Goal: Task Accomplishment & Management: Manage account settings

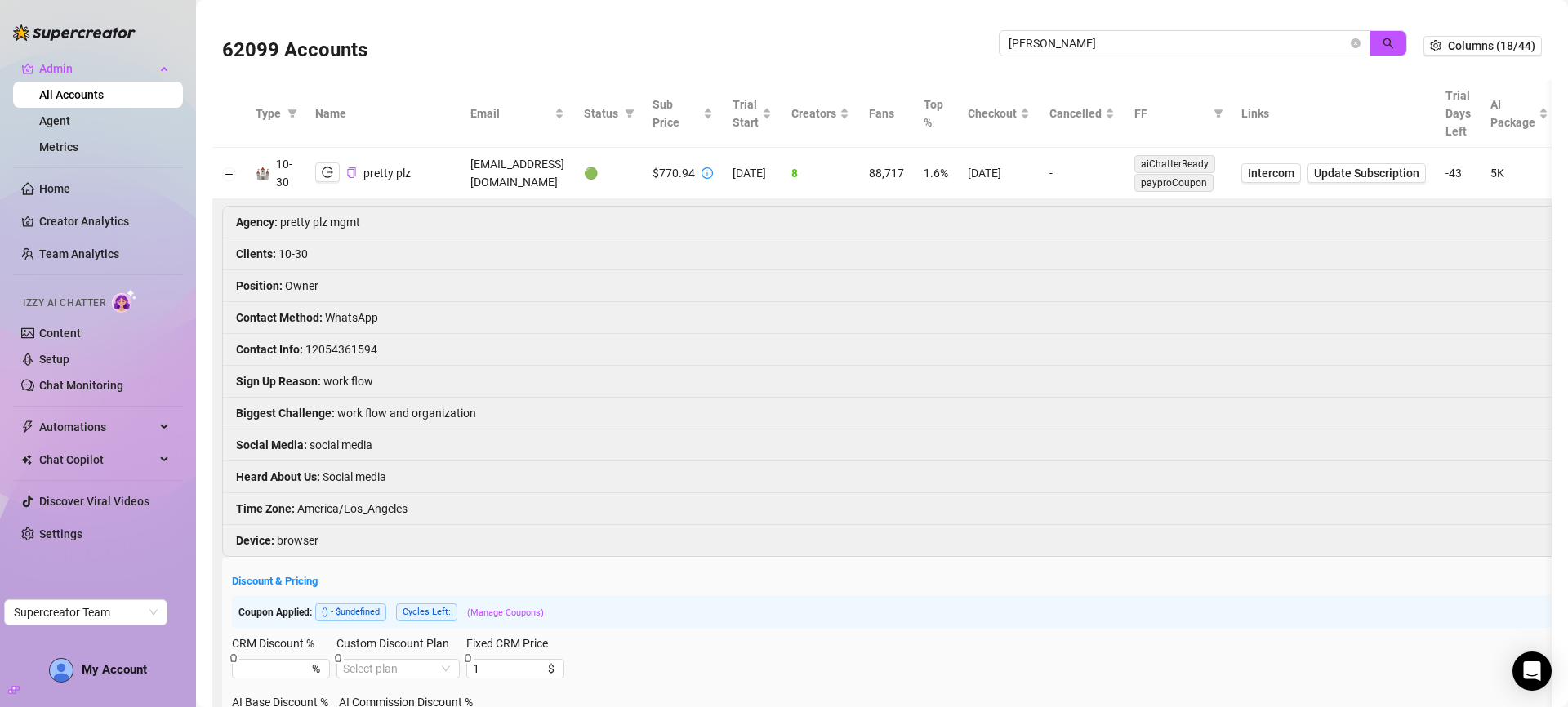
type input "john l"
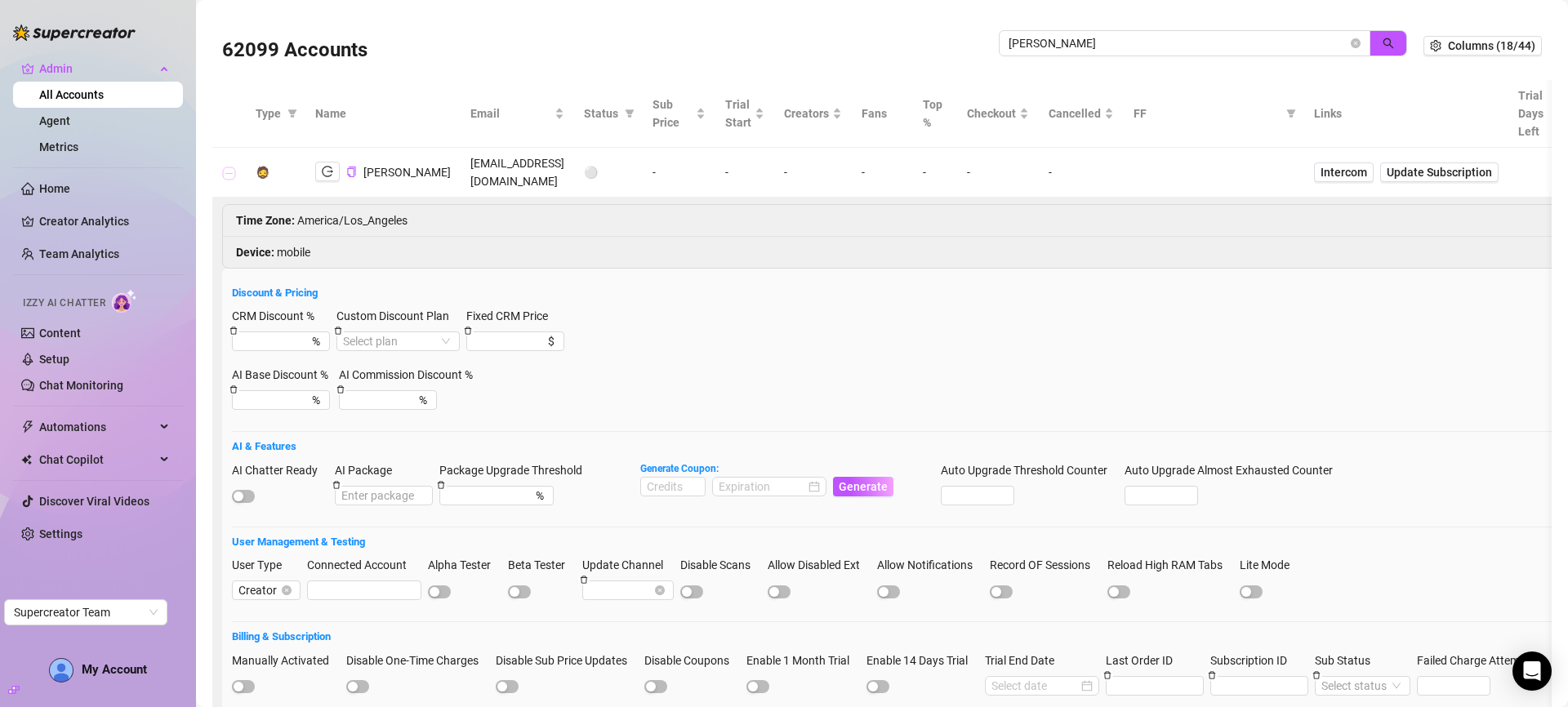
click at [233, 175] on button "Collapse row" at bounding box center [230, 173] width 13 height 13
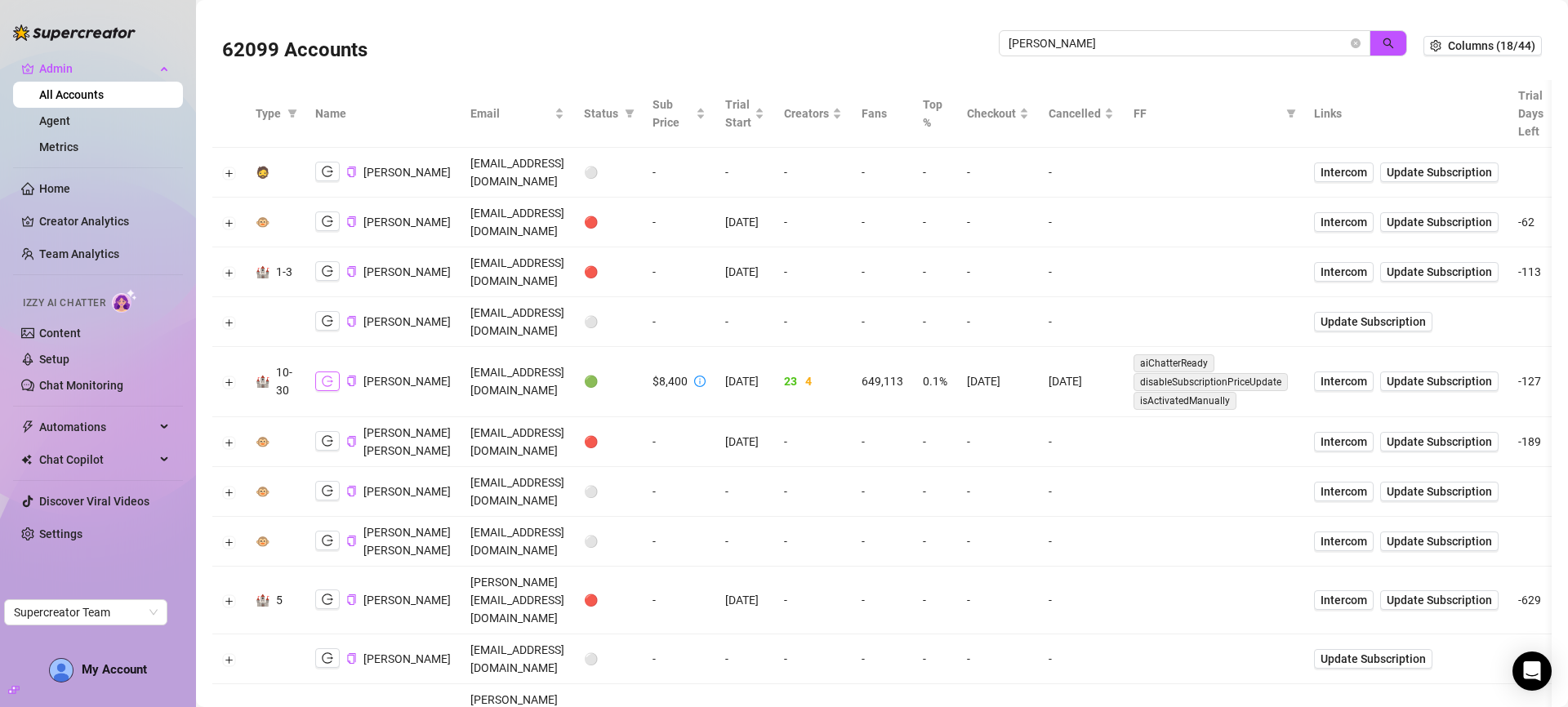
click at [322, 387] on icon "logout" at bounding box center [327, 382] width 12 height 12
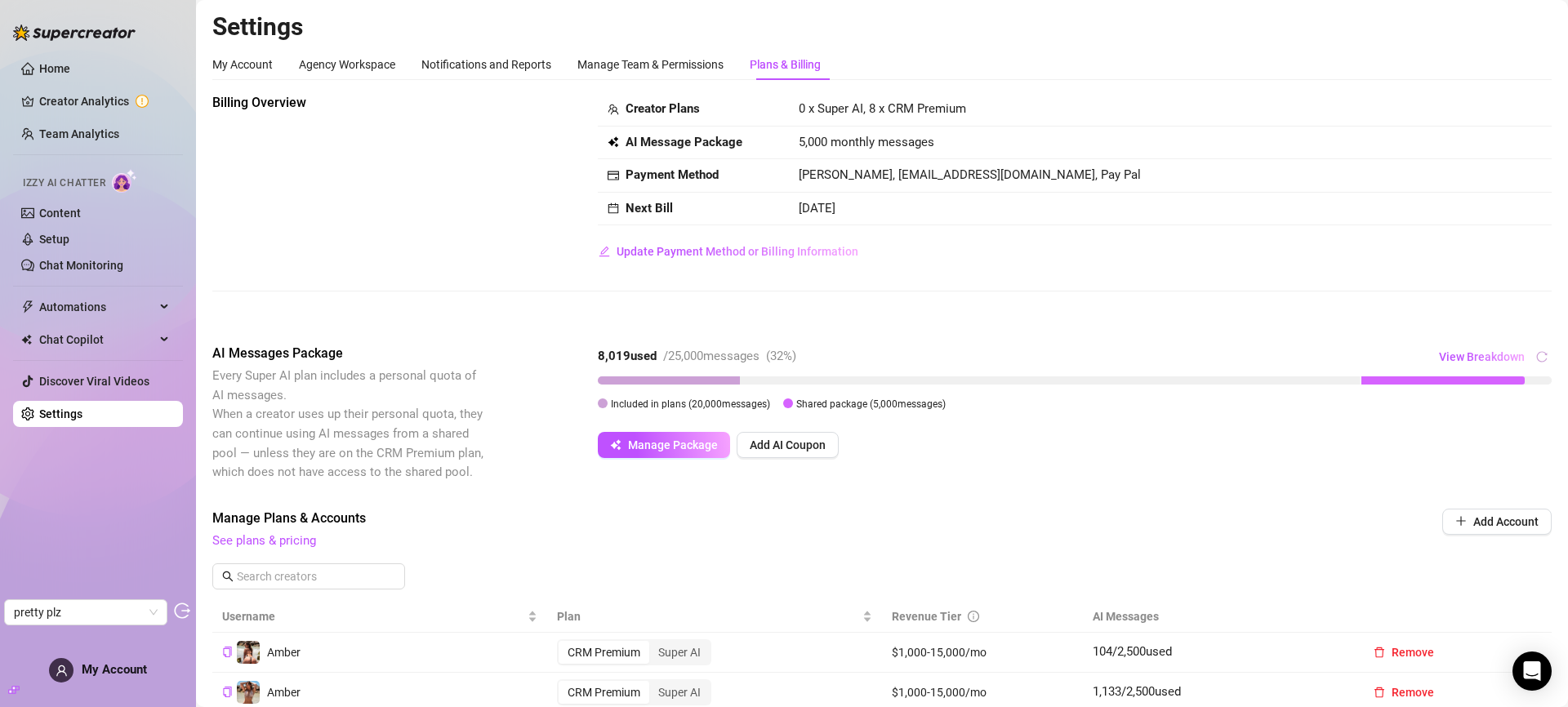
scroll to position [293, 0]
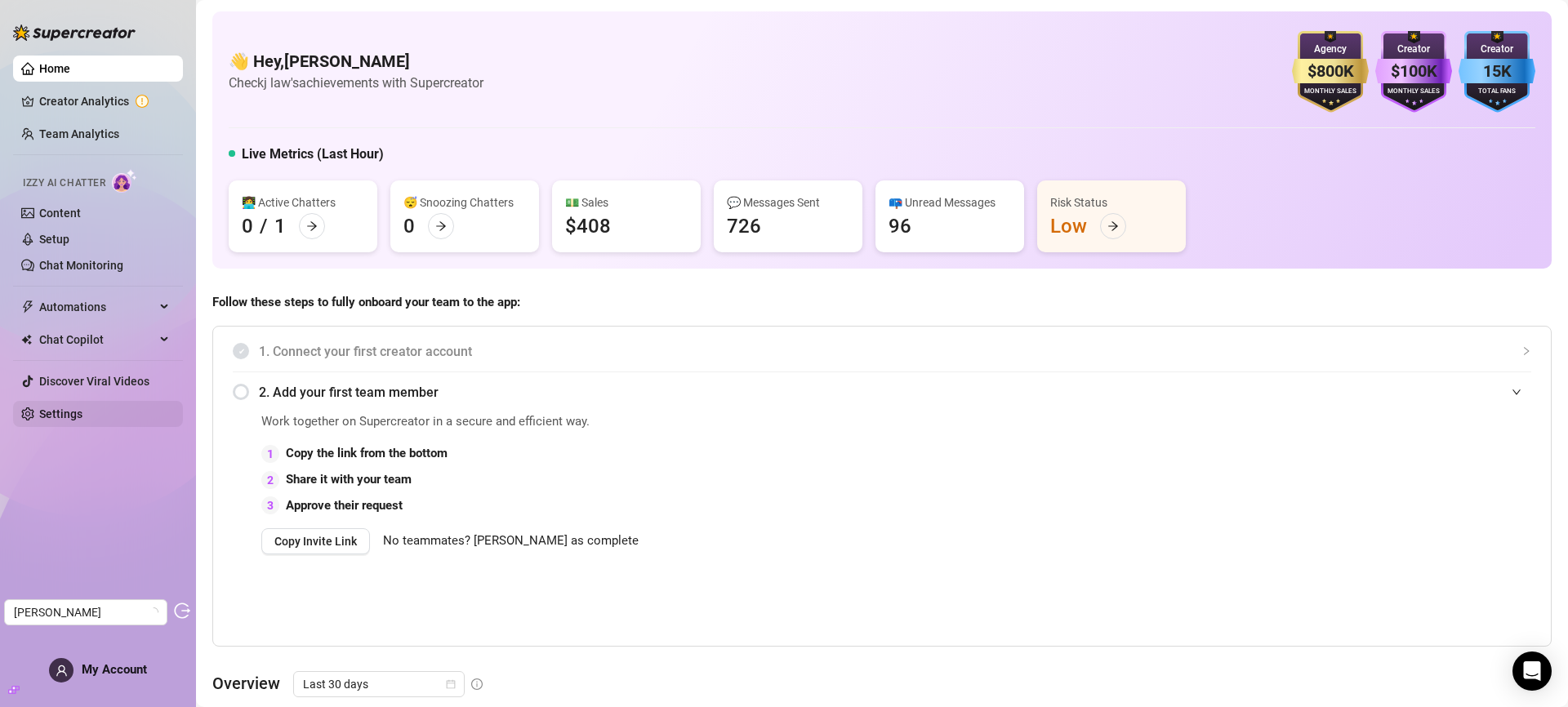
click at [61, 409] on link "Settings" at bounding box center [61, 414] width 43 height 13
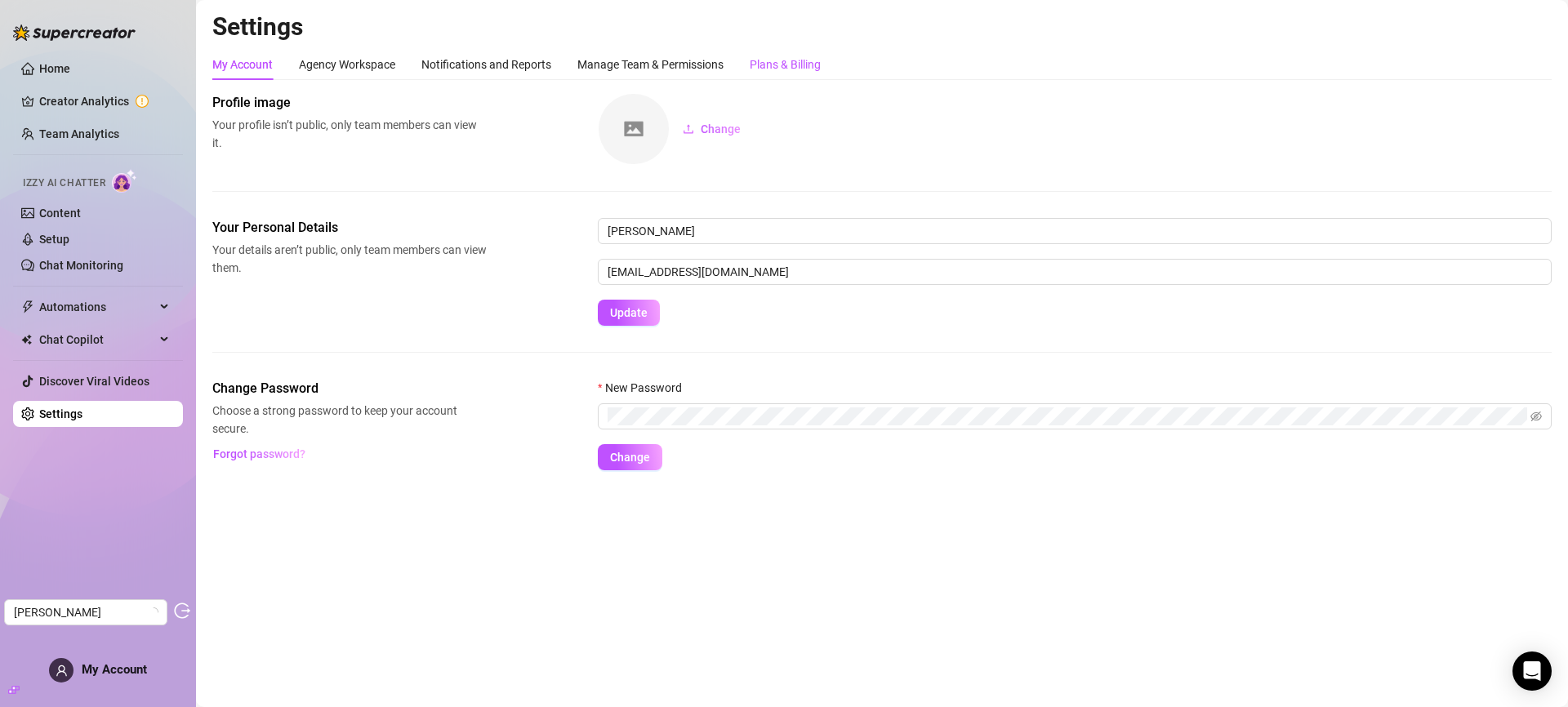
click at [811, 61] on div "Plans & Billing" at bounding box center [784, 64] width 71 height 18
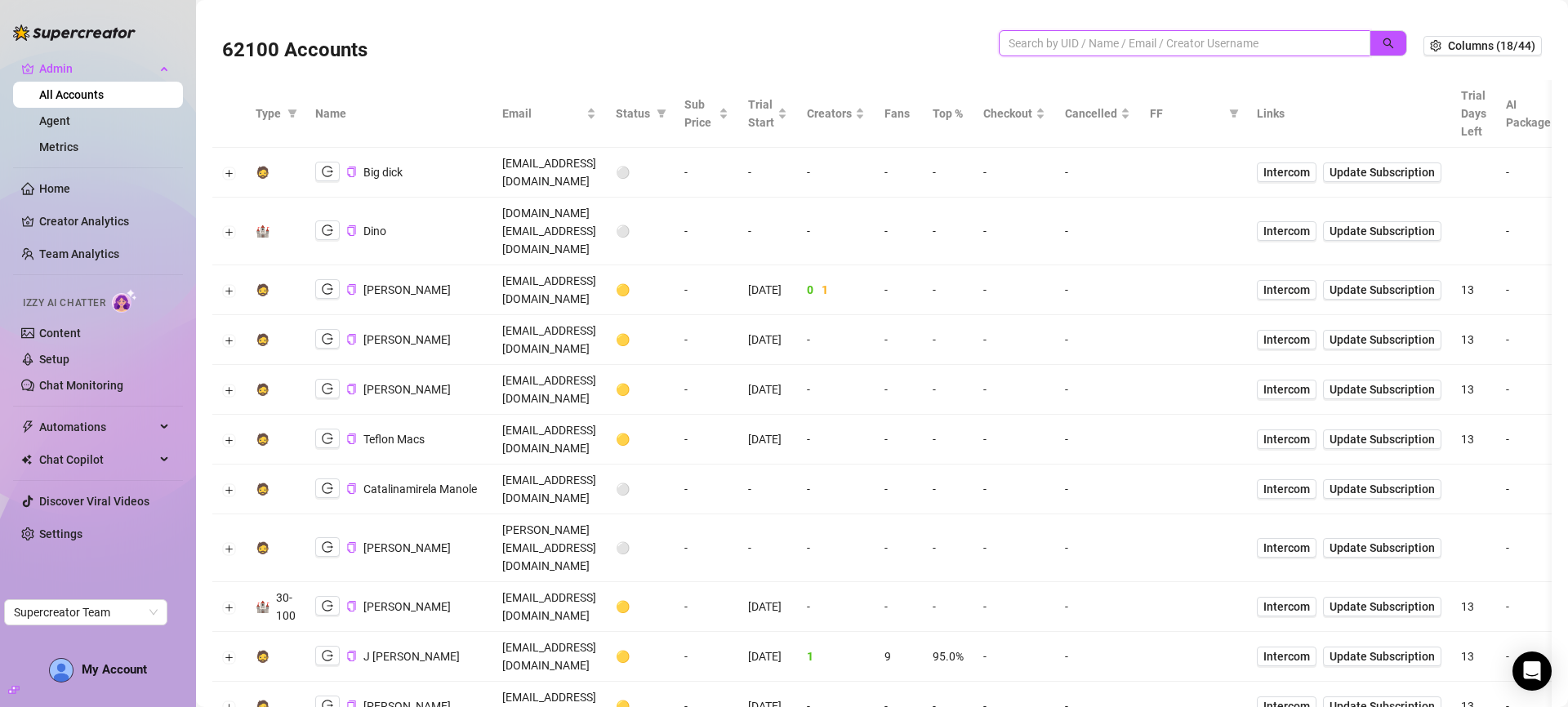
click at [1217, 42] on input "search" at bounding box center [1178, 43] width 339 height 18
click at [1140, 514] on td "-" at bounding box center [1097, 548] width 85 height 68
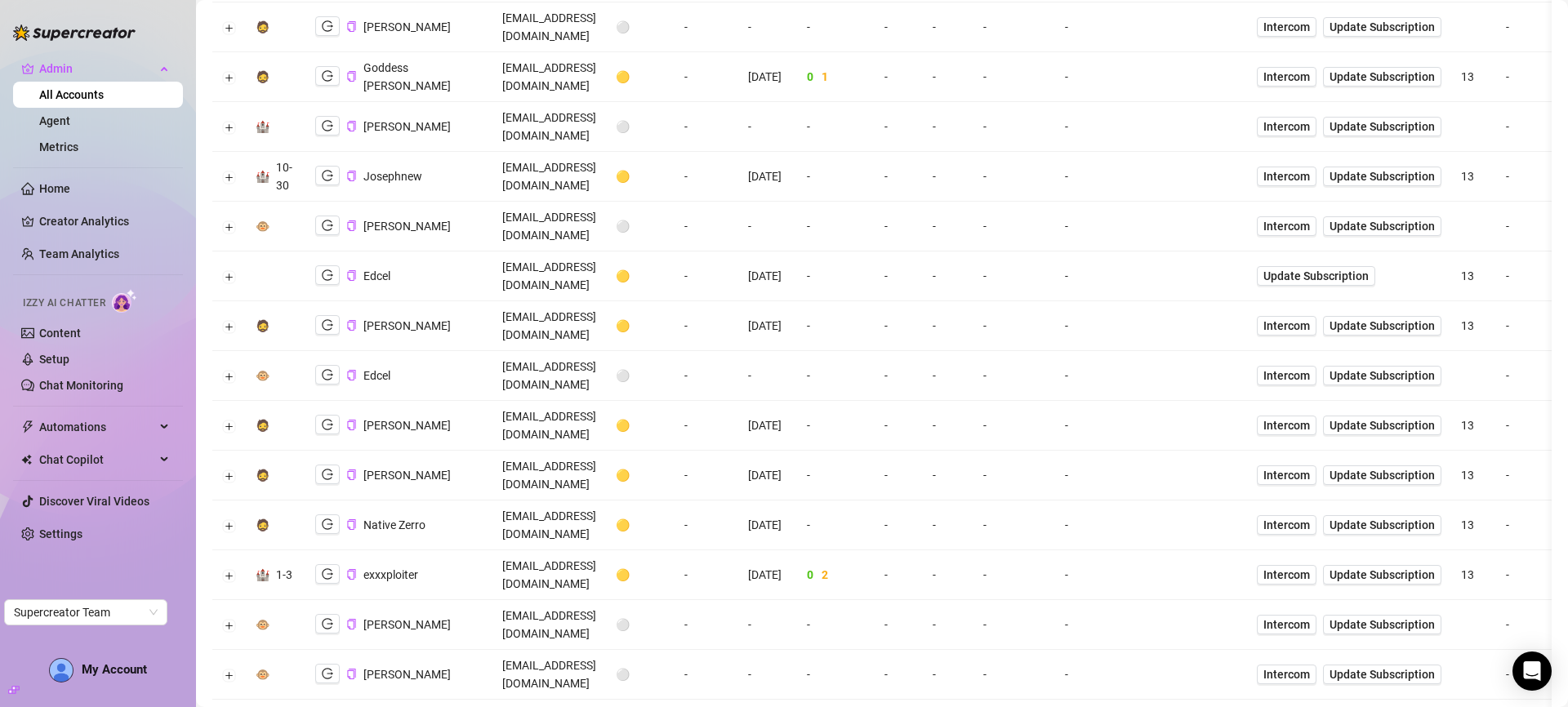
scroll to position [1151, 0]
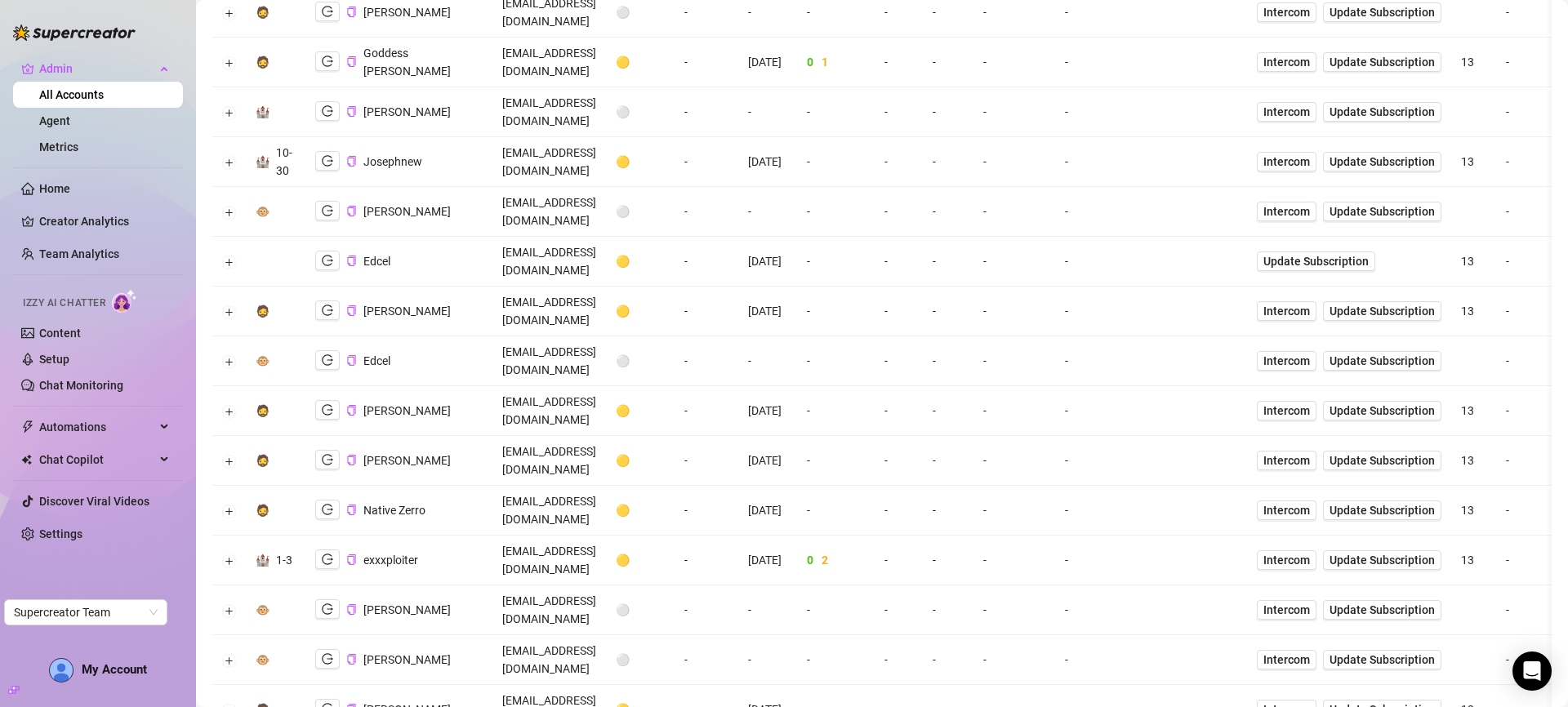
scroll to position [0, 0]
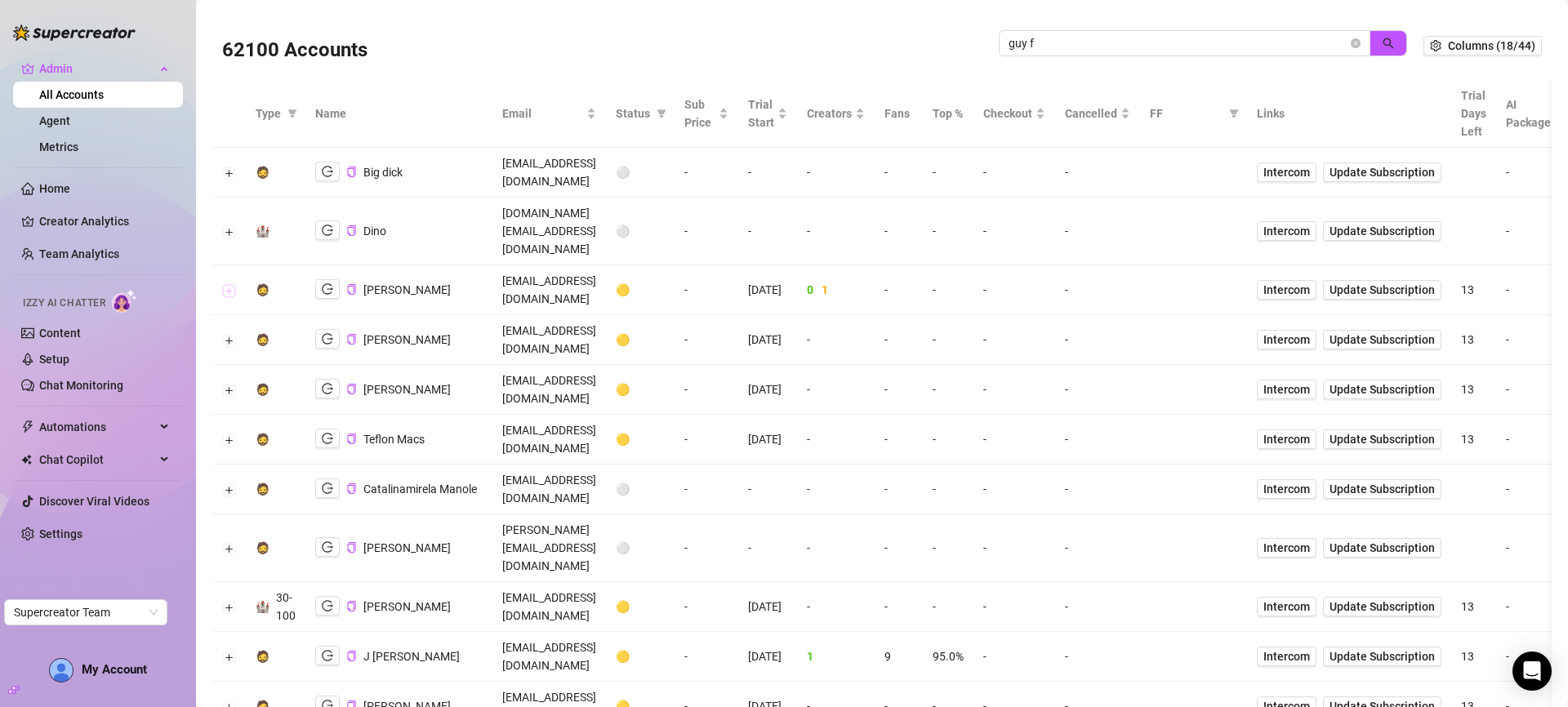
click at [232, 284] on button "Expand row" at bounding box center [230, 290] width 13 height 13
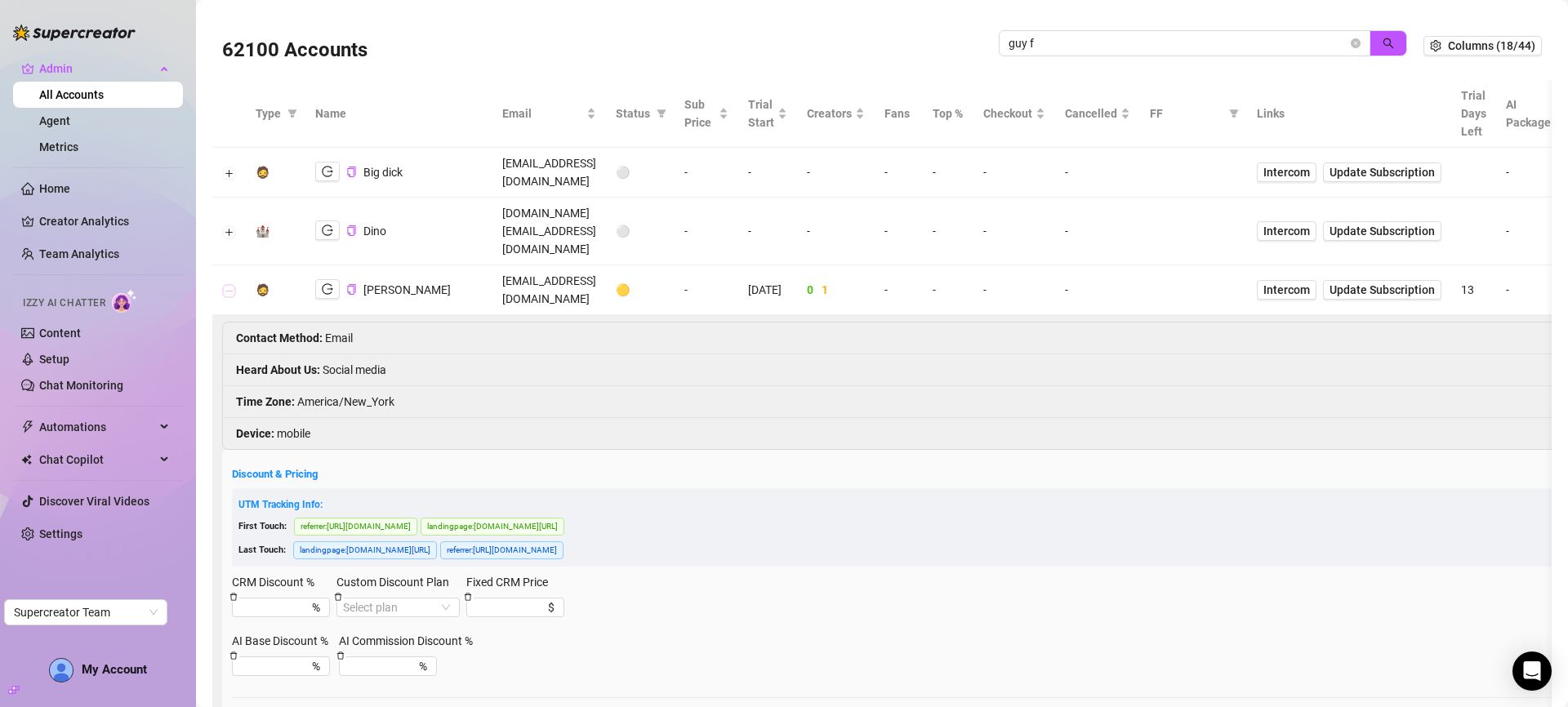
click at [232, 284] on button "Collapse row" at bounding box center [230, 290] width 13 height 13
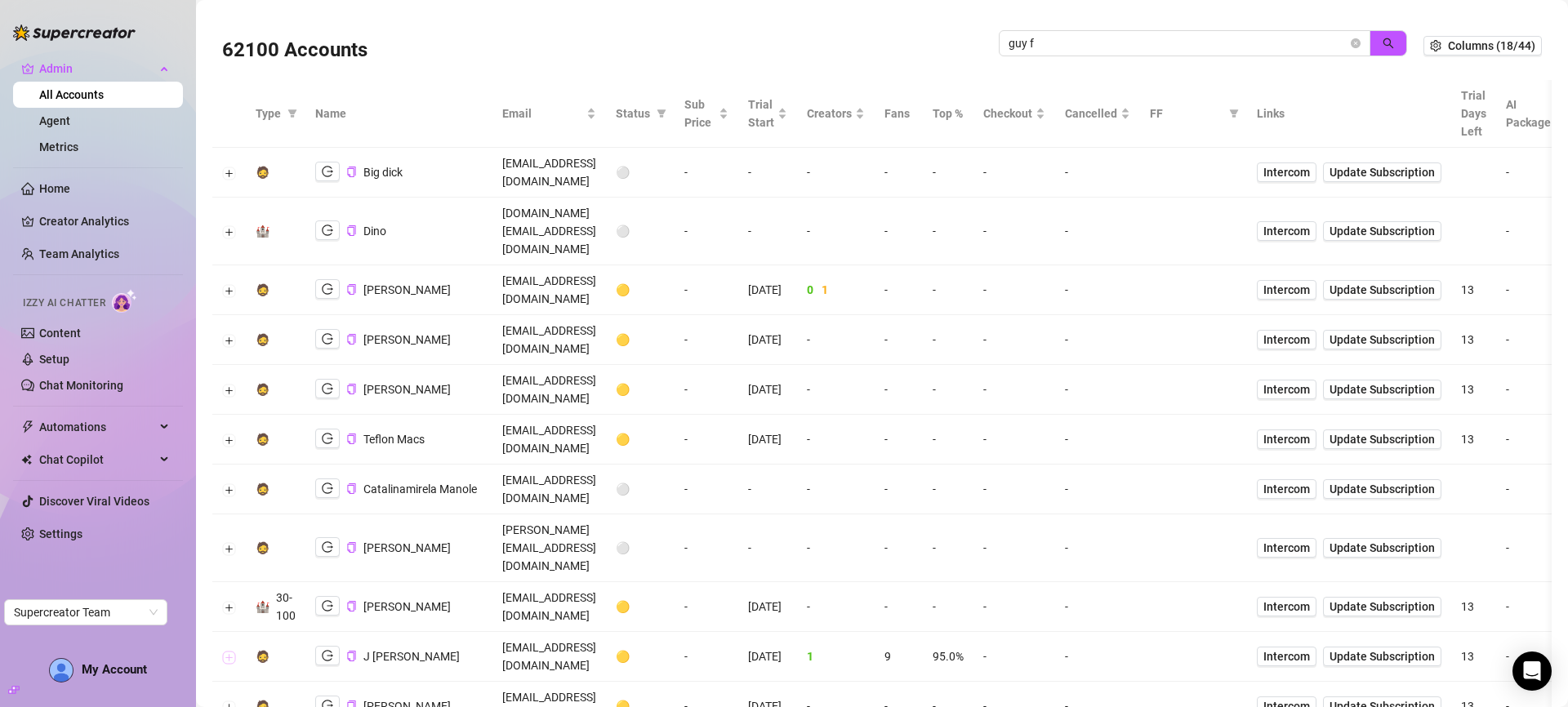
click at [231, 651] on button "Expand row" at bounding box center [230, 657] width 13 height 13
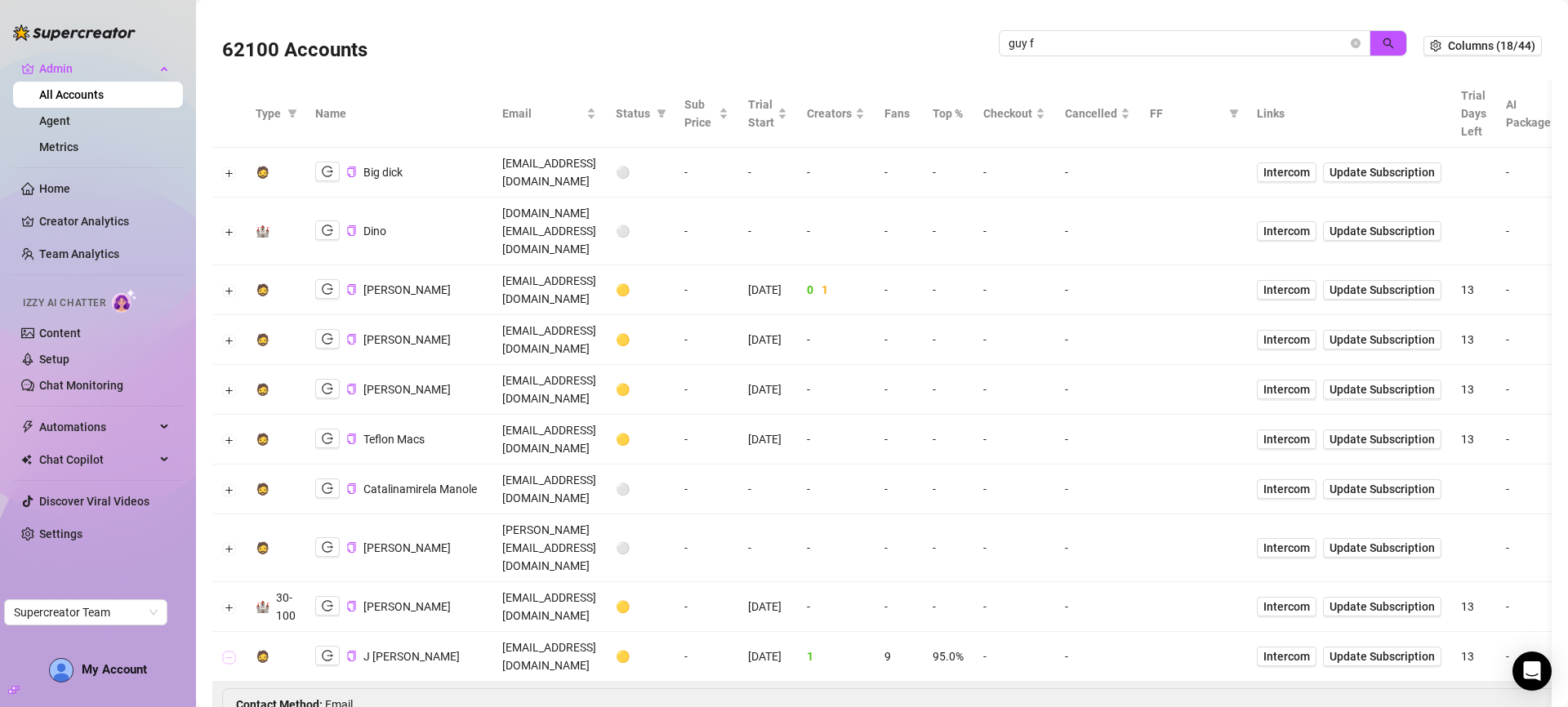
click at [231, 651] on button "Collapse row" at bounding box center [230, 657] width 13 height 13
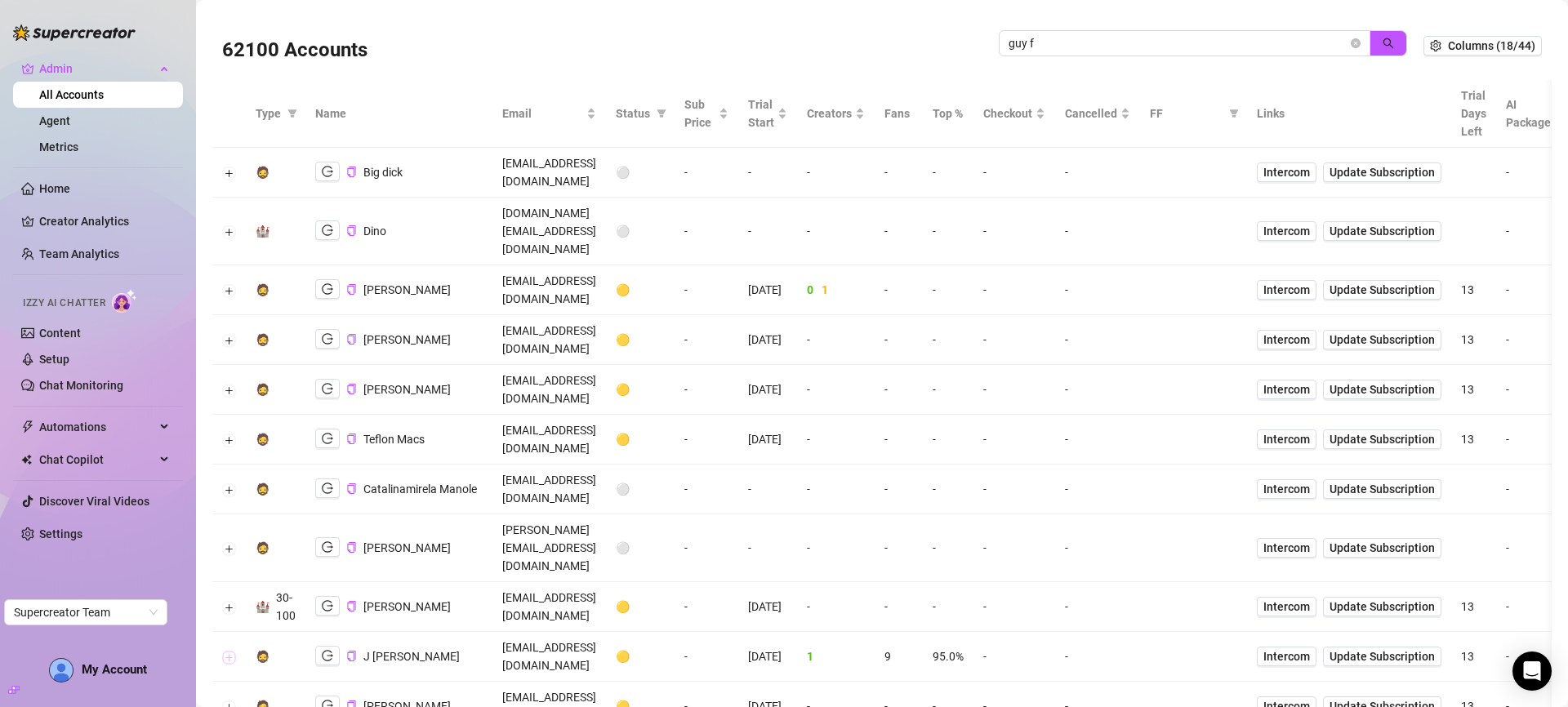
click at [231, 651] on button "Expand row" at bounding box center [230, 657] width 13 height 13
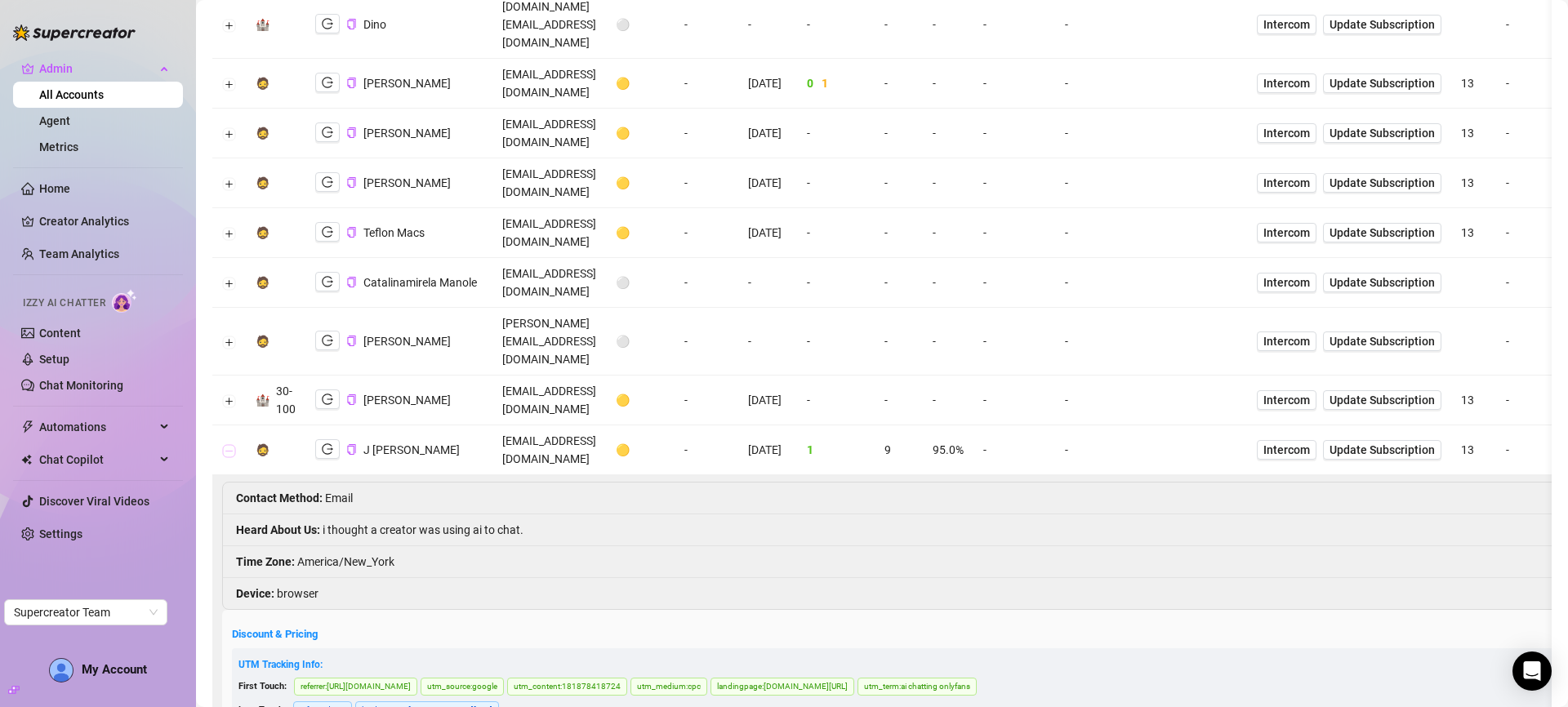
scroll to position [245, 0]
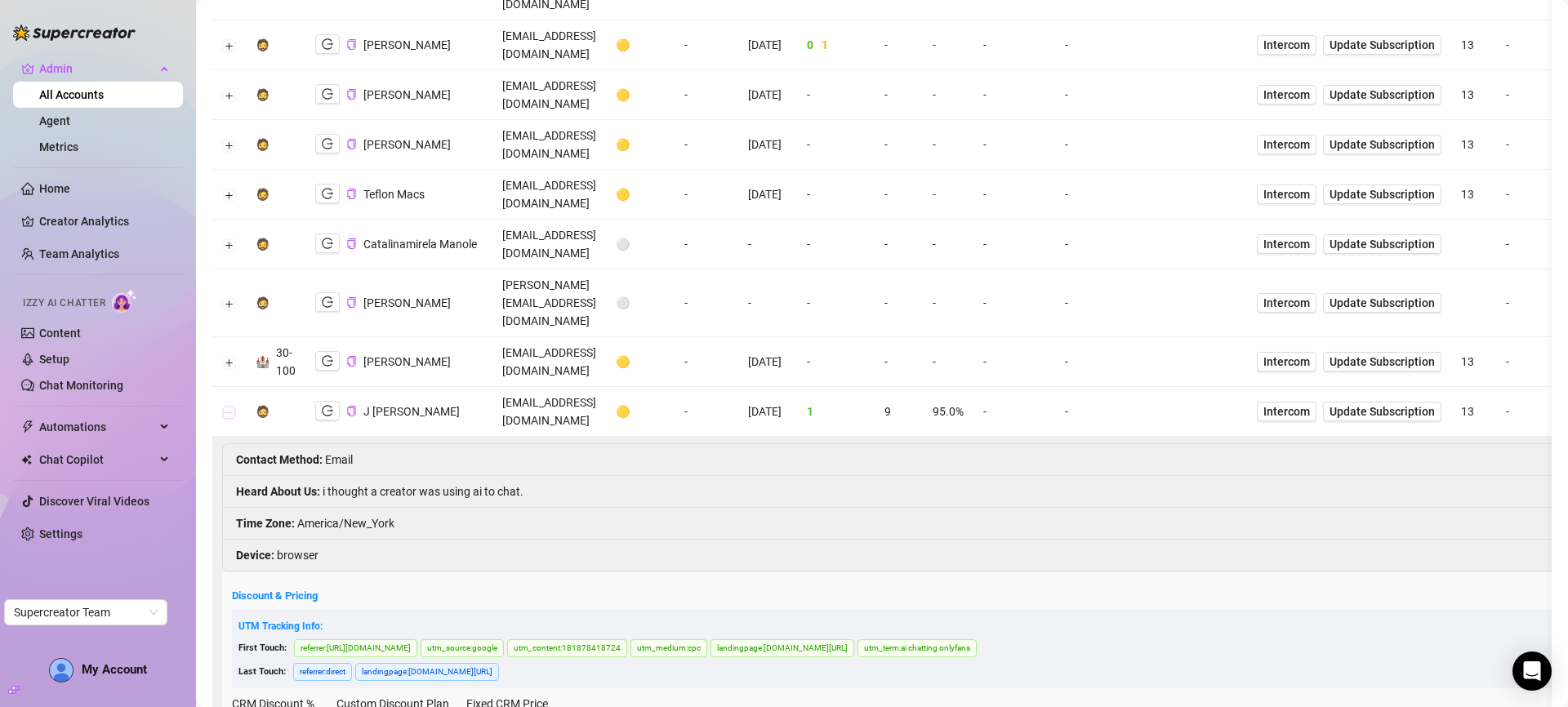
click at [228, 406] on button "Collapse row" at bounding box center [230, 412] width 13 height 13
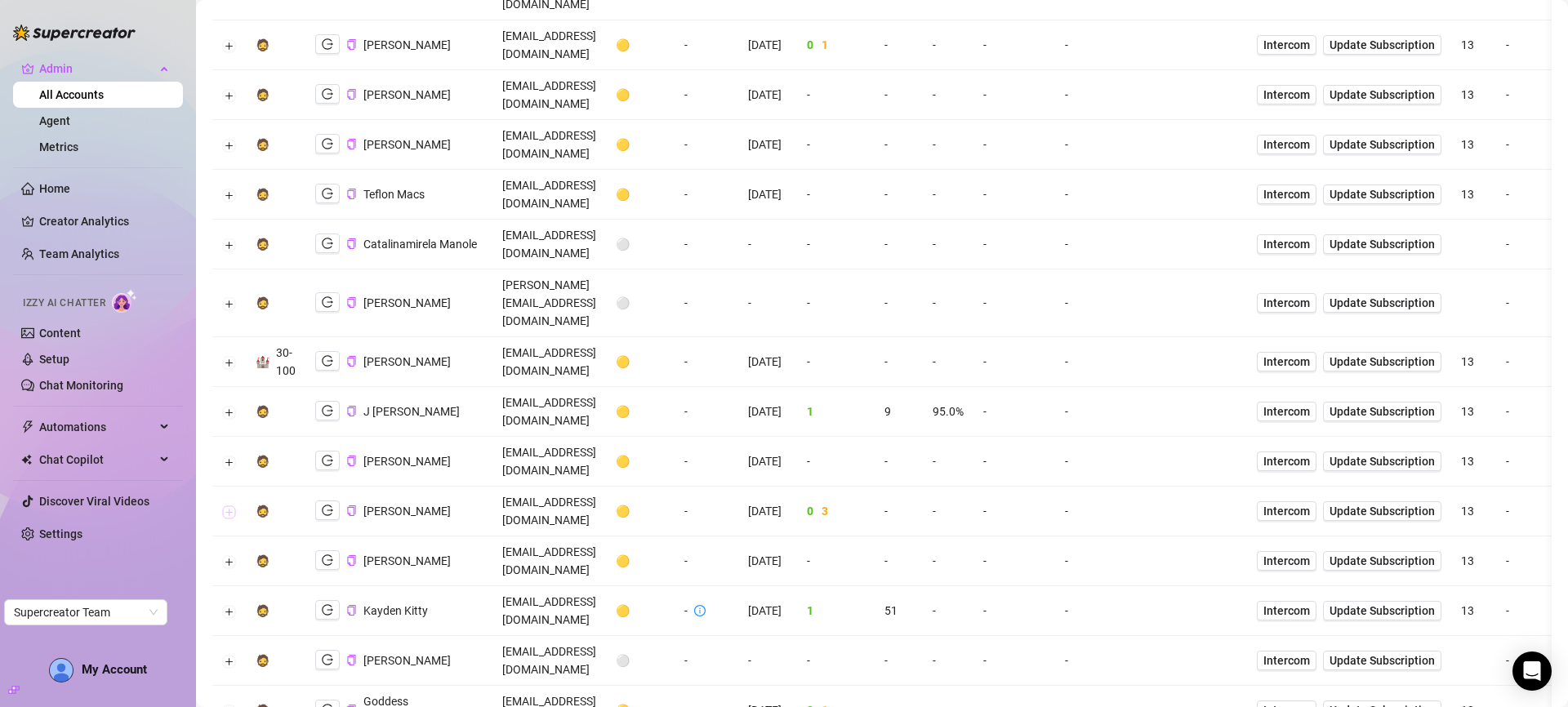
click at [226, 505] on button "Expand row" at bounding box center [230, 512] width 13 height 13
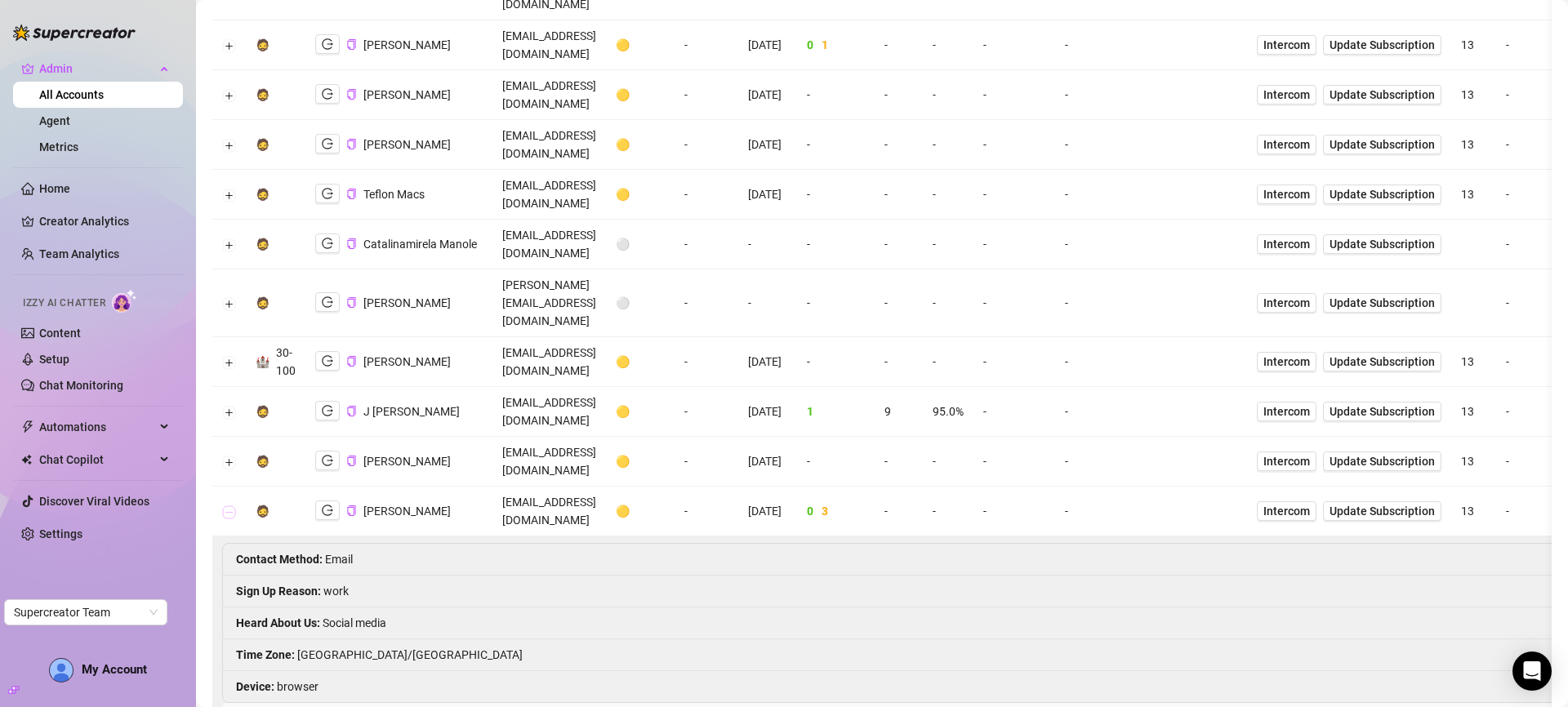
click at [226, 505] on button "Collapse row" at bounding box center [230, 512] width 13 height 13
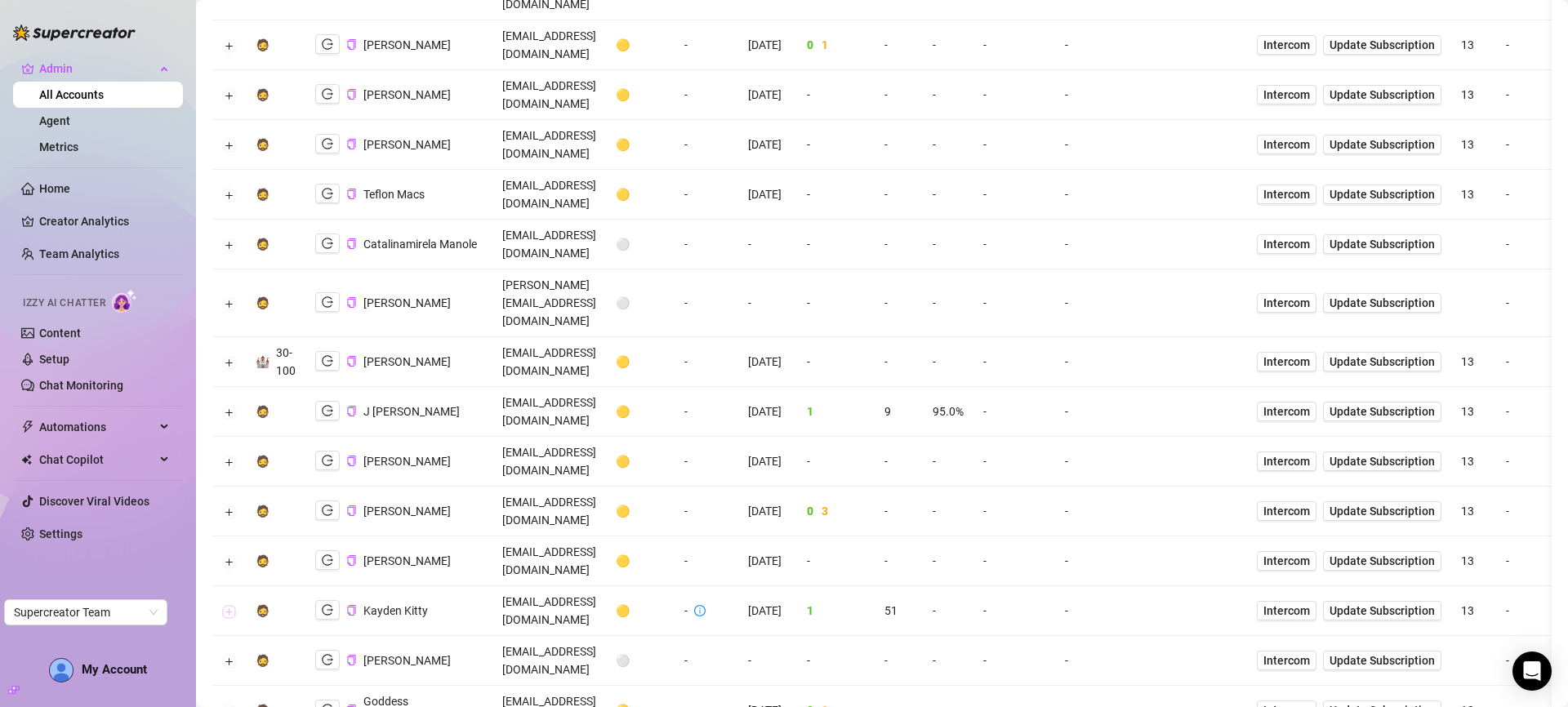
click at [230, 606] on button "Expand row" at bounding box center [230, 612] width 13 height 13
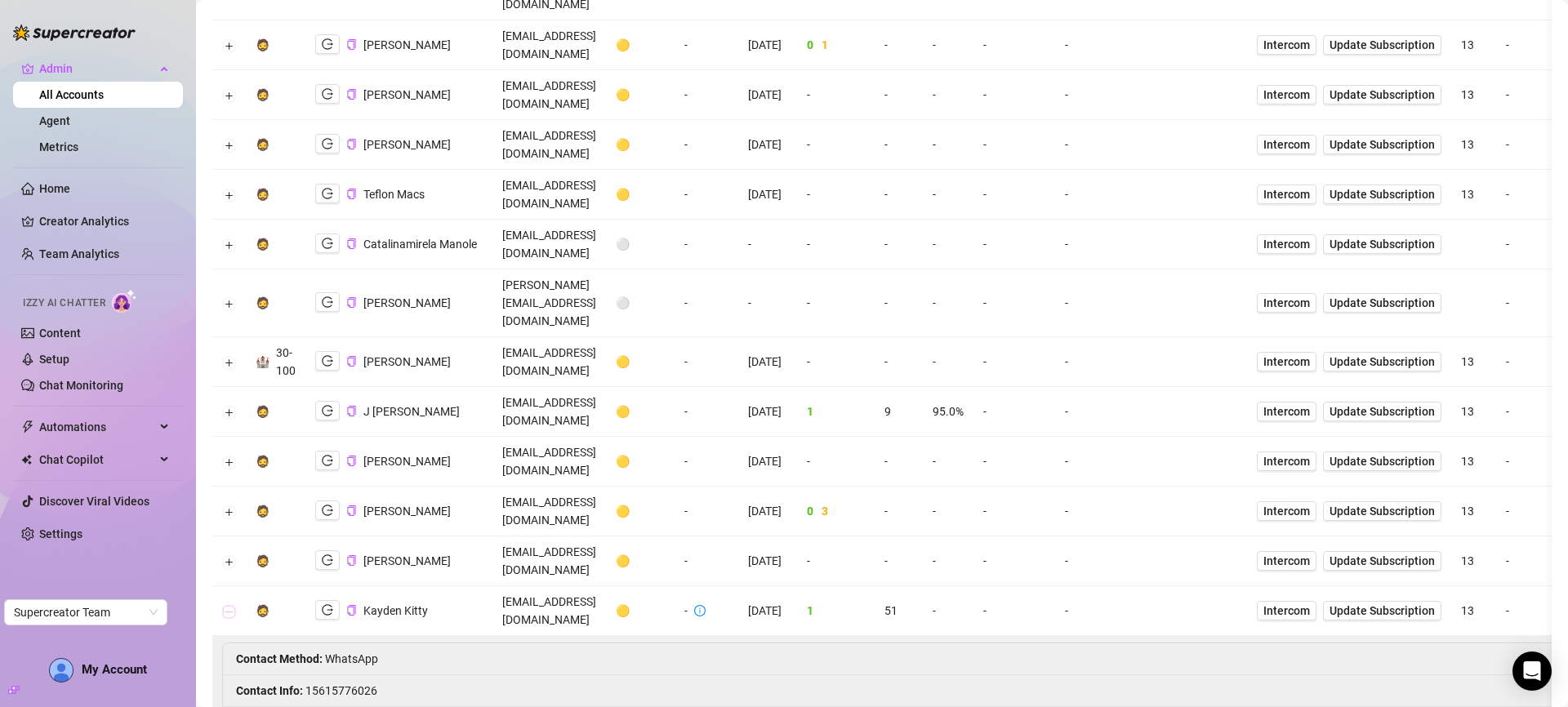
click at [230, 606] on button "Collapse row" at bounding box center [230, 612] width 13 height 13
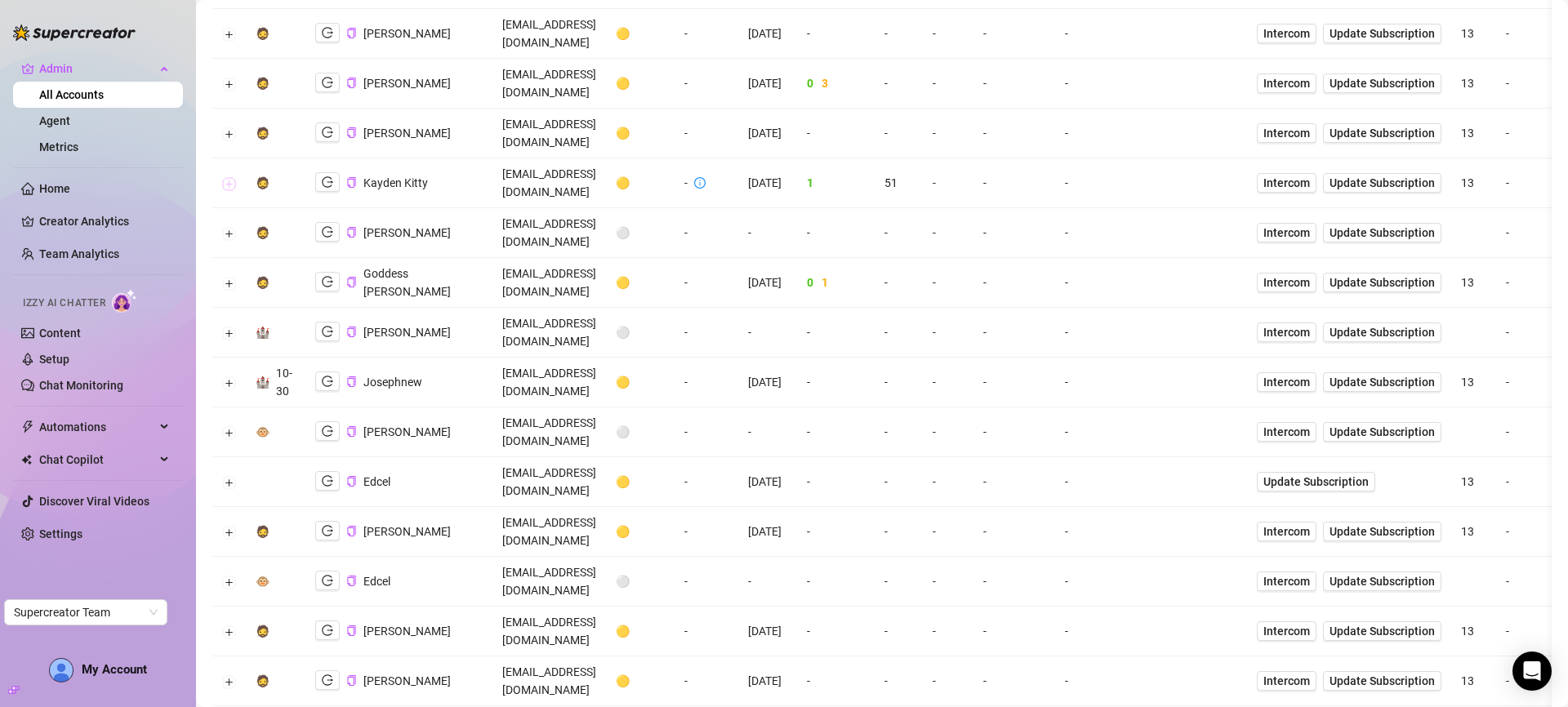
scroll to position [712, 0]
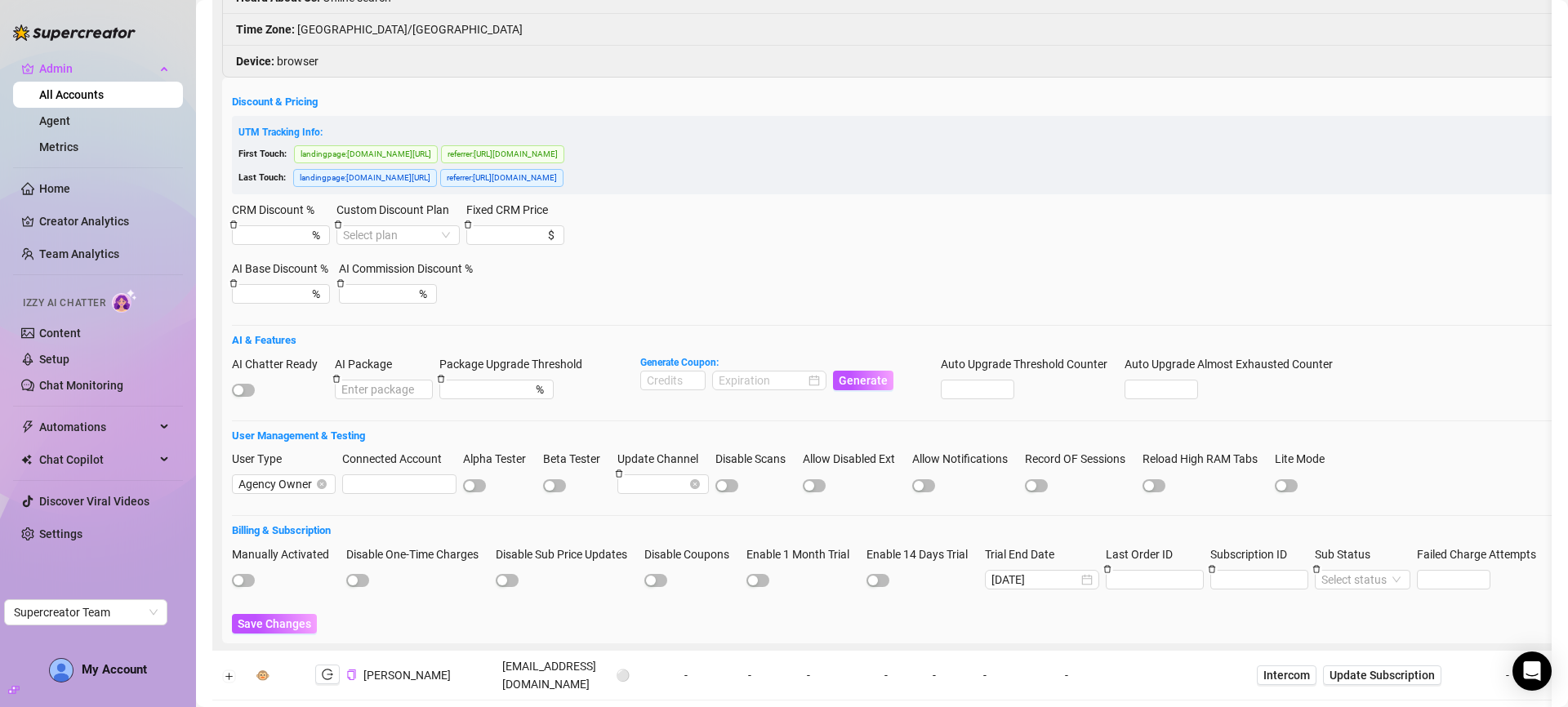
scroll to position [1707, 0]
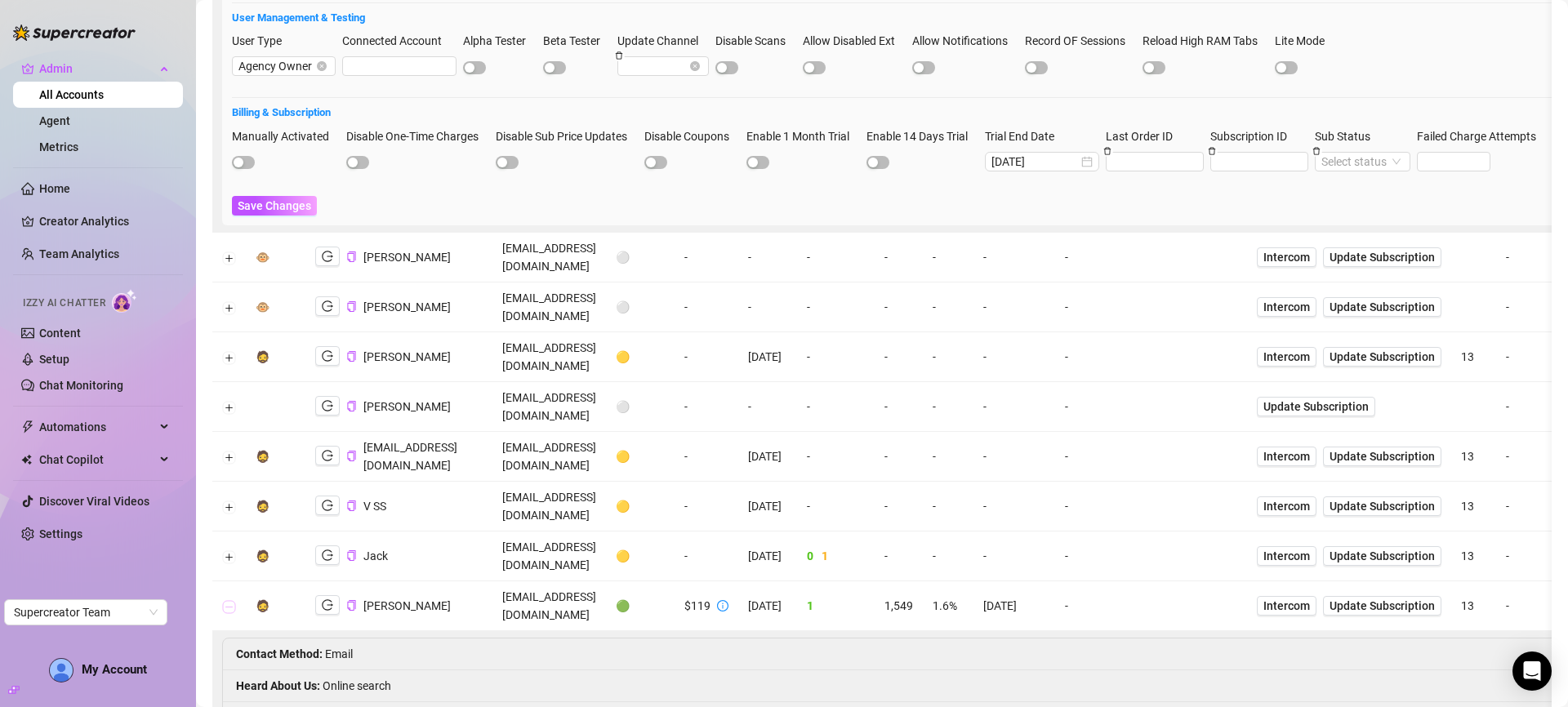
click at [230, 600] on button "Collapse row" at bounding box center [230, 607] width 13 height 13
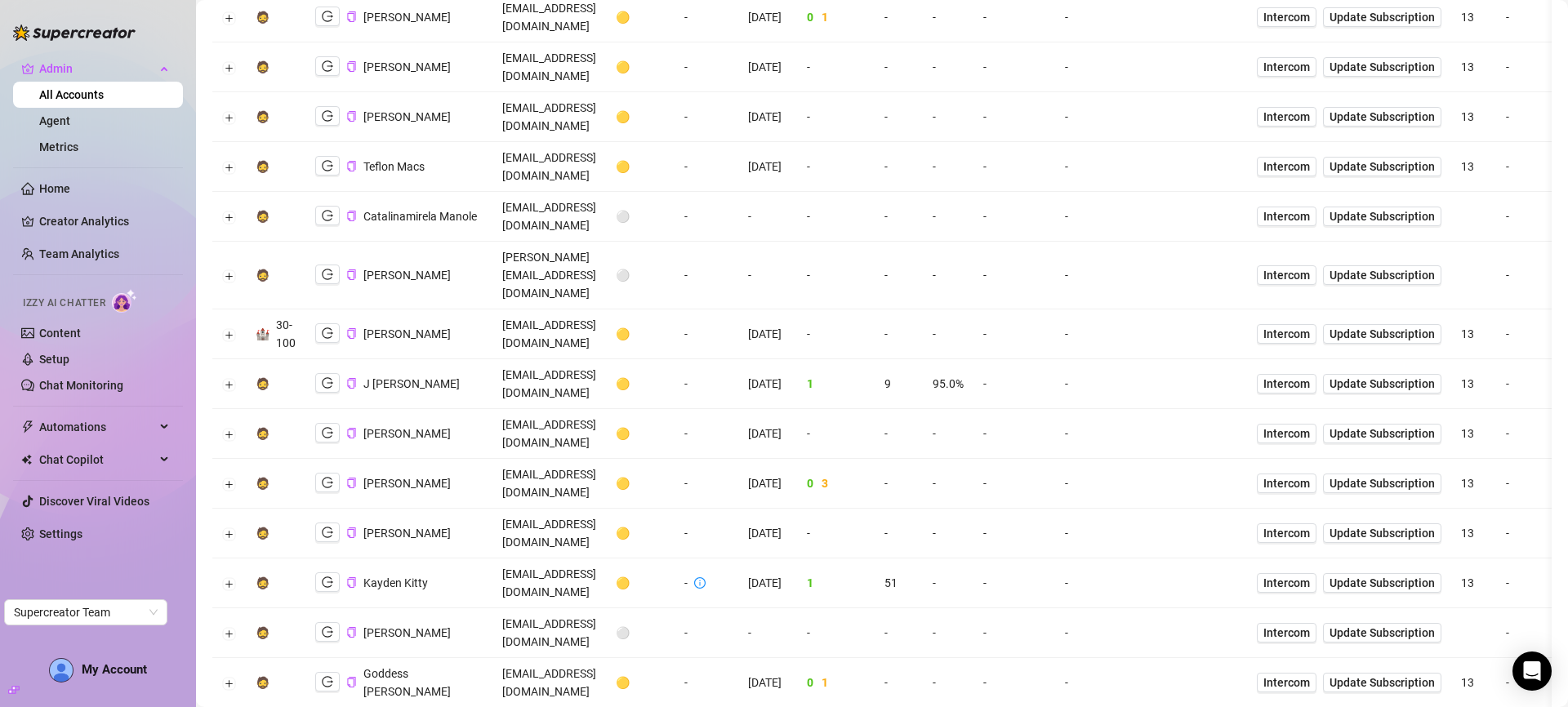
scroll to position [0, 0]
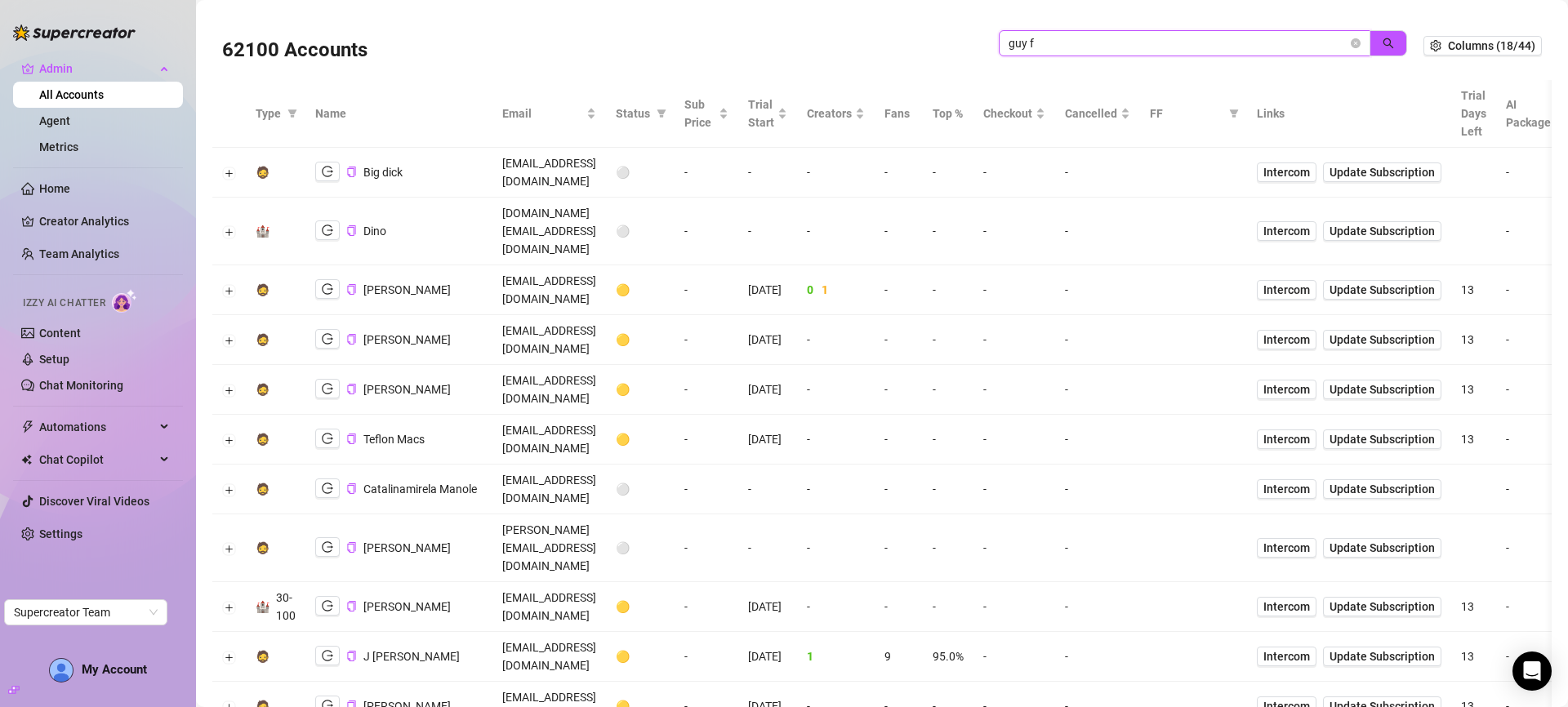
click at [1157, 41] on input "guy f" at bounding box center [1178, 43] width 339 height 18
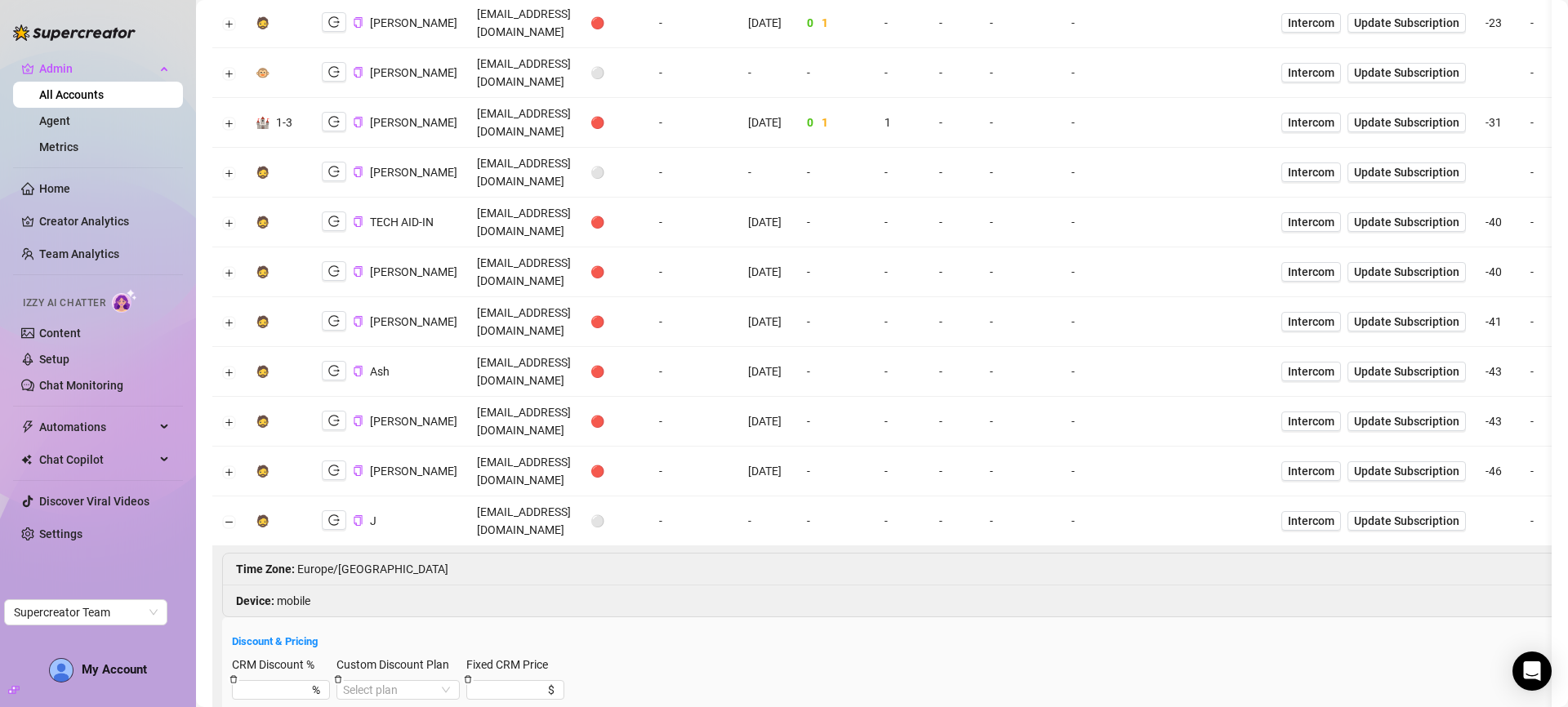
scroll to position [668, 0]
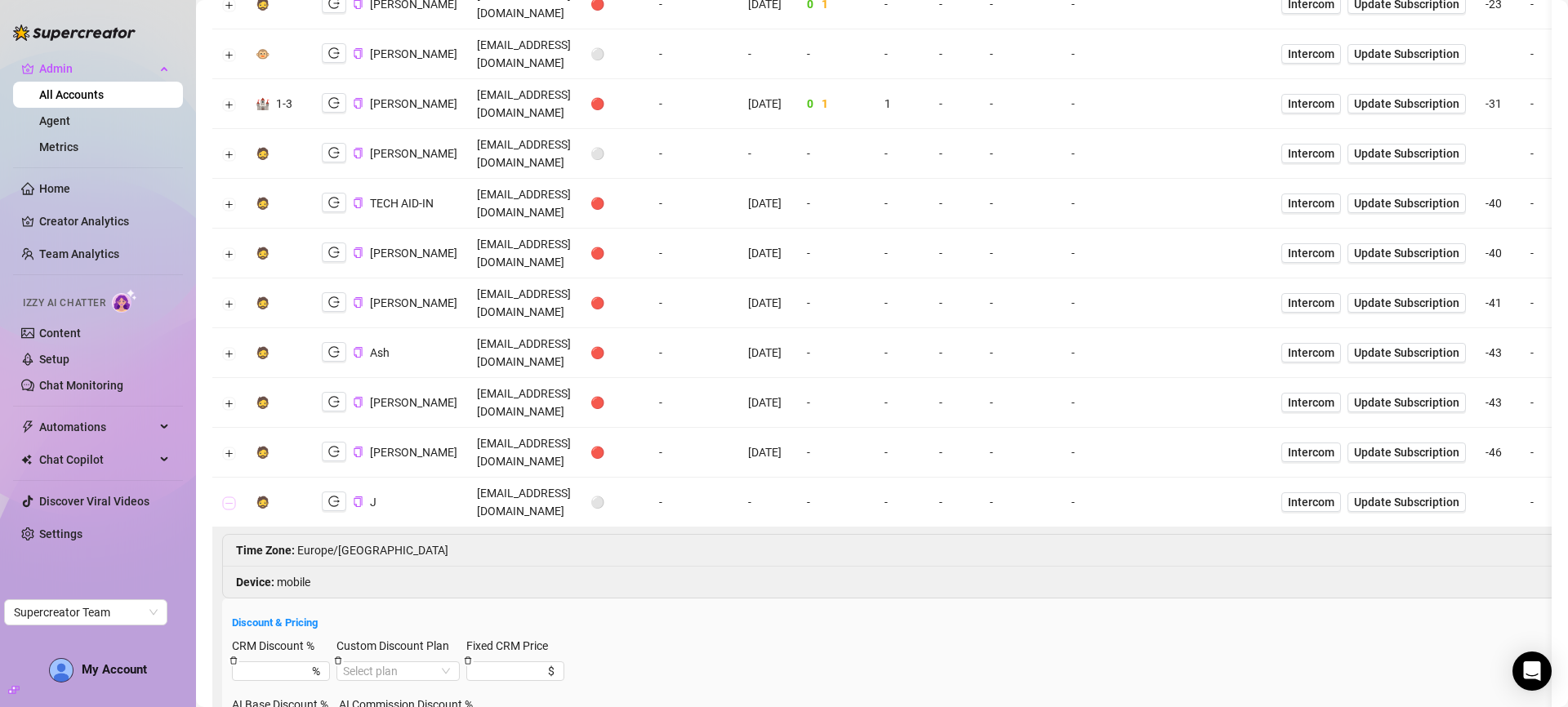
click at [227, 496] on button "Collapse row" at bounding box center [230, 503] width 13 height 13
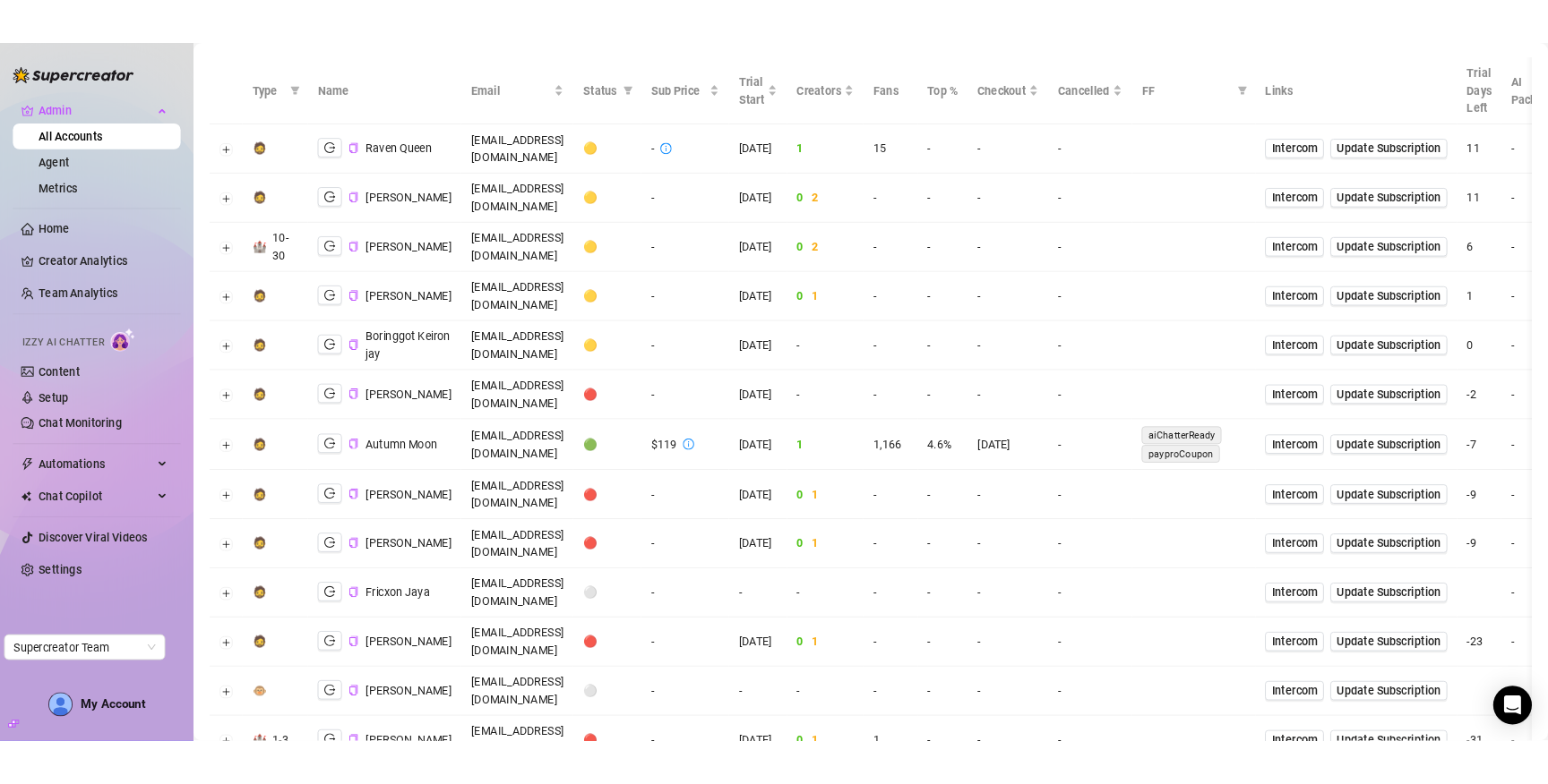
scroll to position [0, 0]
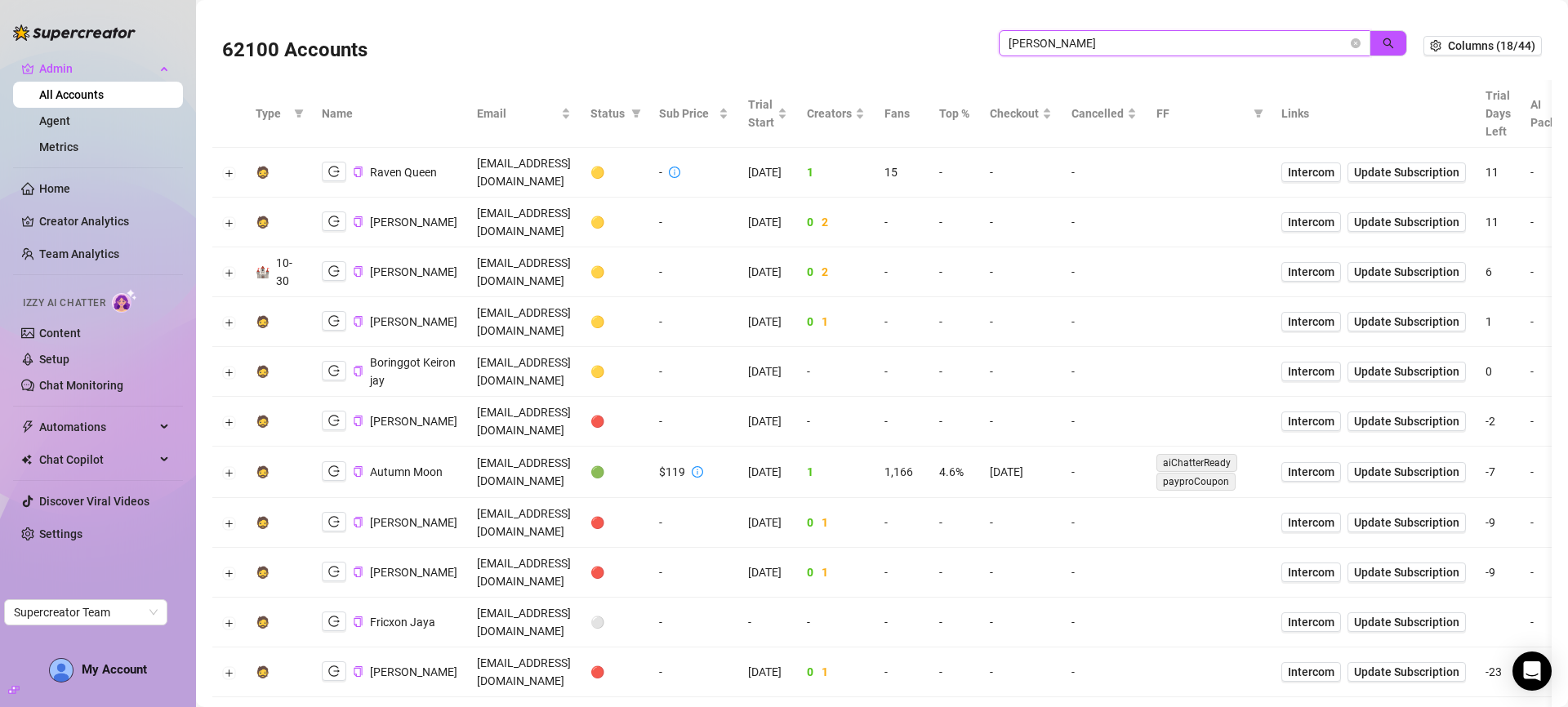
click at [1072, 51] on input "jay" at bounding box center [1178, 43] width 339 height 18
type input "david"
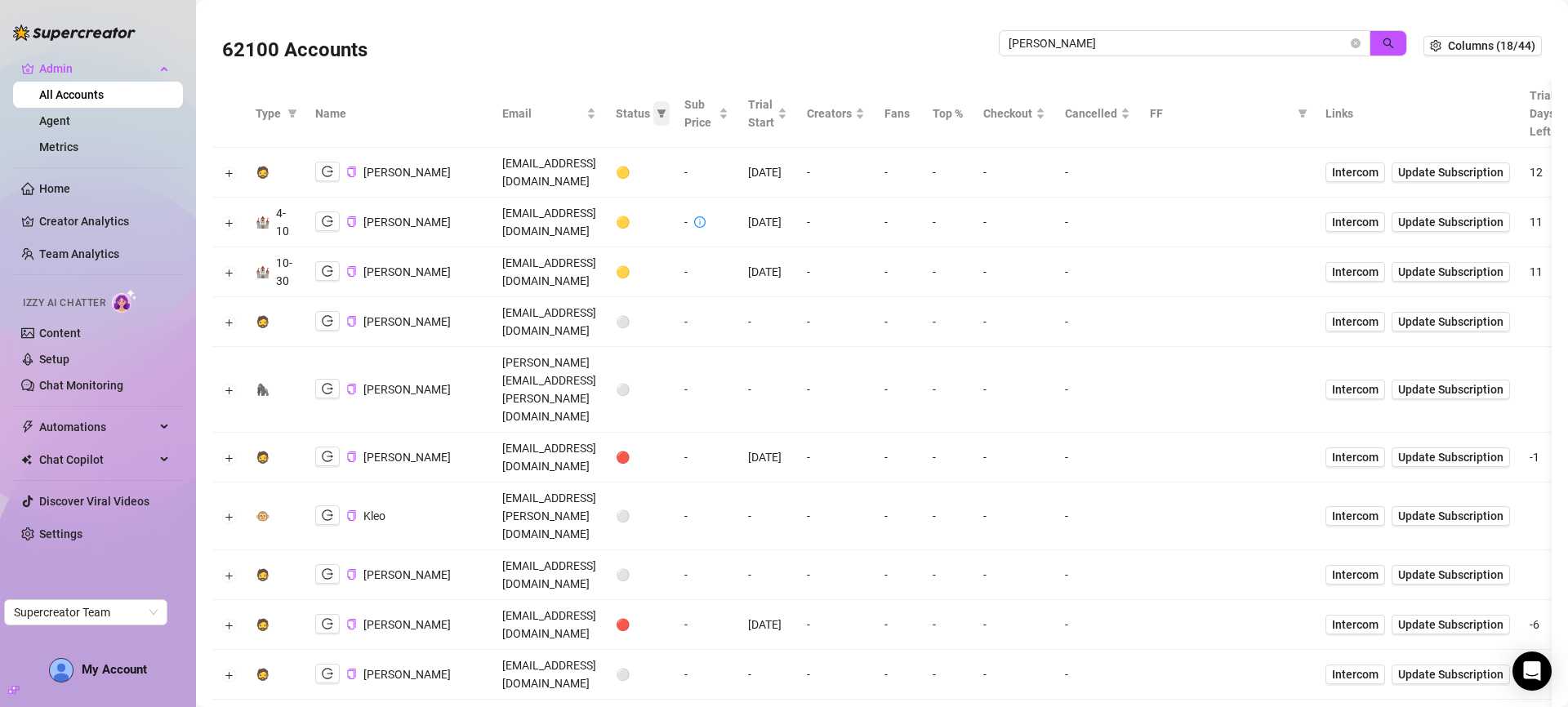
click at [666, 117] on icon "filter" at bounding box center [662, 113] width 9 height 8
click at [715, 198] on span "🟢 Active" at bounding box center [695, 198] width 97 height 18
checkbox input "true"
click at [743, 289] on button "OK" at bounding box center [737, 283] width 27 height 20
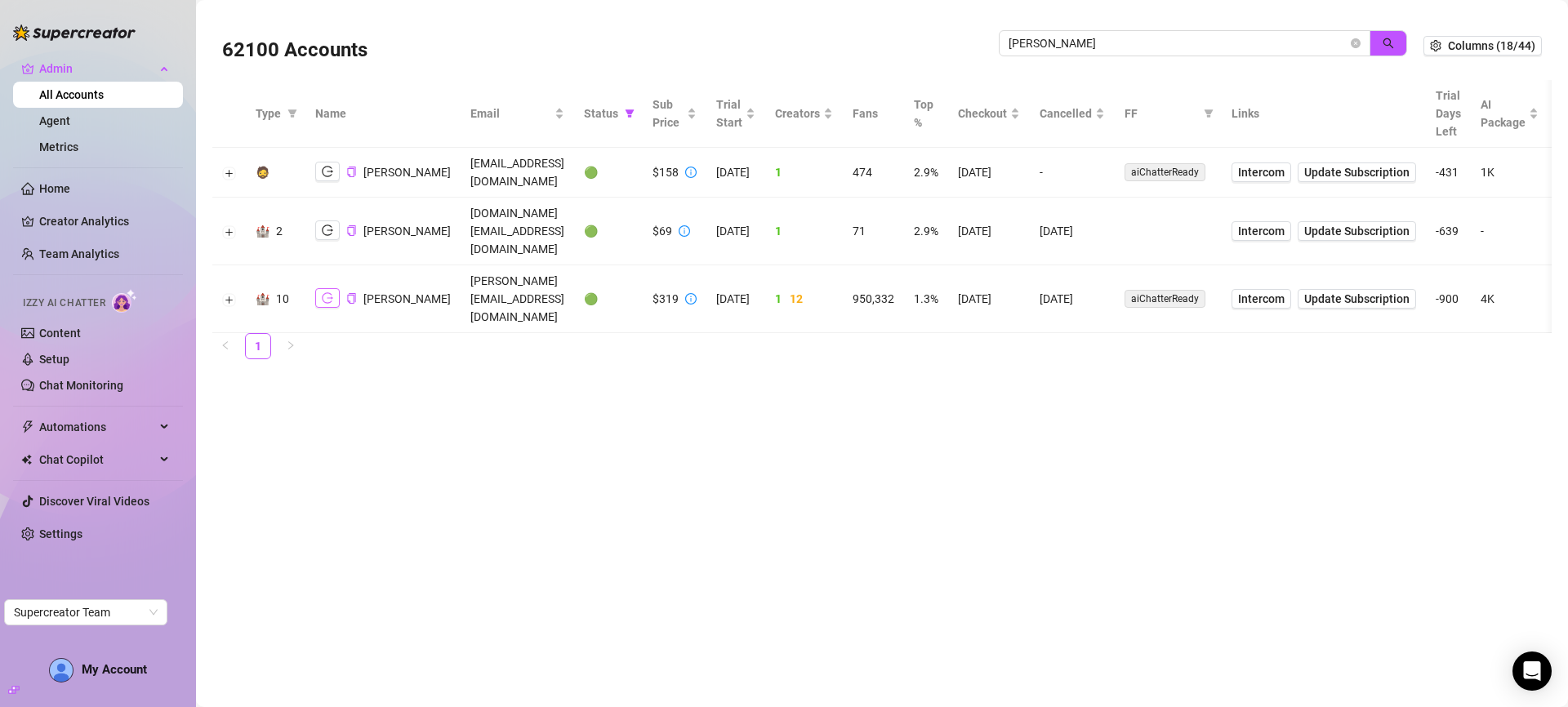
click at [331, 292] on icon "logout" at bounding box center [327, 297] width 12 height 12
click at [1234, 40] on input "david" at bounding box center [1178, 43] width 339 height 18
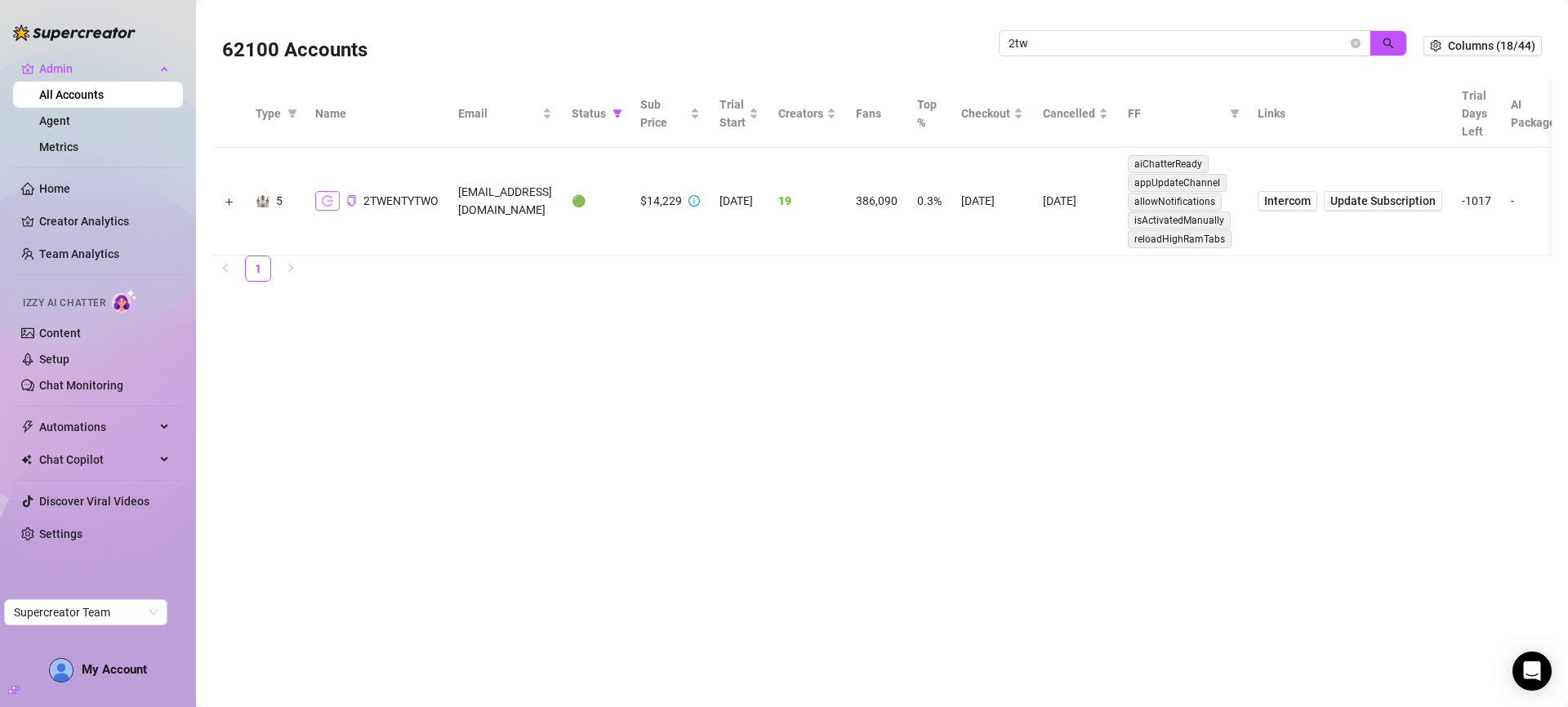
click at [330, 201] on icon "logout" at bounding box center [327, 201] width 12 height 12
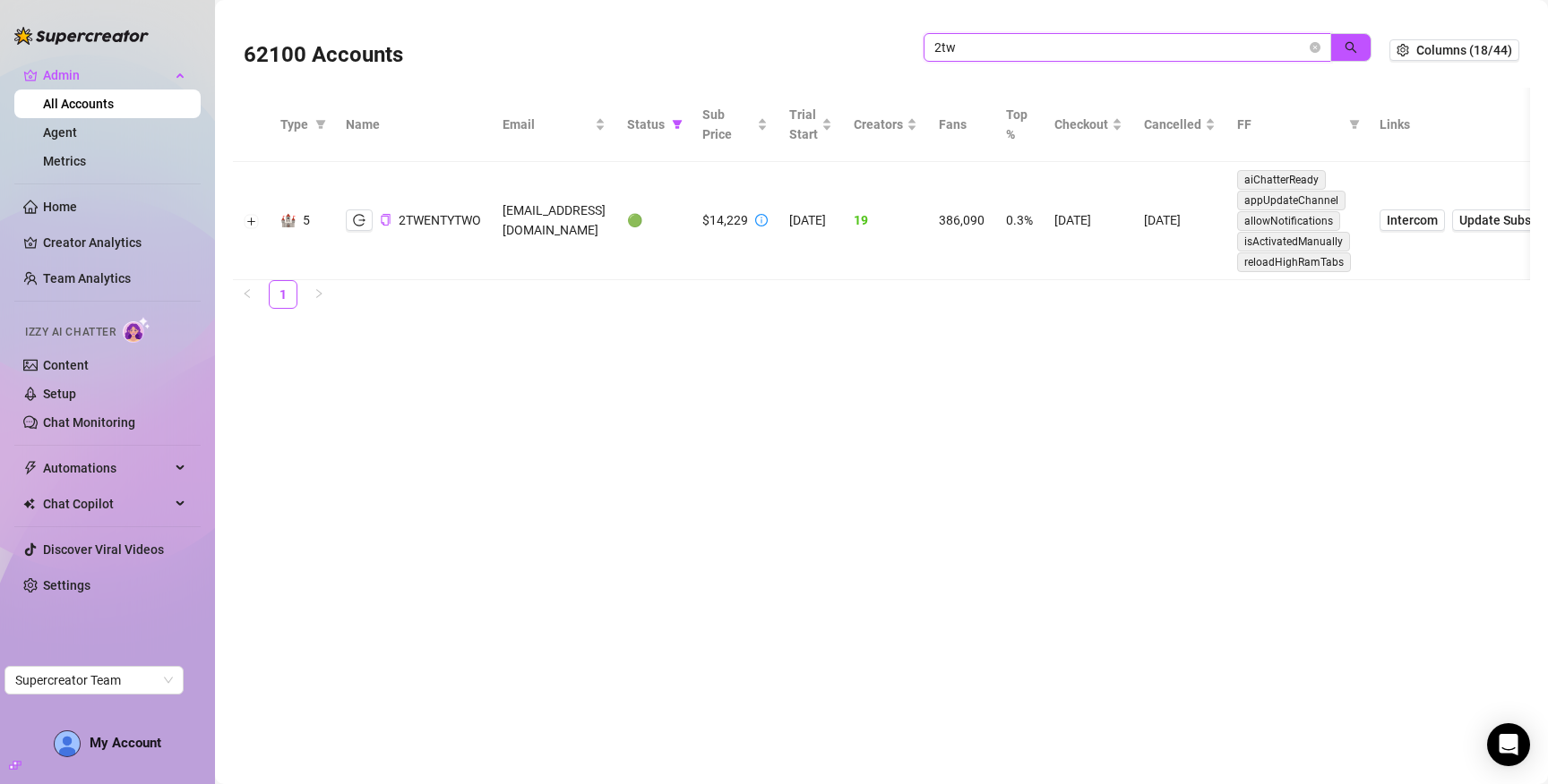
click at [991, 40] on input "2tw" at bounding box center [1120, 48] width 372 height 20
paste input "thedancerraven@gmail.com"
click at [1358, 42] on icon "search" at bounding box center [1351, 48] width 13 height 13
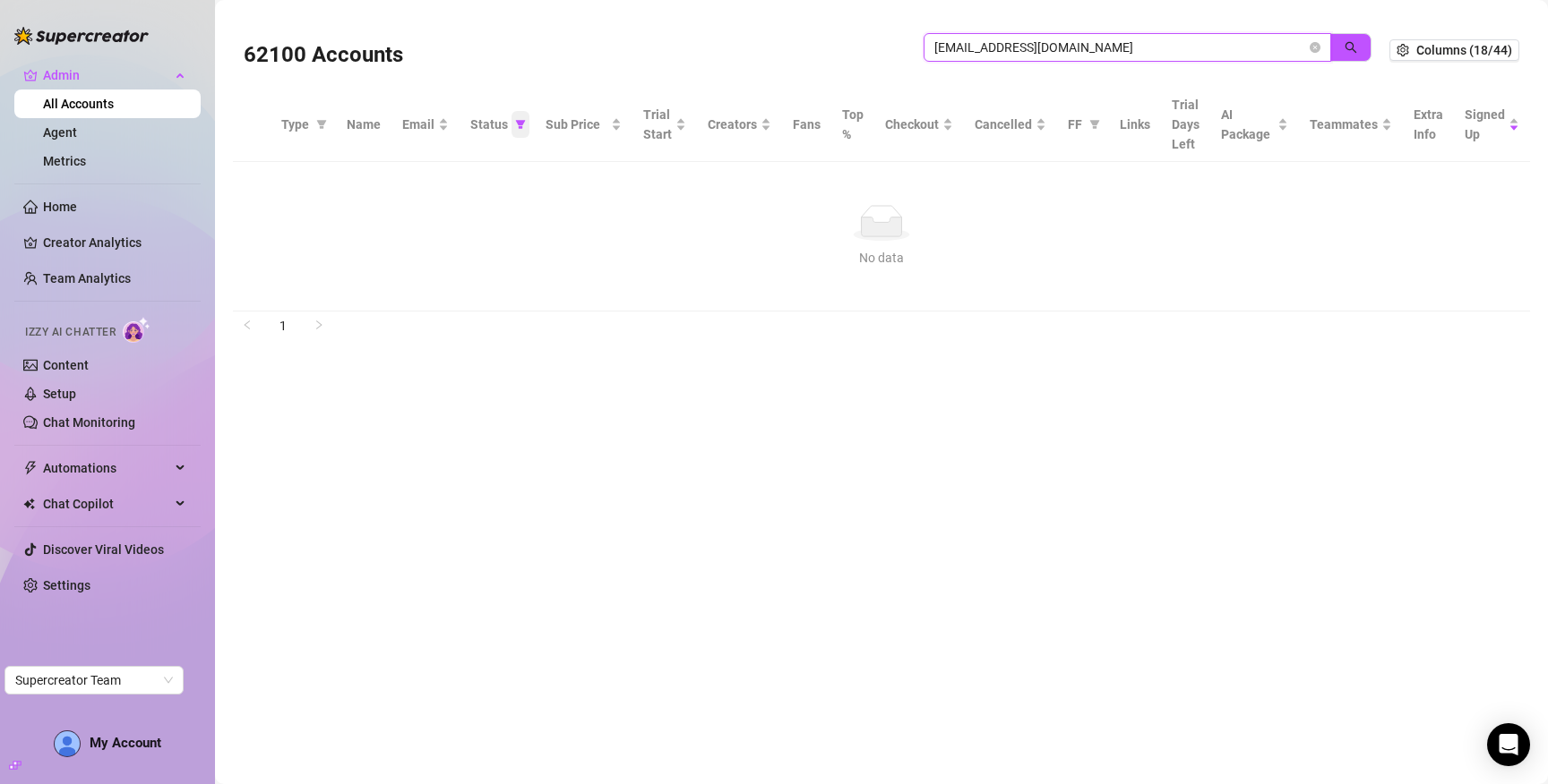
type input "thedancerraven@gmail.com"
click at [516, 125] on icon "filter" at bounding box center [521, 124] width 11 height 11
click at [488, 215] on span "🟢 Active" at bounding box center [463, 217] width 106 height 20
checkbox input "false"
click at [507, 300] on button "OK" at bounding box center [509, 310] width 30 height 22
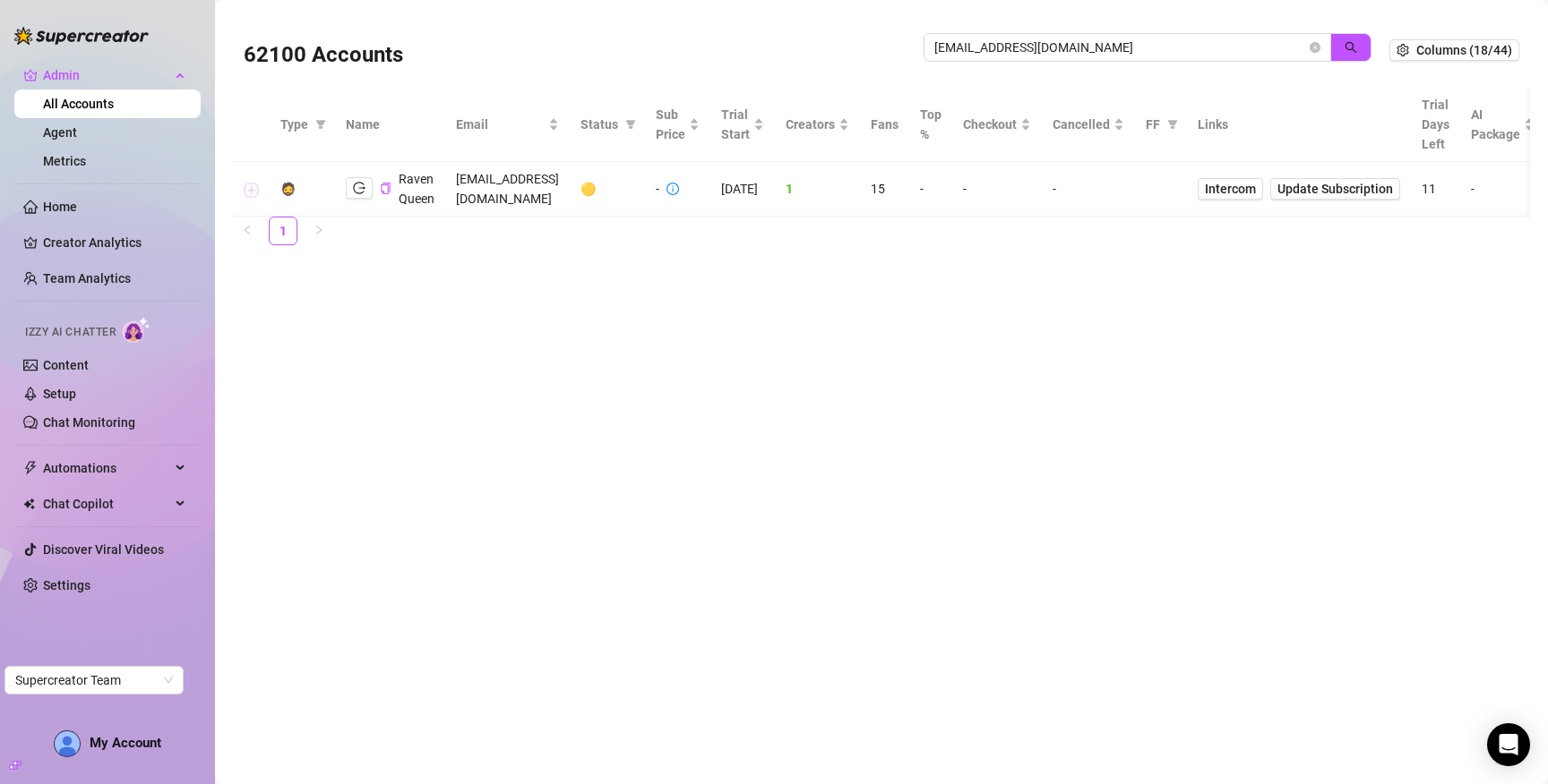
click at [251, 190] on button "Expand row" at bounding box center [252, 189] width 14 height 14
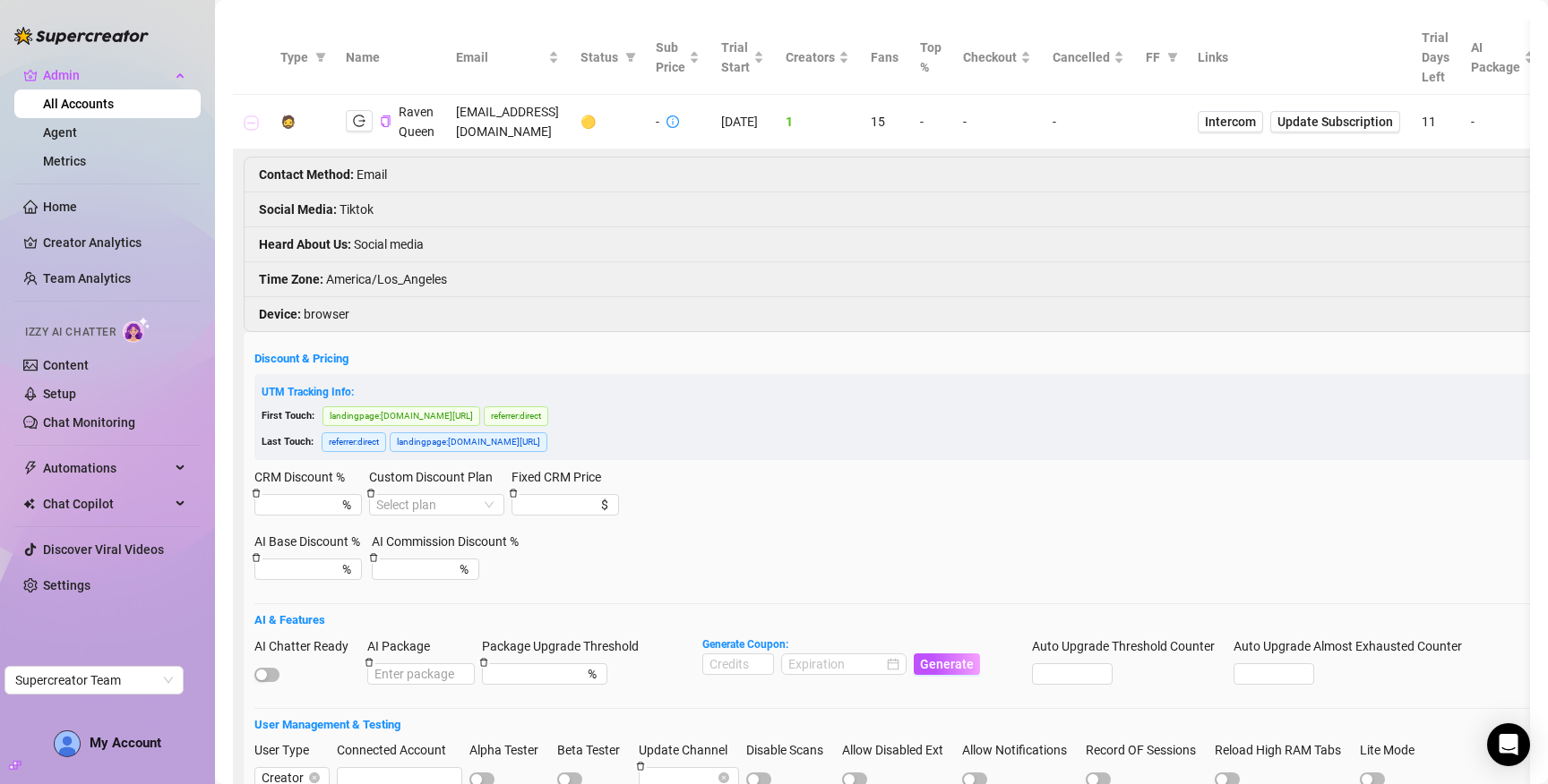
scroll to position [409, 0]
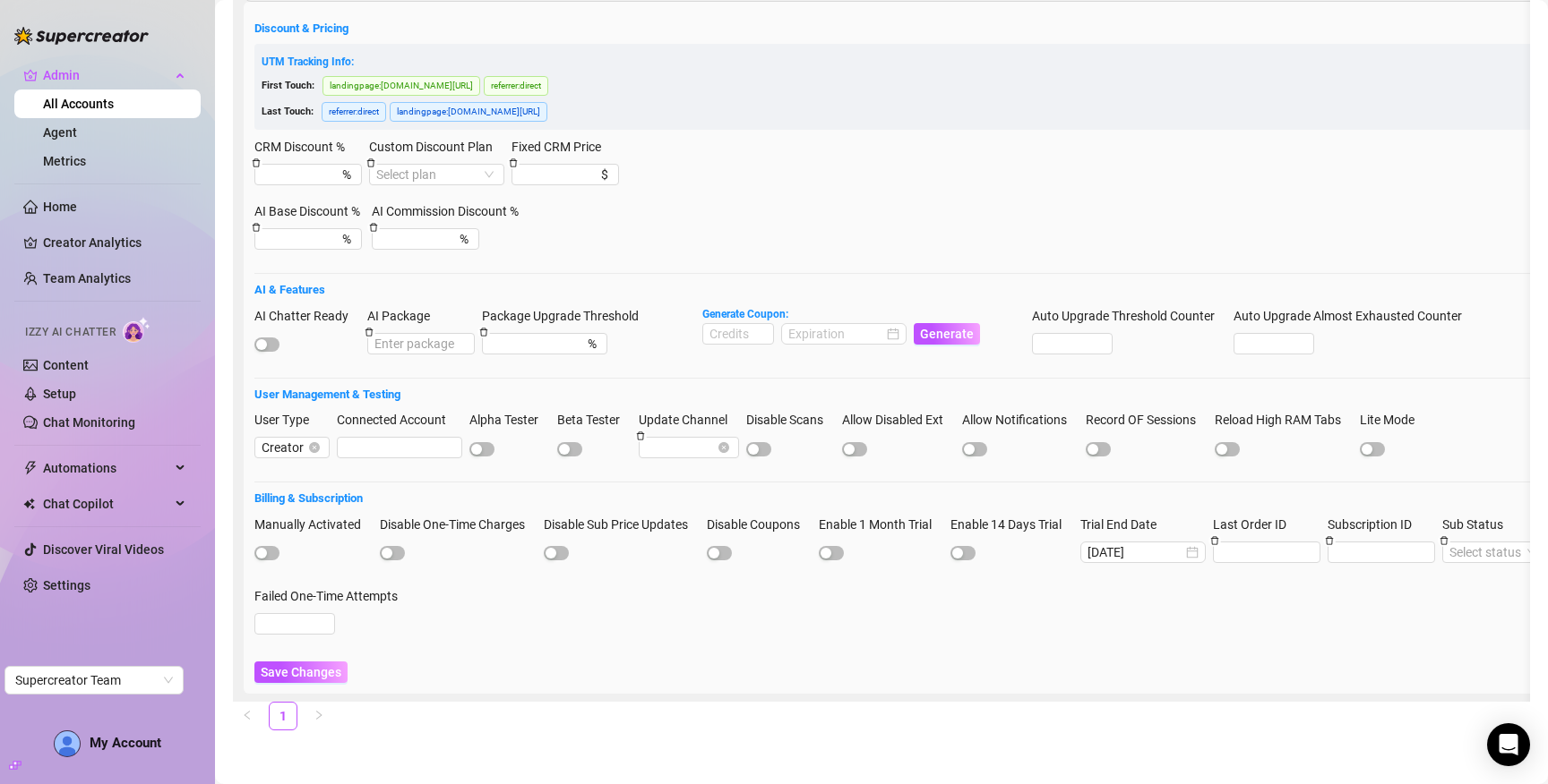
click at [284, 334] on div at bounding box center [307, 344] width 106 height 20
click at [262, 339] on div "button" at bounding box center [261, 344] width 11 height 11
click at [716, 325] on input at bounding box center [738, 334] width 69 height 20
type input "1000"
click at [854, 324] on input at bounding box center [836, 334] width 95 height 20
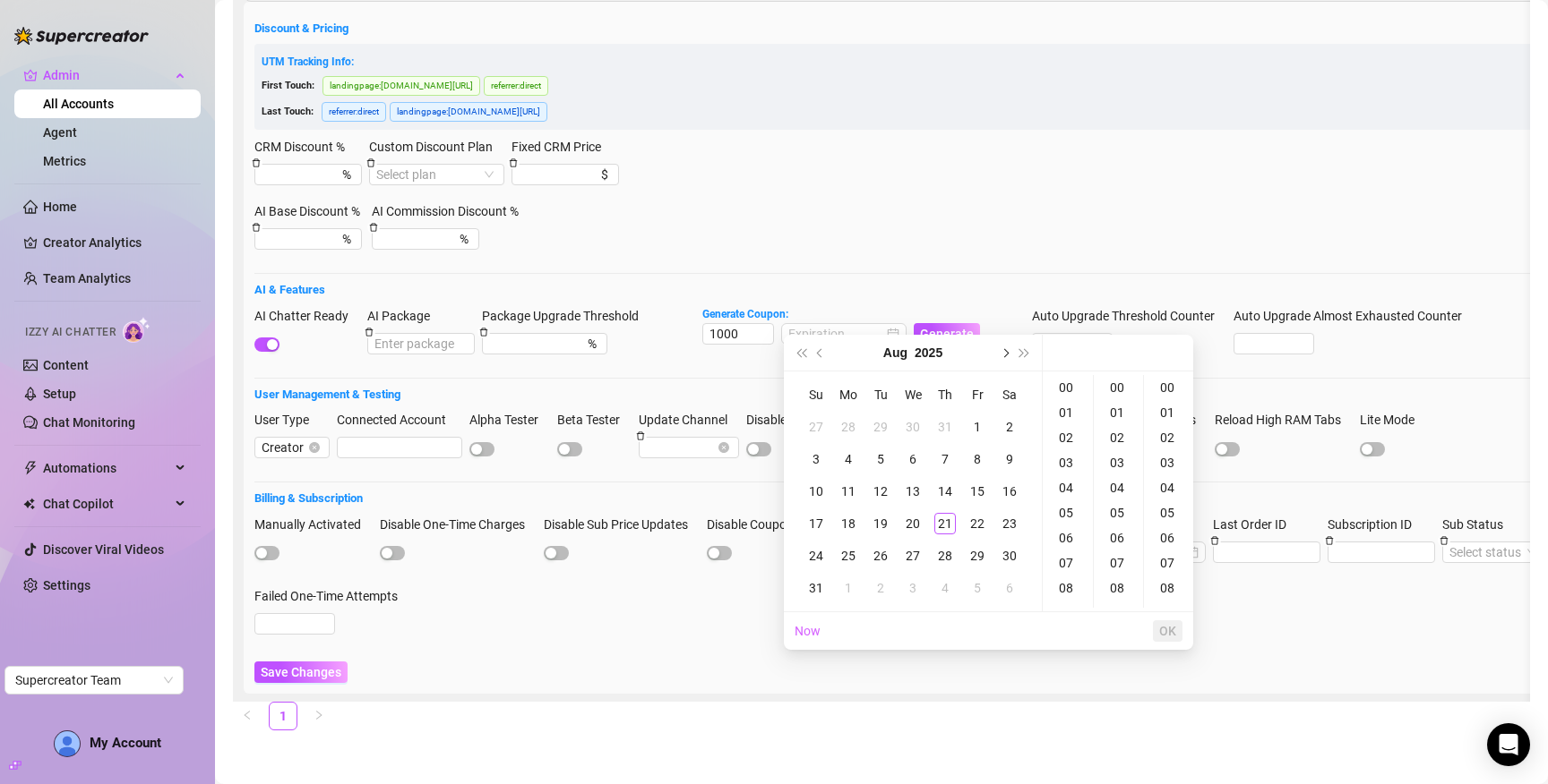
click at [1006, 350] on span "Next month (PageDown)" at bounding box center [1004, 352] width 9 height 9
click at [945, 492] on div "18" at bounding box center [945, 492] width 22 height 22
type input "2025-09-18 00:00:00"
click at [1171, 626] on span "OK" at bounding box center [1167, 631] width 17 height 14
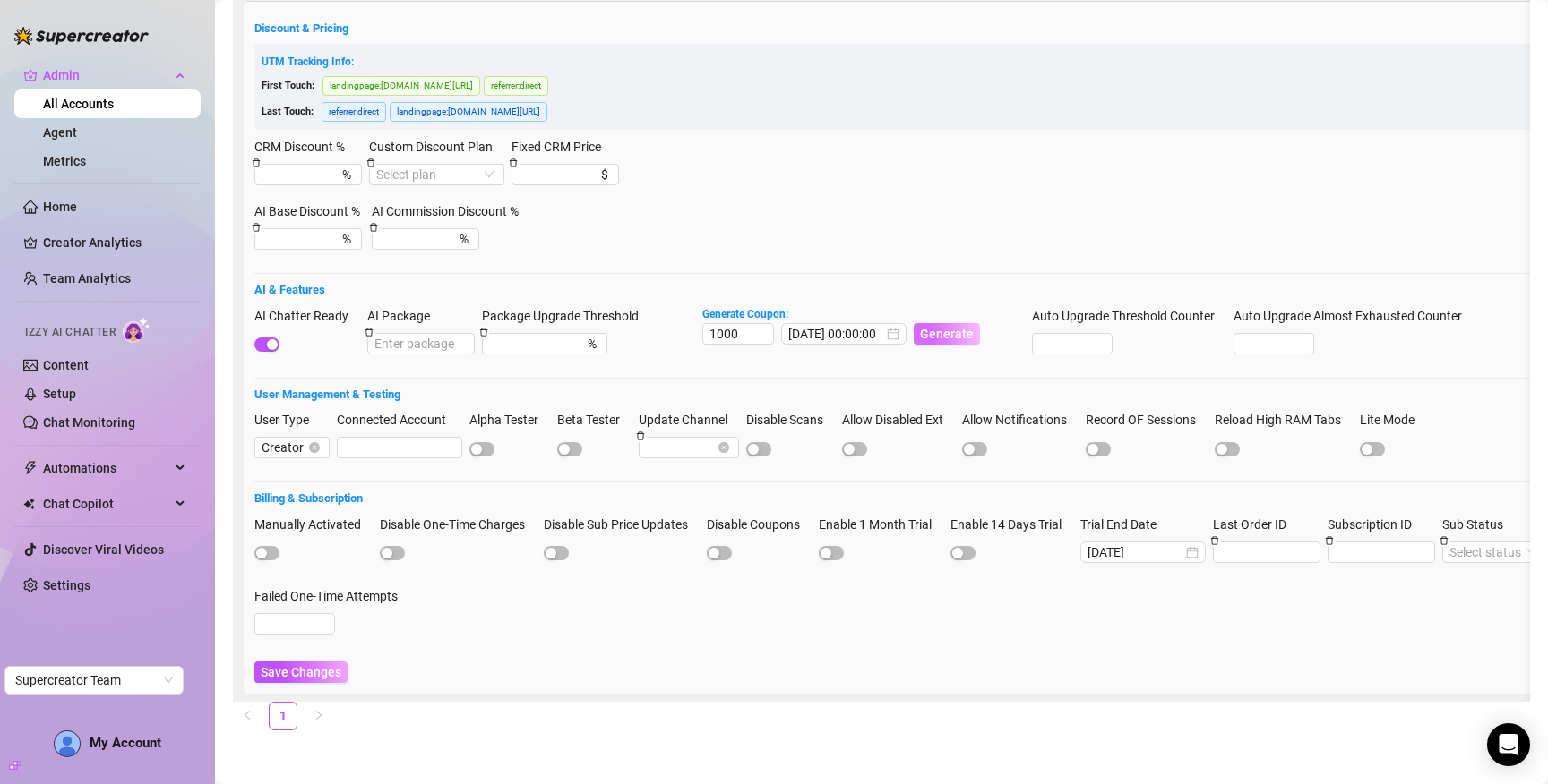
click at [947, 327] on span "Generate" at bounding box center [947, 334] width 54 height 14
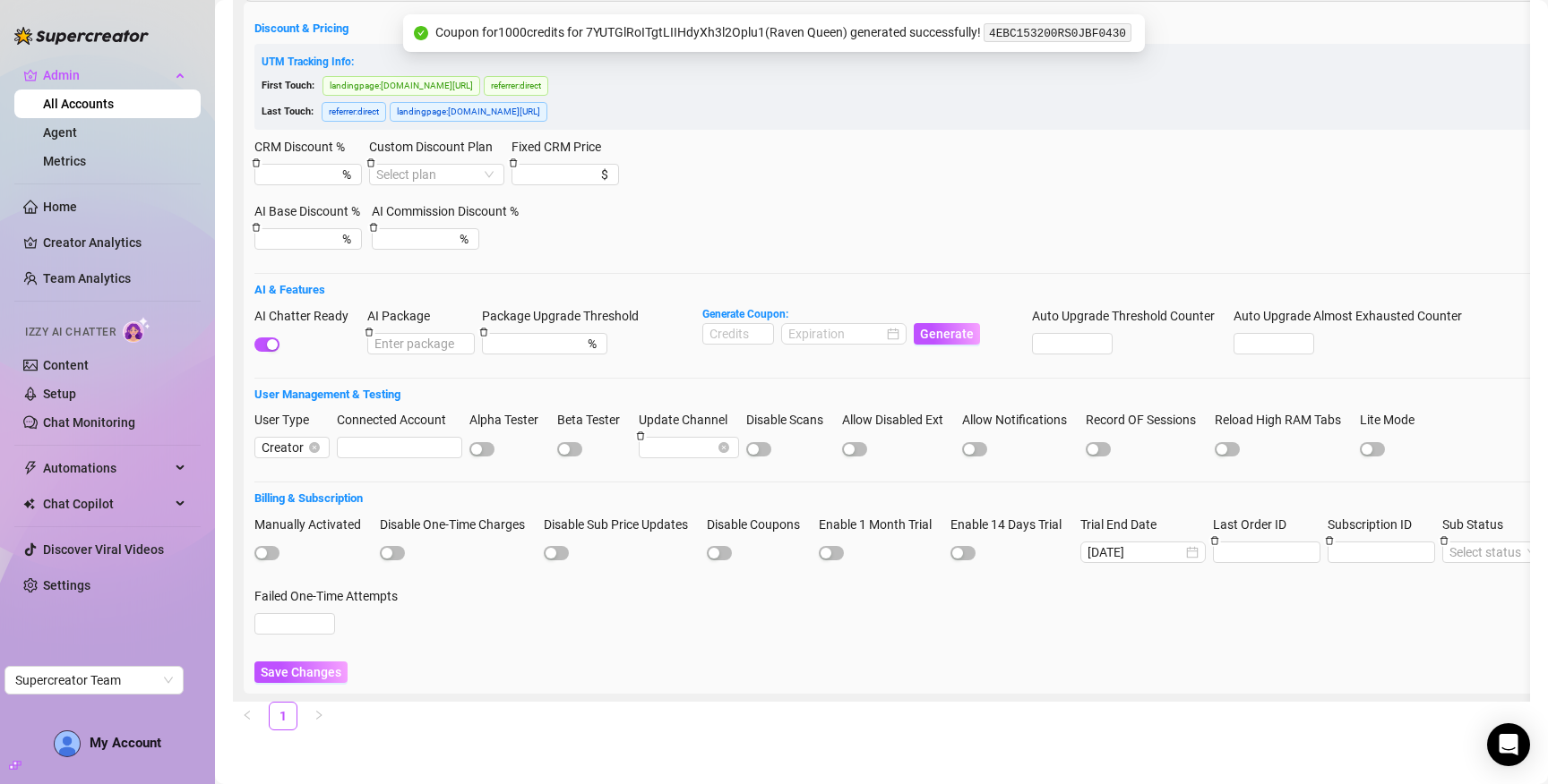
click at [1066, 37] on code "4EBC153200RS0JBF0430" at bounding box center [1057, 32] width 148 height 19
copy code "4EBC153200RS0JBF0430"
click at [301, 665] on span "Save Changes" at bounding box center [300, 672] width 80 height 14
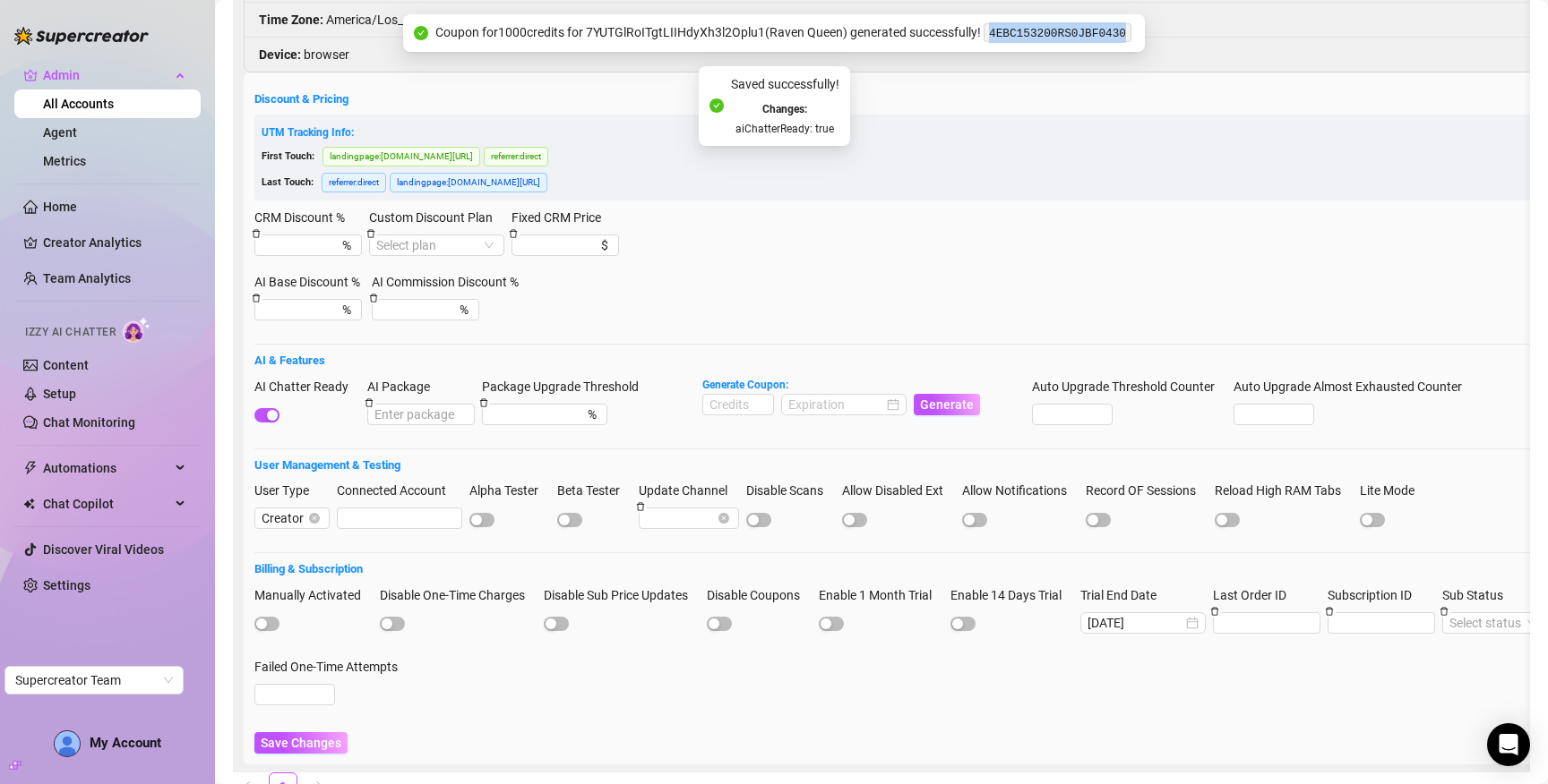
scroll to position [86, 0]
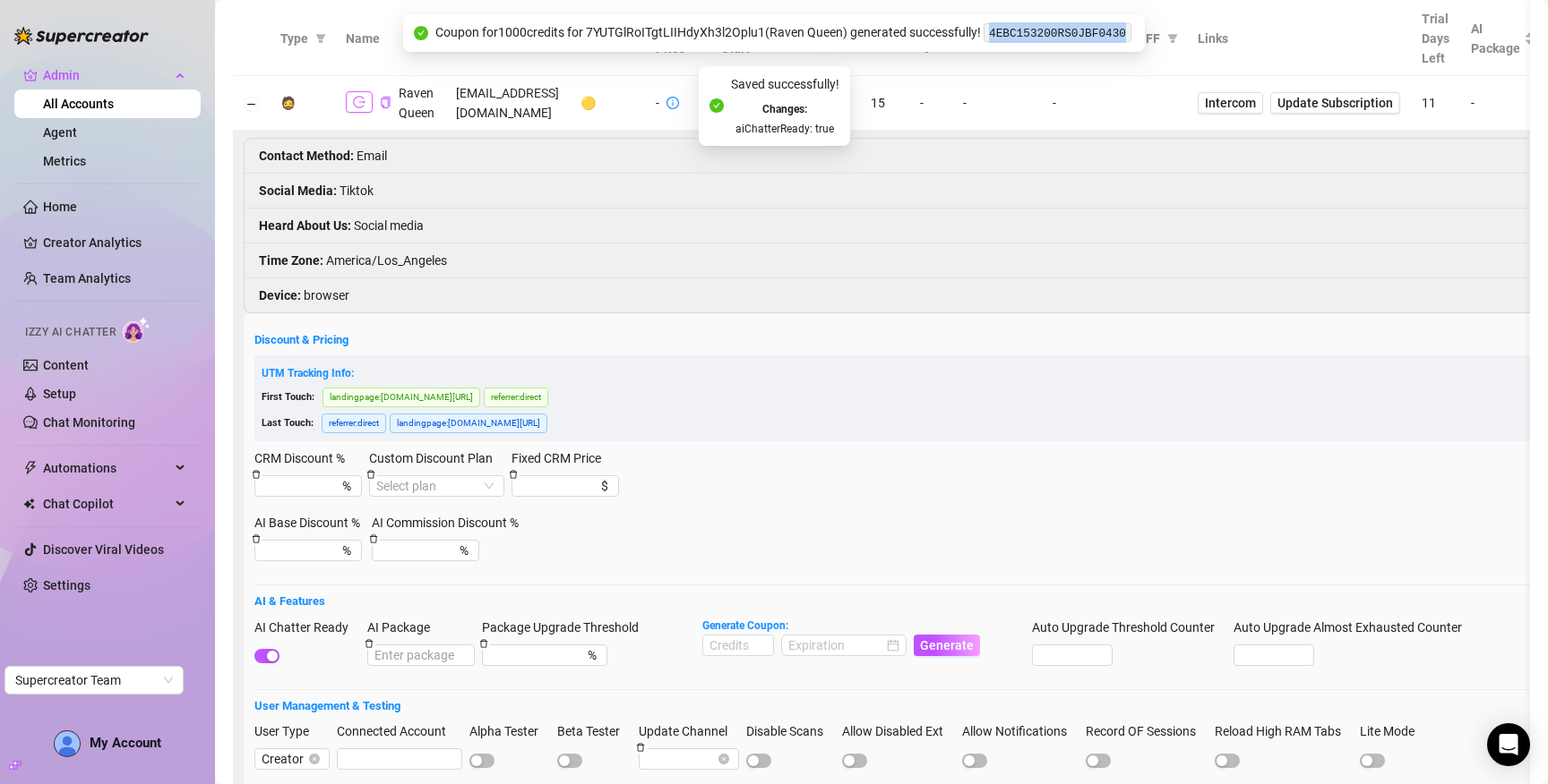
click at [361, 107] on icon "logout" at bounding box center [359, 103] width 13 height 12
click at [1042, 78] on td "-" at bounding box center [997, 103] width 89 height 55
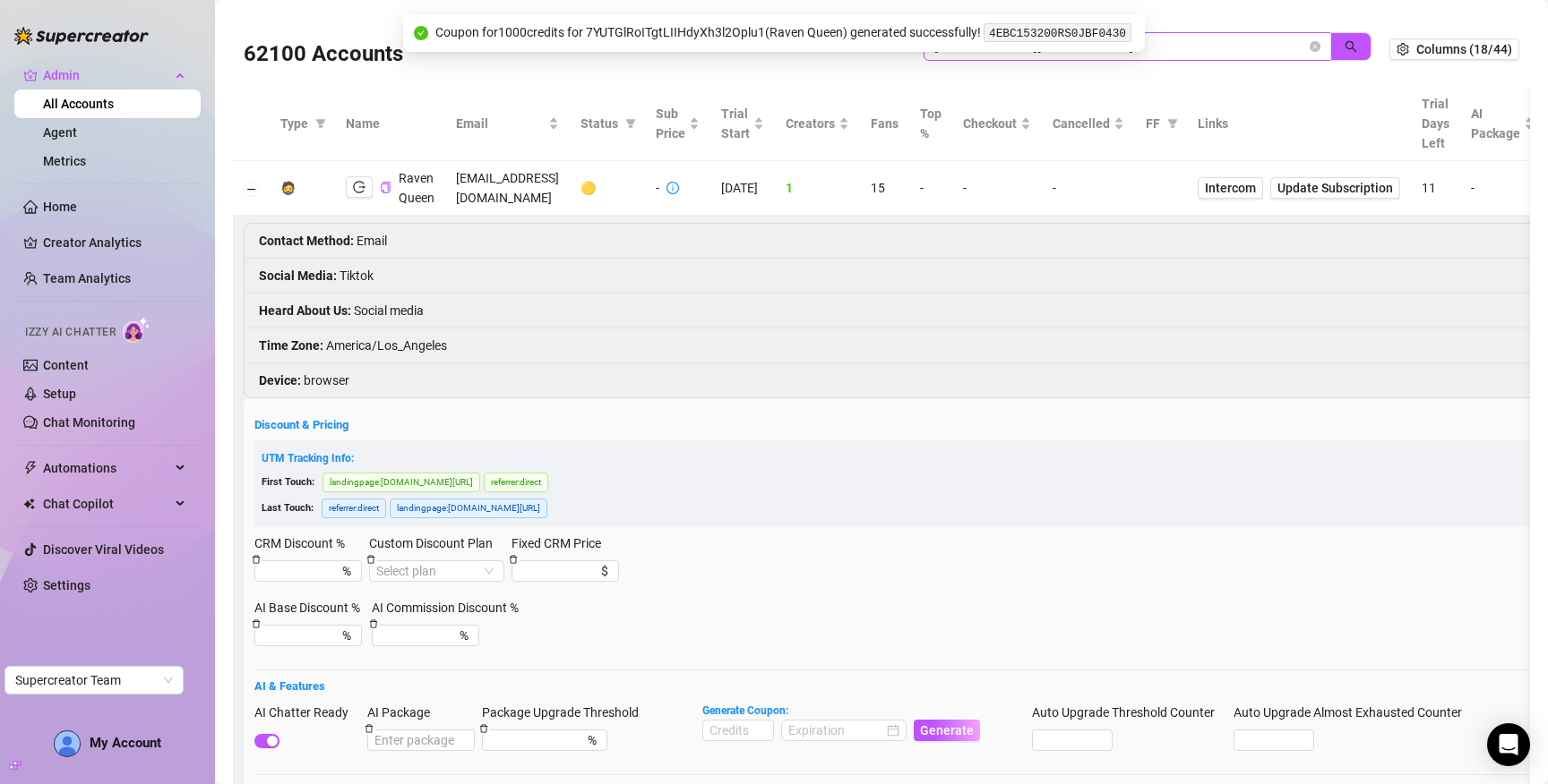
scroll to position [0, 0]
click at [1162, 52] on input "thedancerraven@gmail.com" at bounding box center [1120, 48] width 372 height 20
click at [1226, 43] on input "thedancerraven@gmail.com" at bounding box center [1120, 48] width 372 height 20
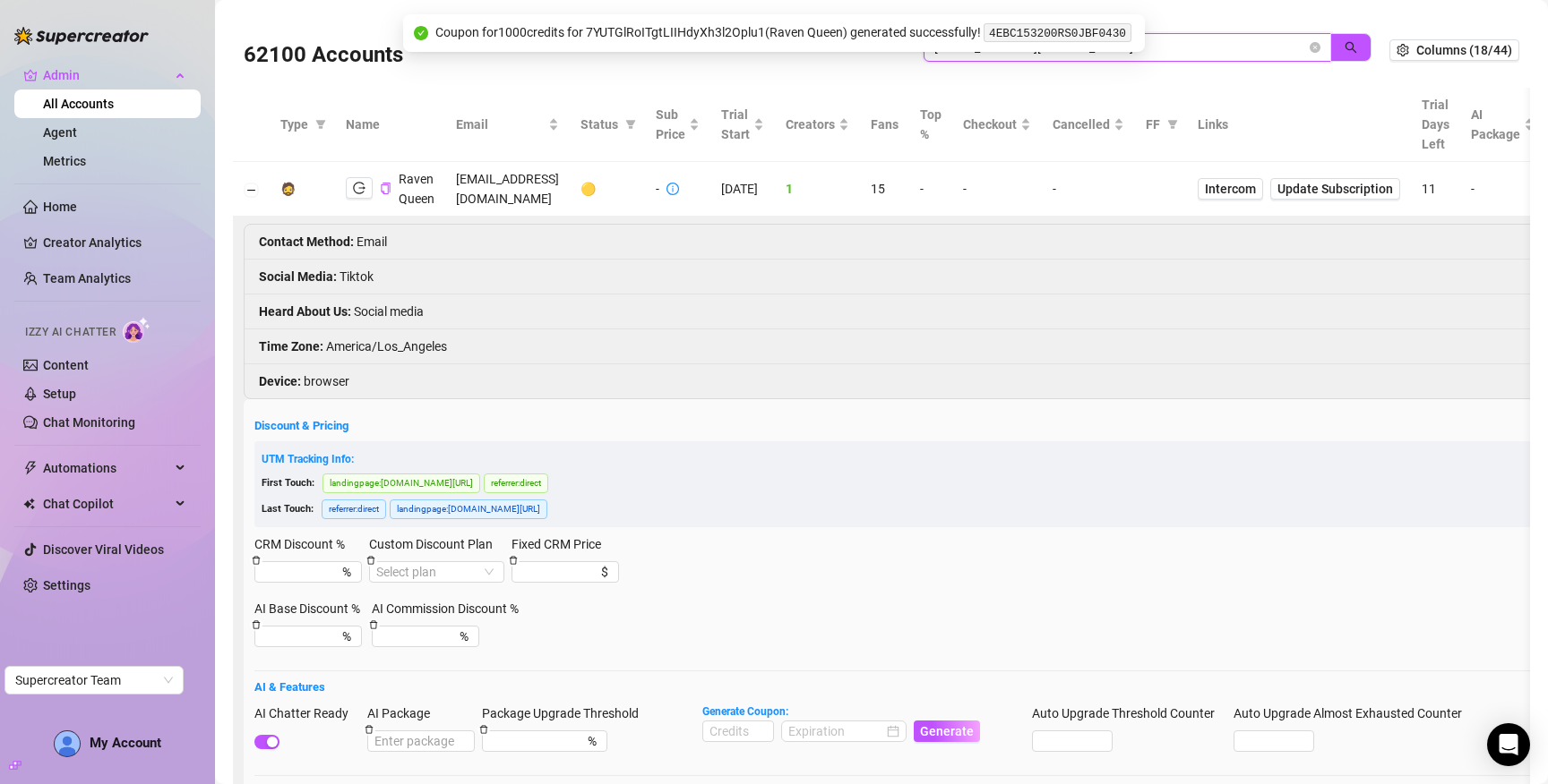
click at [1226, 43] on input "thedancerraven@gmail.com" at bounding box center [1120, 48] width 372 height 20
paste input "bNU7igdyubN32RAqO4aSwM69jzD3"
click at [1345, 49] on icon "search" at bounding box center [1351, 48] width 13 height 13
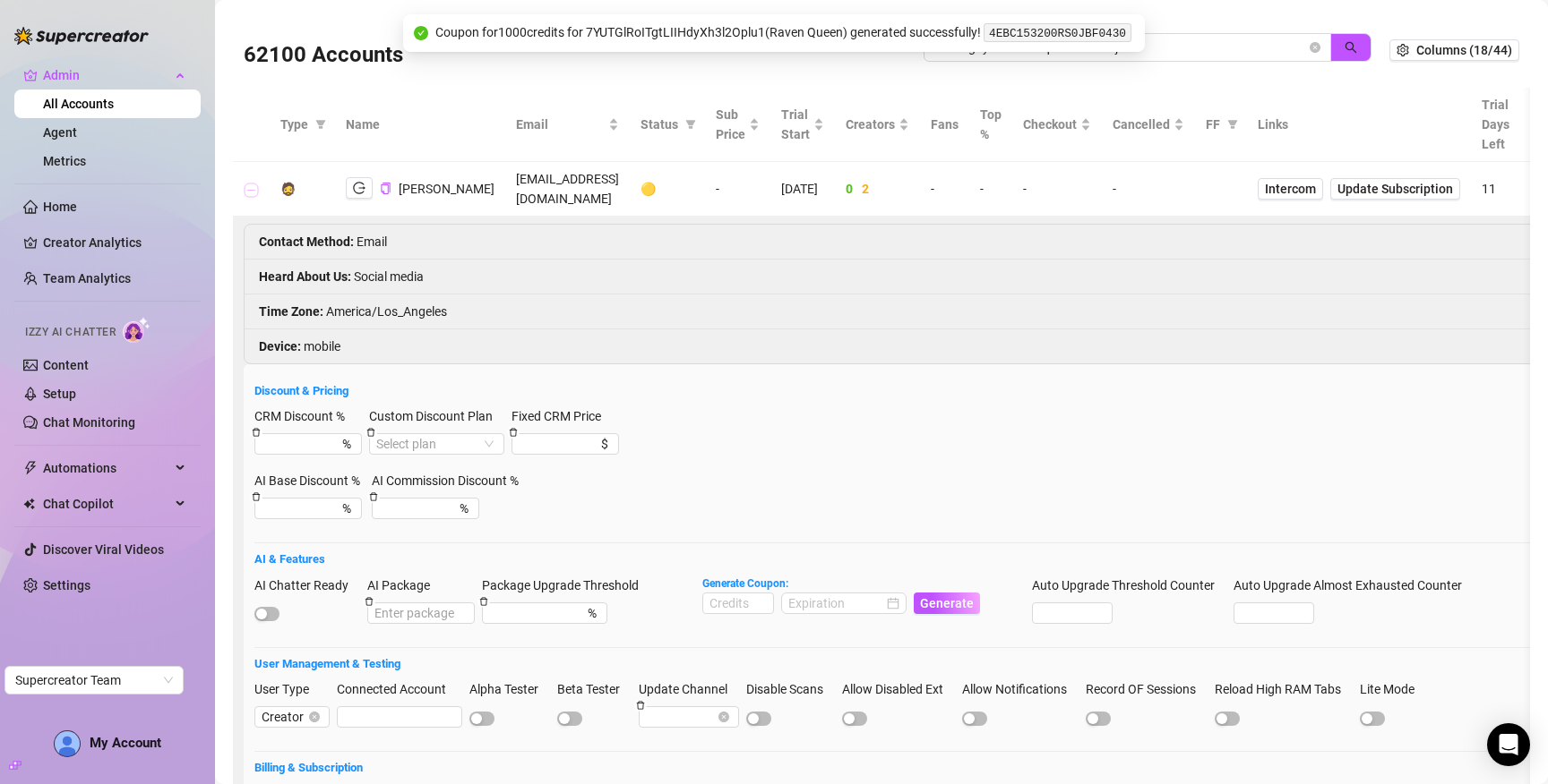
click at [246, 182] on button "Collapse row" at bounding box center [252, 189] width 14 height 14
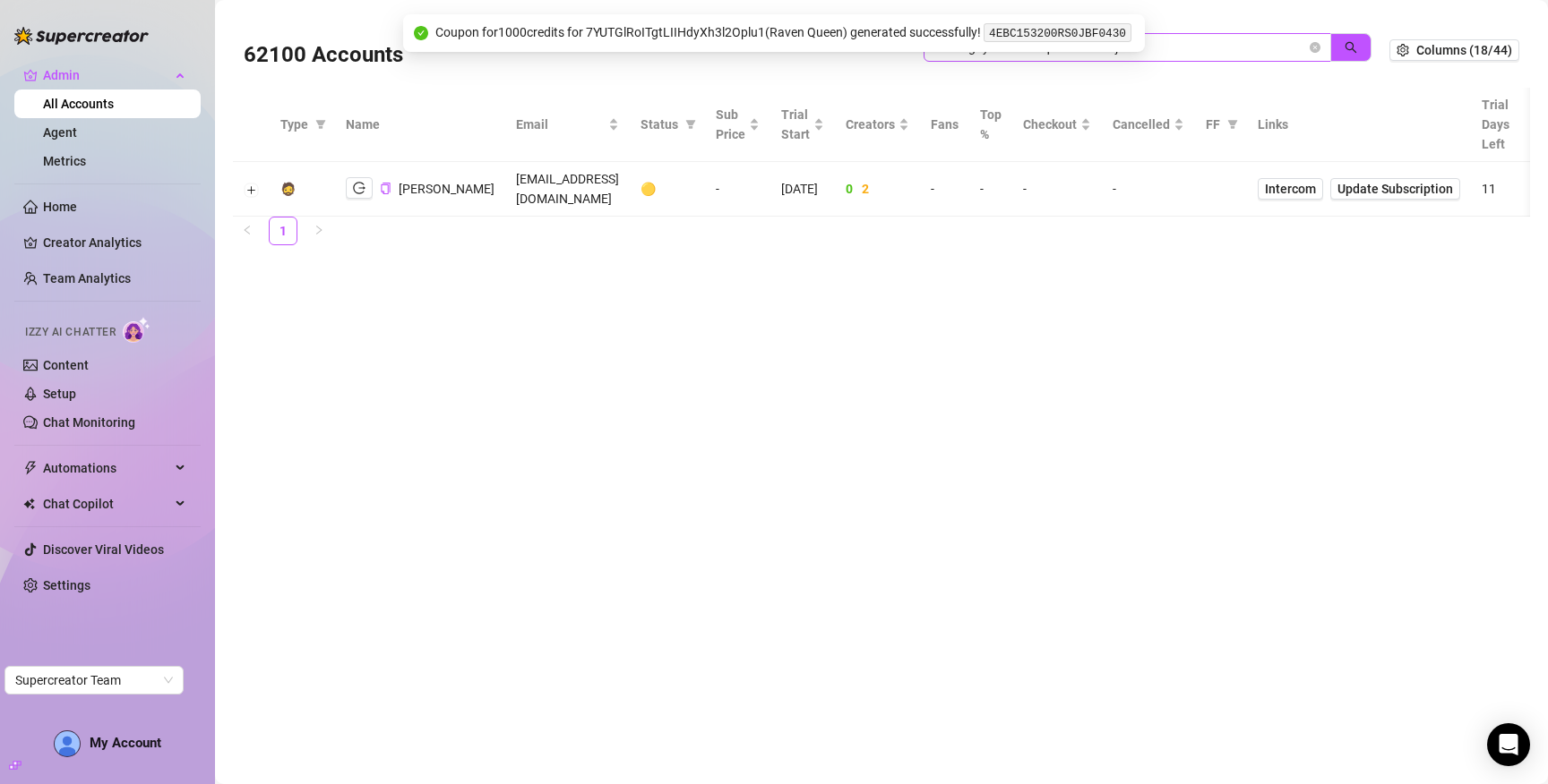
click at [1200, 58] on span "bNU7igdyubN32RAqO4aSwM69jzD3" at bounding box center [1128, 47] width 408 height 29
click at [1201, 43] on input "bNU7igdyubN32RAqO4aSwM69jzD3" at bounding box center [1120, 48] width 372 height 20
paste input "S15MxJqfgDMlOLzwO9XFf3vSTZ0"
click at [1354, 50] on icon "search" at bounding box center [1352, 48] width 12 height 12
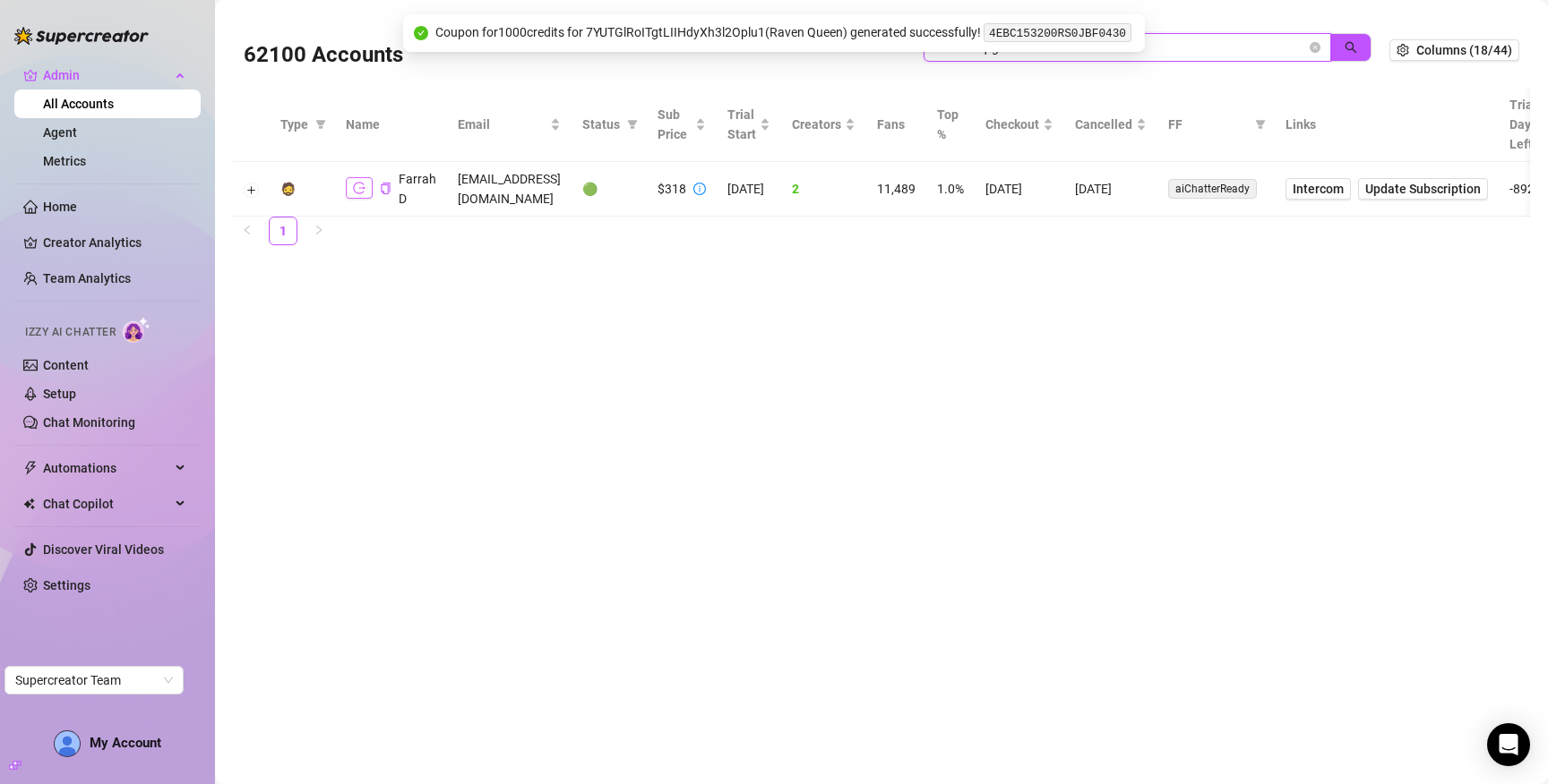
type input "S15MxJqfgDMlOLzwO9XFf3vSTZ03"
click at [361, 186] on icon "logout" at bounding box center [359, 187] width 13 height 13
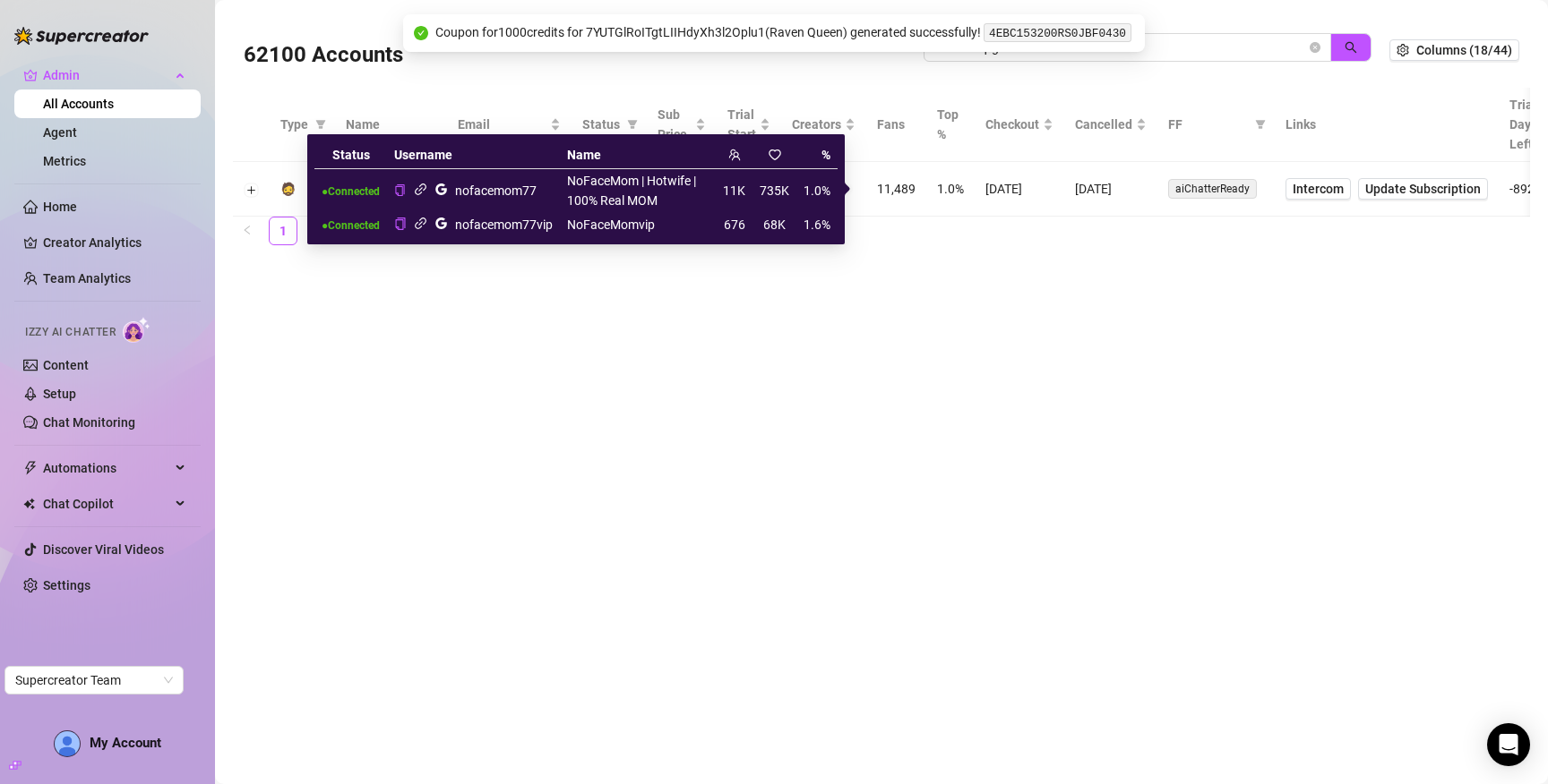
click at [426, 190] on icon "link" at bounding box center [420, 189] width 14 height 14
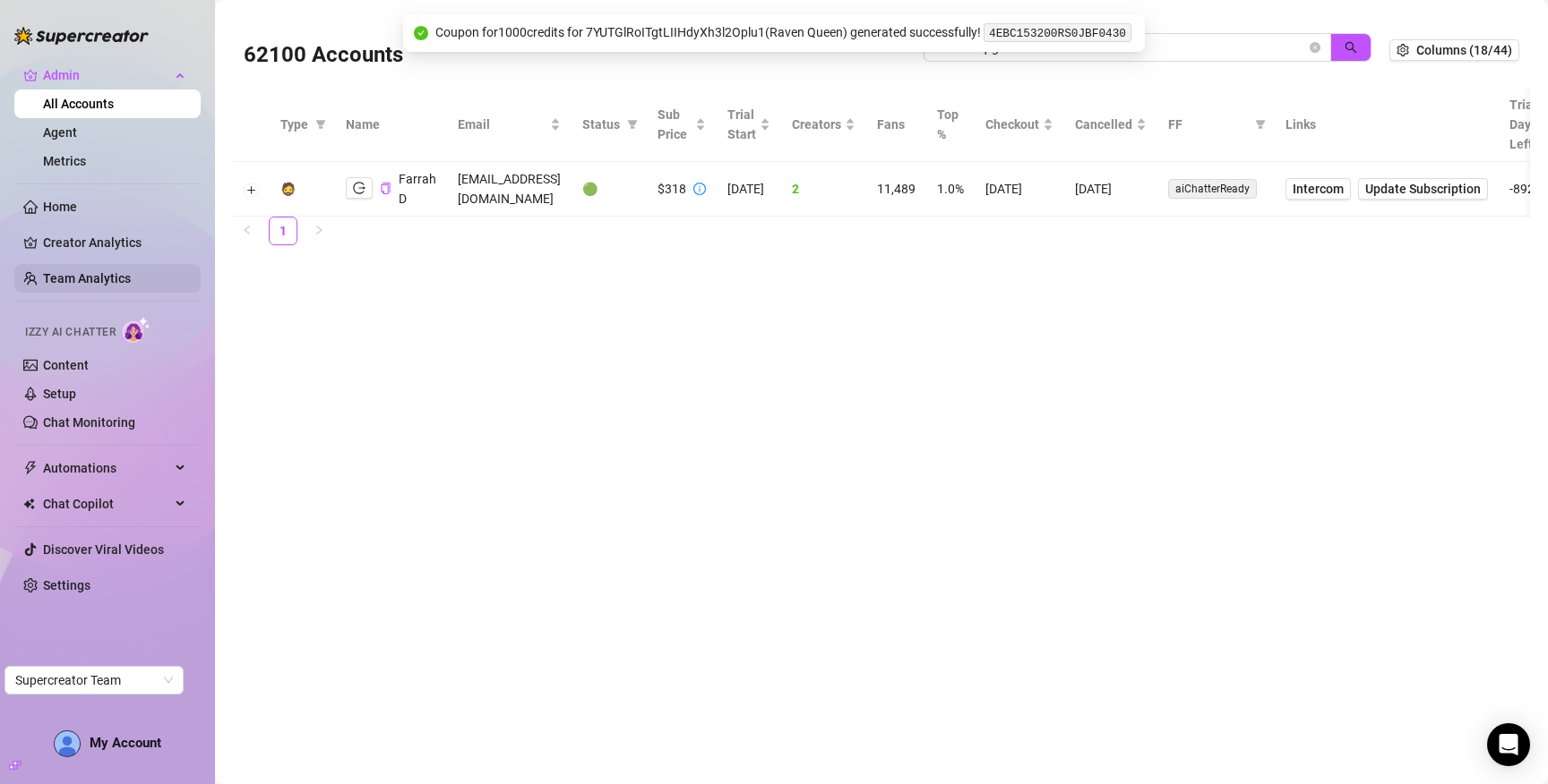
click at [95, 282] on link "Team Analytics" at bounding box center [86, 279] width 88 height 14
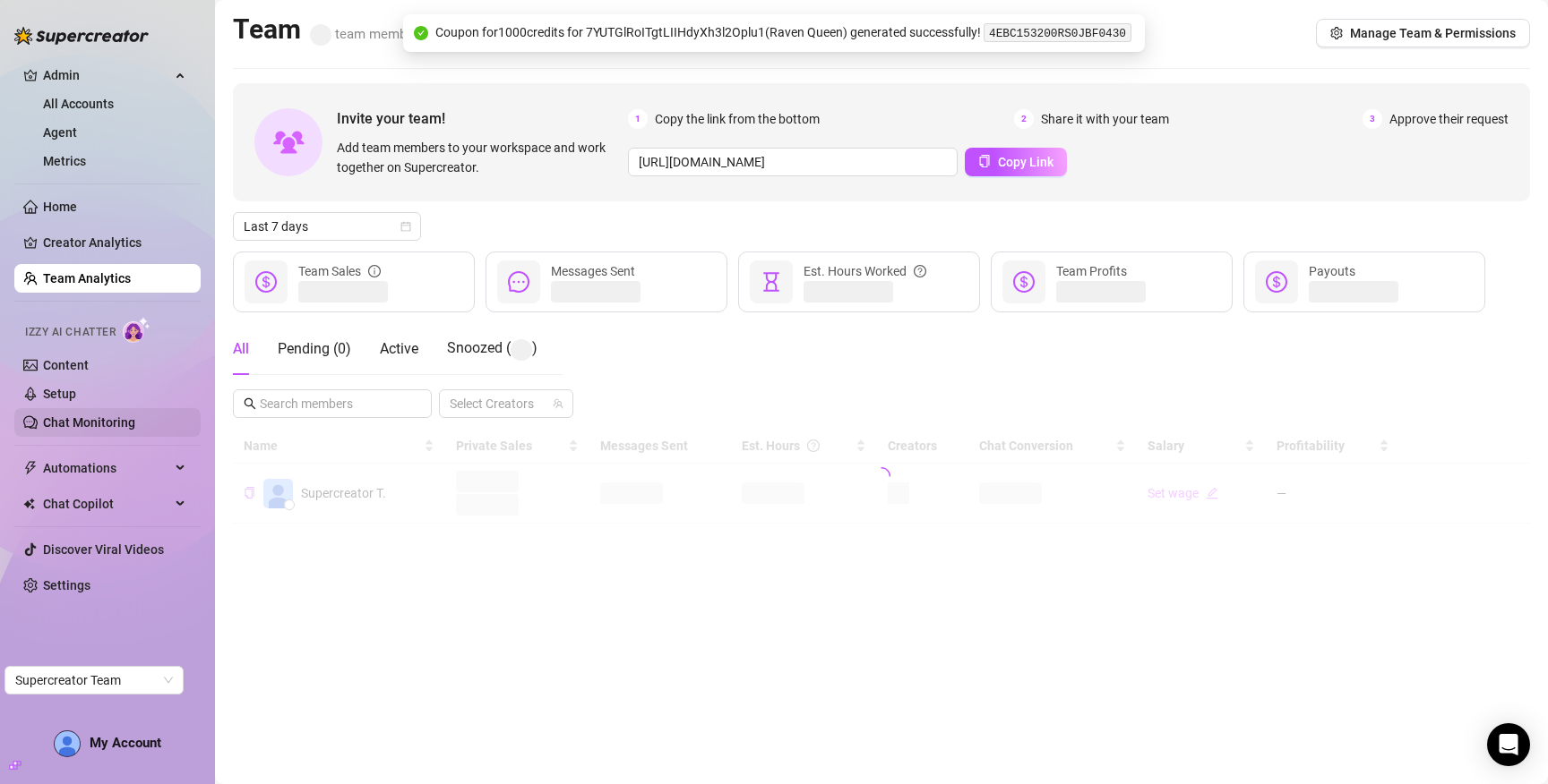
click at [121, 423] on link "Chat Monitoring" at bounding box center [88, 422] width 92 height 14
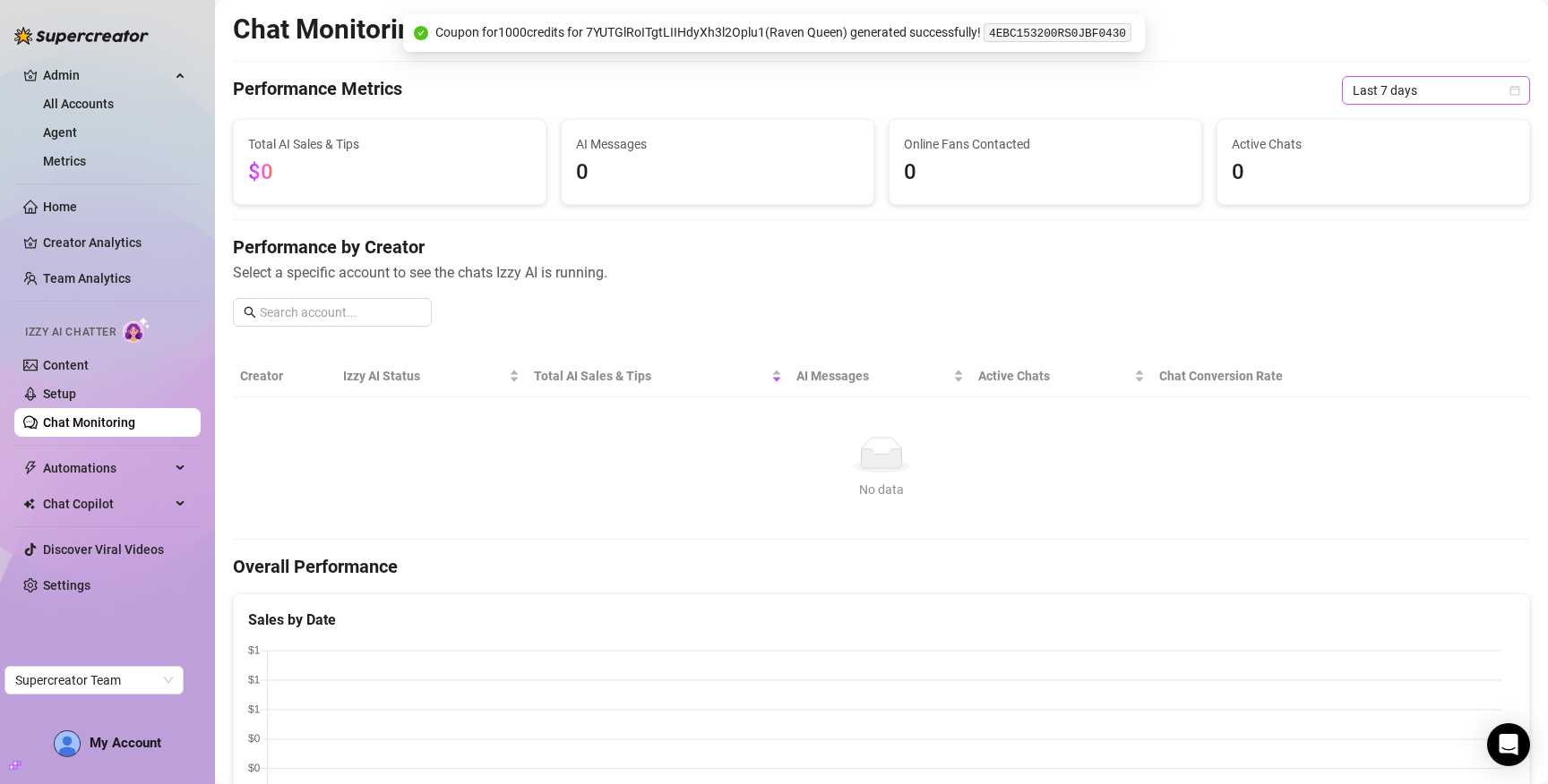
click at [1408, 91] on span "Last 7 days" at bounding box center [1436, 90] width 167 height 27
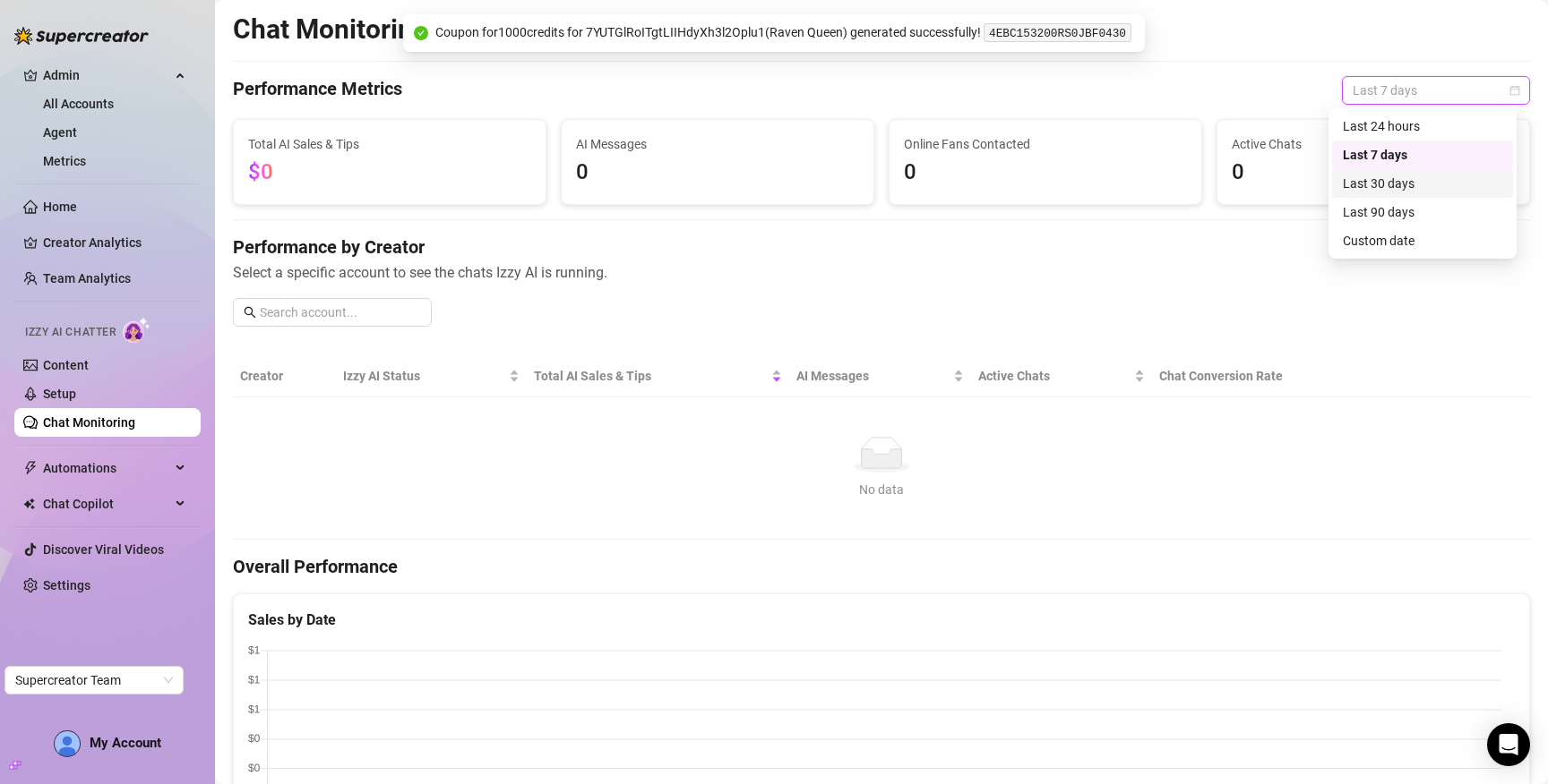
click at [1397, 187] on div "Last 30 days" at bounding box center [1422, 183] width 160 height 20
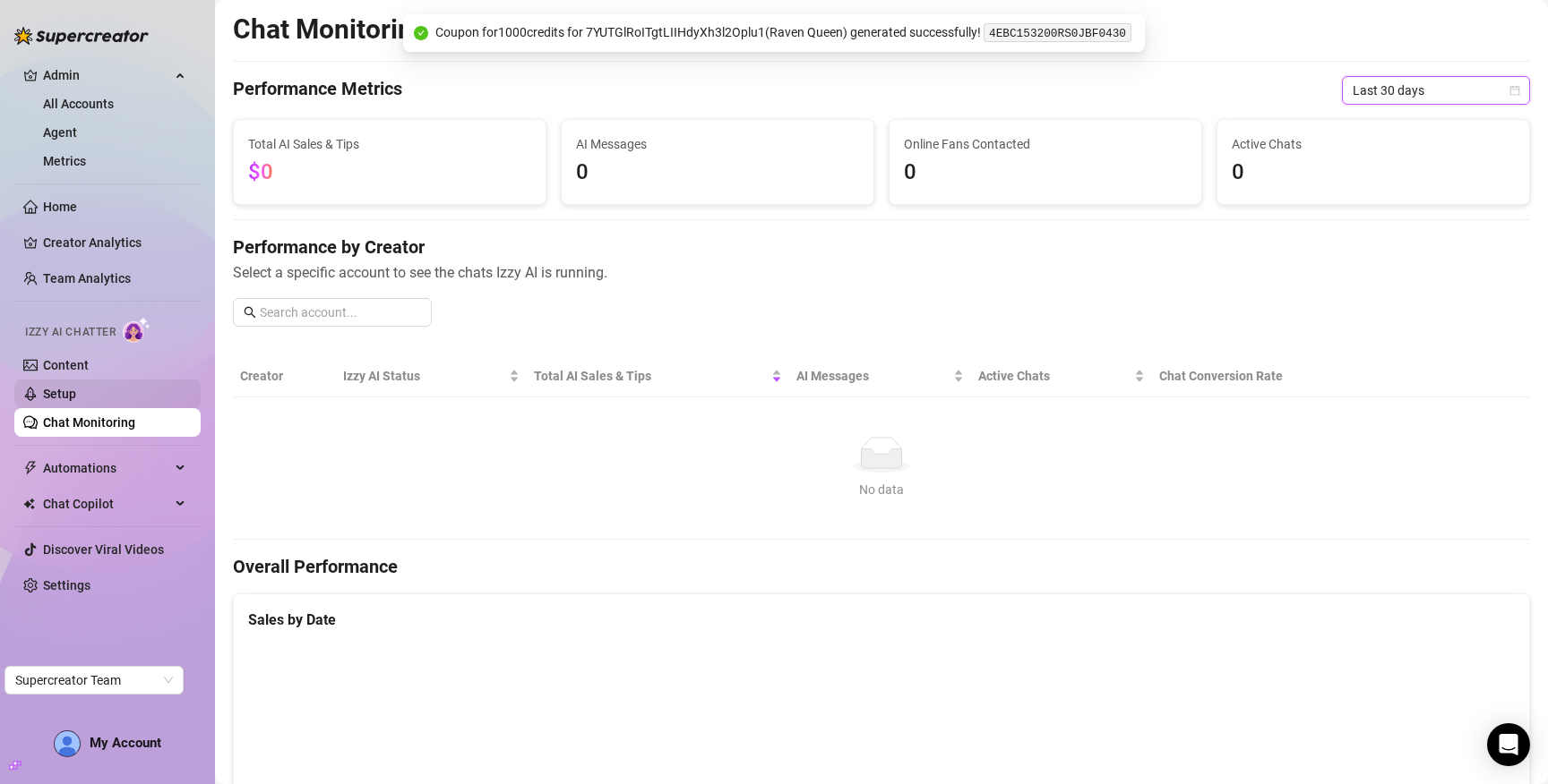
click at [76, 390] on link "Setup" at bounding box center [59, 393] width 33 height 14
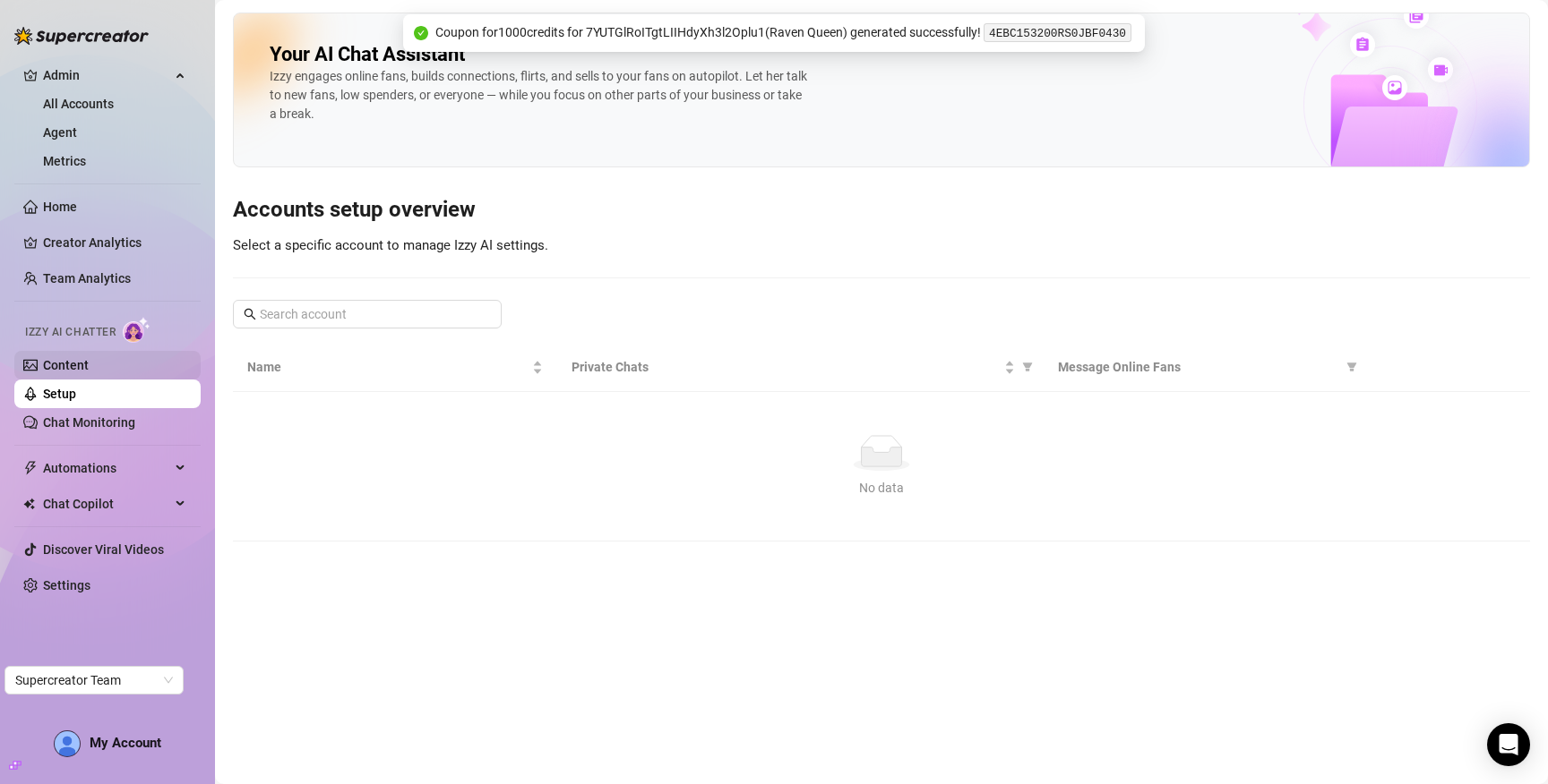
click at [82, 369] on link "Content" at bounding box center [65, 365] width 46 height 14
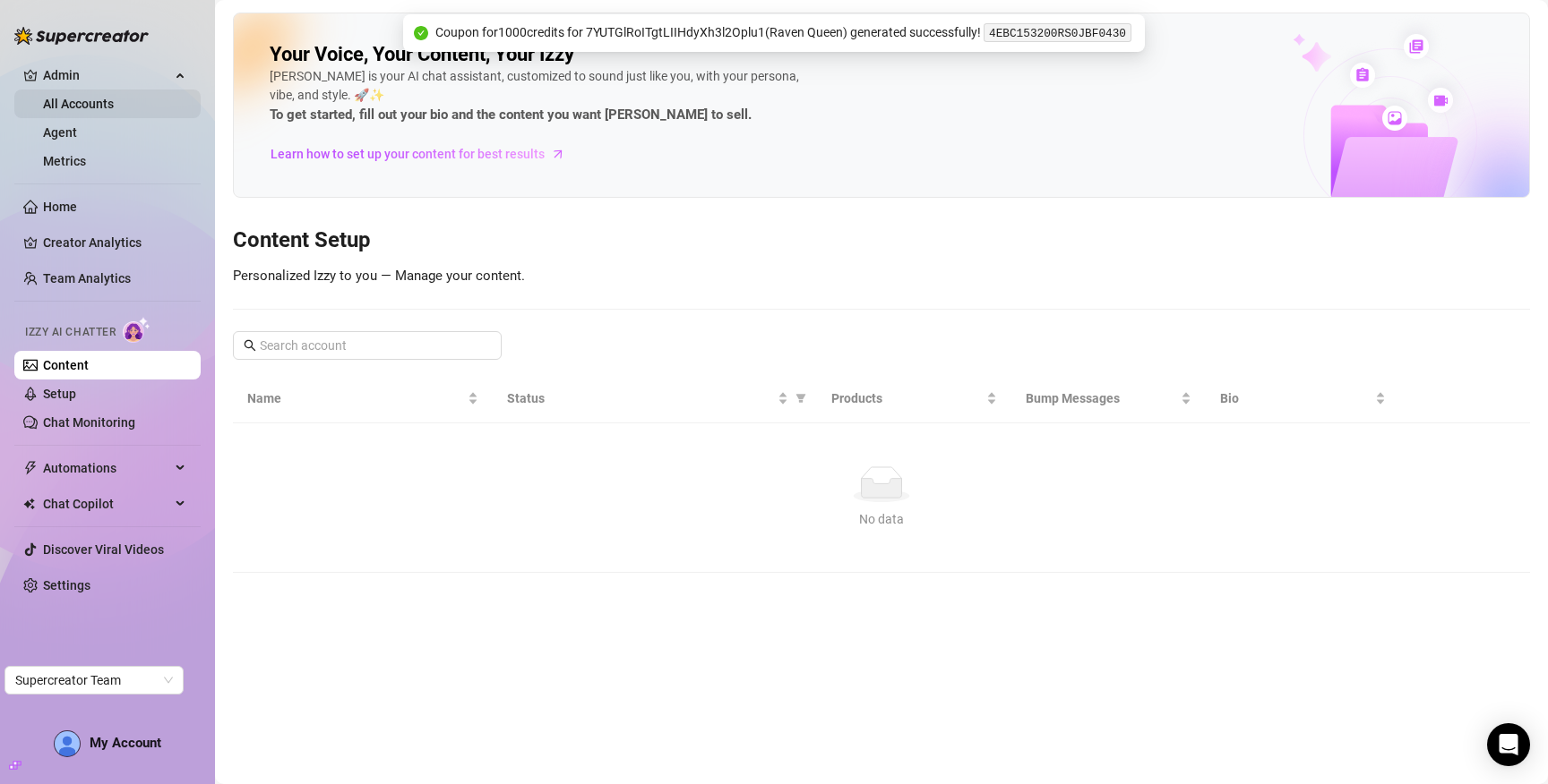
drag, startPoint x: 72, startPoint y: 99, endPoint x: 218, endPoint y: 9, distance: 171.5
click at [72, 98] on link "All Accounts" at bounding box center [77, 104] width 70 height 14
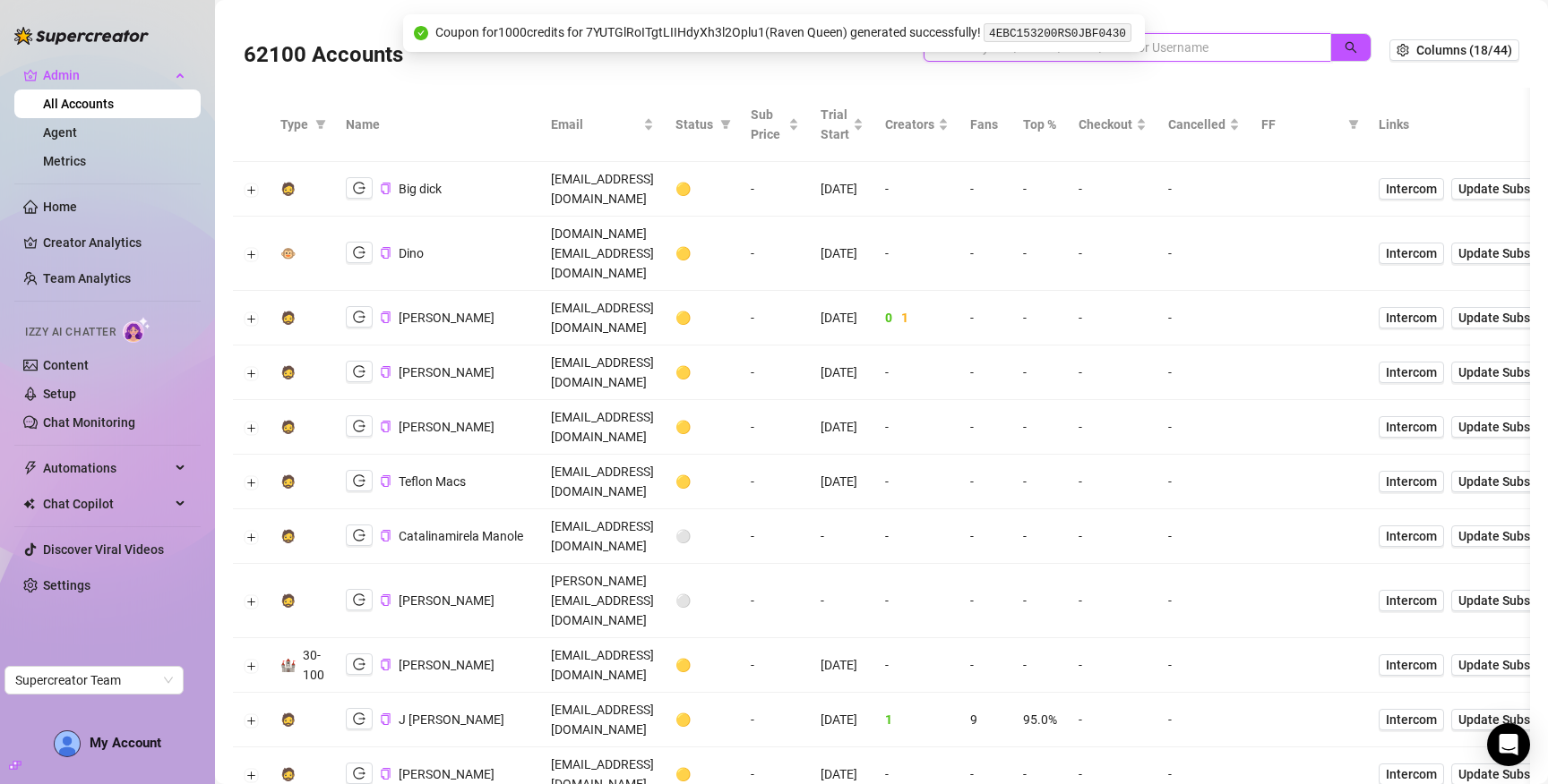
click at [1208, 49] on input "search" at bounding box center [1120, 48] width 372 height 20
paste input "eTDskd2ig7bUZvsrYRbNrsJ4kfu2"
click at [1331, 49] on button "button" at bounding box center [1352, 47] width 42 height 29
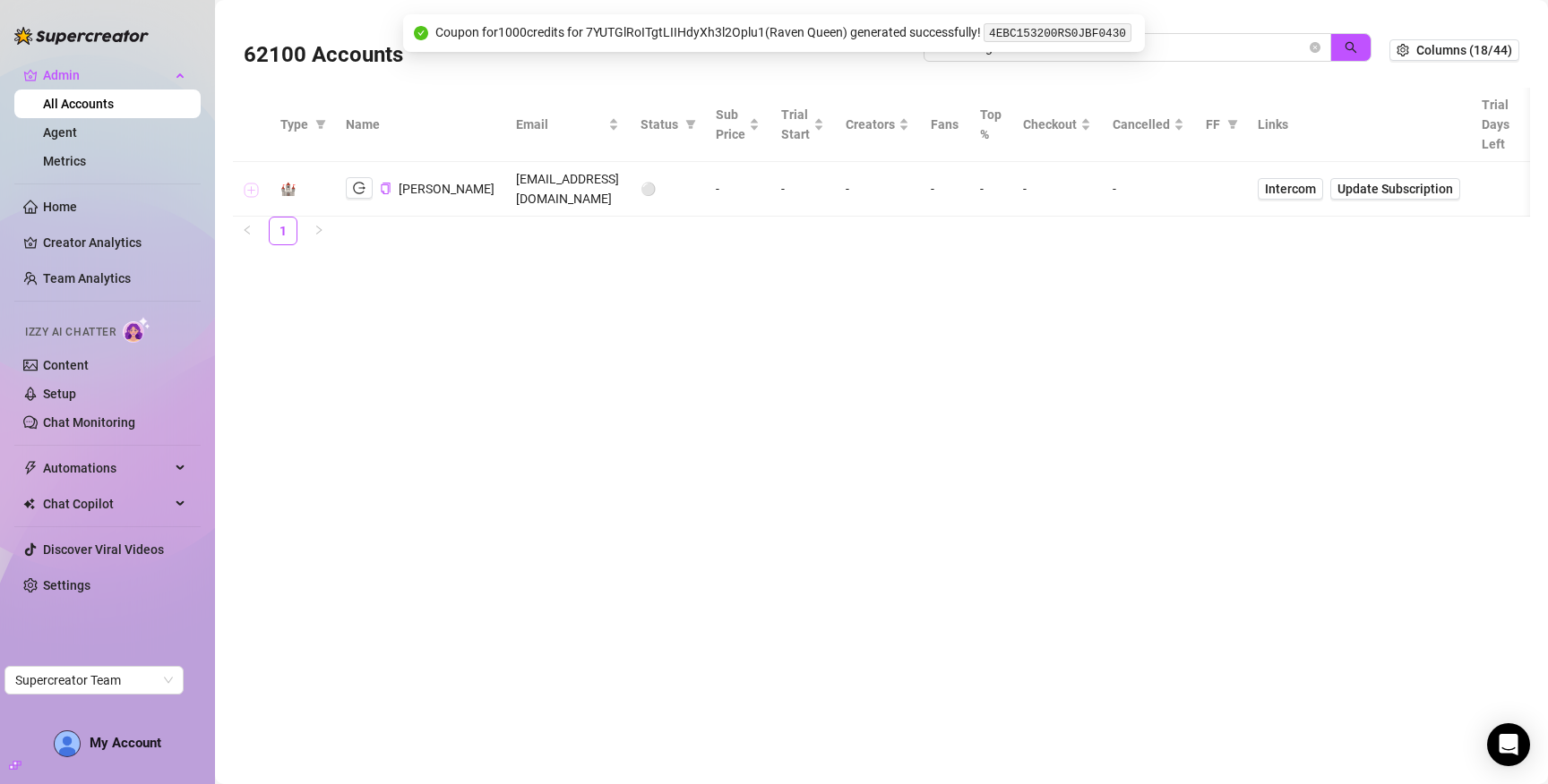
click at [250, 182] on button "Expand row" at bounding box center [252, 189] width 14 height 14
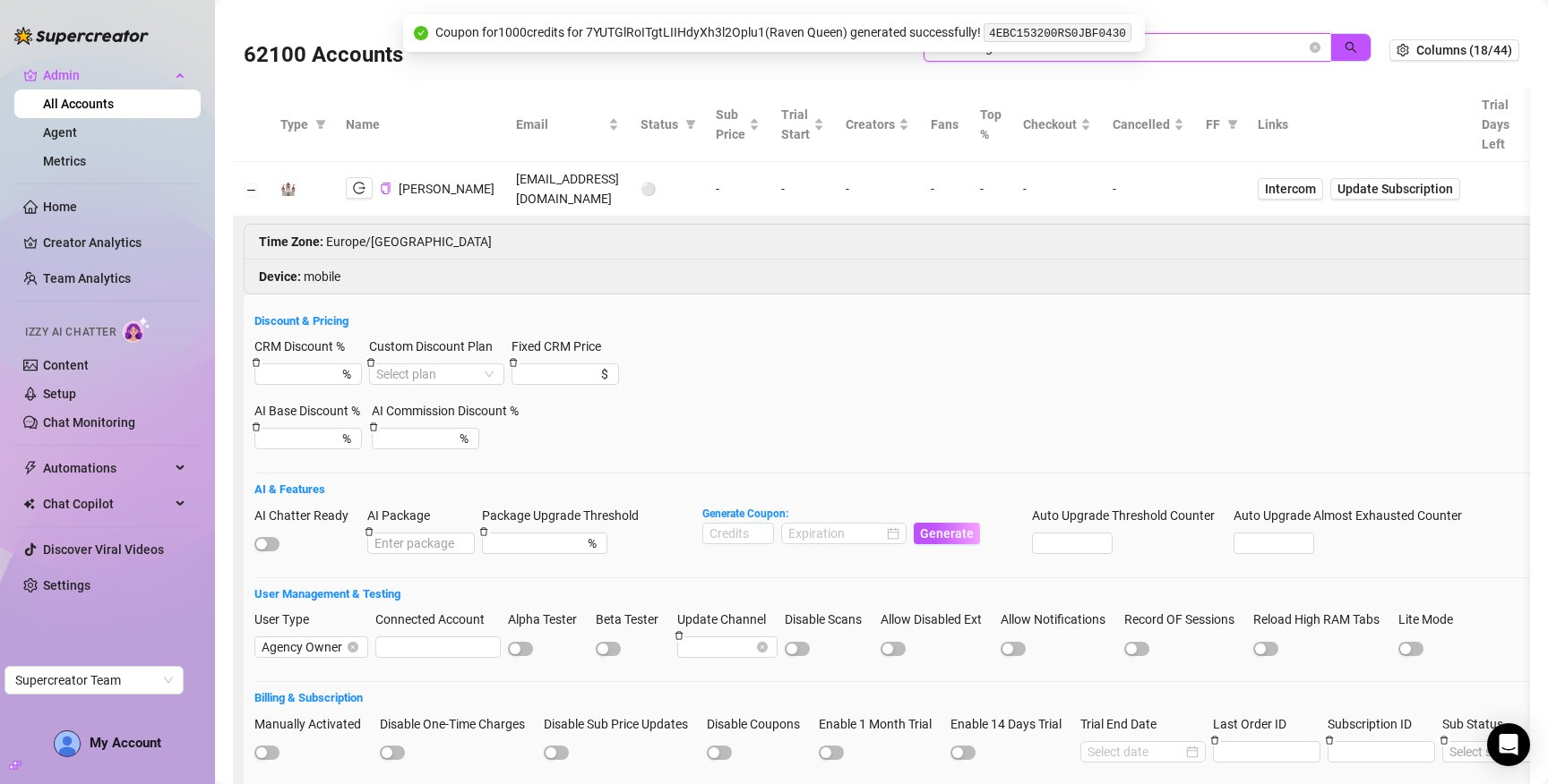
click at [1203, 55] on input "eTDskd2ig7bUZvsrYRbNrsJ4kfu2" at bounding box center [1120, 48] width 372 height 20
paste input "q7iOEpUDtdRrDY4PVoYvxYElLXS"
click at [1344, 45] on button "button" at bounding box center [1352, 47] width 42 height 29
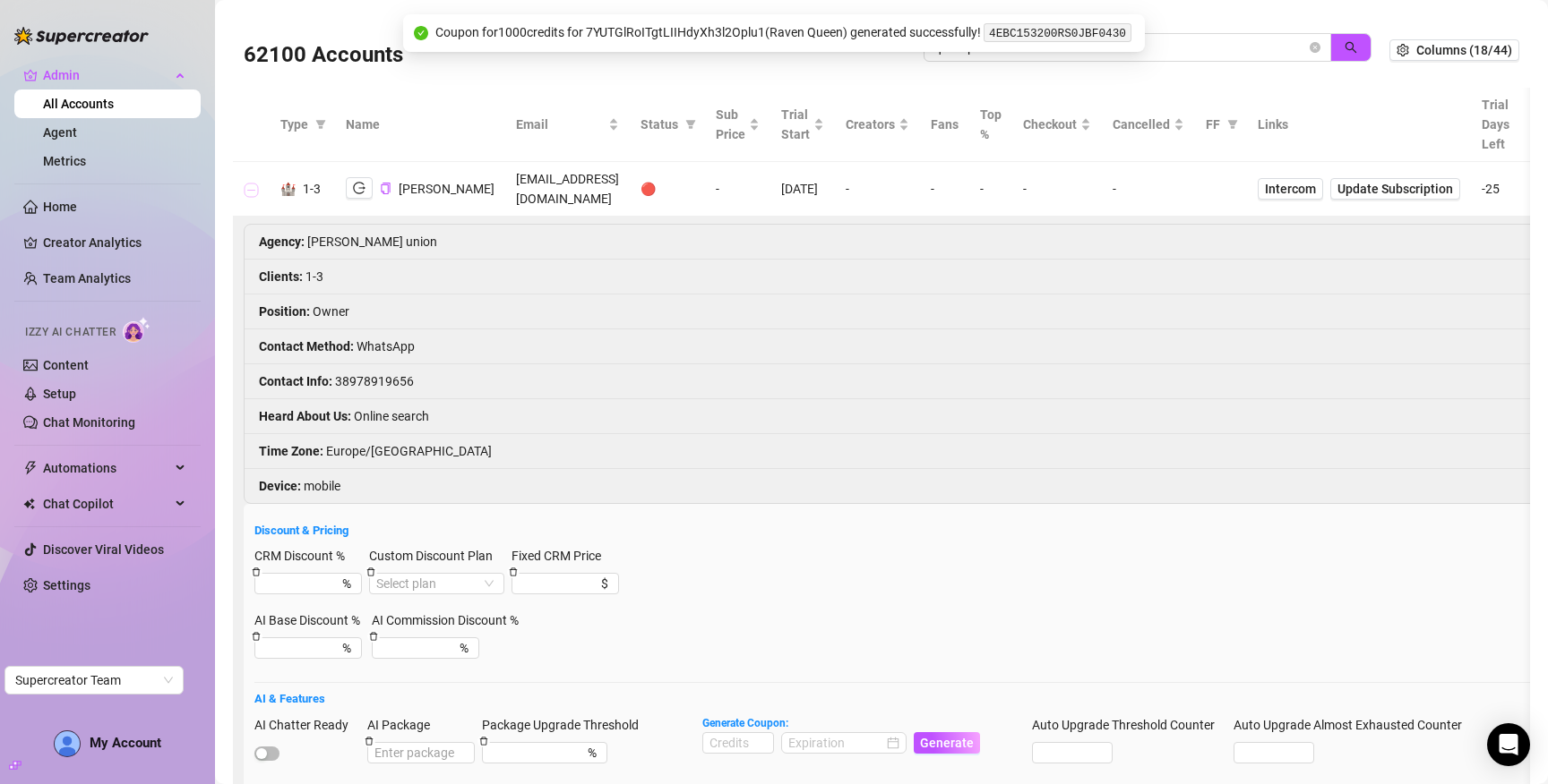
click at [249, 188] on button "Collapse row" at bounding box center [252, 189] width 14 height 14
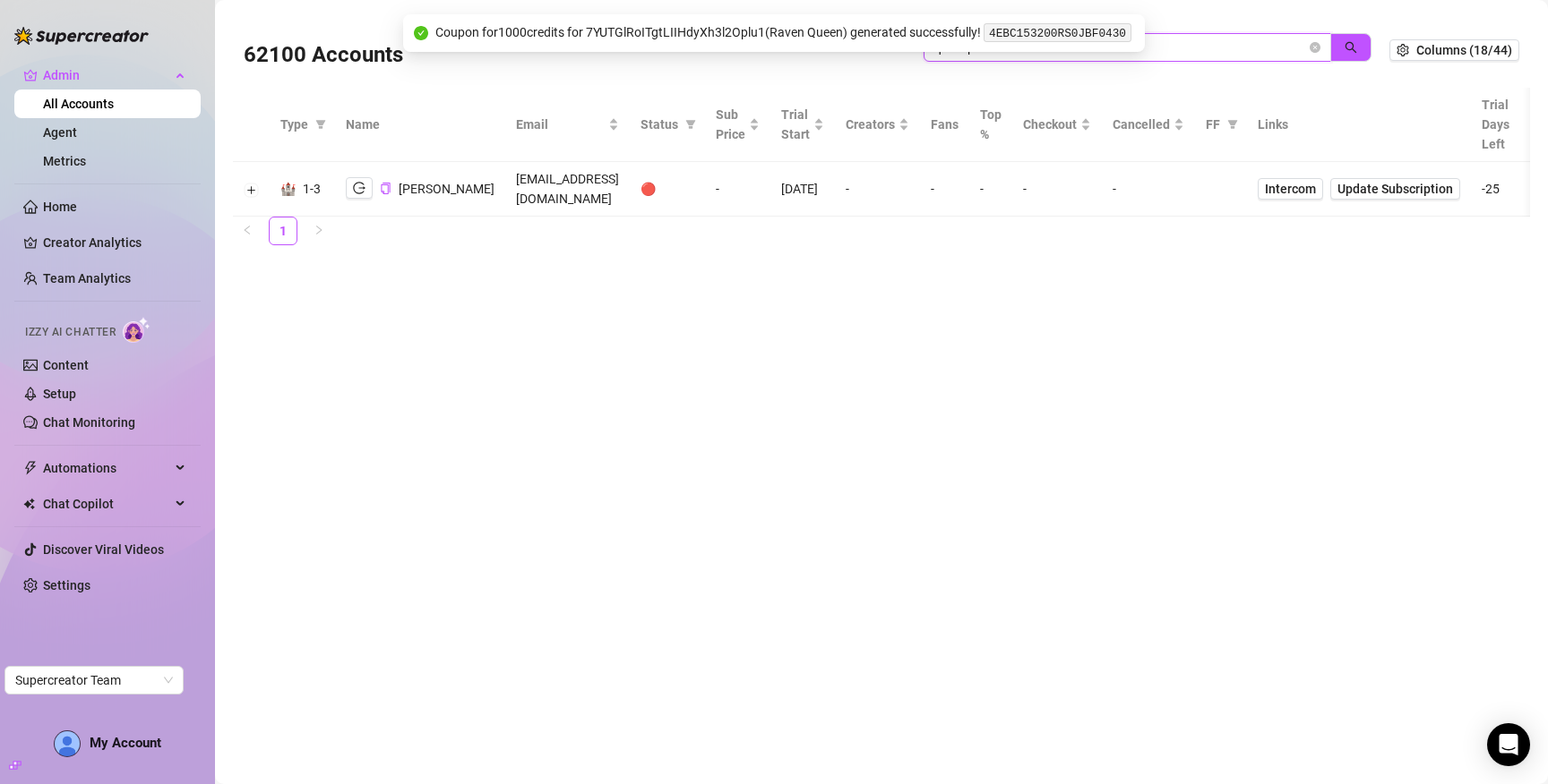
click at [1222, 39] on input "q7iOEpUDtdRrDY4PVoYvxYElLXS2" at bounding box center [1120, 48] width 372 height 20
paste input "L8aB8V5OtUgGedelNbCI4NAW5nn1"
click at [1345, 49] on icon "search" at bounding box center [1351, 48] width 13 height 13
type input "L8aB8V5OtUgGedelNbCI4NAW5nn1"
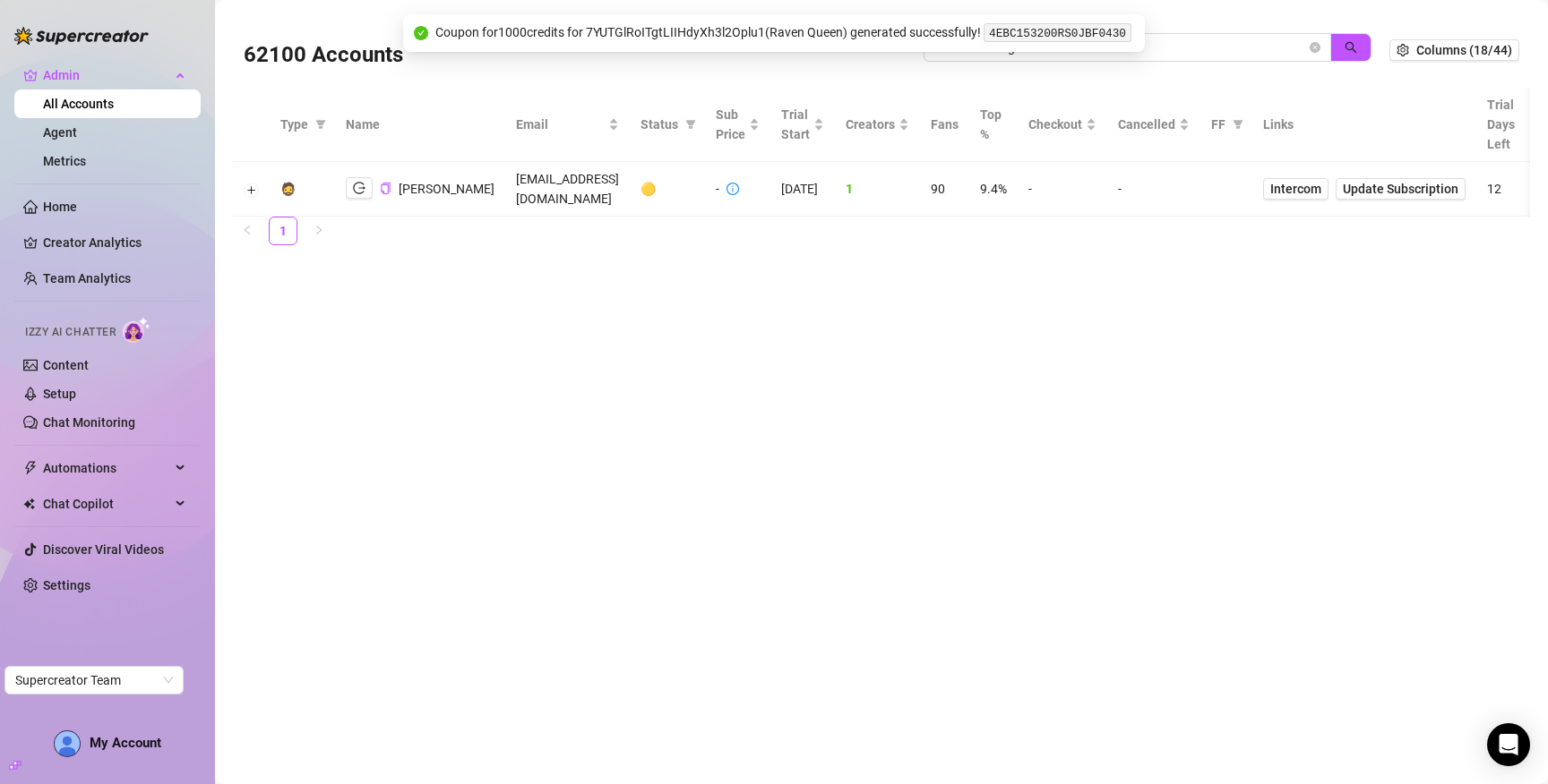
drag, startPoint x: 349, startPoint y: 187, endPoint x: 264, endPoint y: 58, distance: 154.5
click at [348, 187] on button "button" at bounding box center [359, 188] width 27 height 22
click at [253, 193] on button "Expand row" at bounding box center [252, 189] width 14 height 14
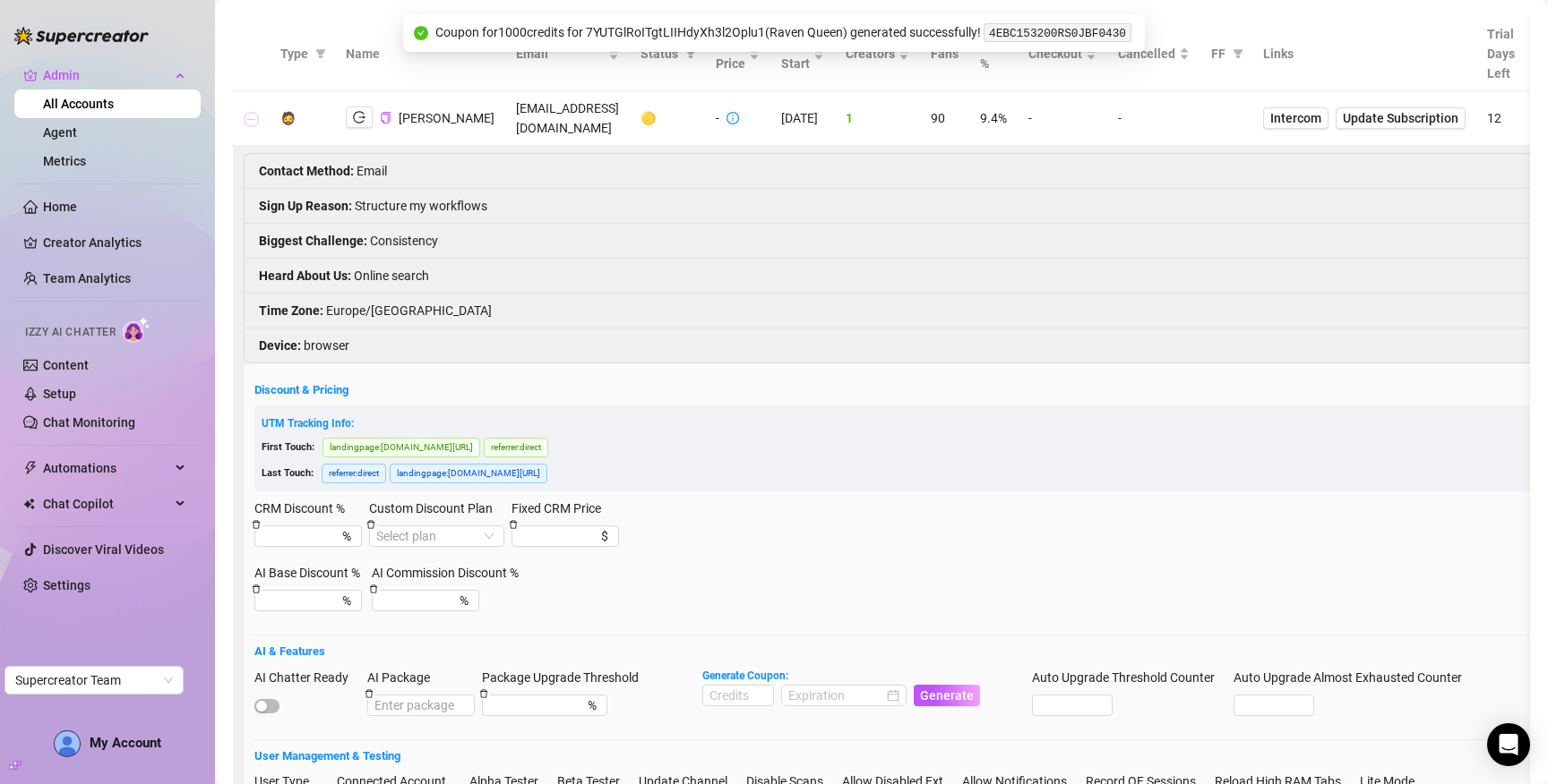
scroll to position [319, 0]
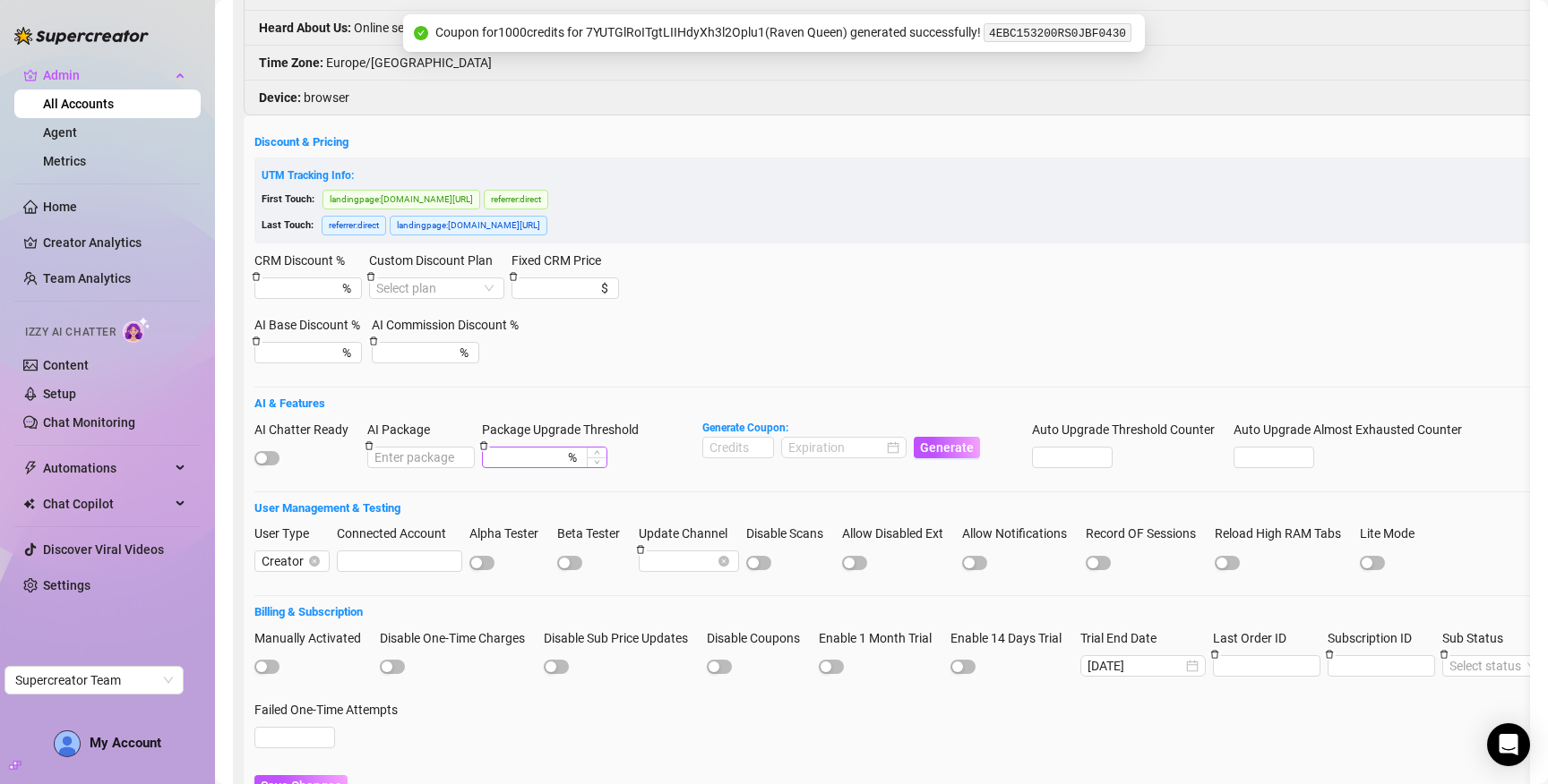
click at [267, 458] on span "button" at bounding box center [267, 458] width 25 height 14
click at [747, 443] on input at bounding box center [738, 448] width 69 height 20
type input "1000"
click at [847, 447] on input at bounding box center [836, 448] width 95 height 20
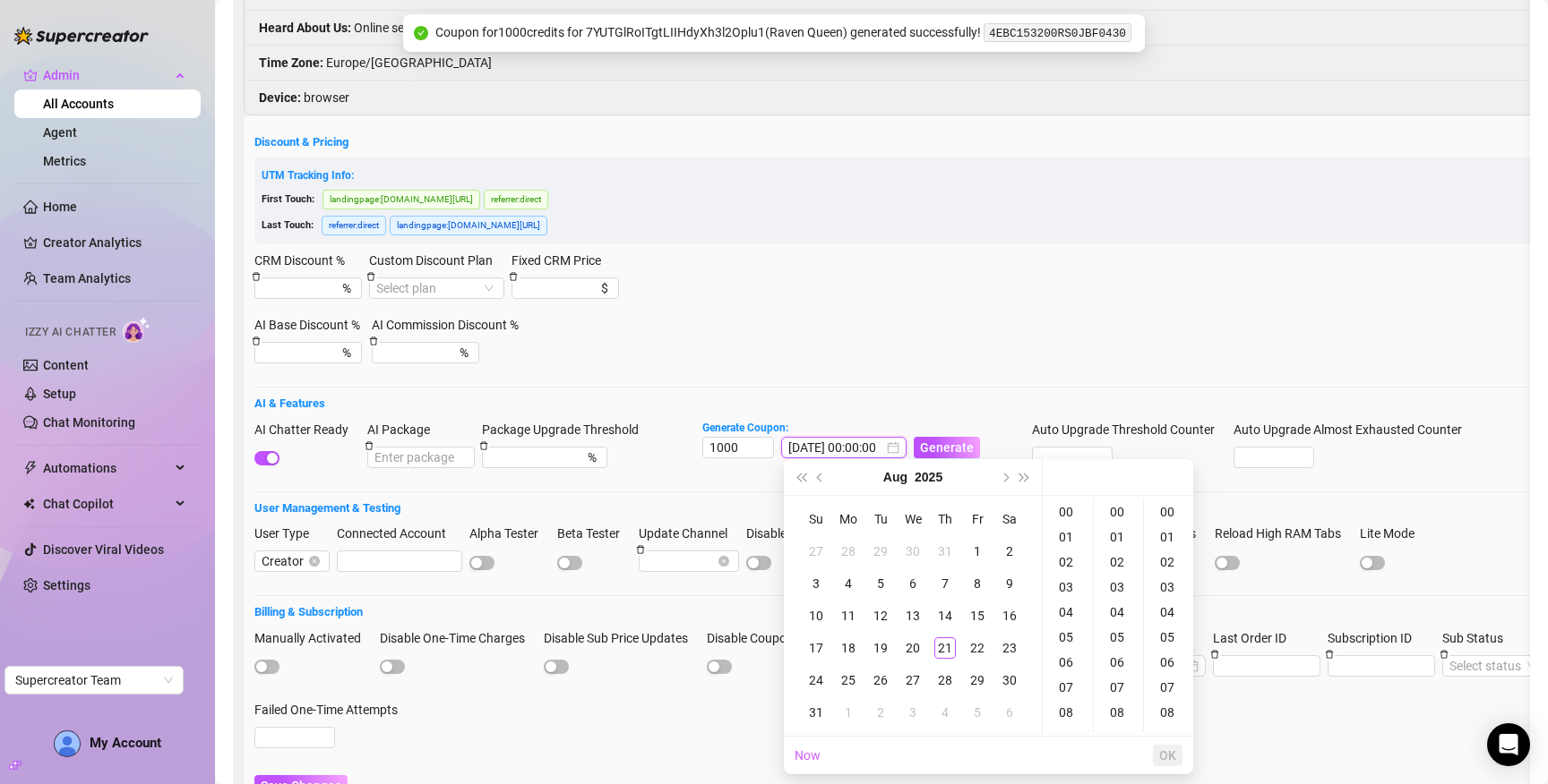
type input "2025-08-01 00:00:00"
click at [1003, 478] on span "Next month (PageDown)" at bounding box center [1004, 477] width 9 height 9
click at [885, 681] on div "30" at bounding box center [881, 681] width 22 height 22
type input "2025-09-30 00:00:00"
click at [1170, 753] on span "OK" at bounding box center [1167, 755] width 17 height 14
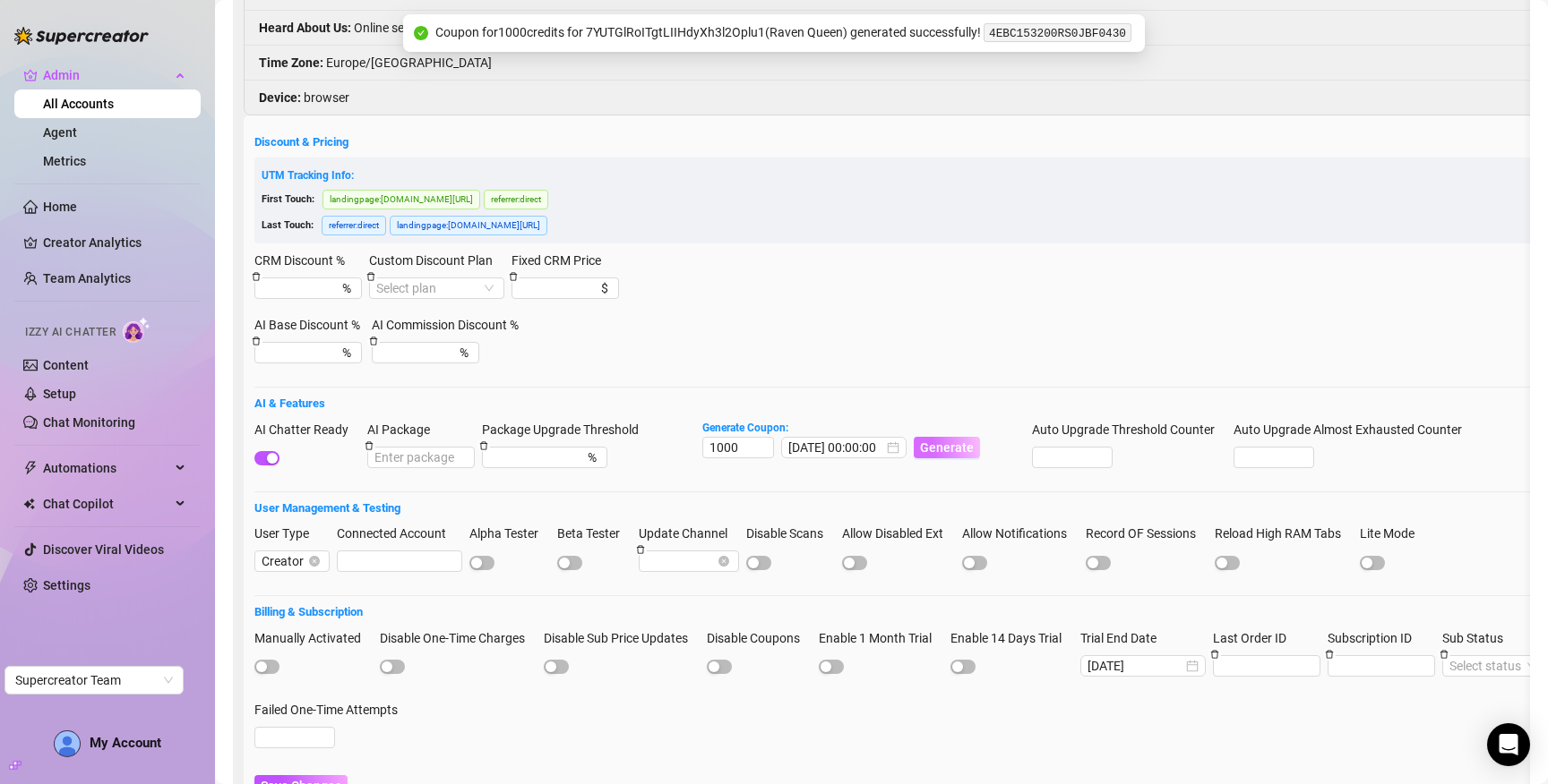
click at [935, 441] on span "Generate" at bounding box center [947, 448] width 54 height 14
click at [1054, 83] on code "81AD286500RS0JOR0E89" at bounding box center [1081, 84] width 148 height 19
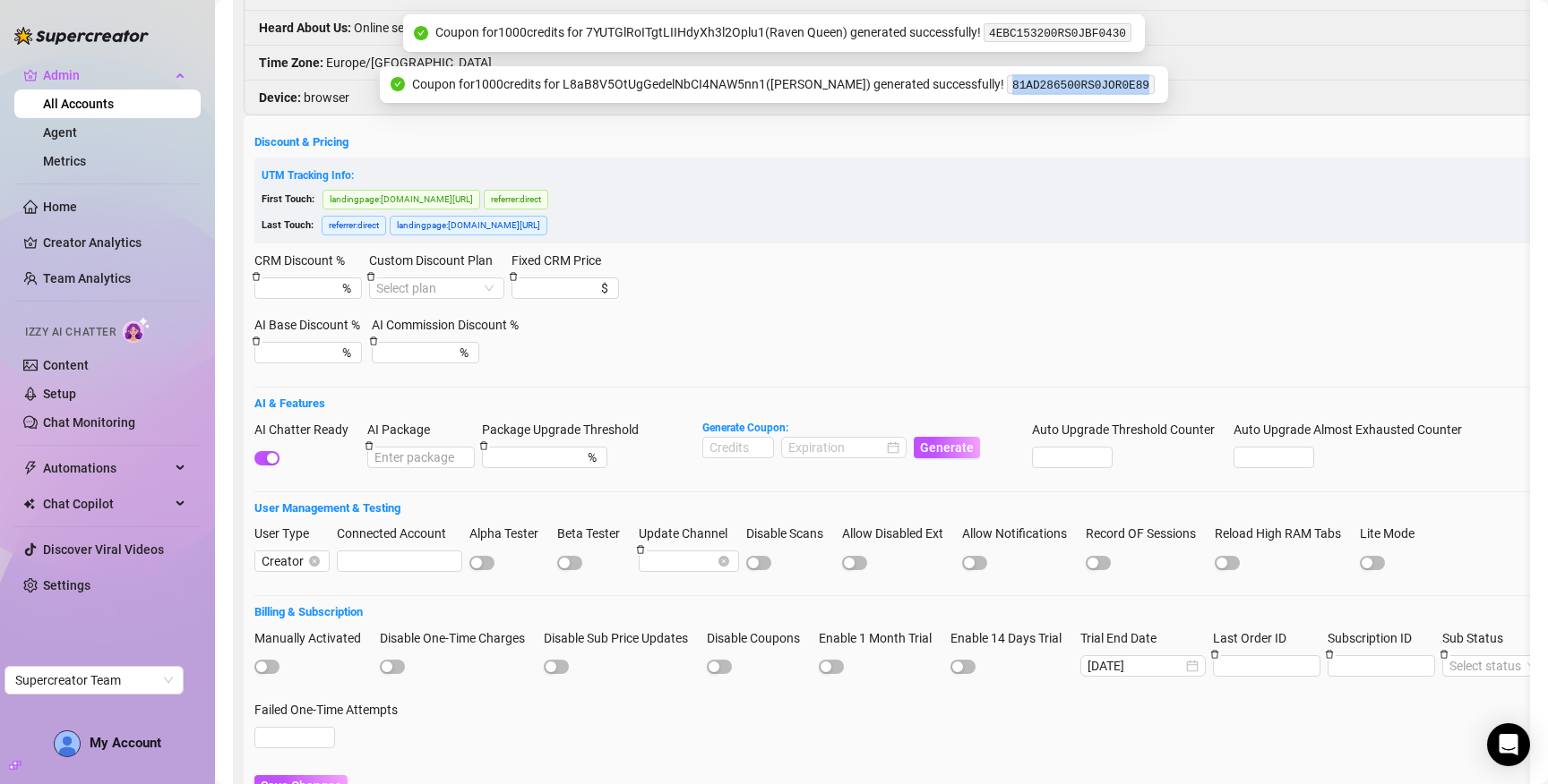
click at [1054, 83] on code "81AD286500RS0JOR0E89" at bounding box center [1081, 84] width 148 height 19
copy code "81AD286500RS0JOR0E89"
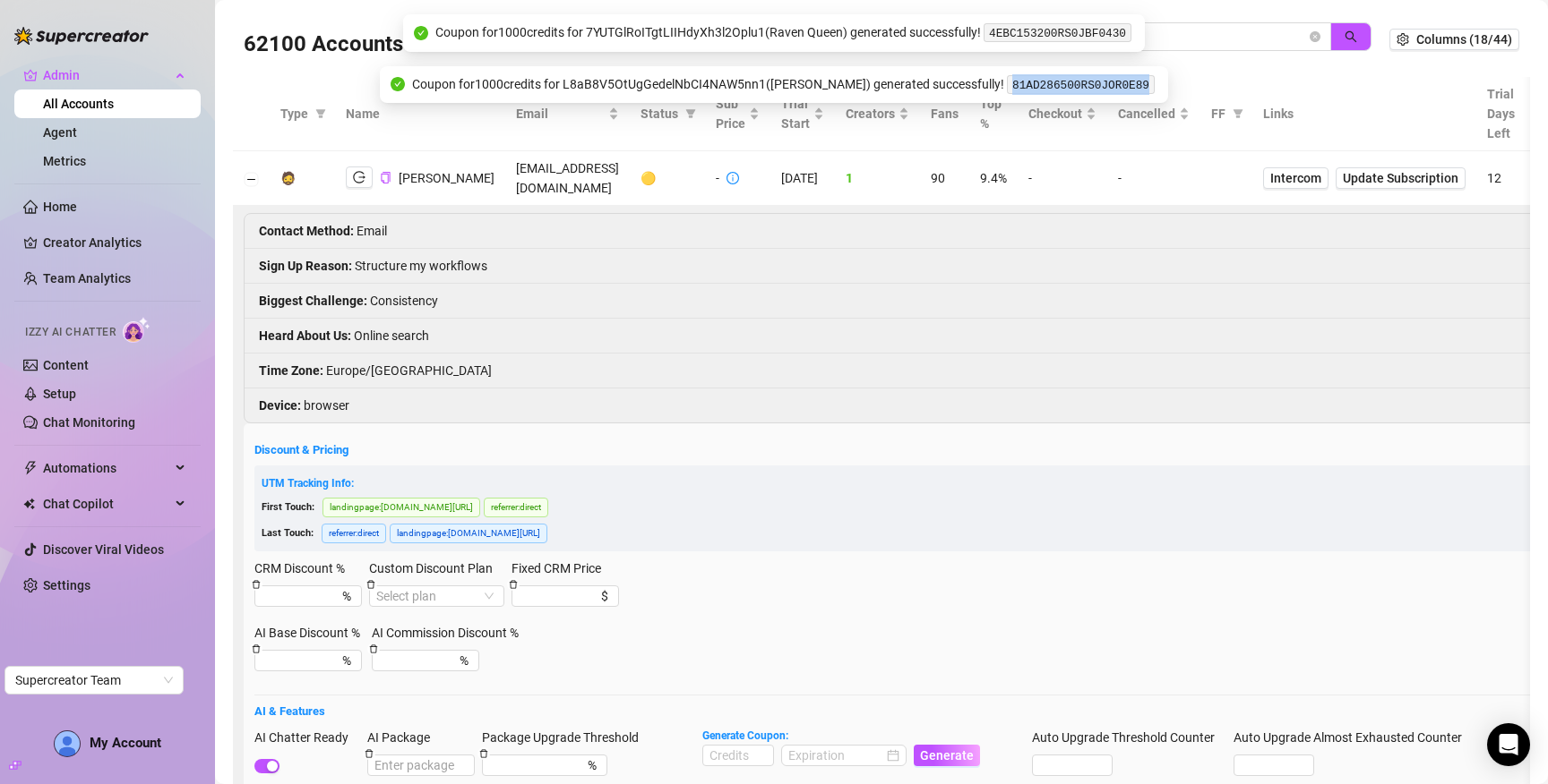
scroll to position [0, 0]
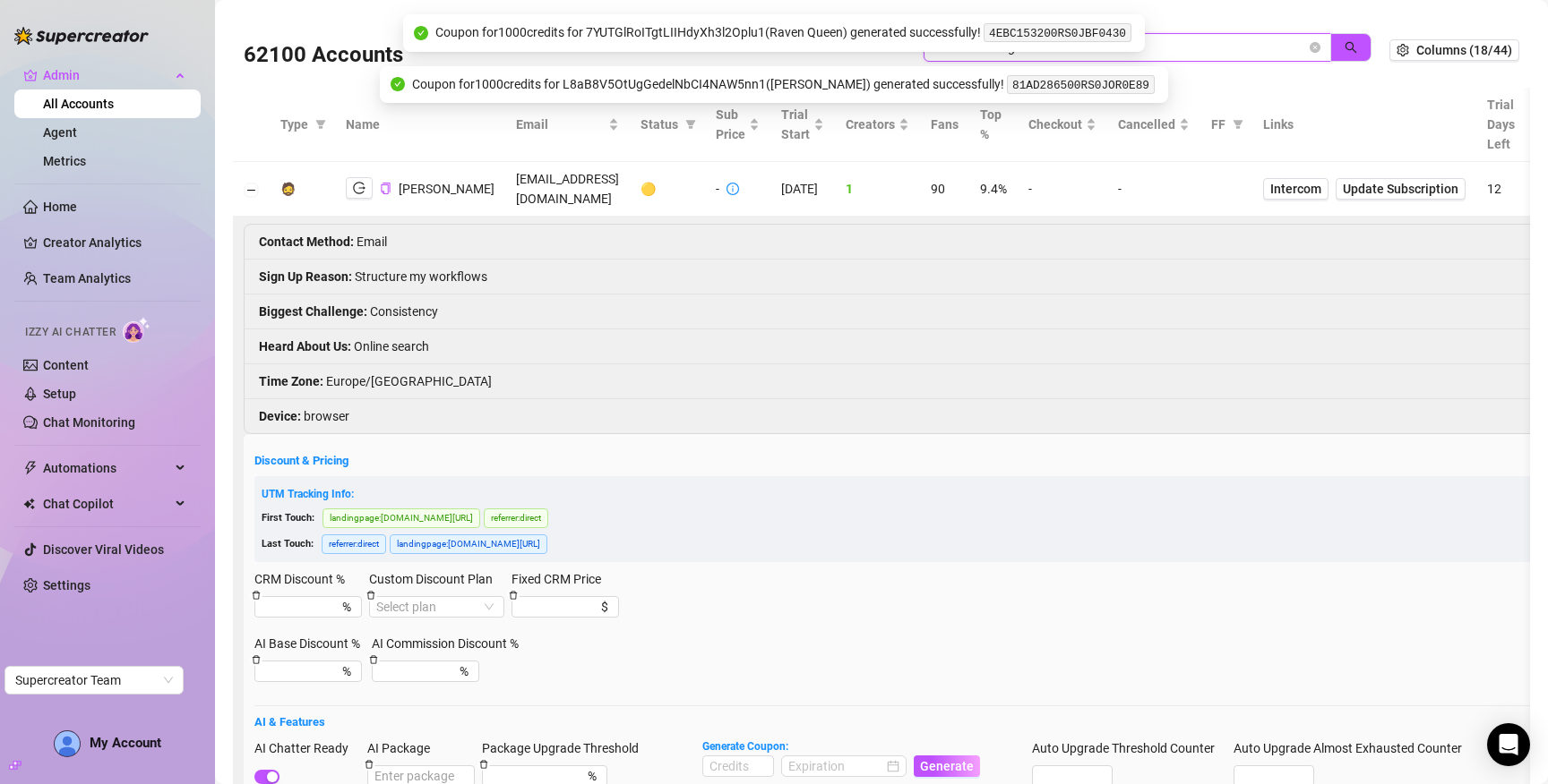
click at [1231, 38] on input "L8aB8V5OtUgGedelNbCI4NAW5nn1" at bounding box center [1120, 48] width 372 height 20
type input "gool"
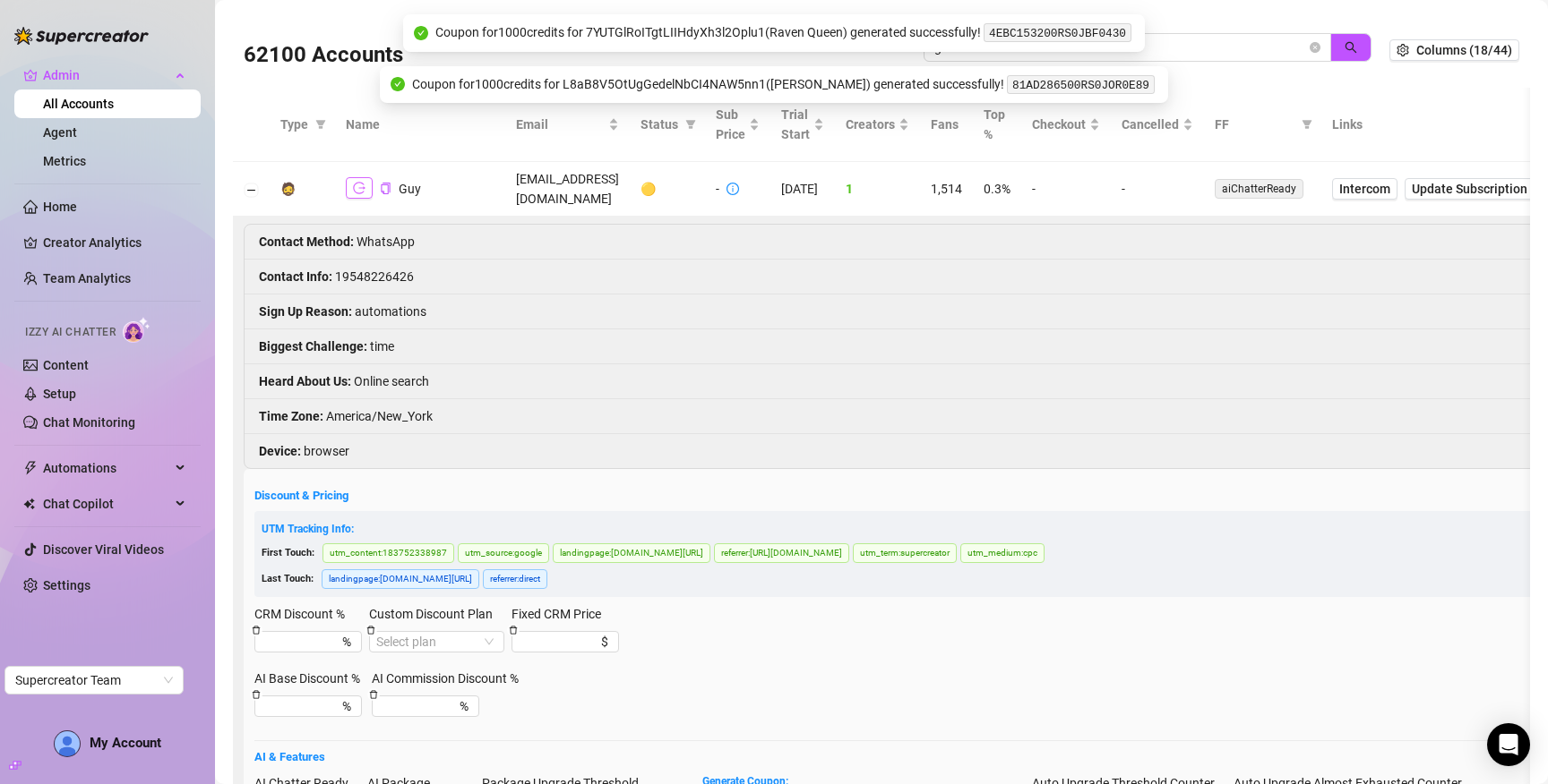
click at [357, 182] on icon "logout" at bounding box center [359, 188] width 13 height 12
click at [77, 134] on link "Agent" at bounding box center [60, 132] width 34 height 14
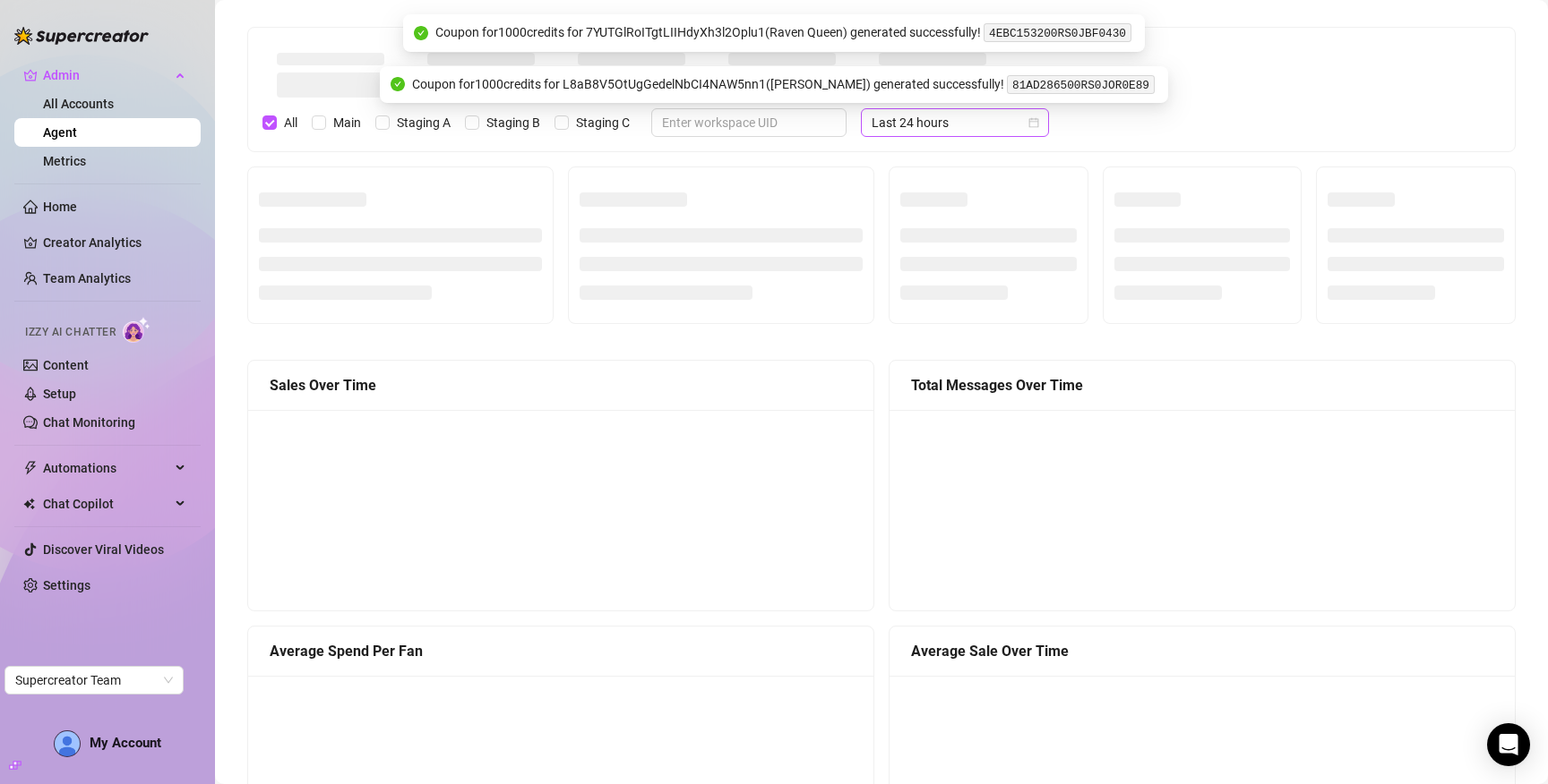
click at [924, 122] on span "Last 24 hours" at bounding box center [955, 122] width 167 height 27
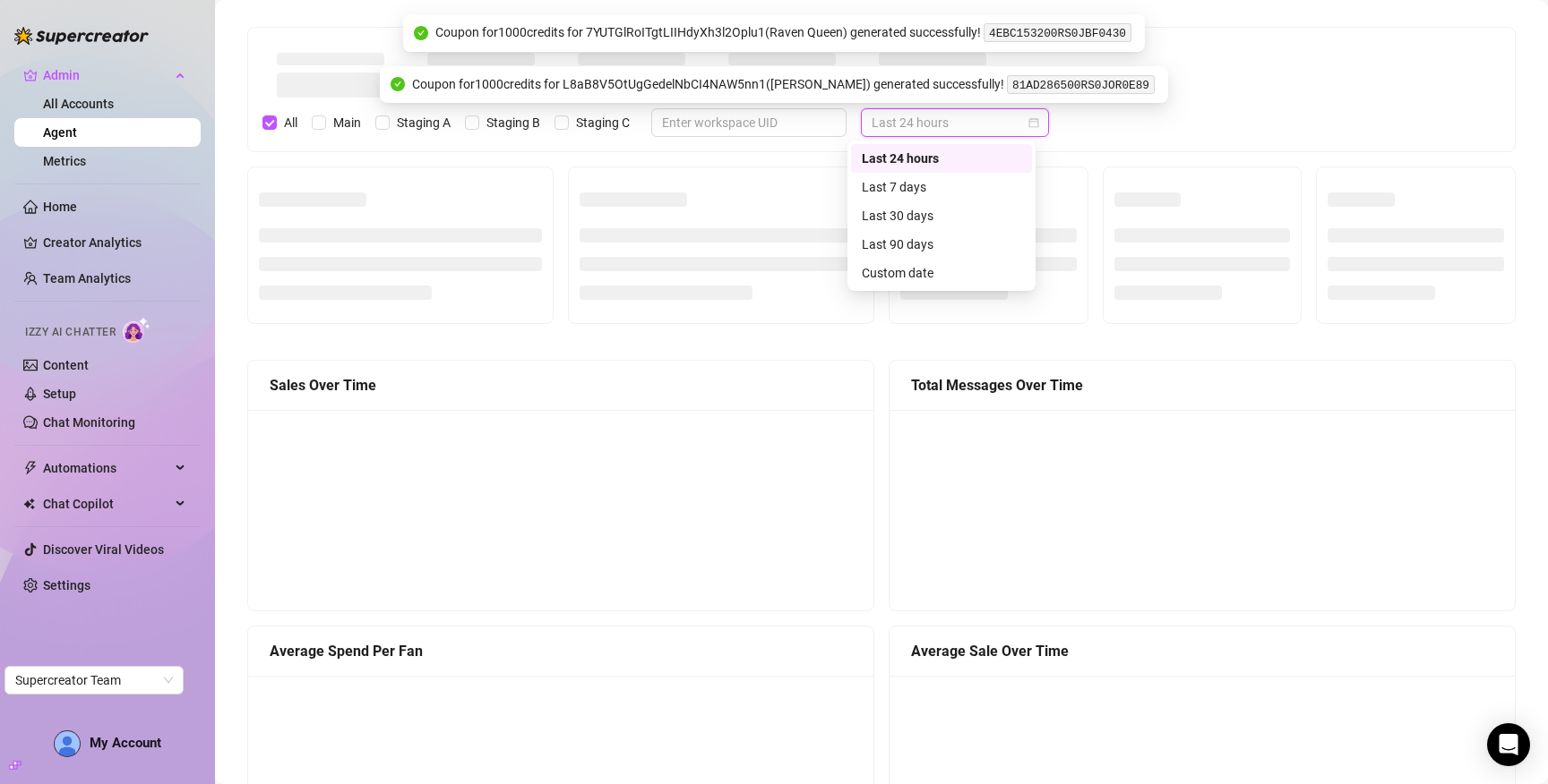
click at [924, 122] on span "Last 24 hours" at bounding box center [955, 122] width 167 height 27
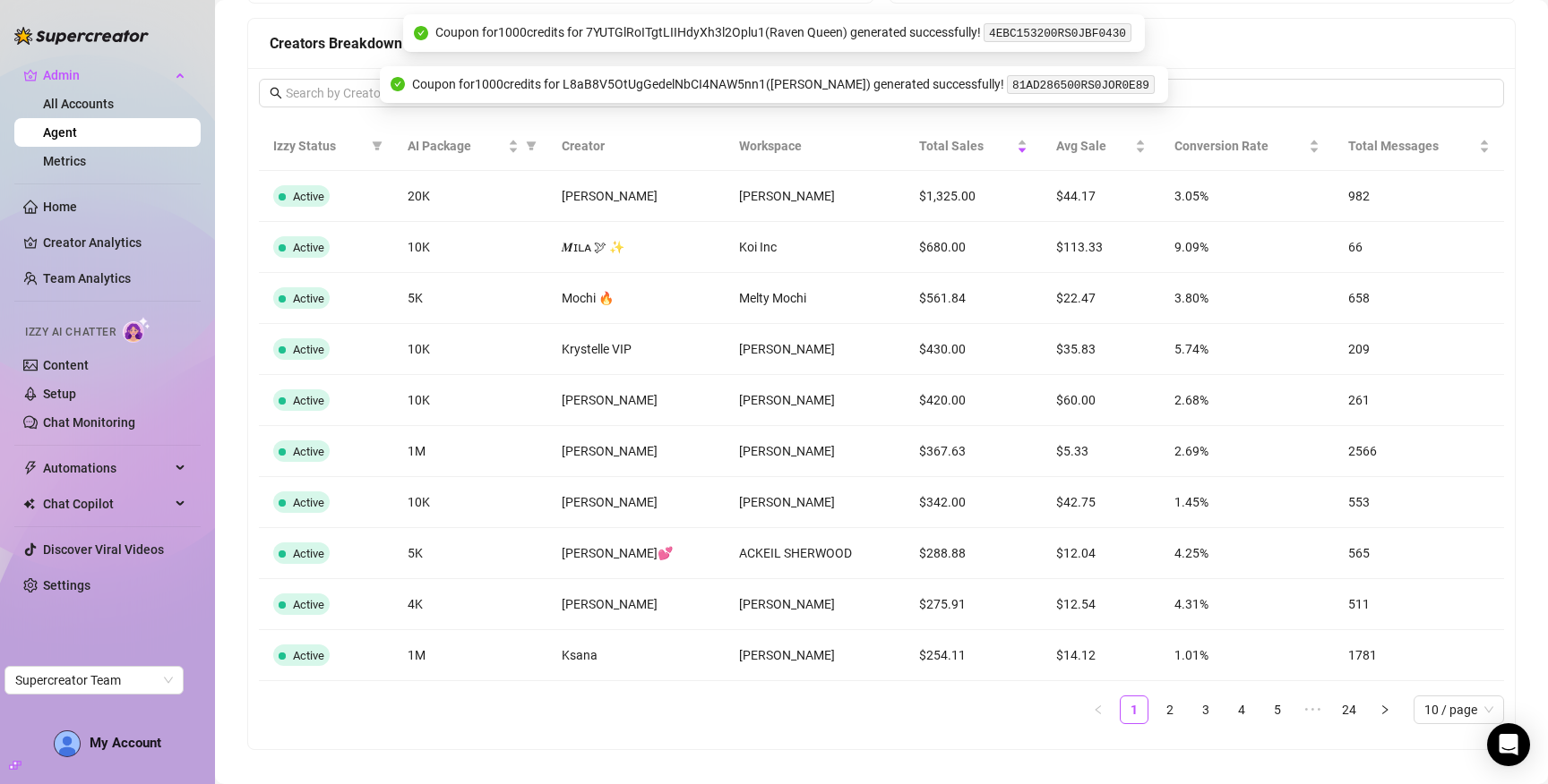
scroll to position [1442, 0]
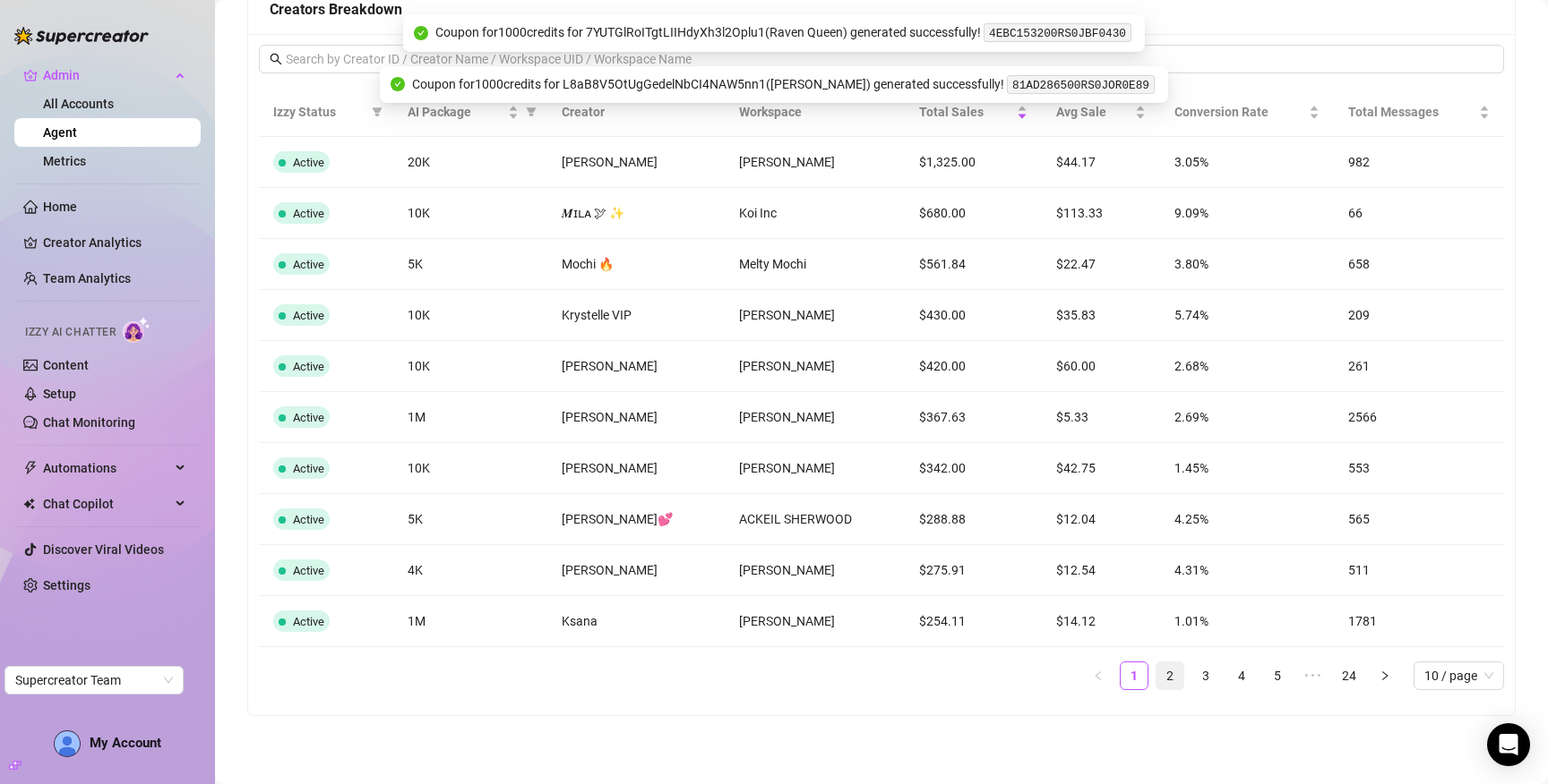
click at [1156, 678] on link "2" at bounding box center [1169, 676] width 27 height 27
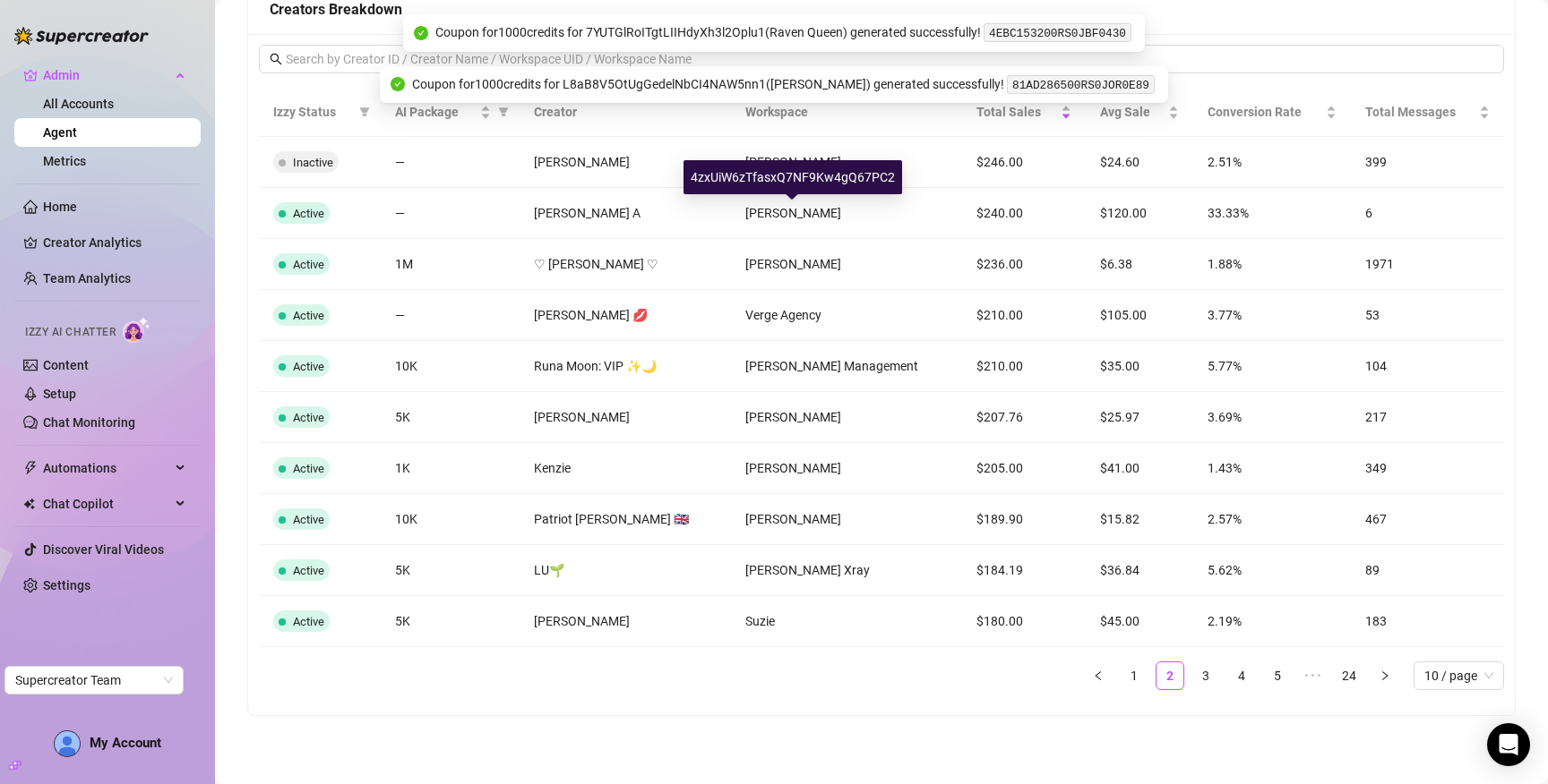
click at [771, 179] on div "4zxUiW6zTfasxQ7NF9Kw4gQ67PC2" at bounding box center [792, 177] width 218 height 34
copy div "4zxUiW6zTfasxQ7NF9Kw4gQ67PC2"
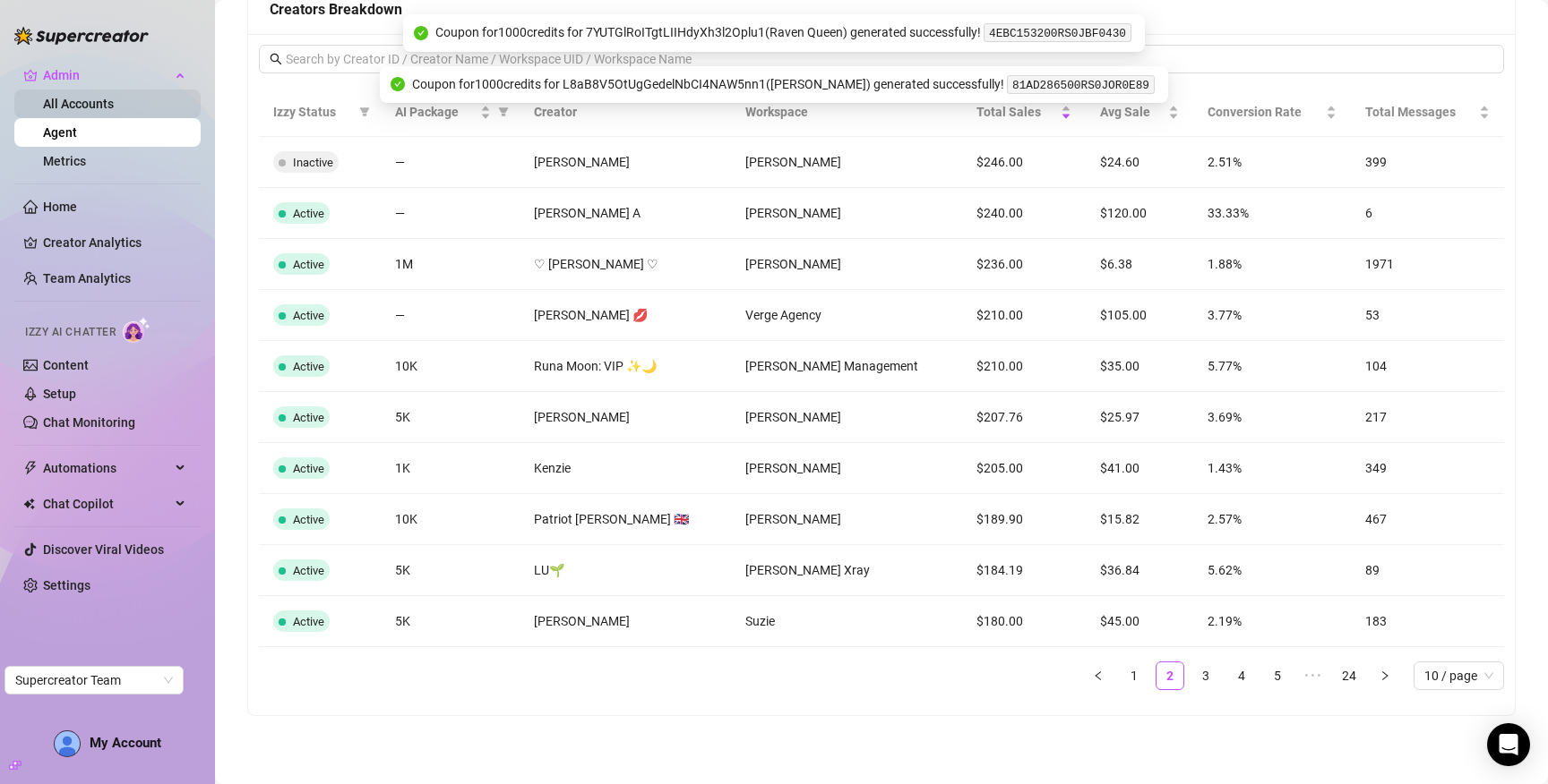
click at [105, 104] on link "All Accounts" at bounding box center [77, 104] width 70 height 14
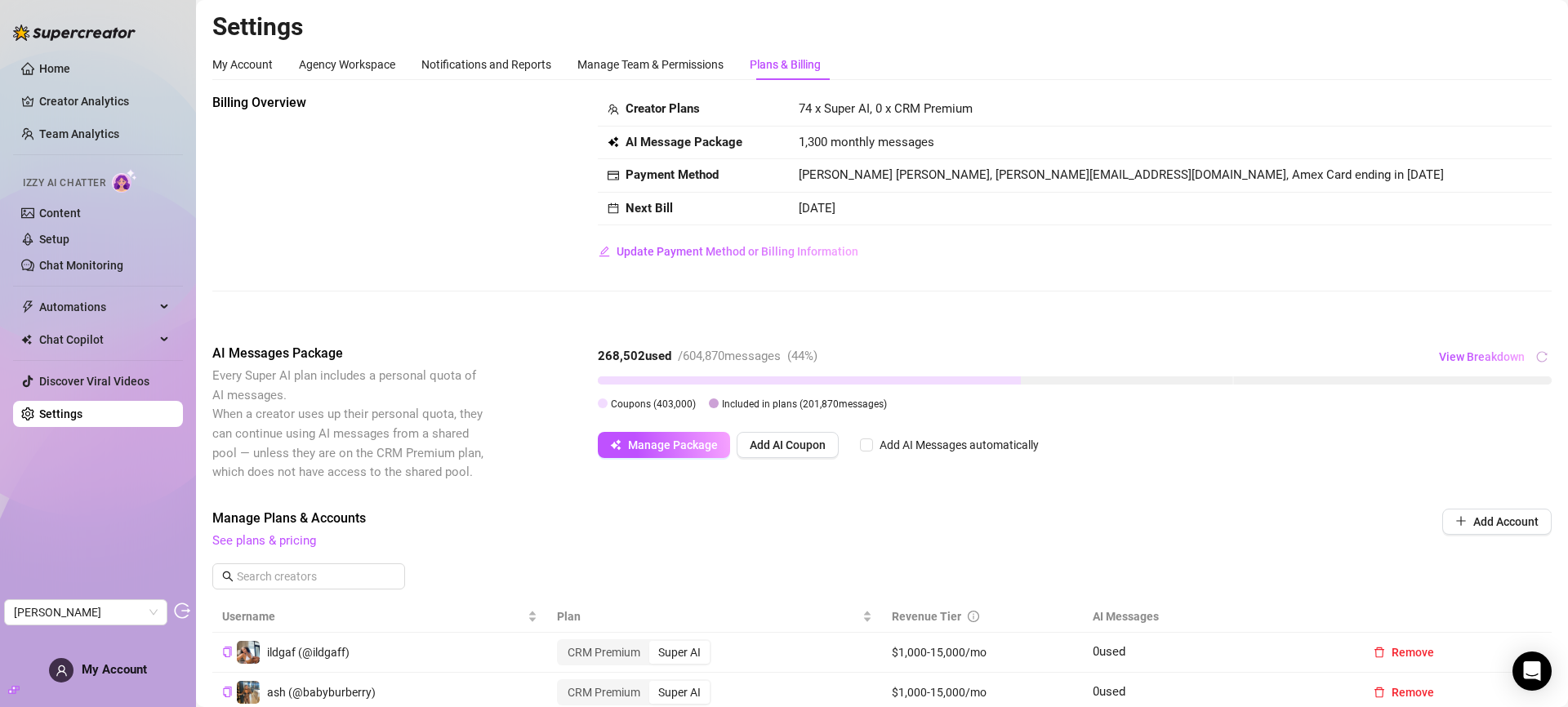
scroll to position [261, 0]
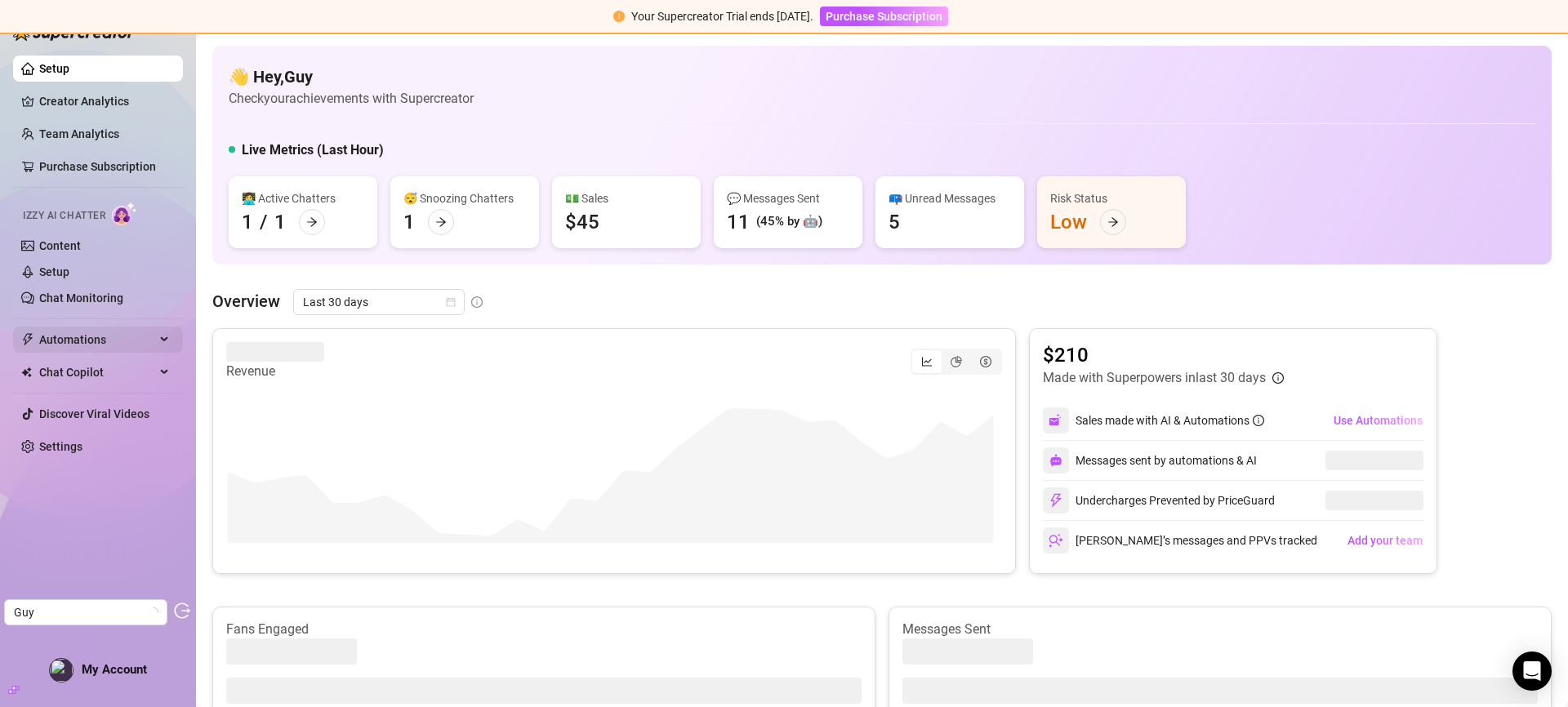
click at [95, 339] on span "Automations" at bounding box center [97, 339] width 116 height 26
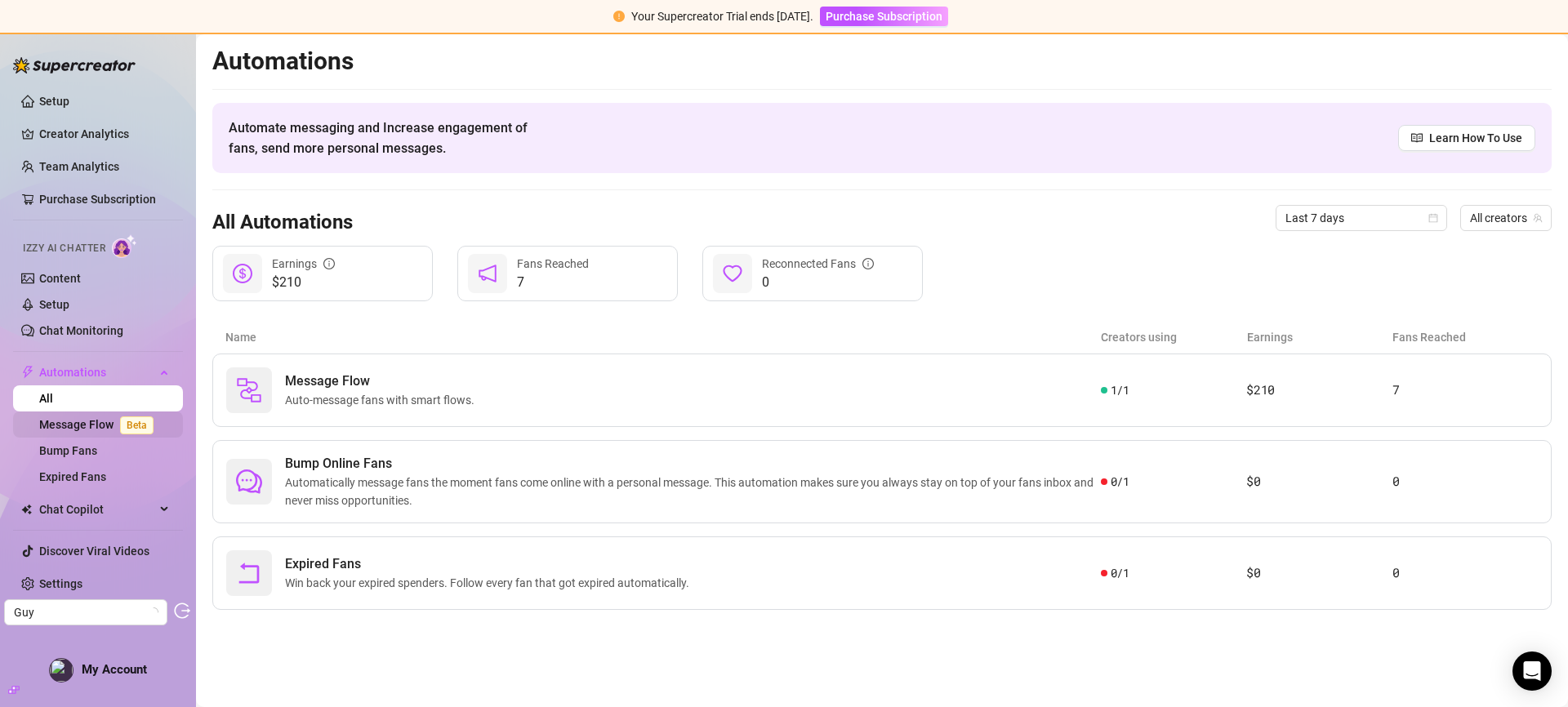
click at [105, 419] on link "Message Flow Beta" at bounding box center [99, 425] width 121 height 13
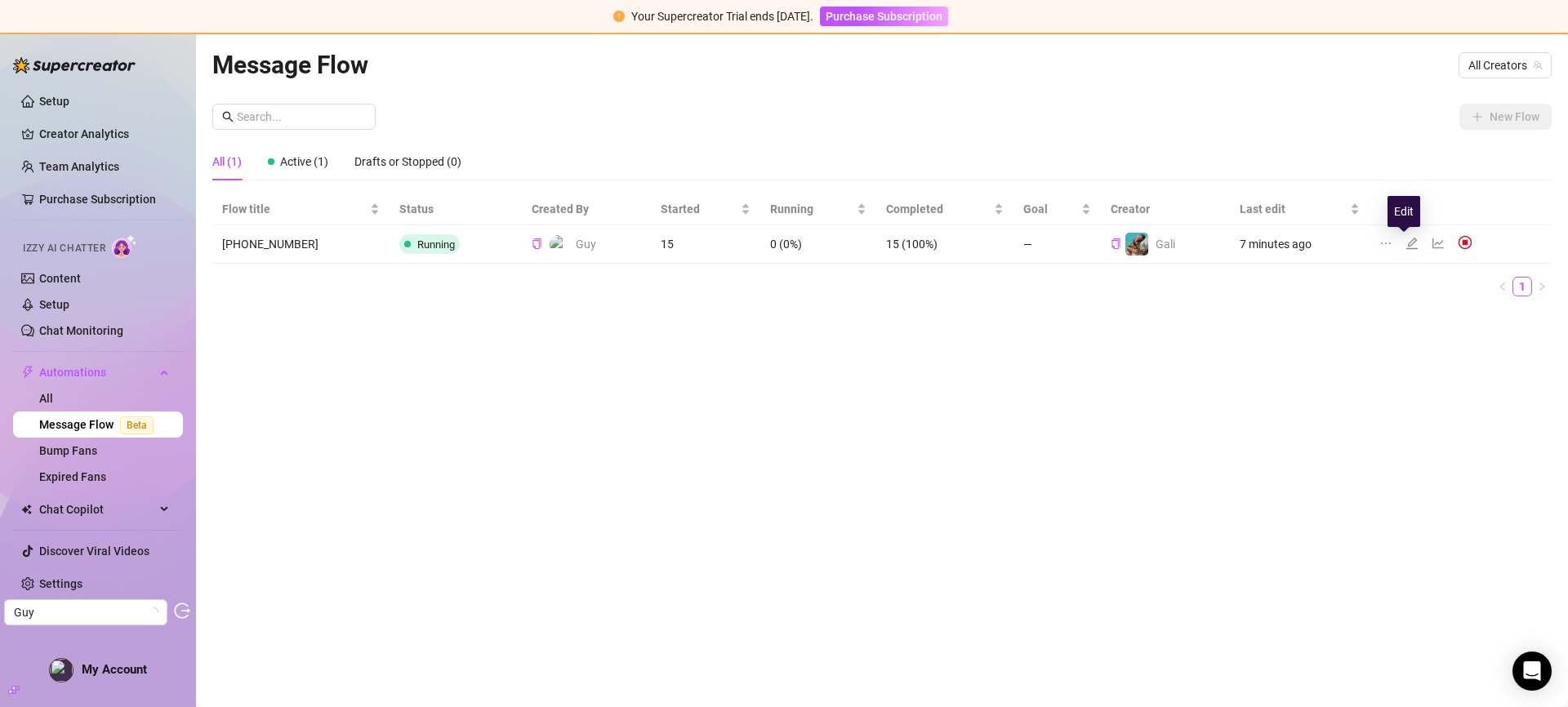
click at [1406, 243] on icon "edit" at bounding box center [1412, 243] width 13 height 13
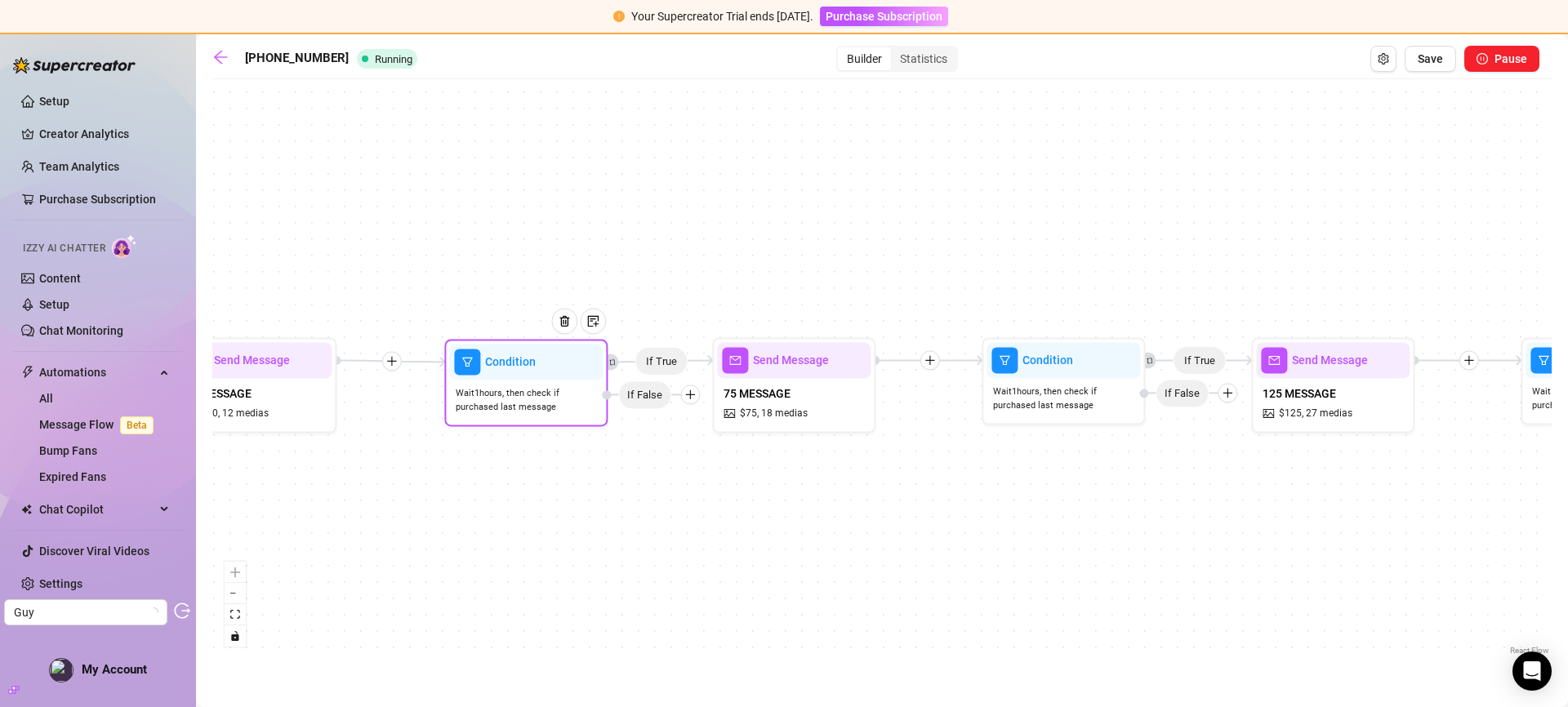
click at [648, 398] on span "If False" at bounding box center [644, 395] width 53 height 29
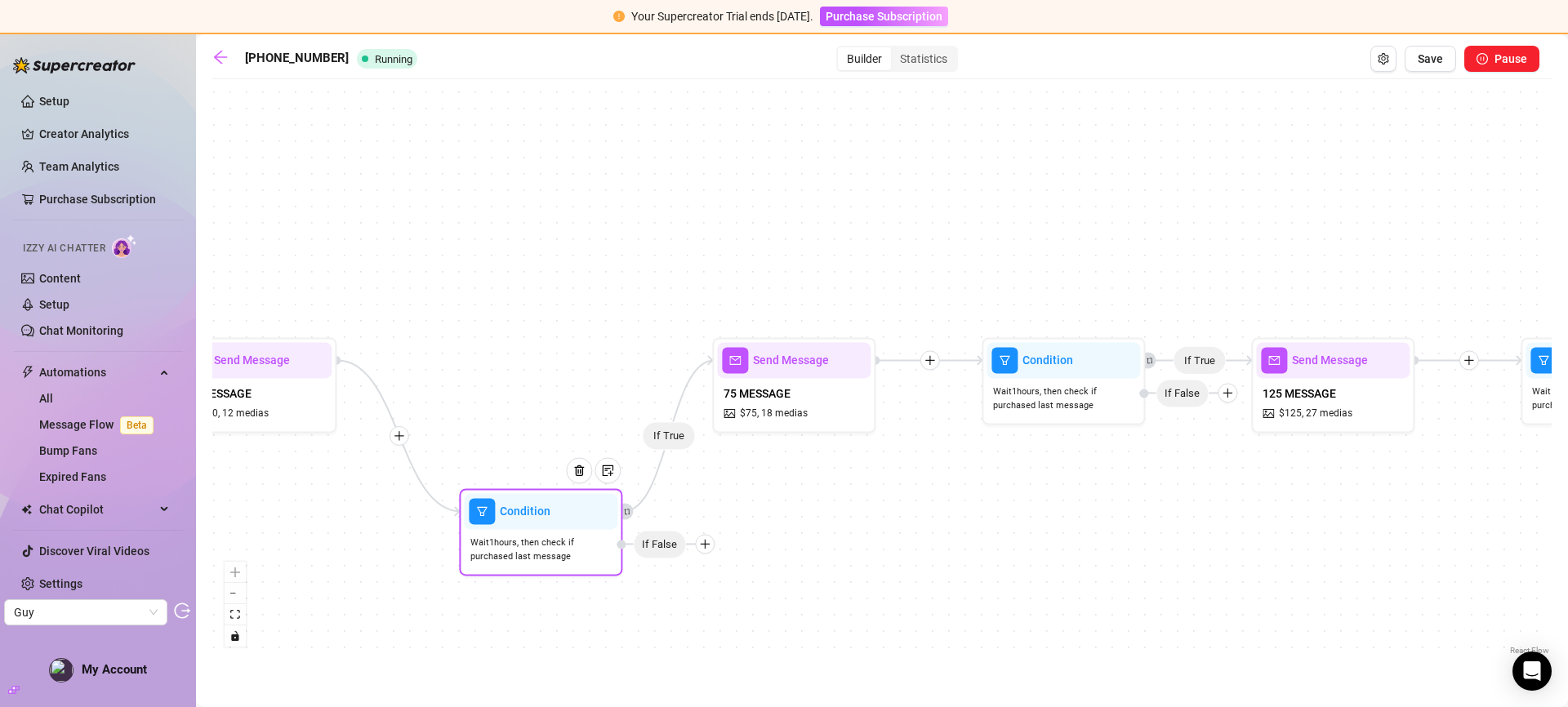
drag, startPoint x: 649, startPoint y: 398, endPoint x: 683, endPoint y: 547, distance: 152.8
click at [664, 547] on span "If False" at bounding box center [659, 544] width 53 height 29
click at [706, 540] on icon "plus" at bounding box center [704, 542] width 12 height 12
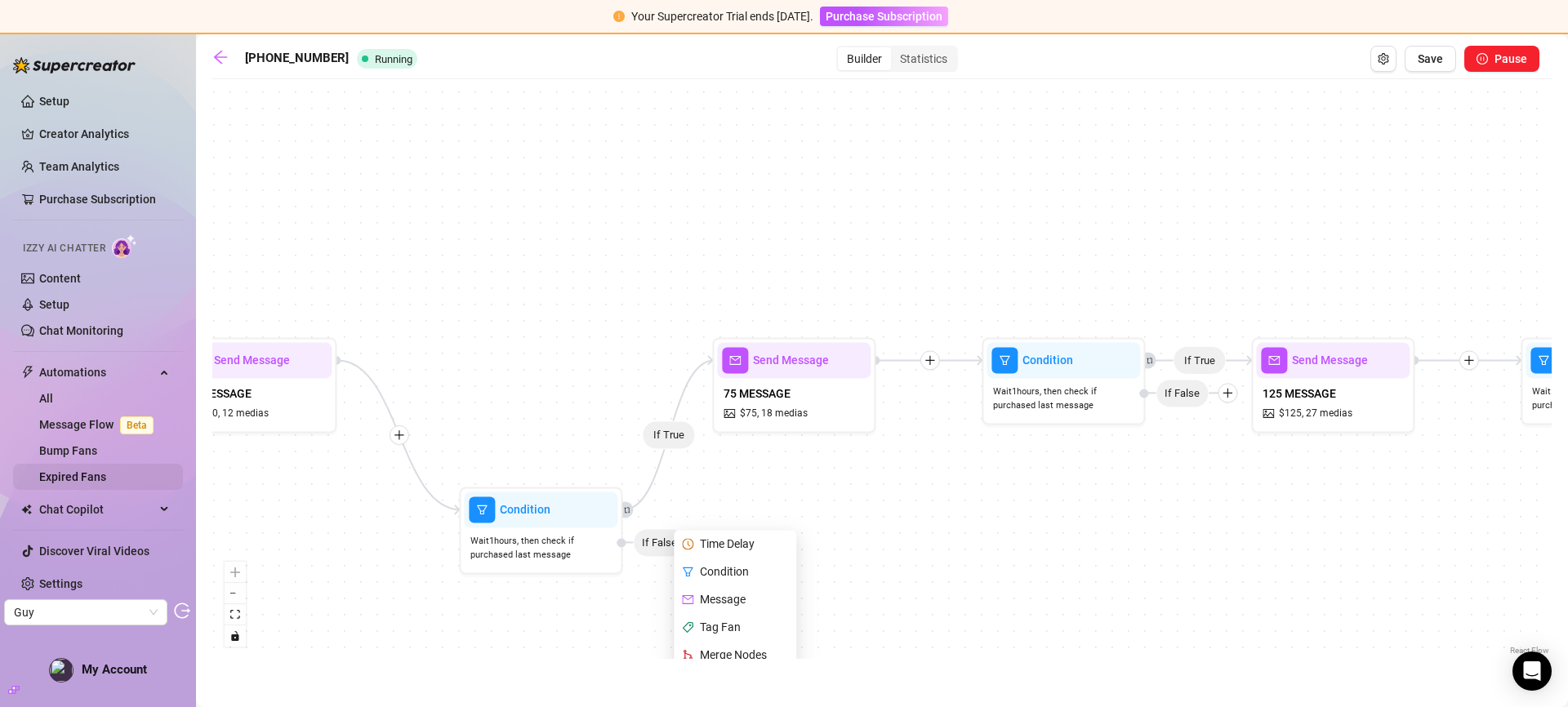
click at [64, 484] on link "Expired Fans" at bounding box center [72, 476] width 67 height 13
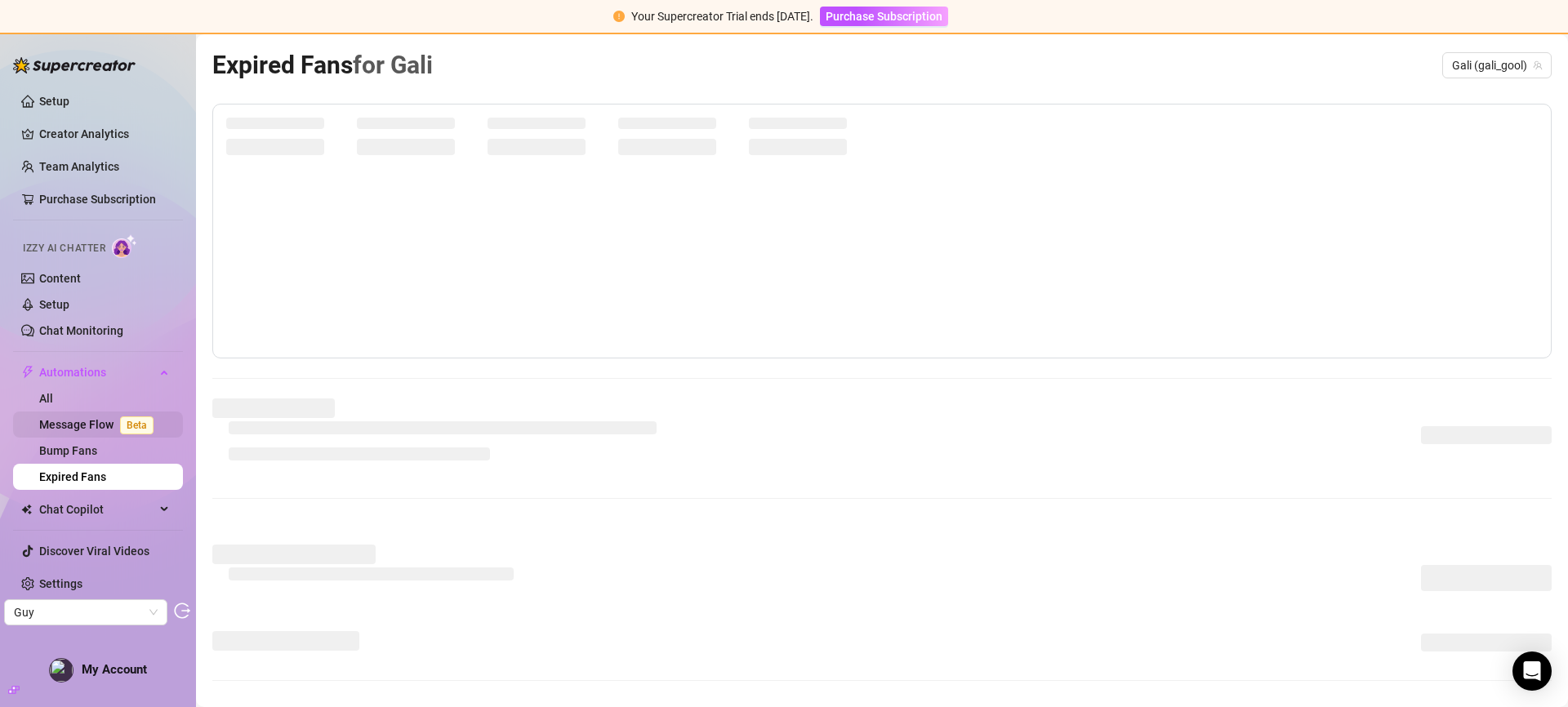
click at [73, 426] on link "Message Flow Beta" at bounding box center [99, 425] width 121 height 13
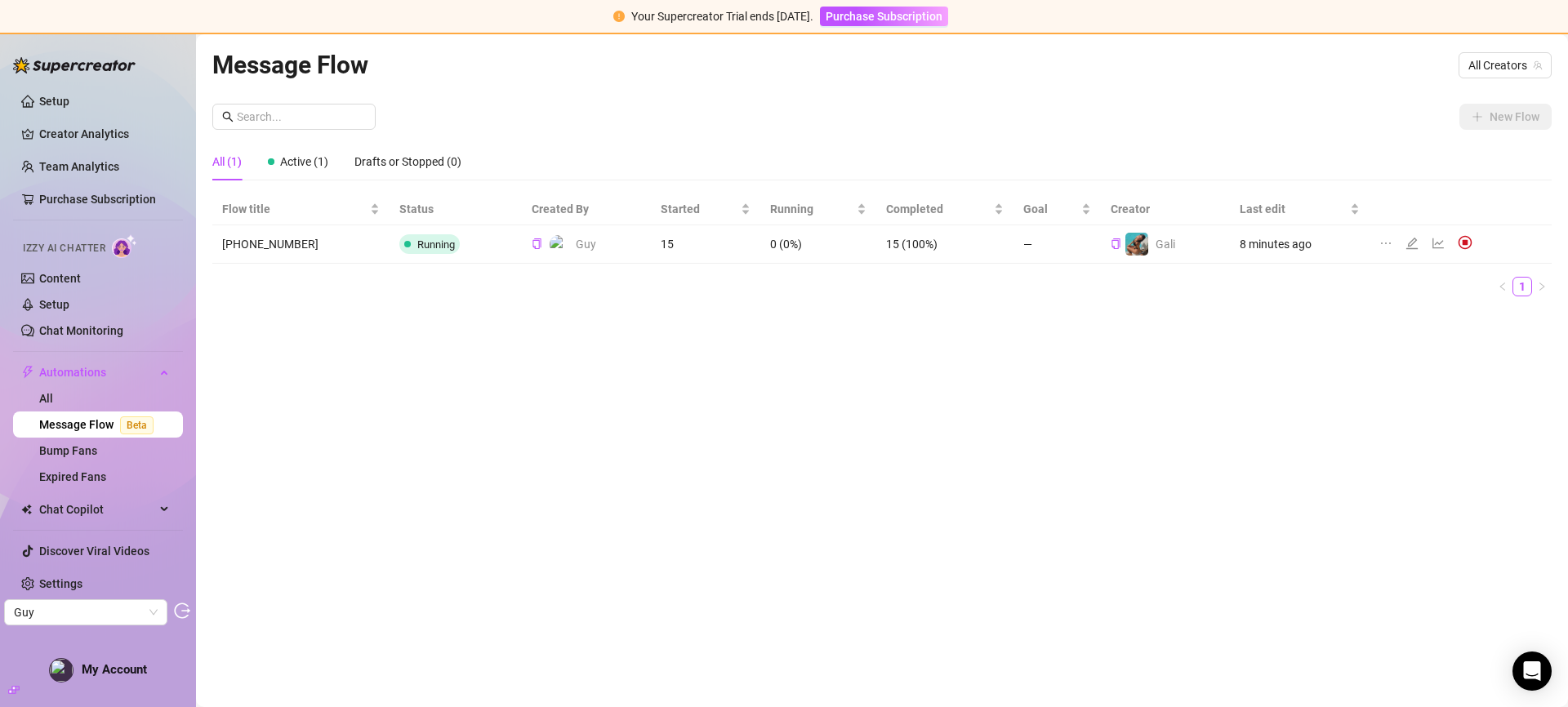
click at [1409, 242] on icon "edit" at bounding box center [1412, 243] width 13 height 13
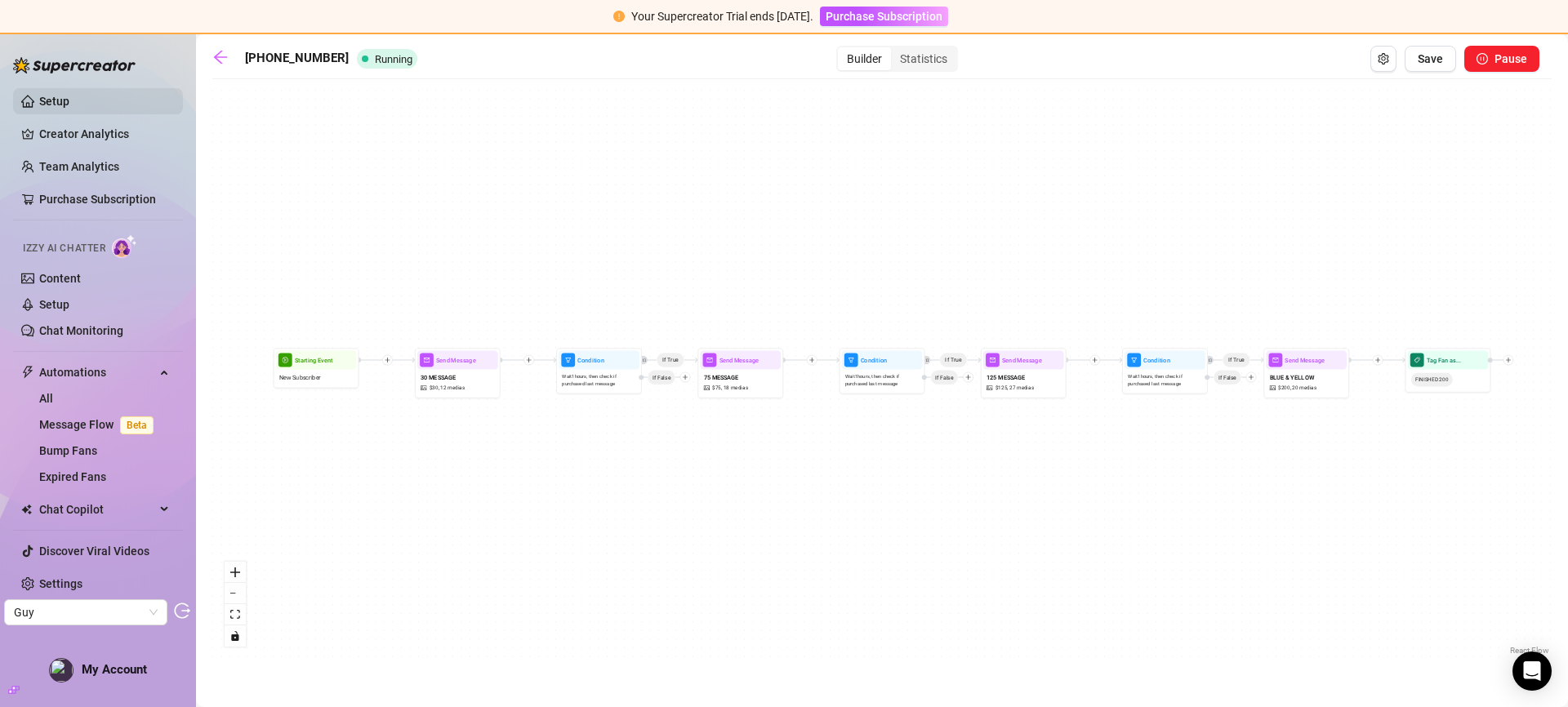
click at [54, 108] on link "Setup" at bounding box center [53, 101] width 30 height 13
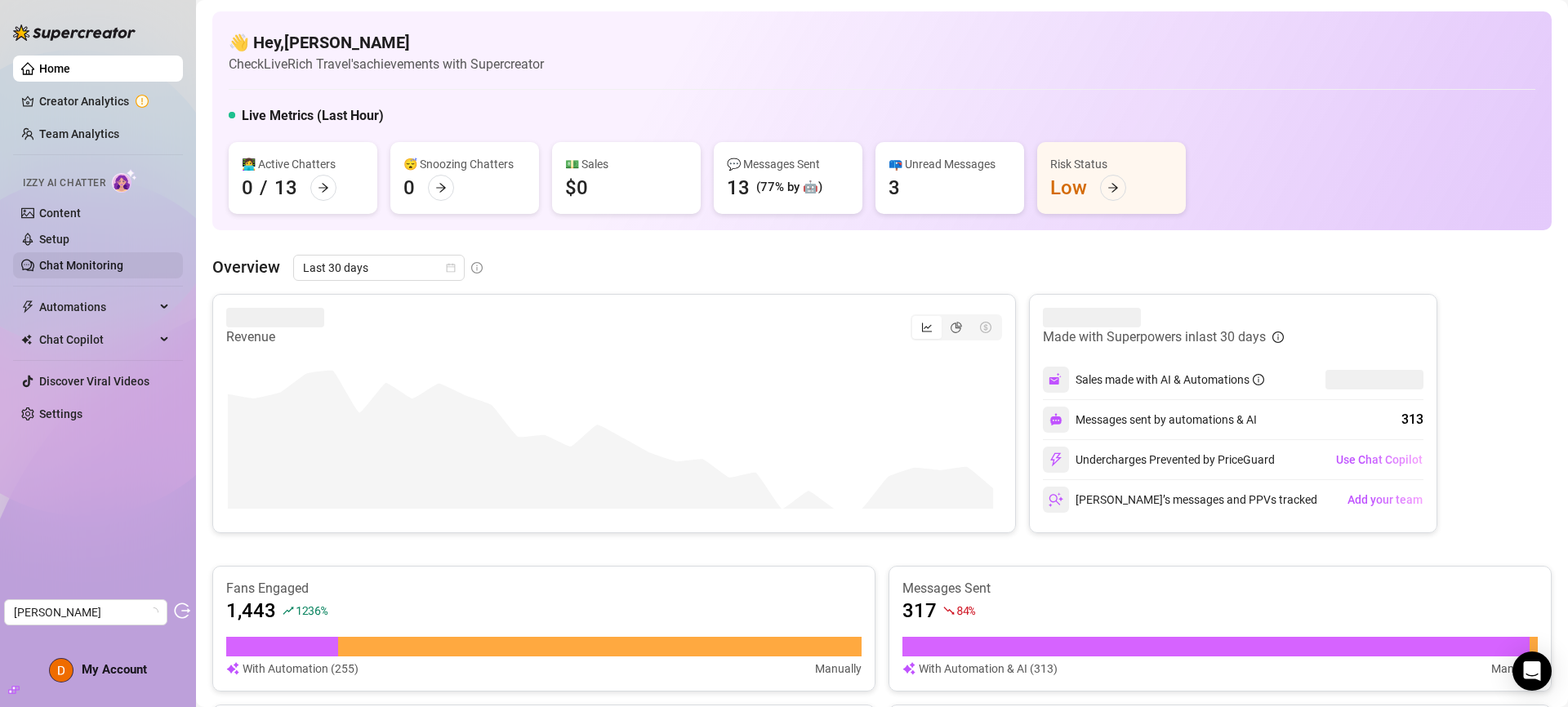
click at [64, 259] on link "Chat Monitoring" at bounding box center [80, 265] width 84 height 13
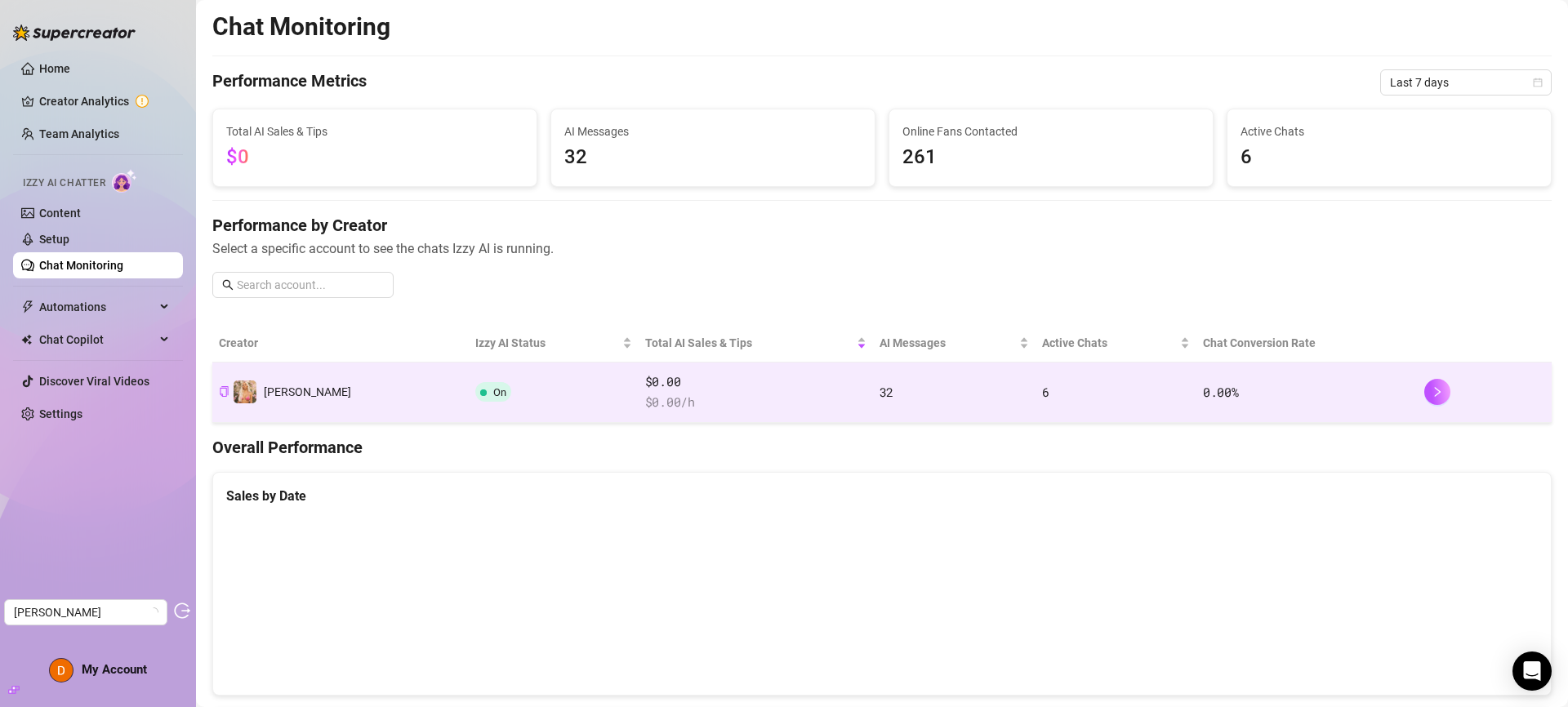
click at [493, 379] on td "On" at bounding box center [554, 392] width 170 height 61
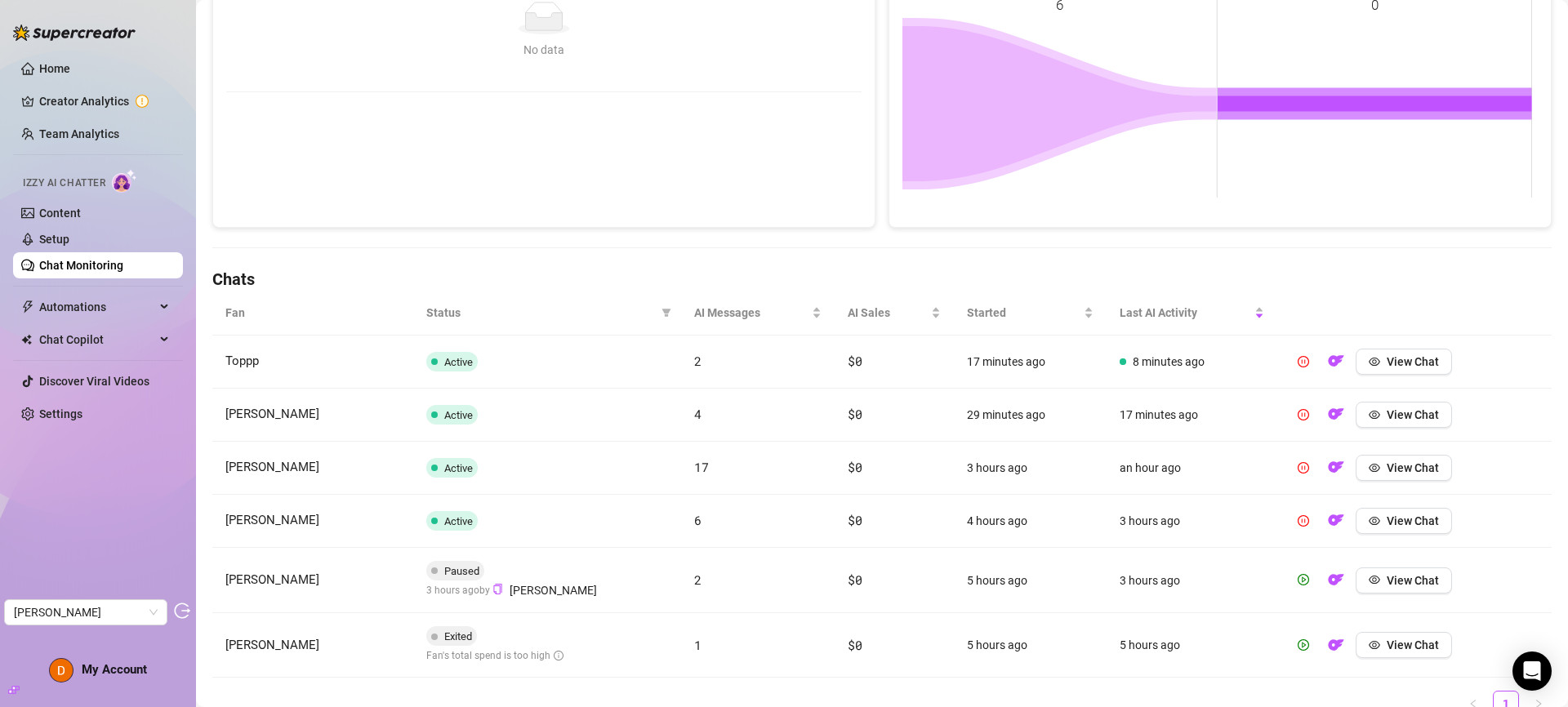
scroll to position [389, 0]
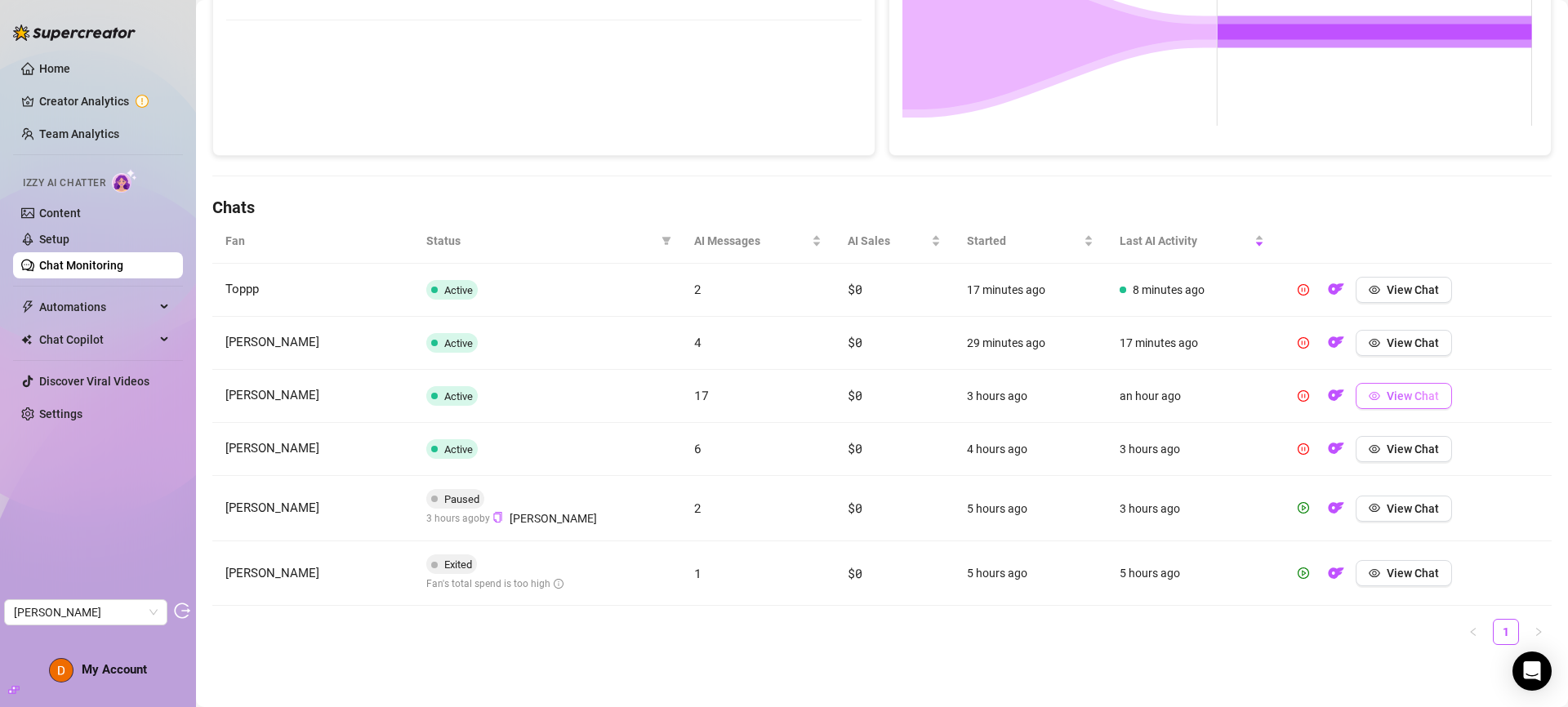
click at [1386, 390] on span "View Chat" at bounding box center [1413, 396] width 52 height 13
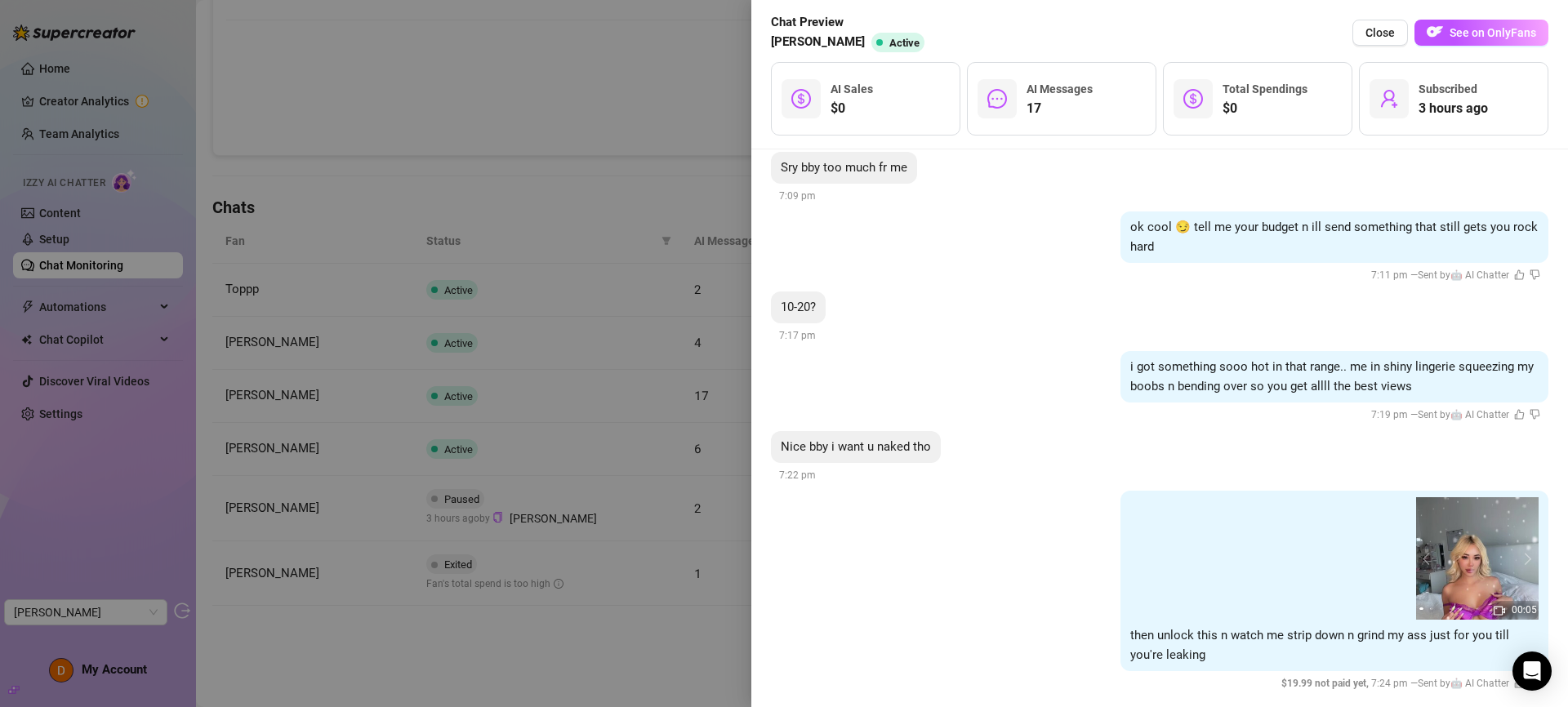
scroll to position [2611, 0]
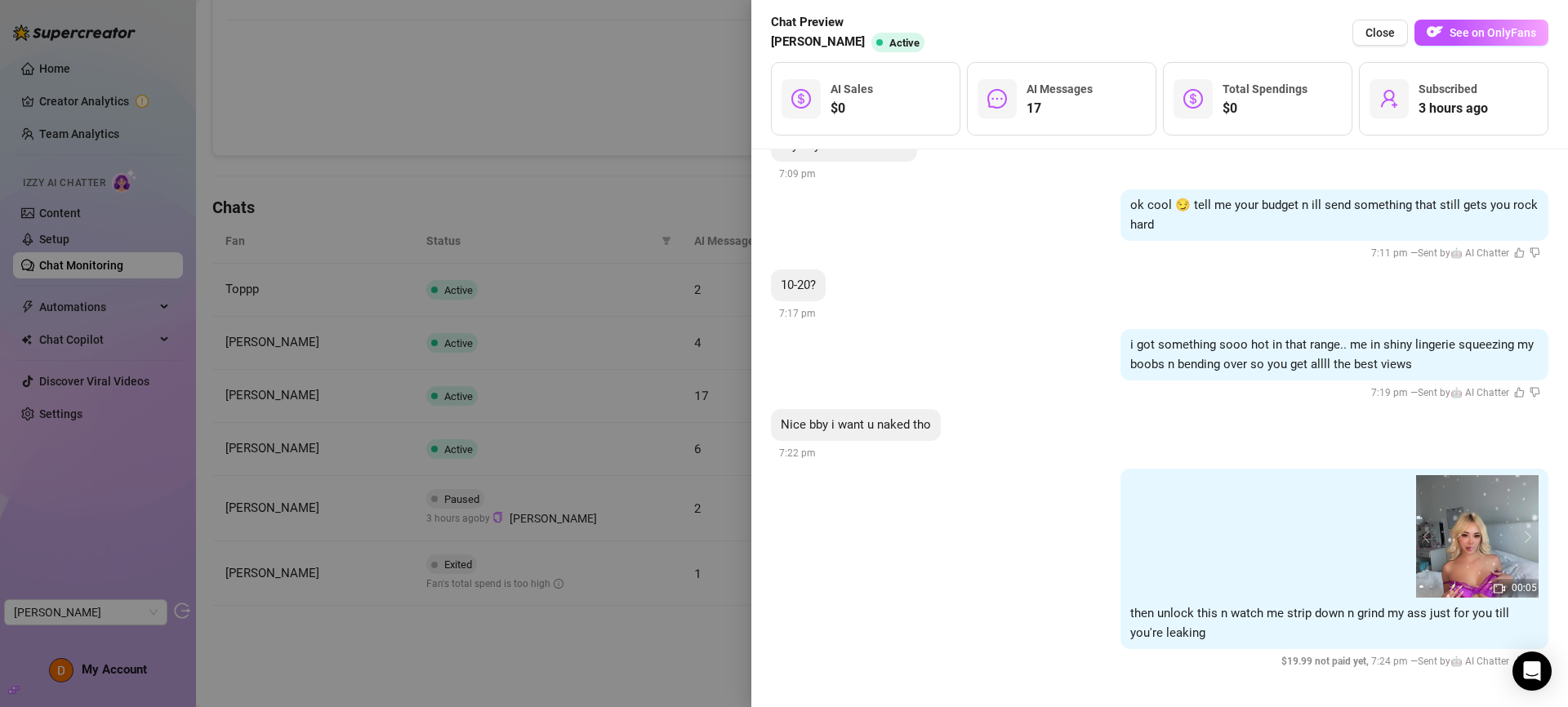
click at [613, 504] on div at bounding box center [784, 354] width 1568 height 707
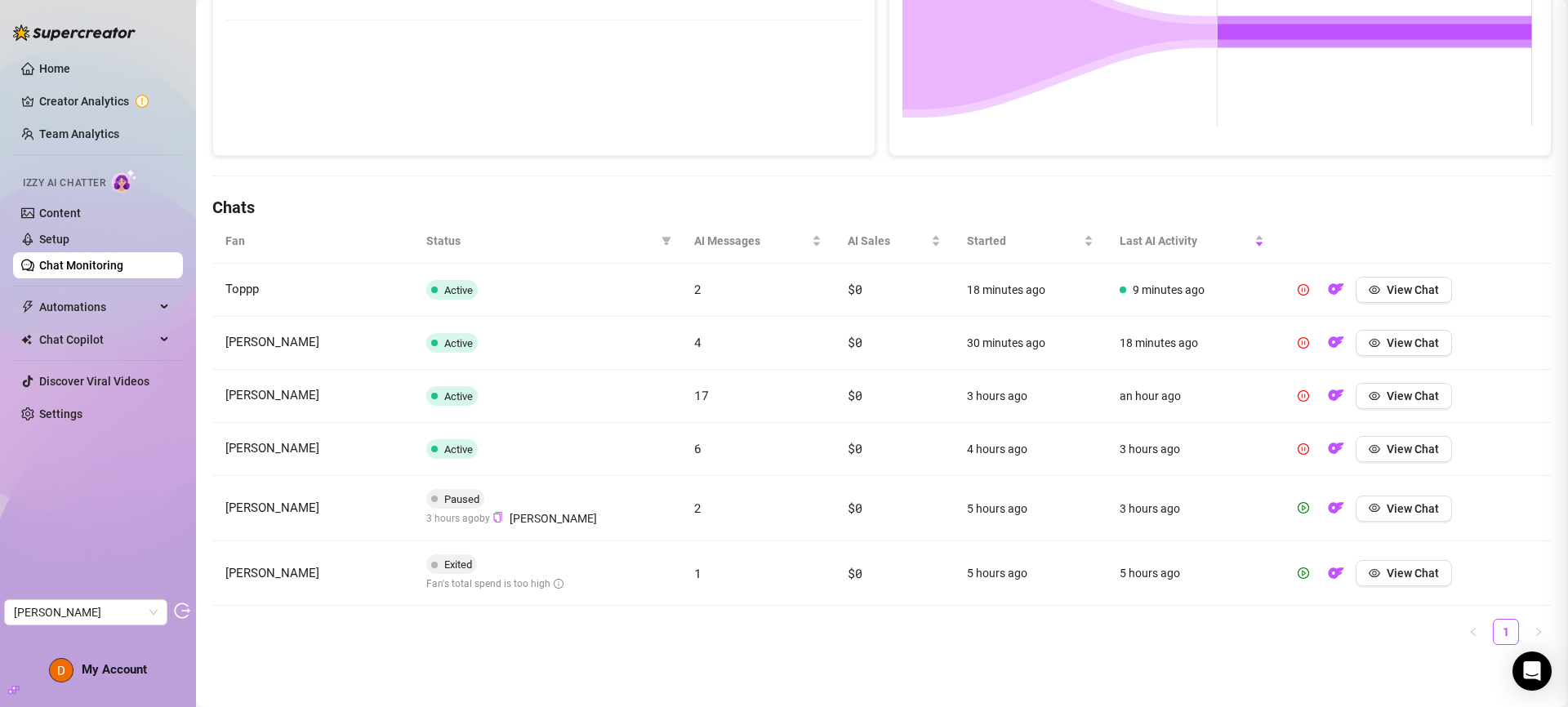
scroll to position [0, 0]
click at [1386, 392] on span "View Chat" at bounding box center [1413, 396] width 52 height 13
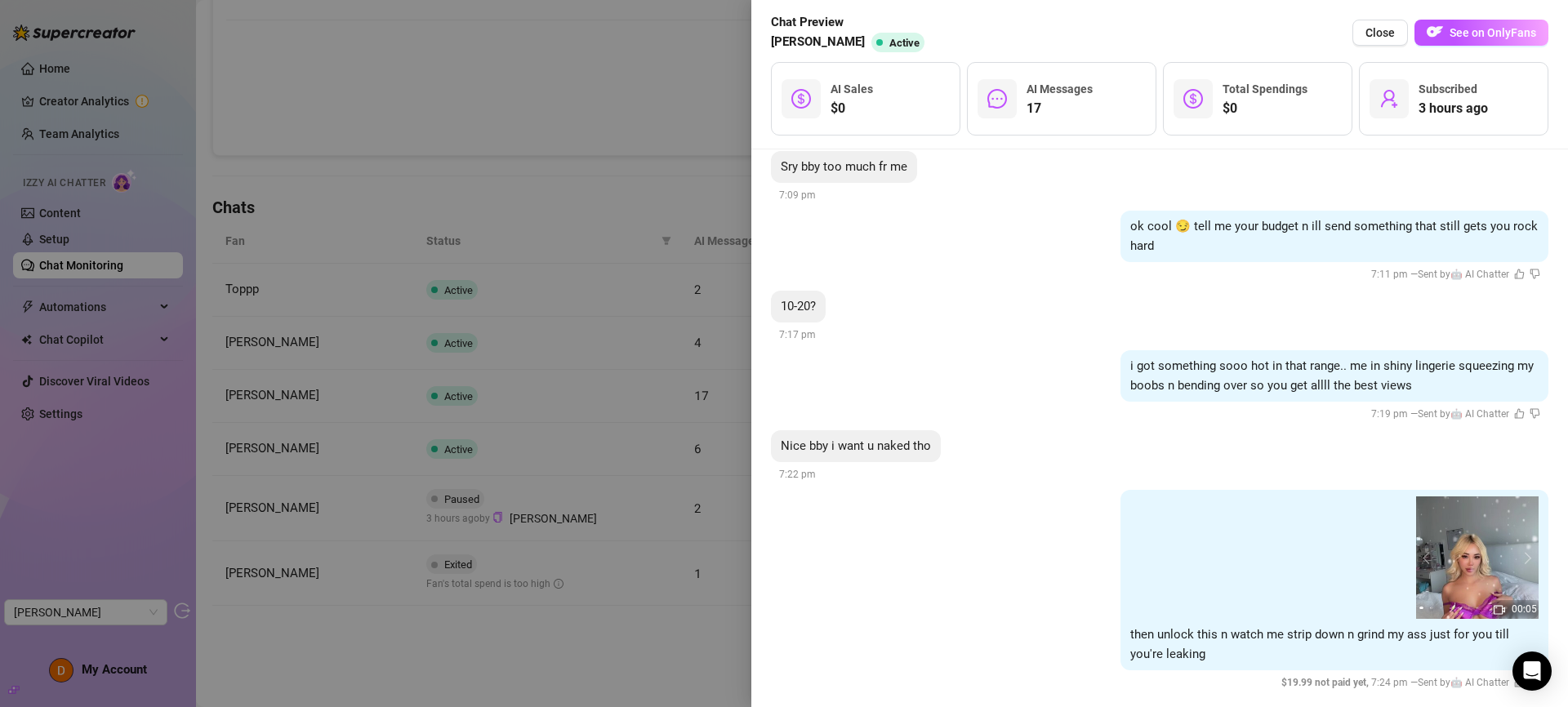
scroll to position [2584, 0]
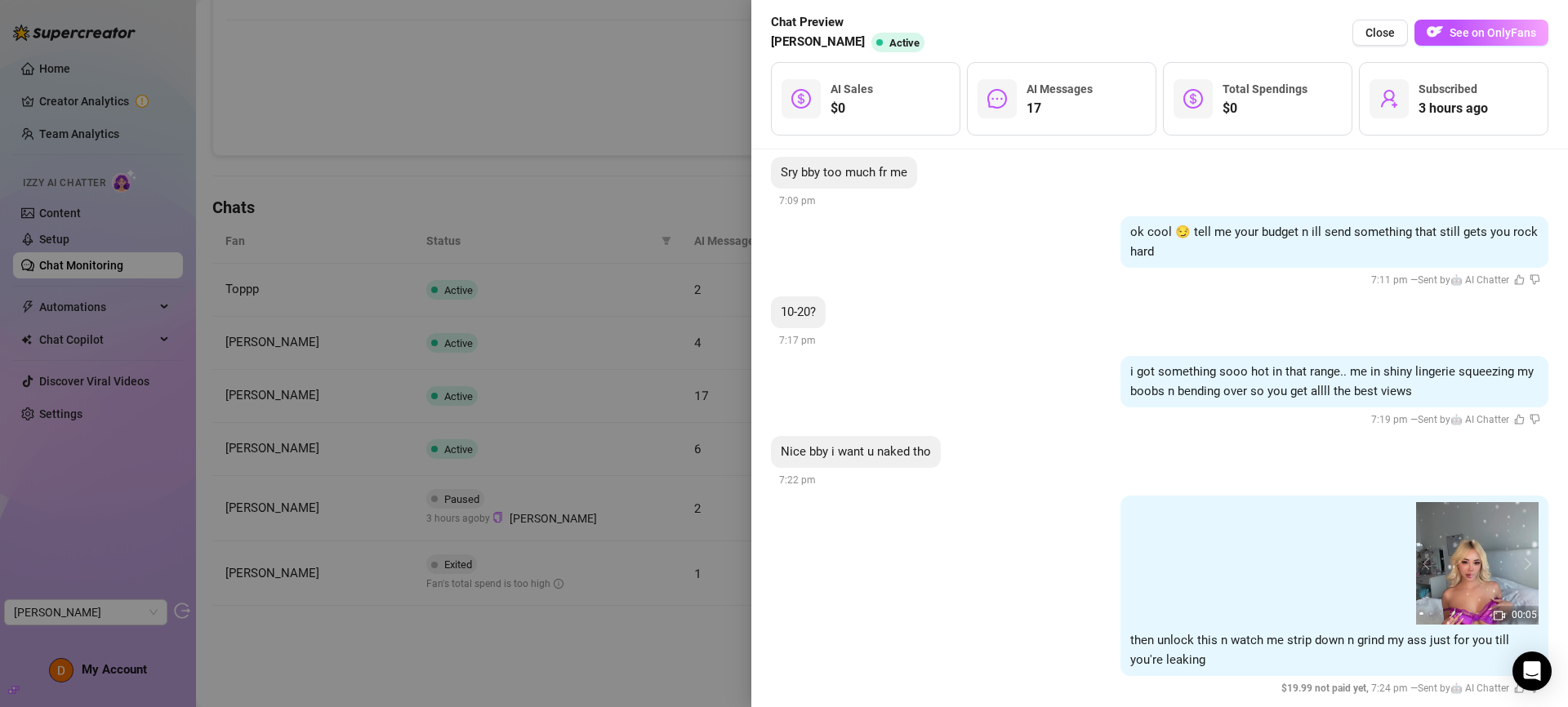
click at [576, 317] on div at bounding box center [784, 354] width 1568 height 707
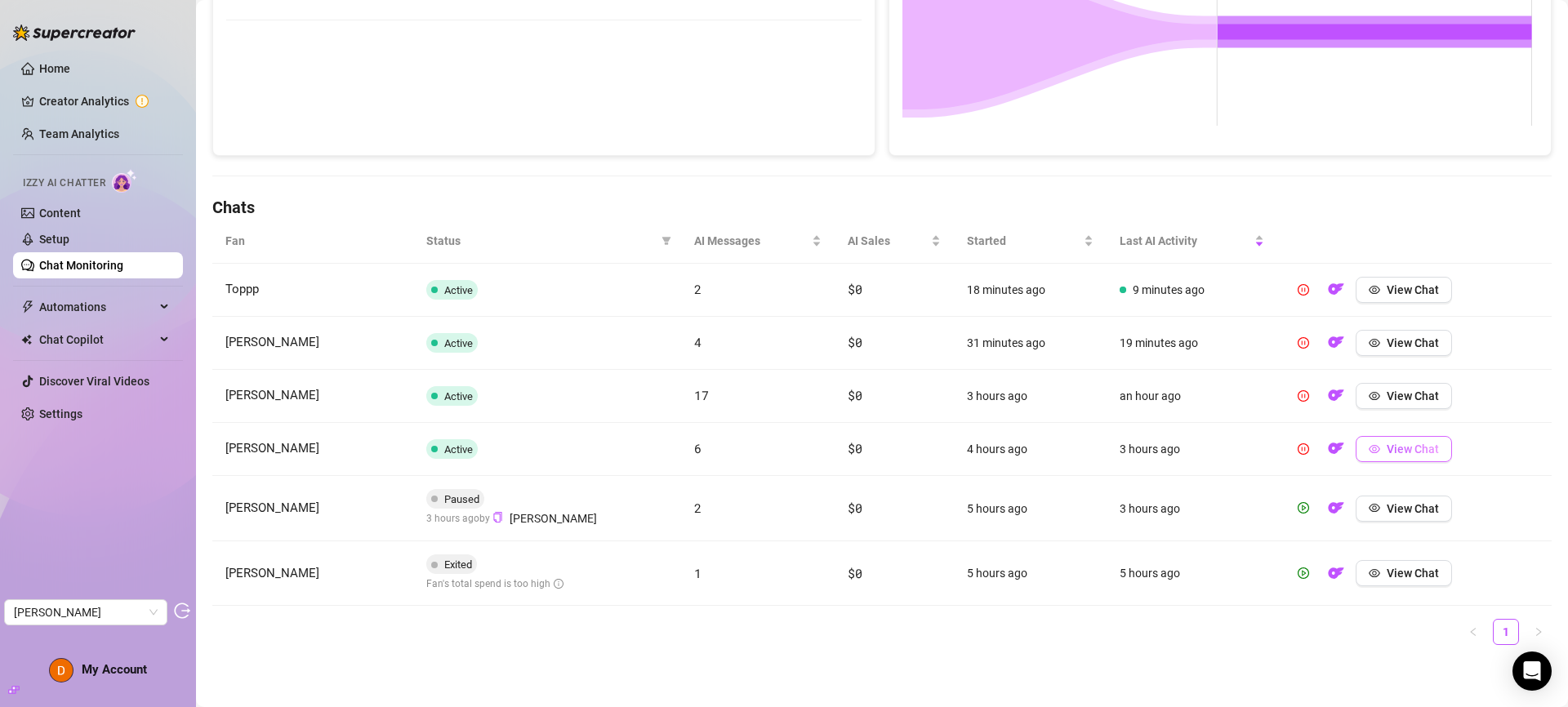
click at [1405, 445] on span "View Chat" at bounding box center [1413, 449] width 52 height 13
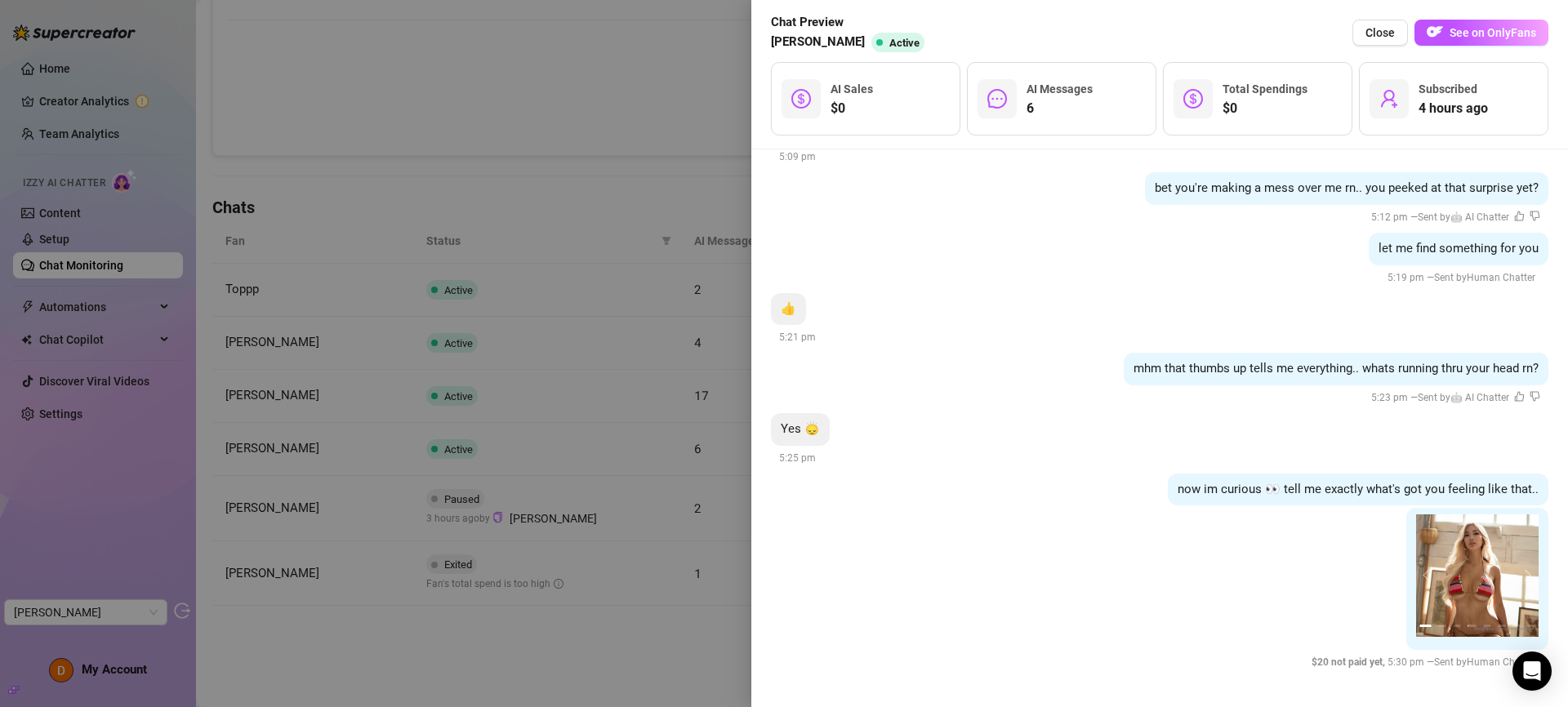
scroll to position [767, 0]
click at [1422, 581] on button "prev" at bounding box center [1429, 576] width 13 height 13
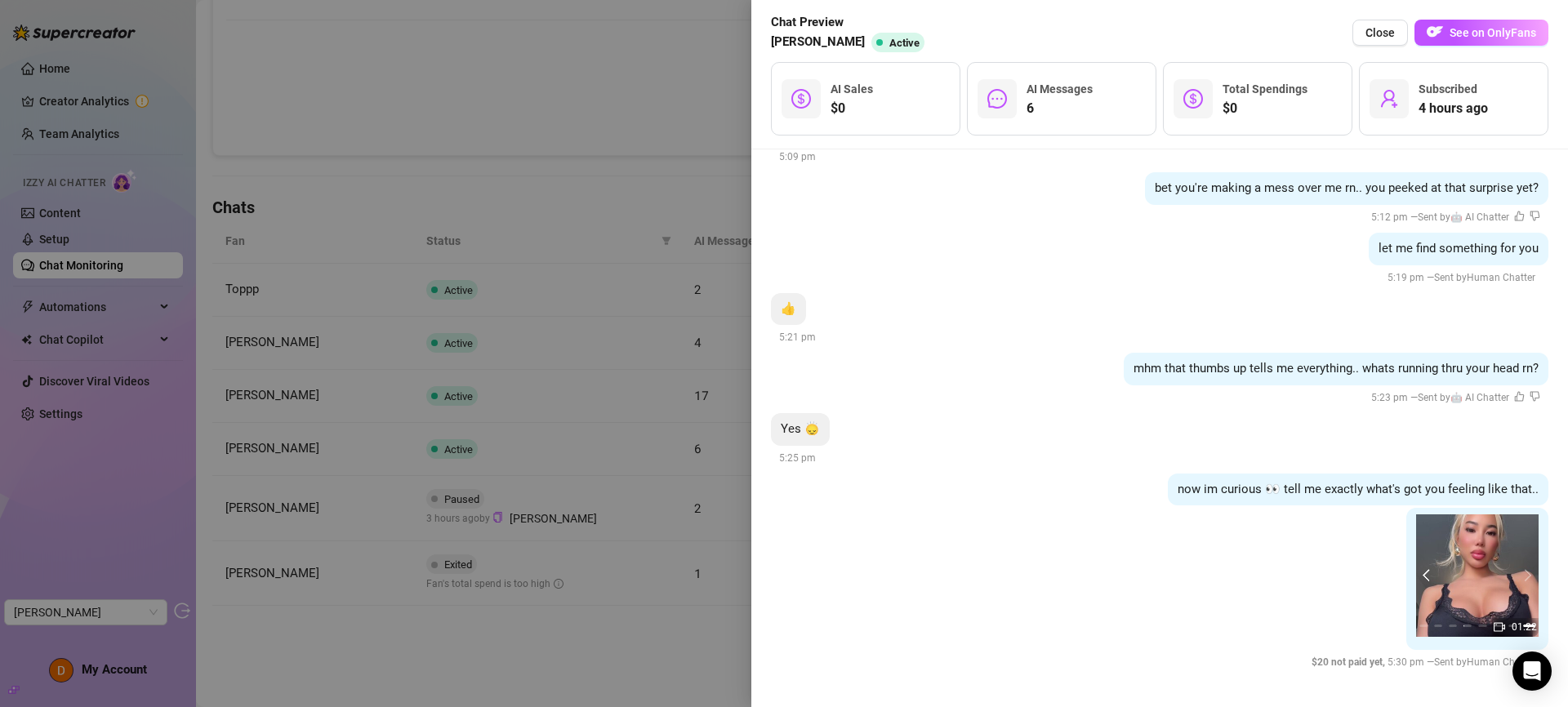
click at [1422, 578] on button "prev" at bounding box center [1429, 576] width 13 height 13
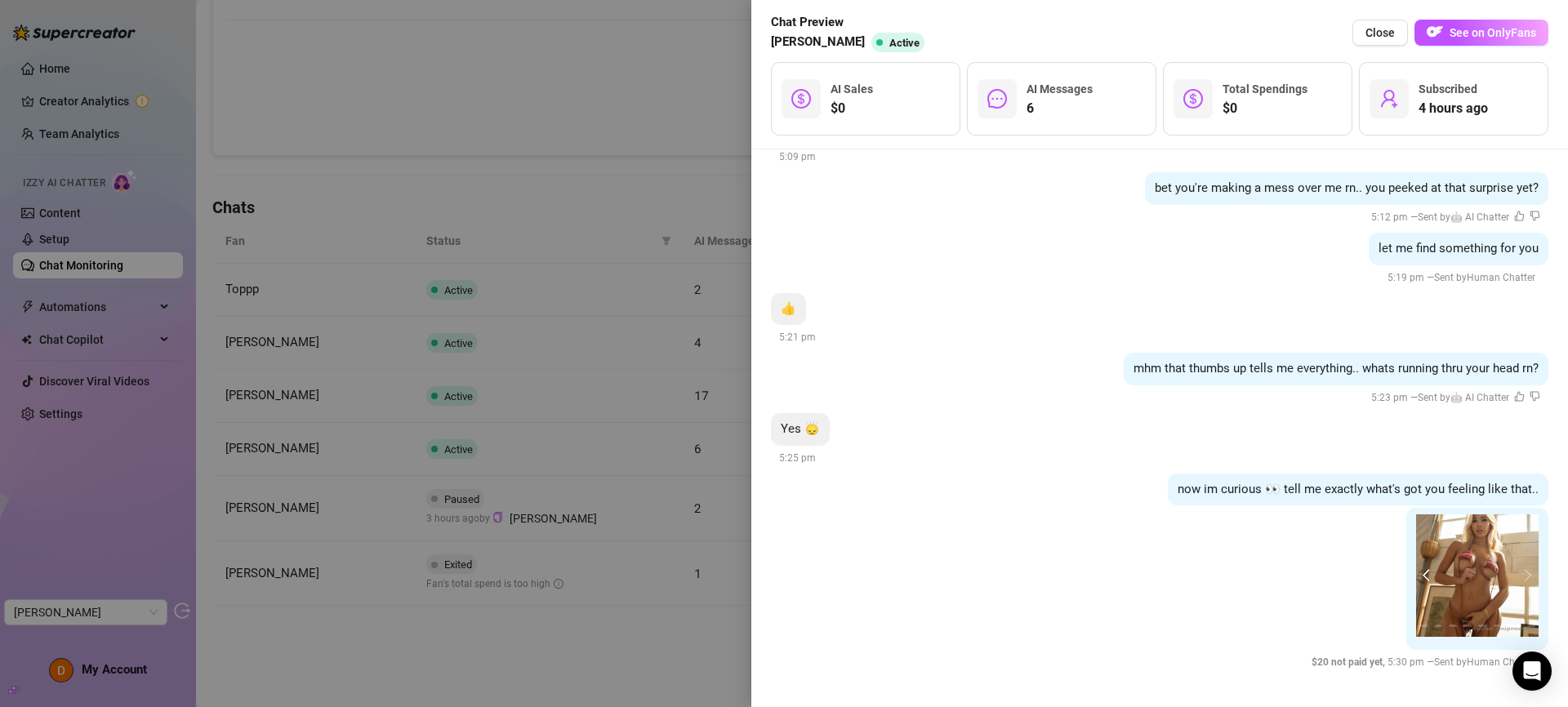
click at [1422, 578] on button "prev" at bounding box center [1429, 576] width 13 height 13
click at [559, 483] on div at bounding box center [784, 354] width 1568 height 707
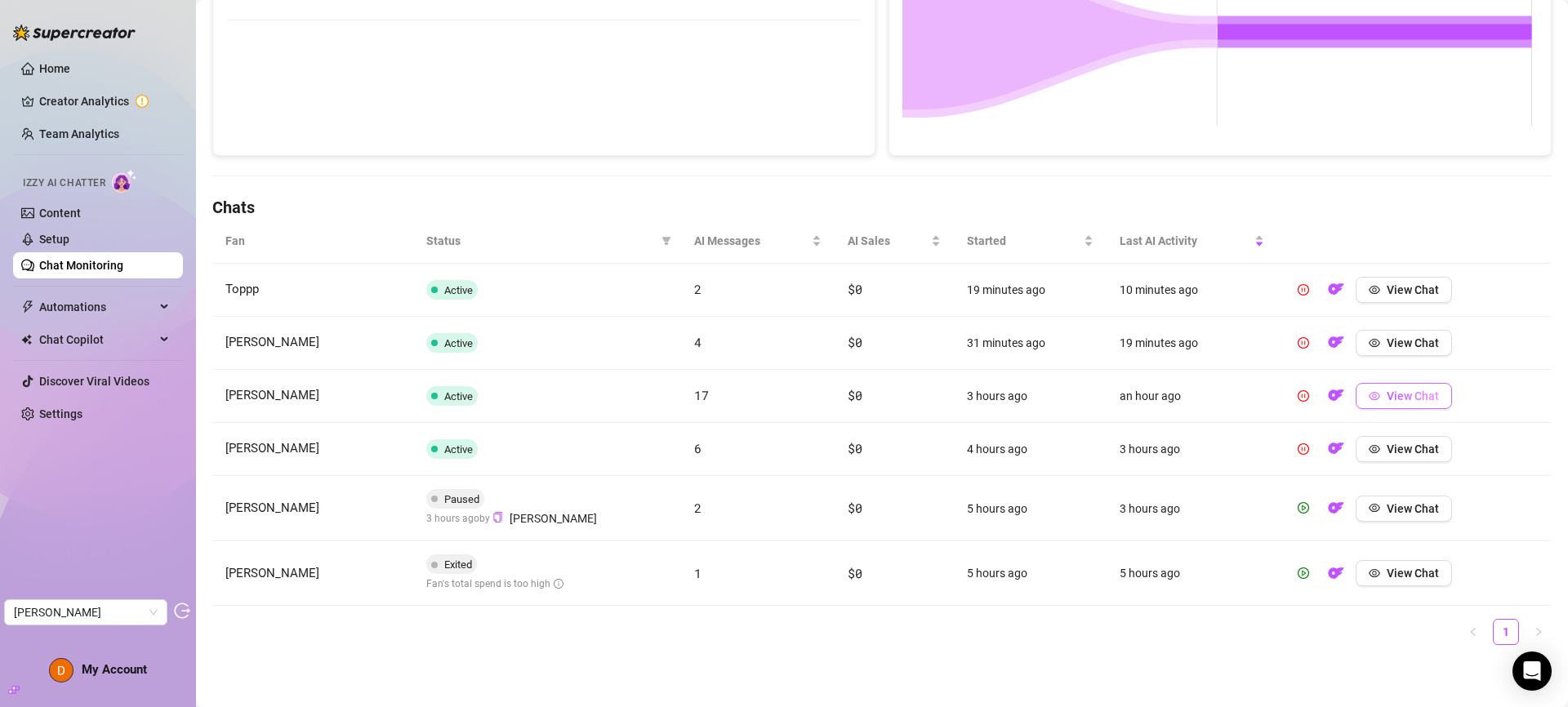
click at [1403, 398] on span "View Chat" at bounding box center [1413, 396] width 52 height 13
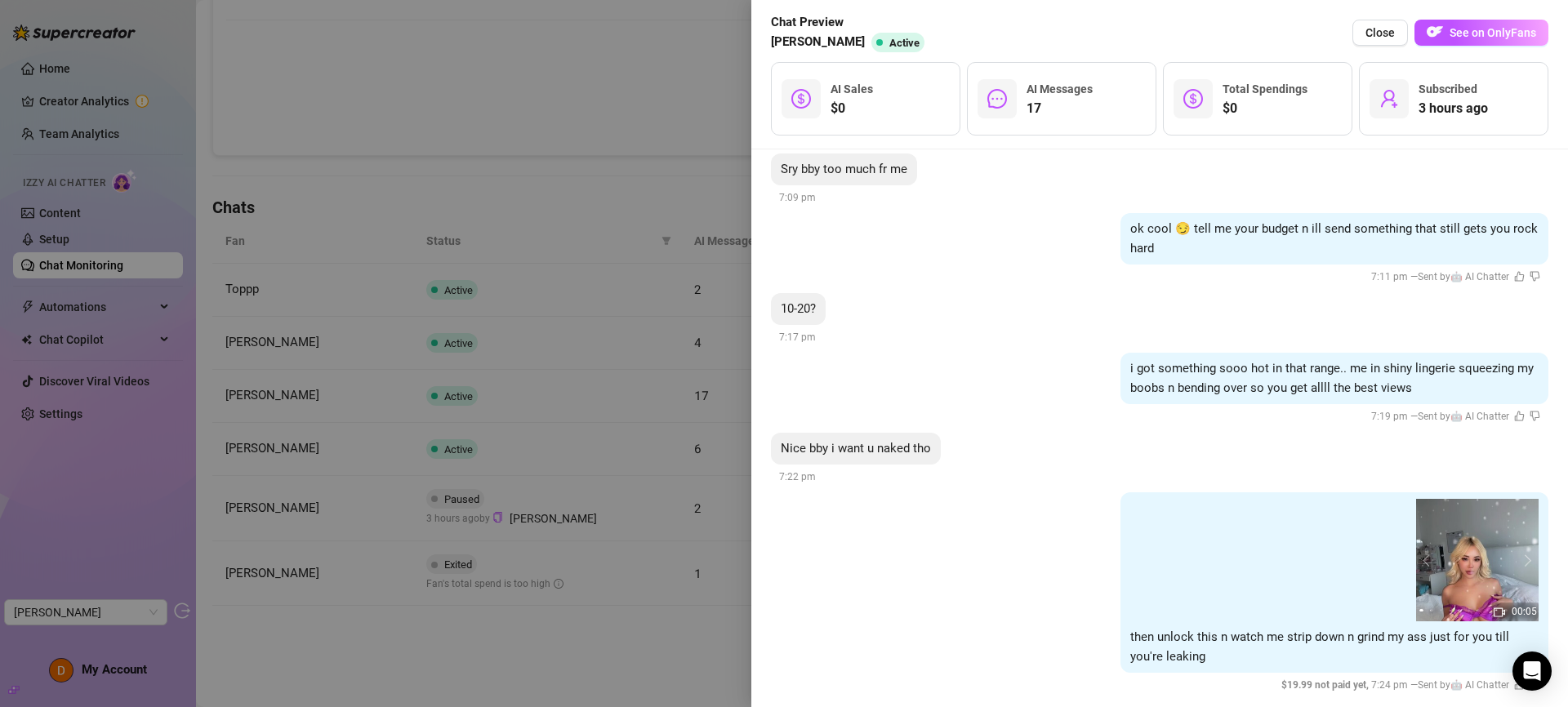
scroll to position [2611, 0]
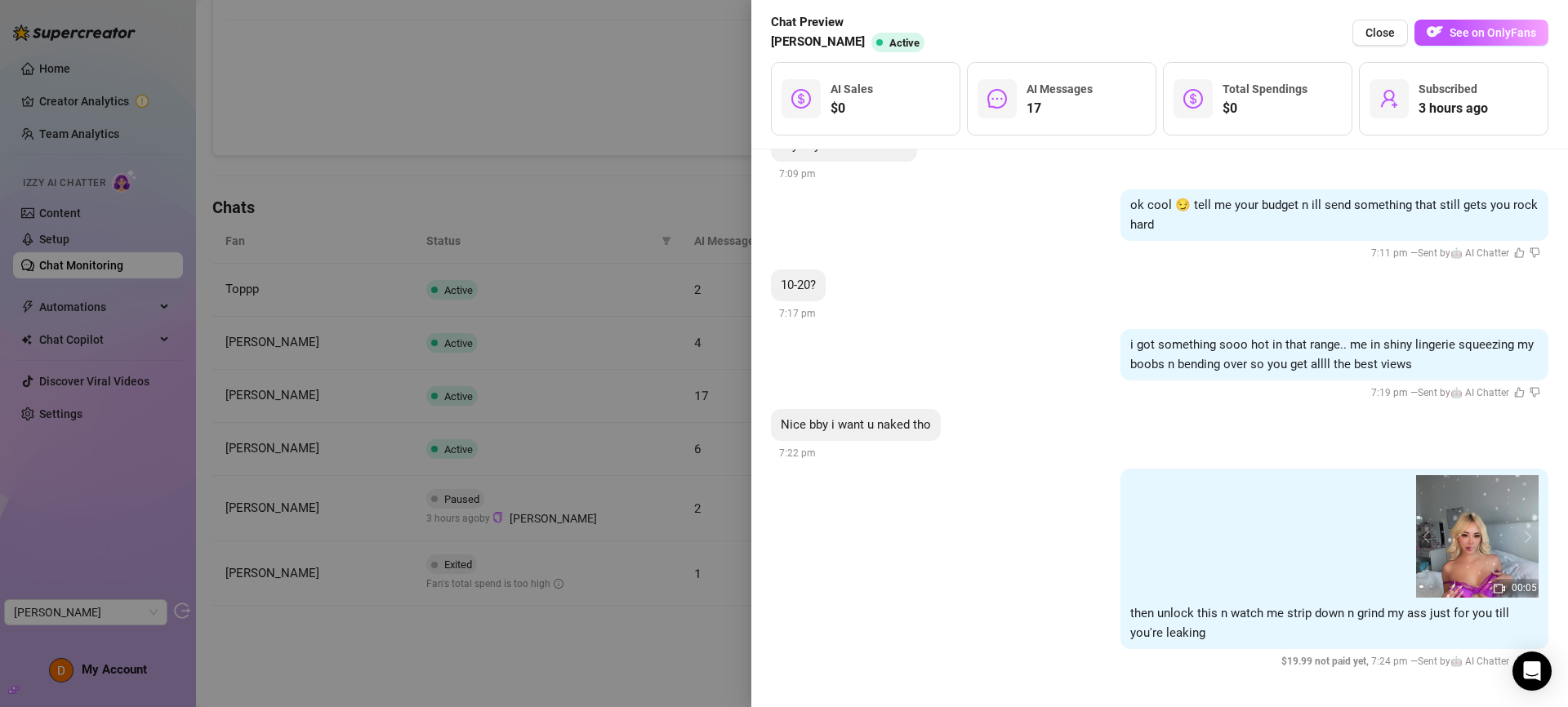
click at [647, 466] on div at bounding box center [784, 354] width 1568 height 707
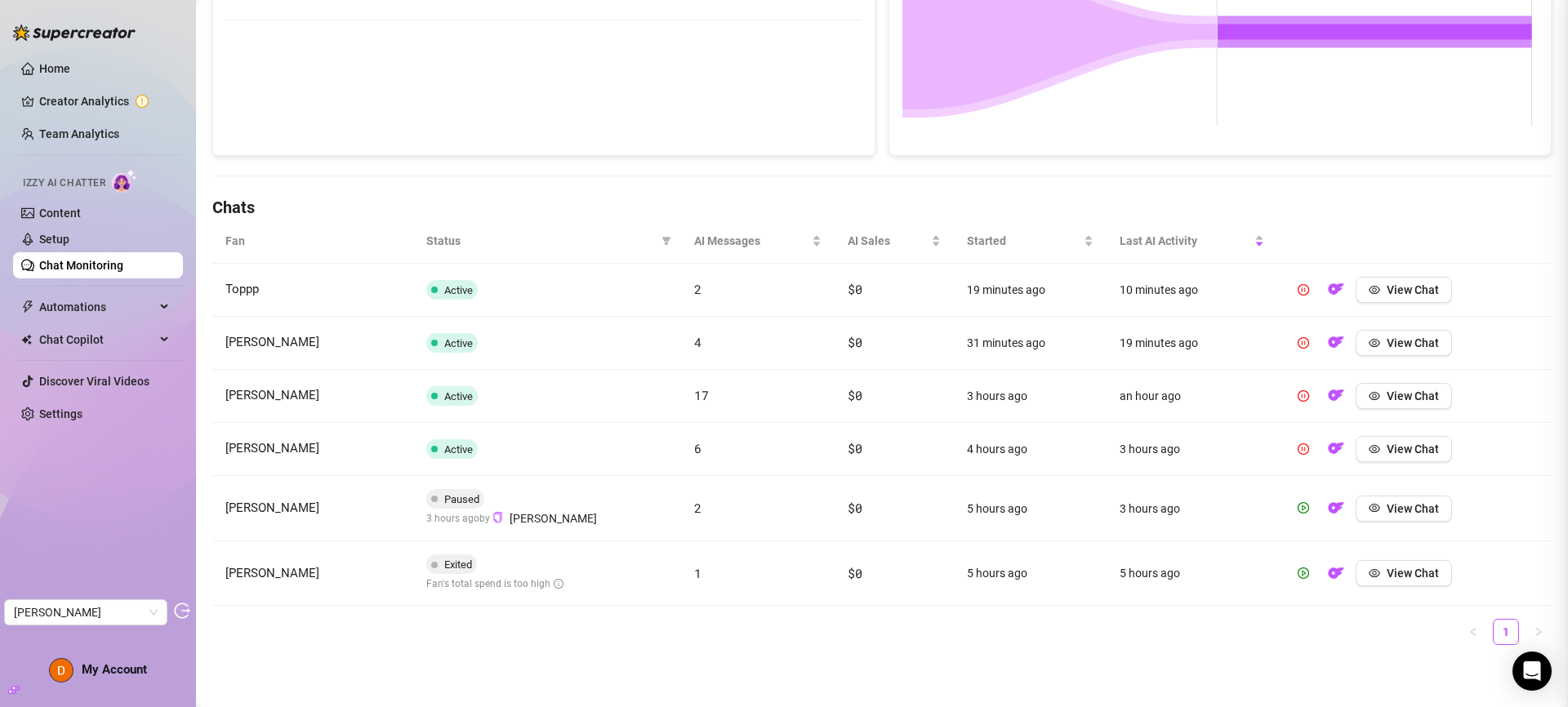
scroll to position [0, 0]
click at [1416, 398] on span "View Chat" at bounding box center [1413, 396] width 52 height 13
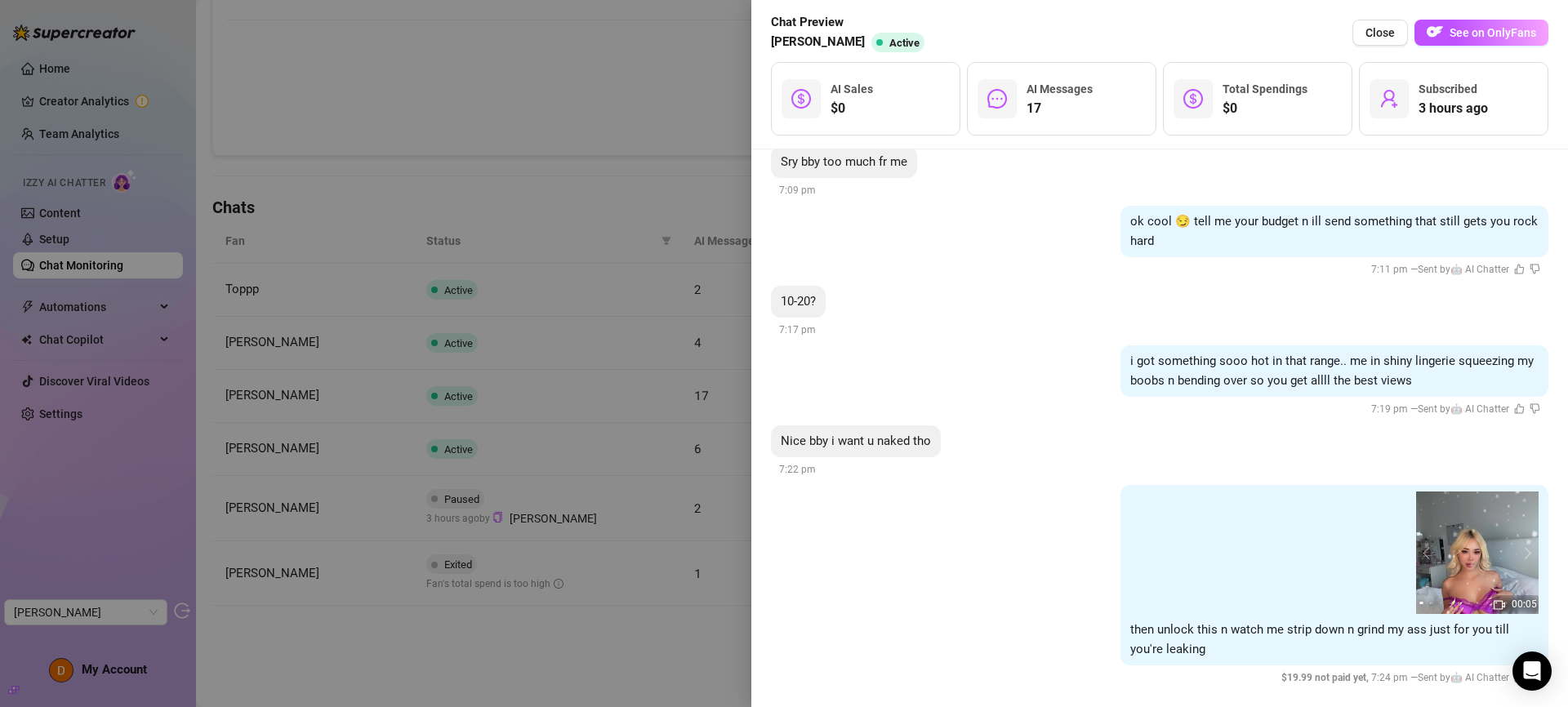
scroll to position [2611, 0]
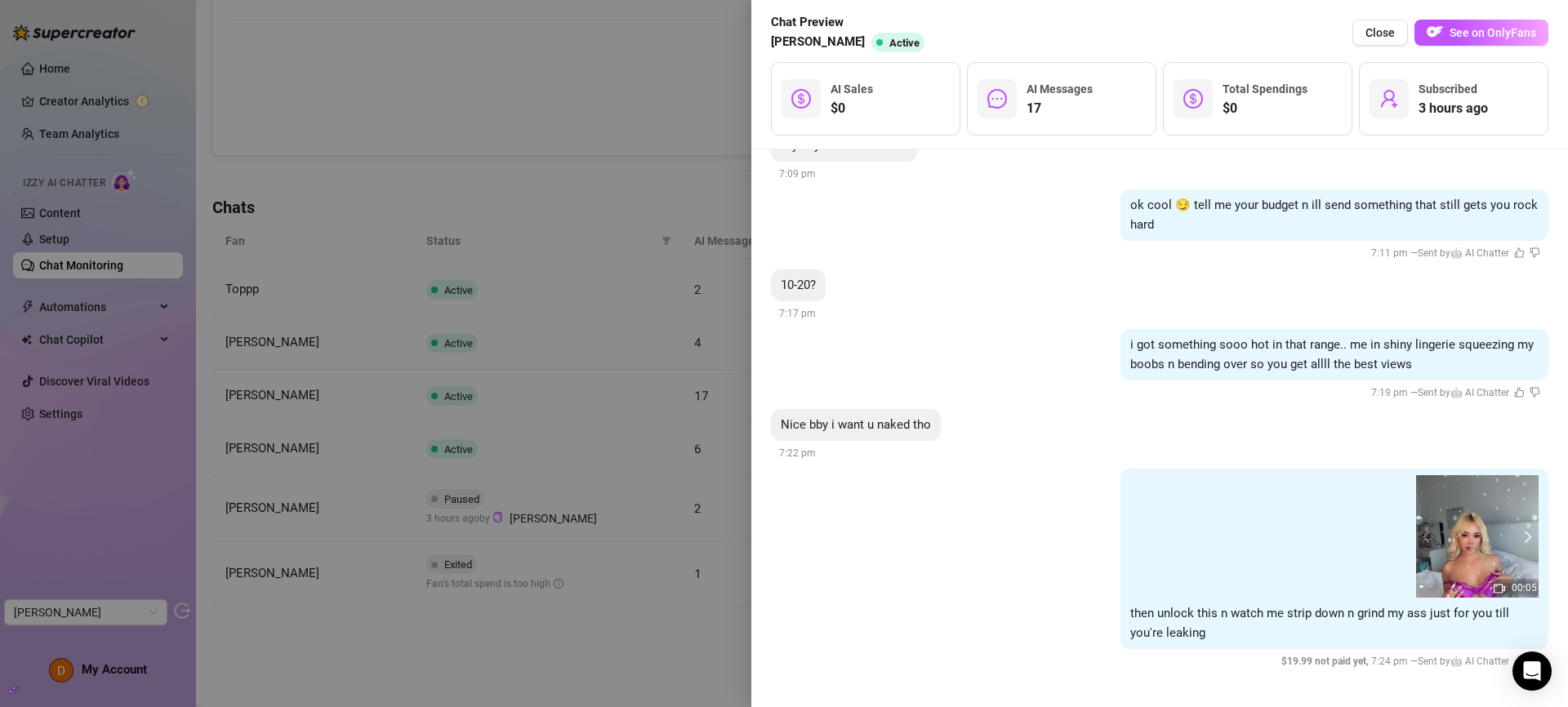
click at [1519, 533] on button "next" at bounding box center [1526, 536] width 13 height 13
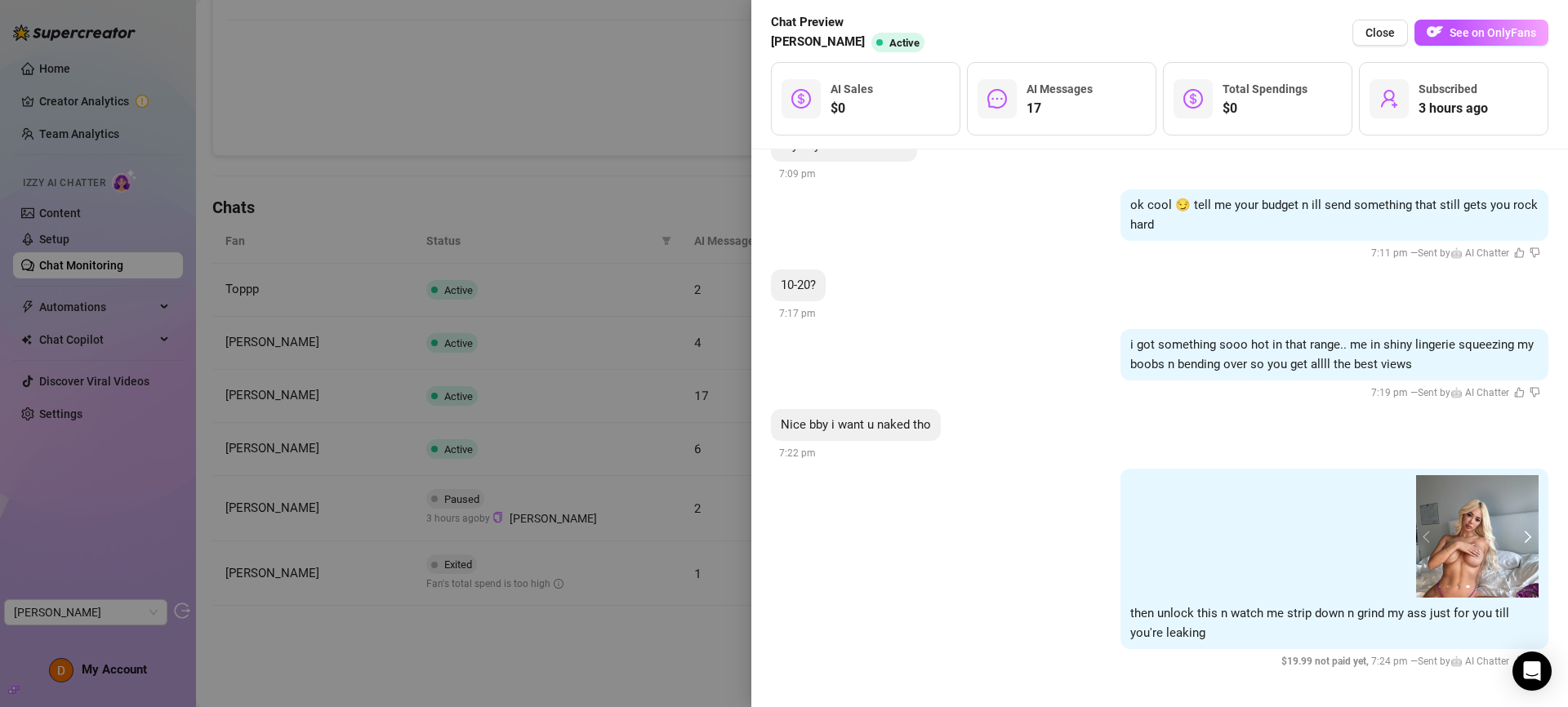
click at [1519, 533] on button "next" at bounding box center [1526, 536] width 13 height 13
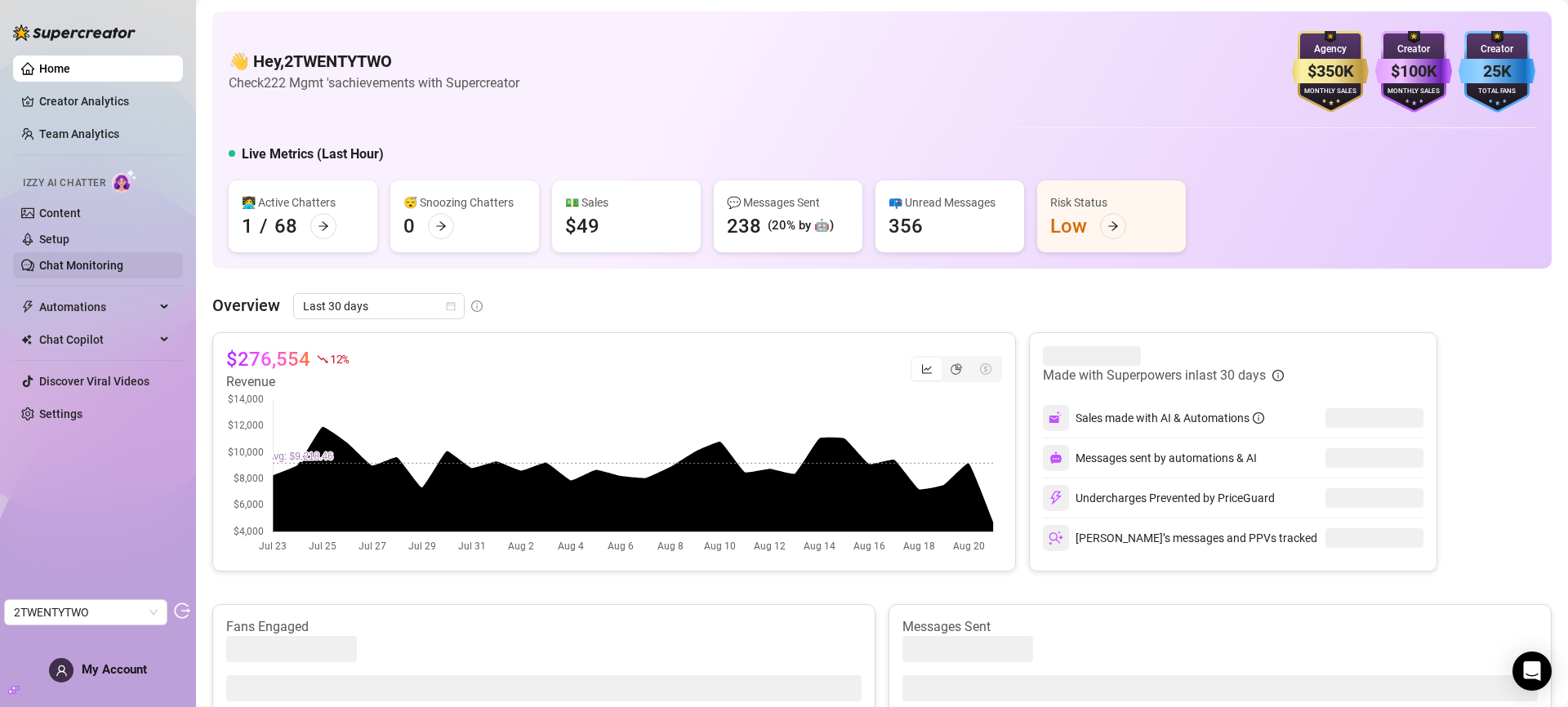
click at [47, 267] on link "Chat Monitoring" at bounding box center [80, 265] width 84 height 13
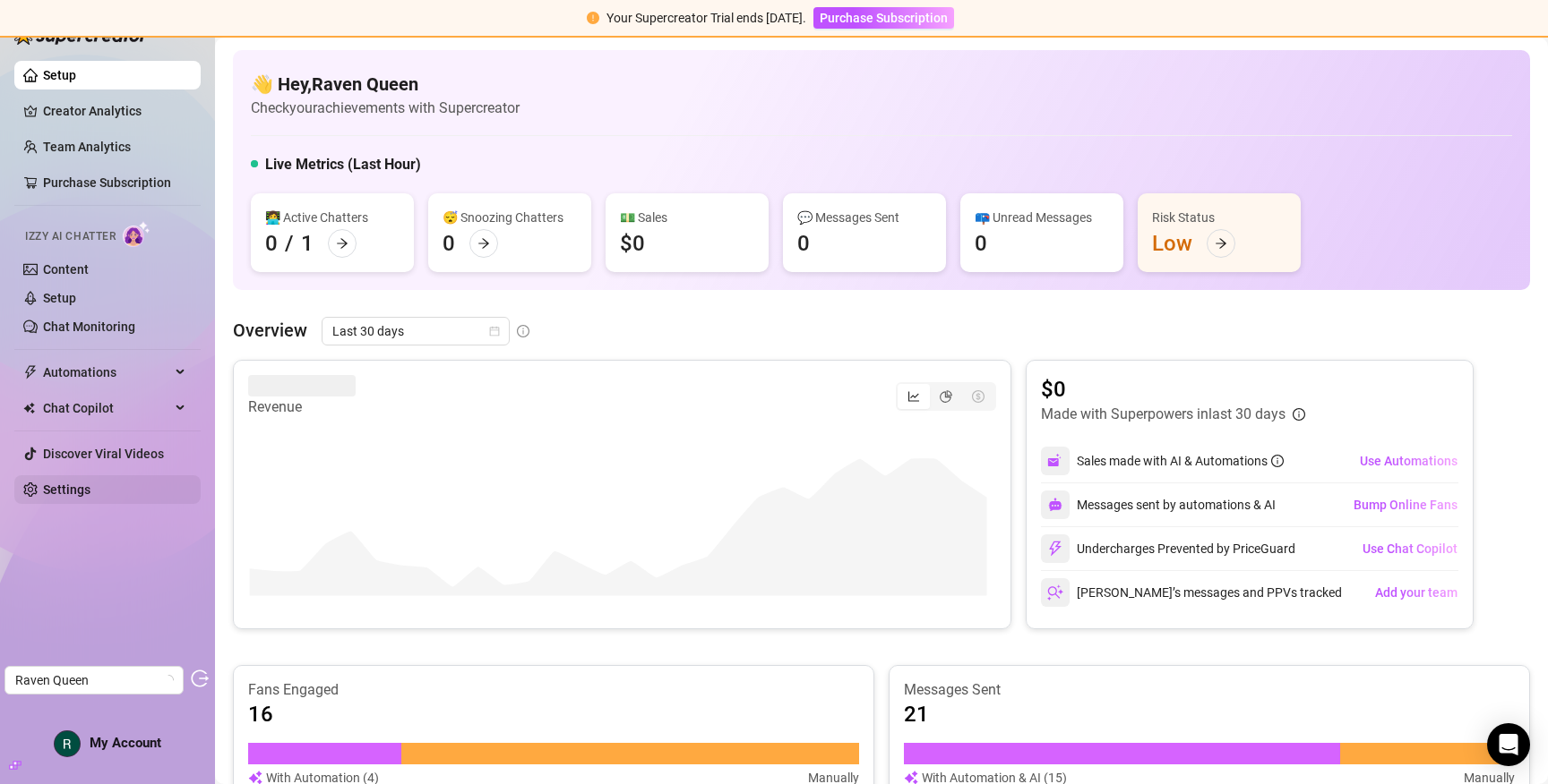
click at [72, 492] on link "Settings" at bounding box center [66, 490] width 48 height 14
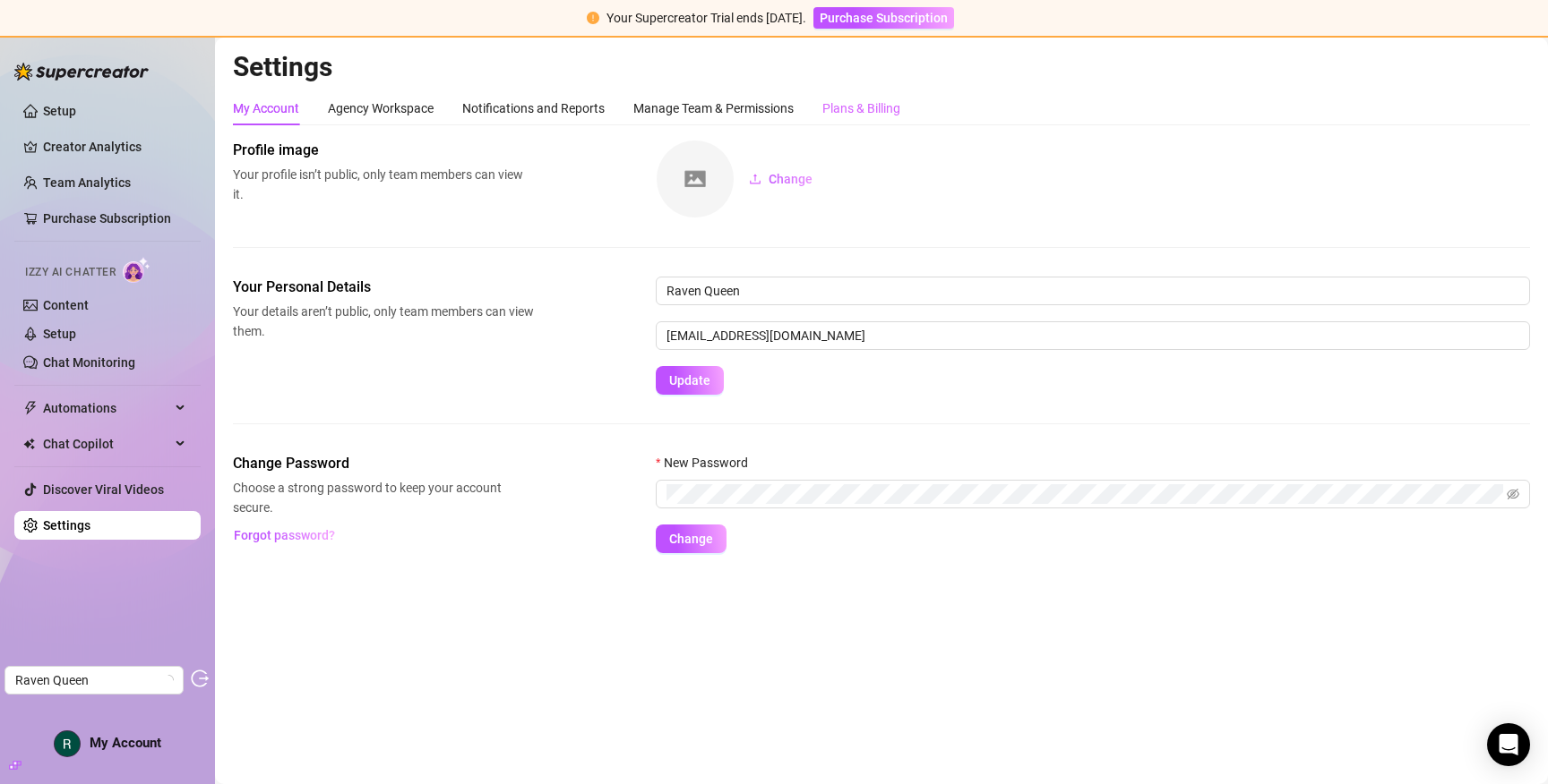
click at [881, 93] on div "Plans & Billing" at bounding box center [861, 108] width 78 height 34
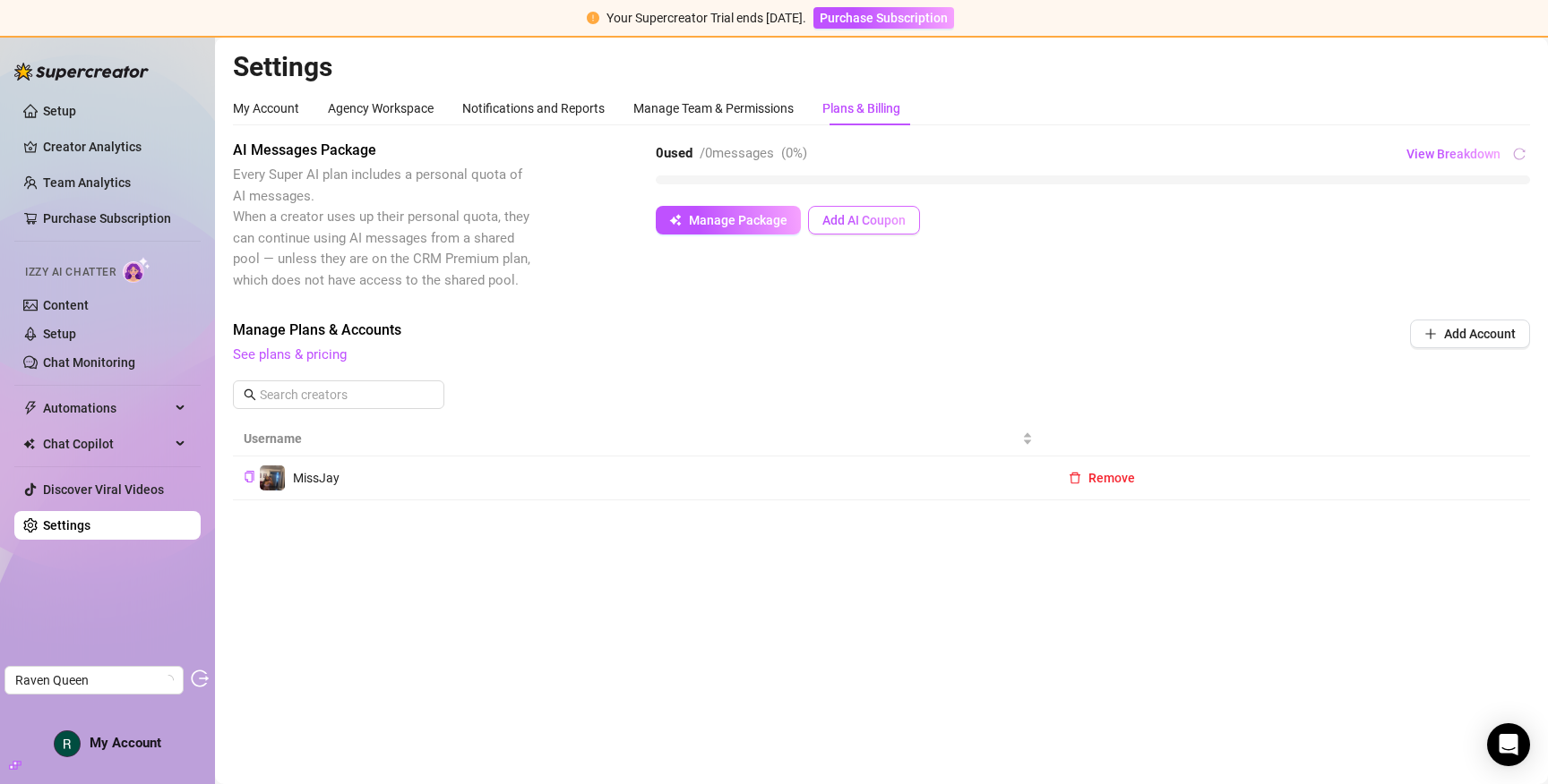
click at [863, 221] on span "Add AI Coupon" at bounding box center [864, 220] width 83 height 14
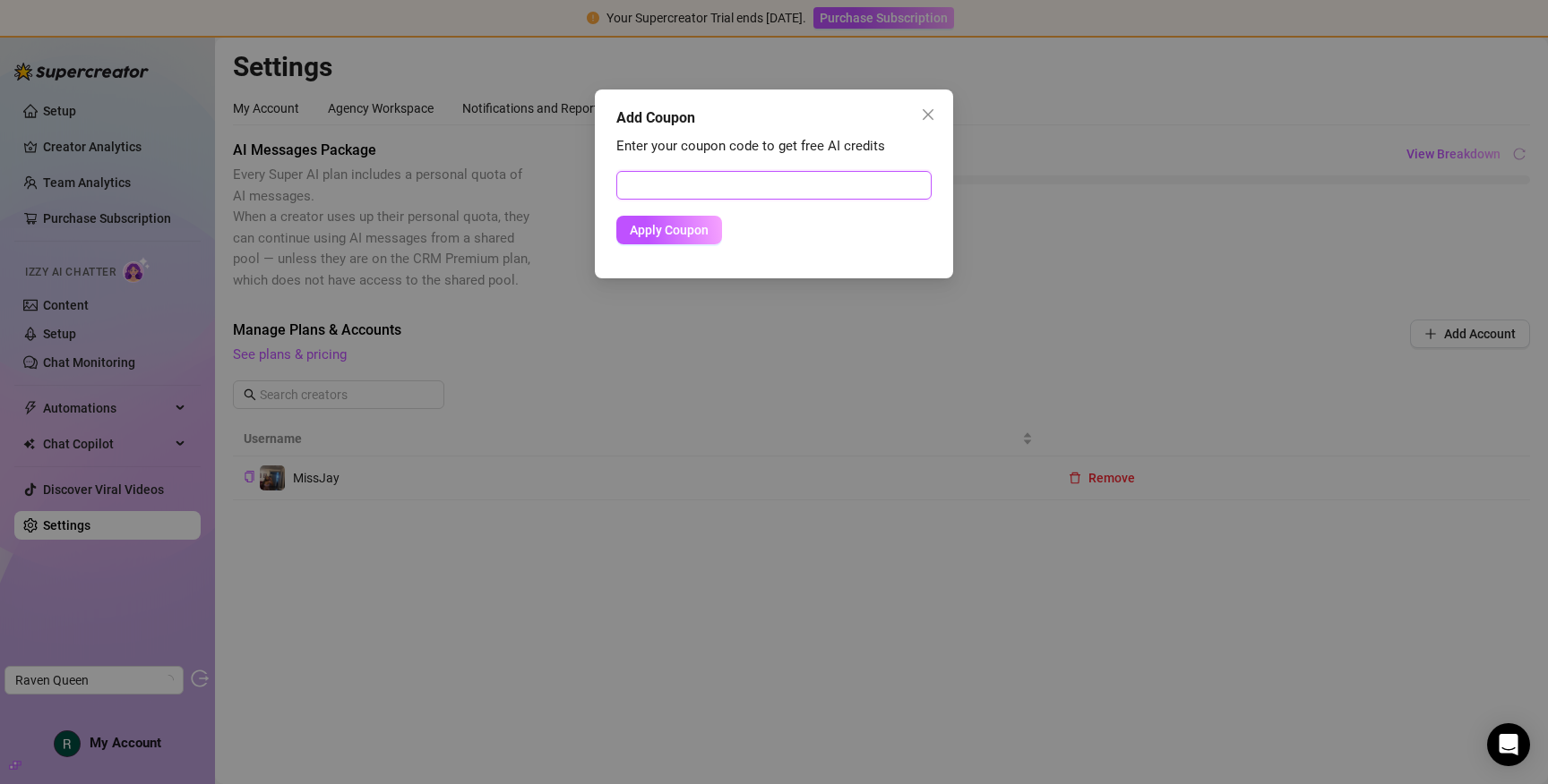
click at [822, 177] on input "text" at bounding box center [774, 185] width 315 height 29
paste input "4EBC153200RS0JBF0430"
type input "4EBC153200RS0JBF0430"
click at [653, 237] on button "Apply Coupon" at bounding box center [669, 230] width 106 height 29
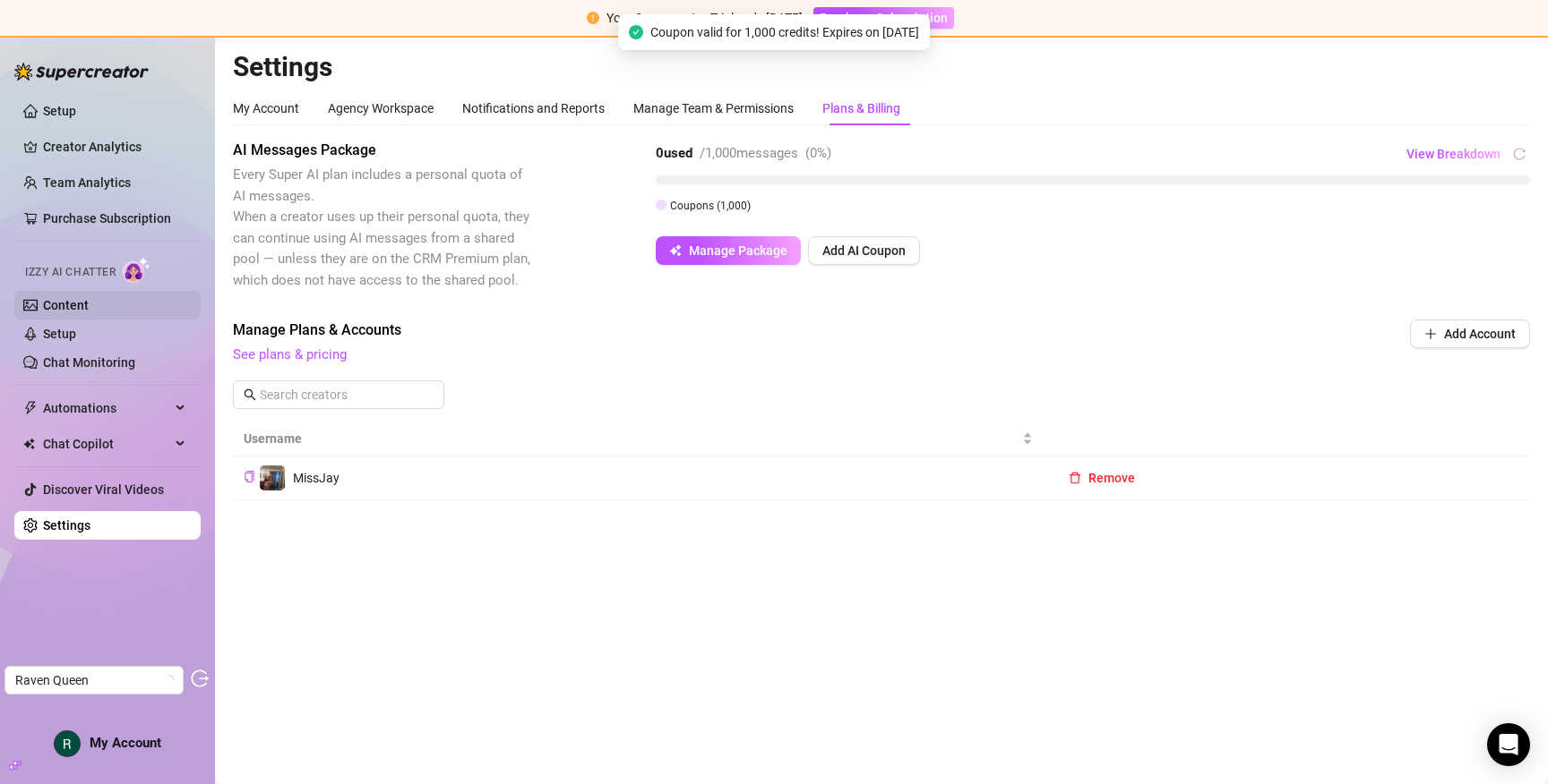
click at [80, 300] on link "Content" at bounding box center [65, 305] width 46 height 14
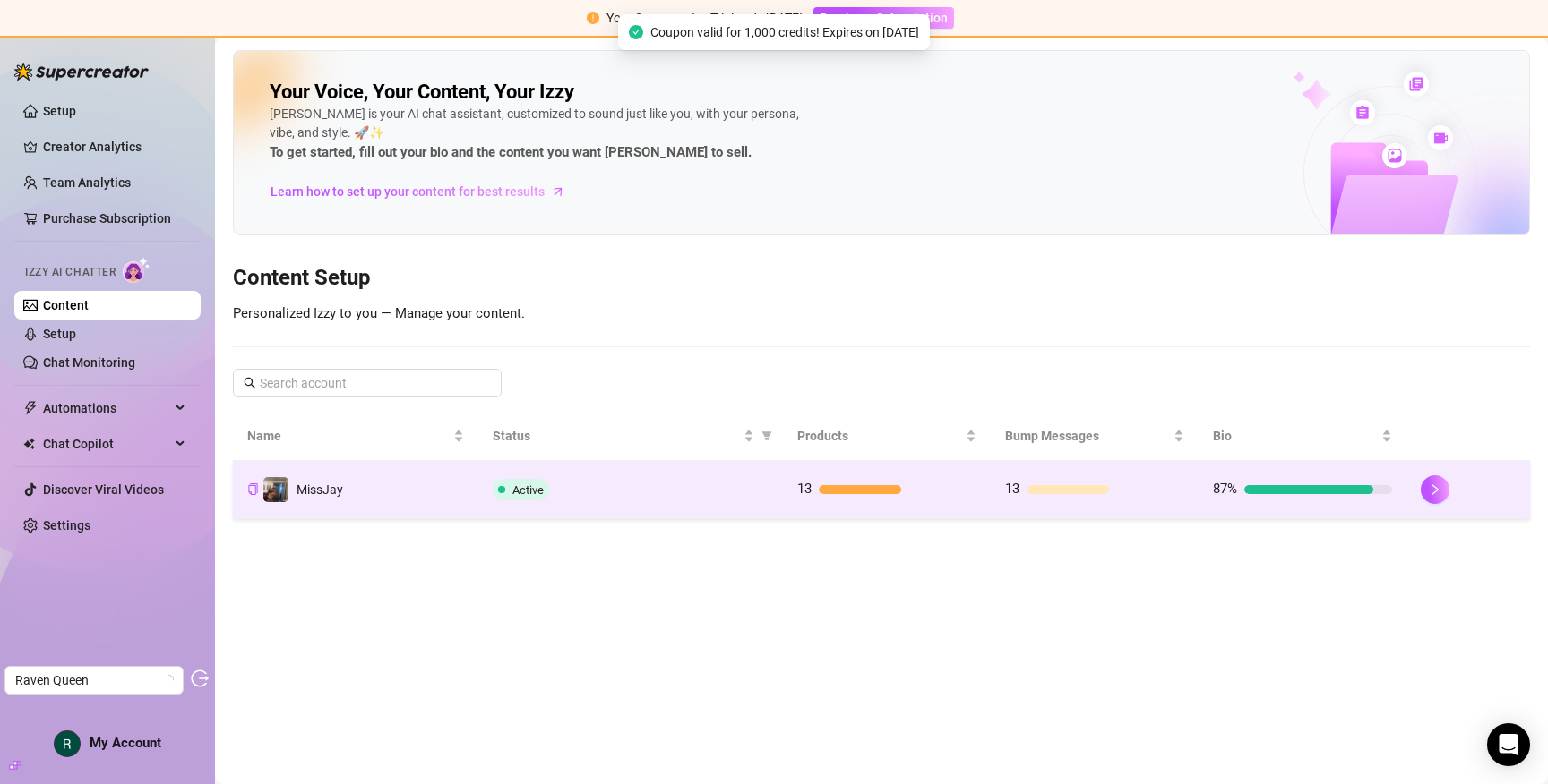
click at [375, 495] on td "MissJay" at bounding box center [356, 490] width 246 height 58
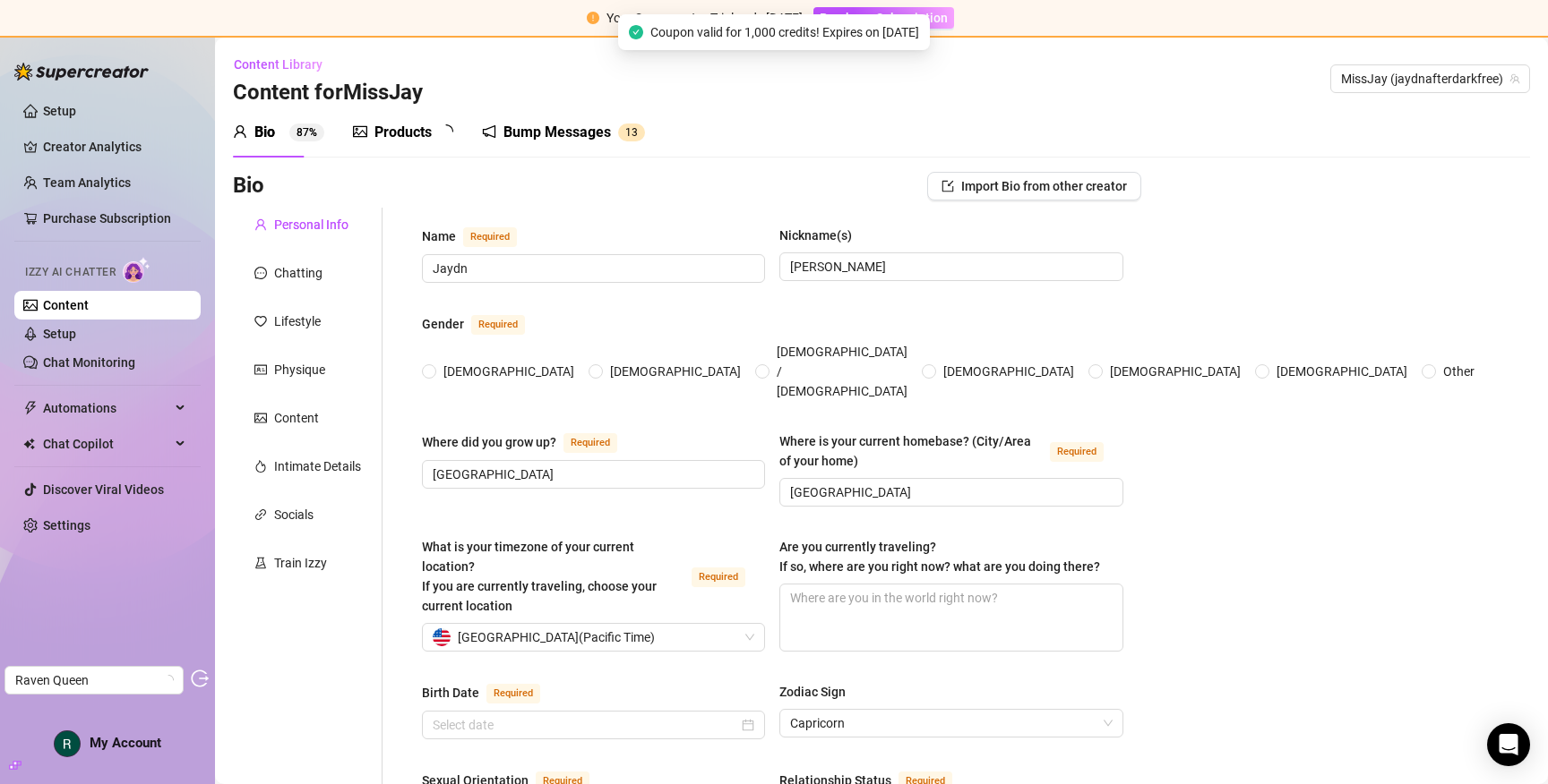
radio input "true"
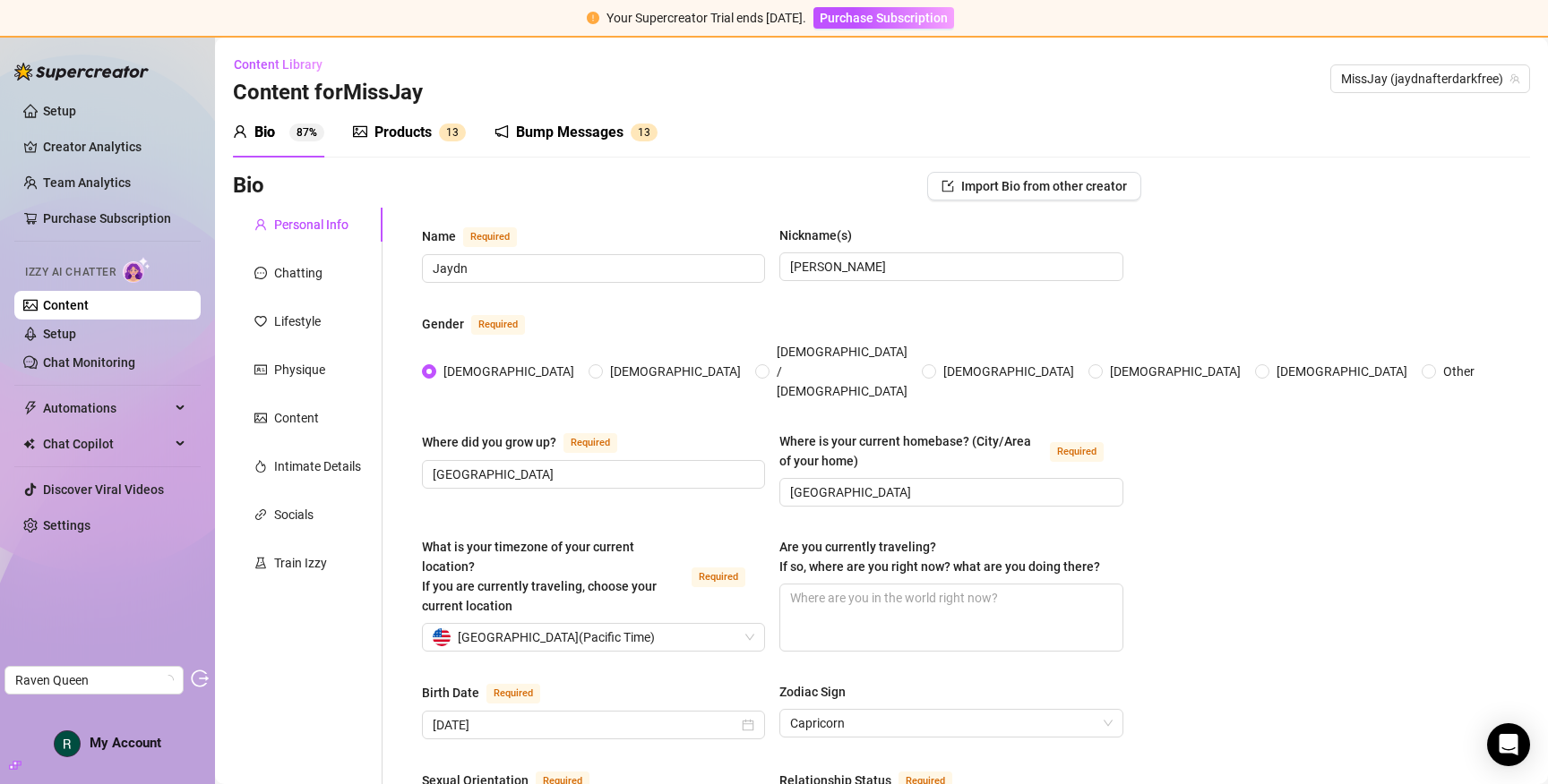
type input "December 23rd, 1997"
click at [419, 128] on div "Products" at bounding box center [404, 133] width 58 height 22
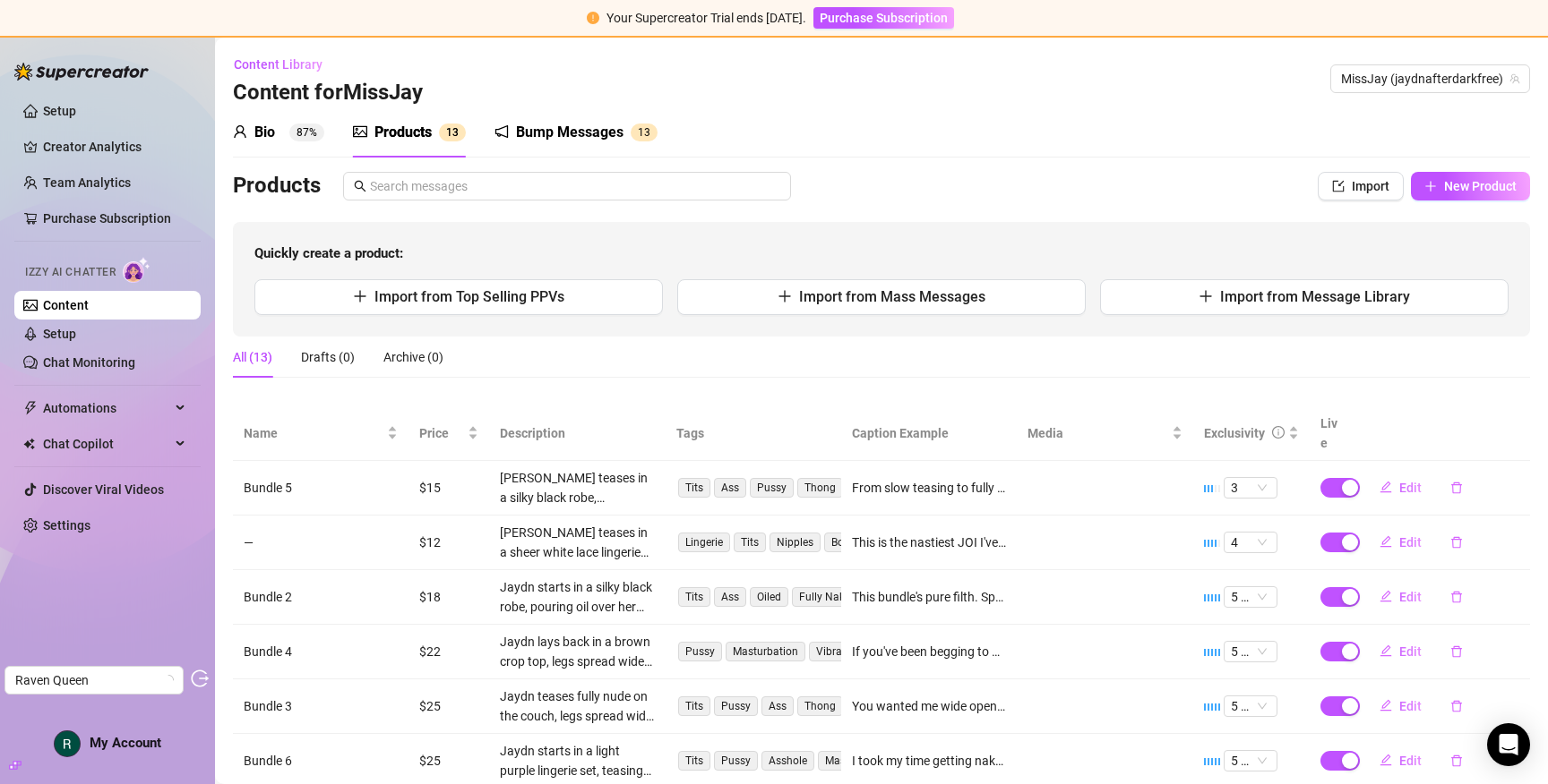
click at [279, 131] on div "Bio 87%" at bounding box center [279, 133] width 91 height 22
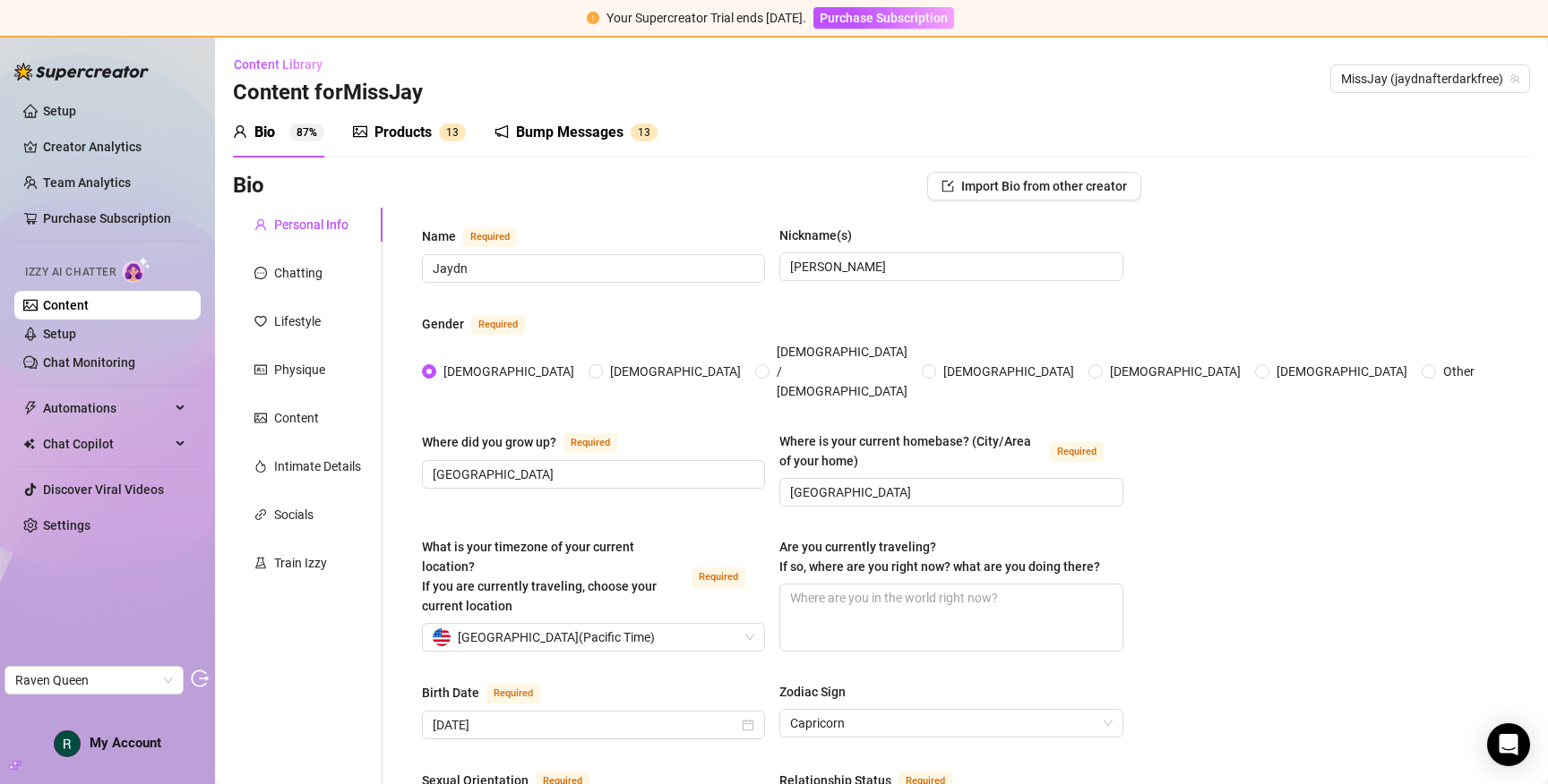
click at [415, 125] on div "Products" at bounding box center [404, 133] width 58 height 22
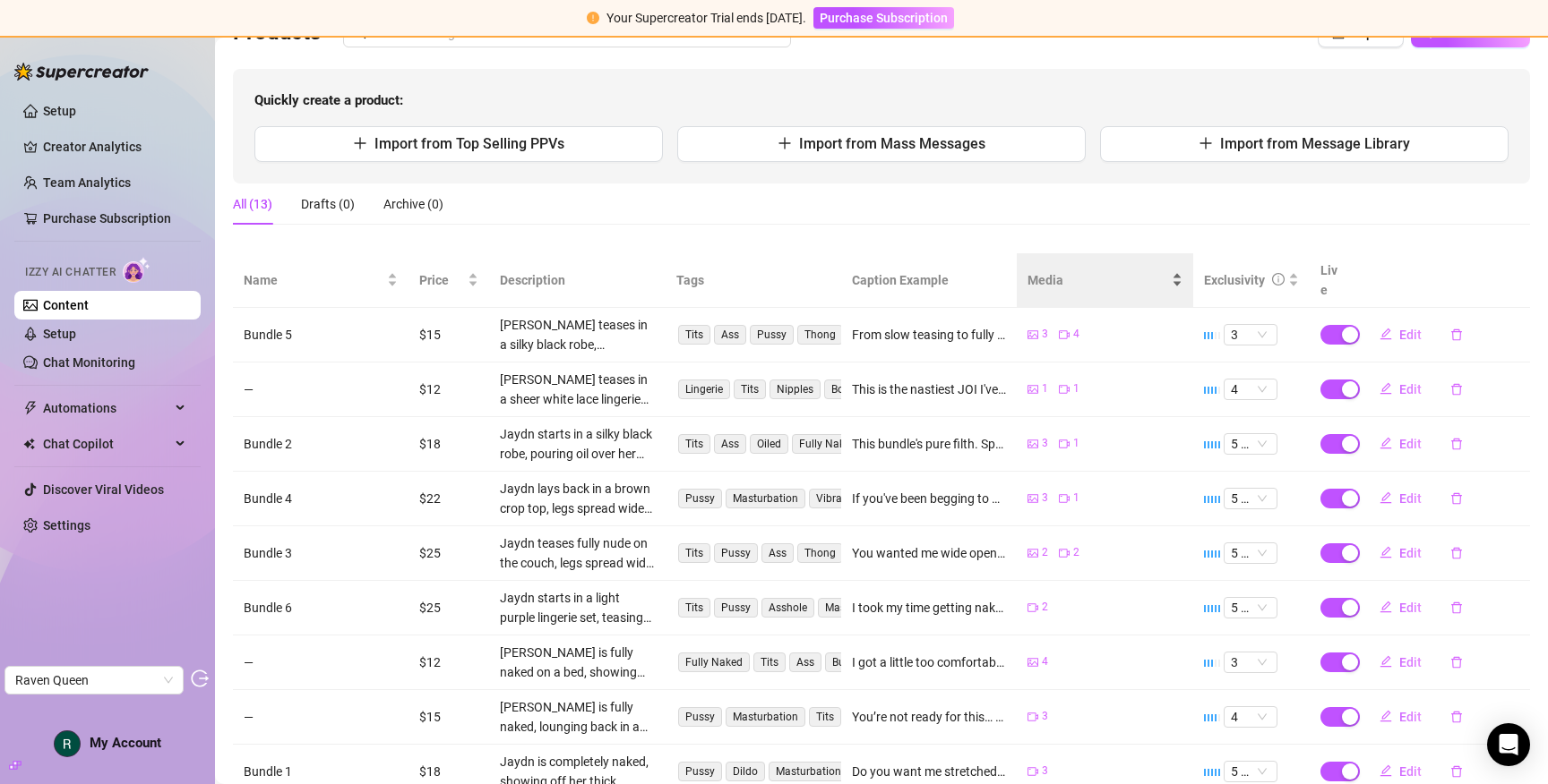
scroll to position [154, 0]
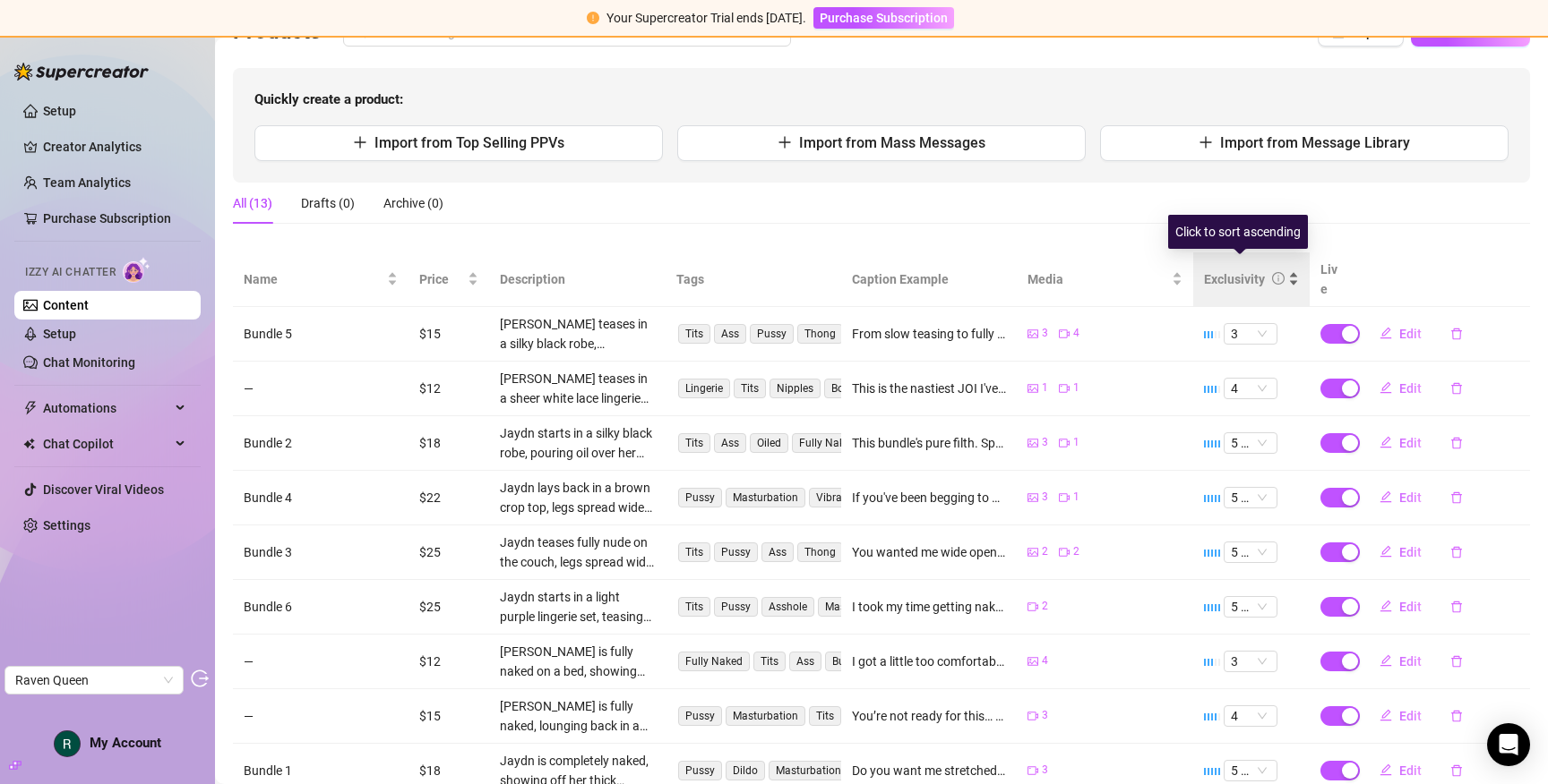
click at [1212, 271] on div "Exclusivity" at bounding box center [1234, 280] width 60 height 20
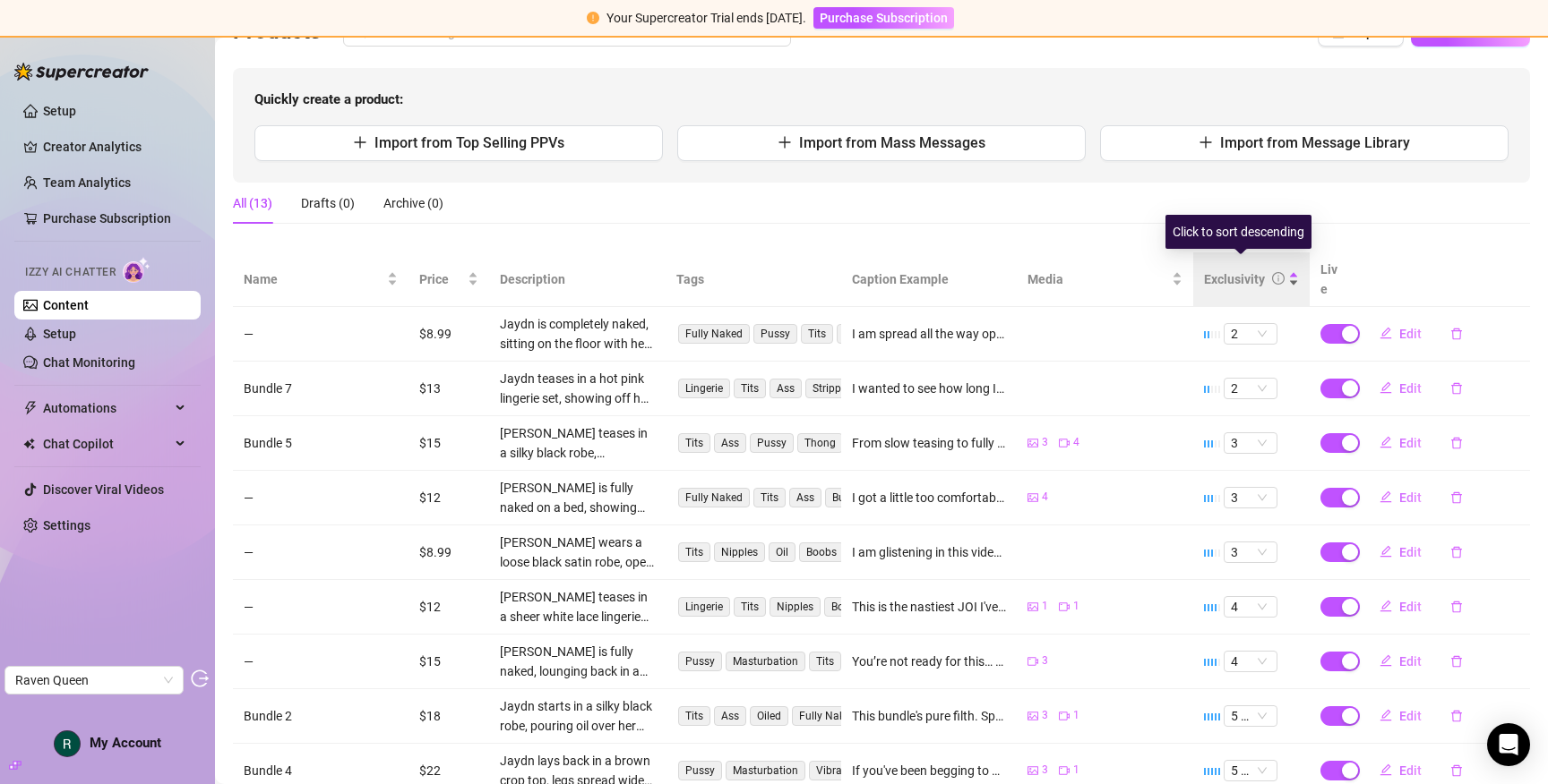
click at [1218, 270] on div "Exclusivity" at bounding box center [1234, 280] width 60 height 20
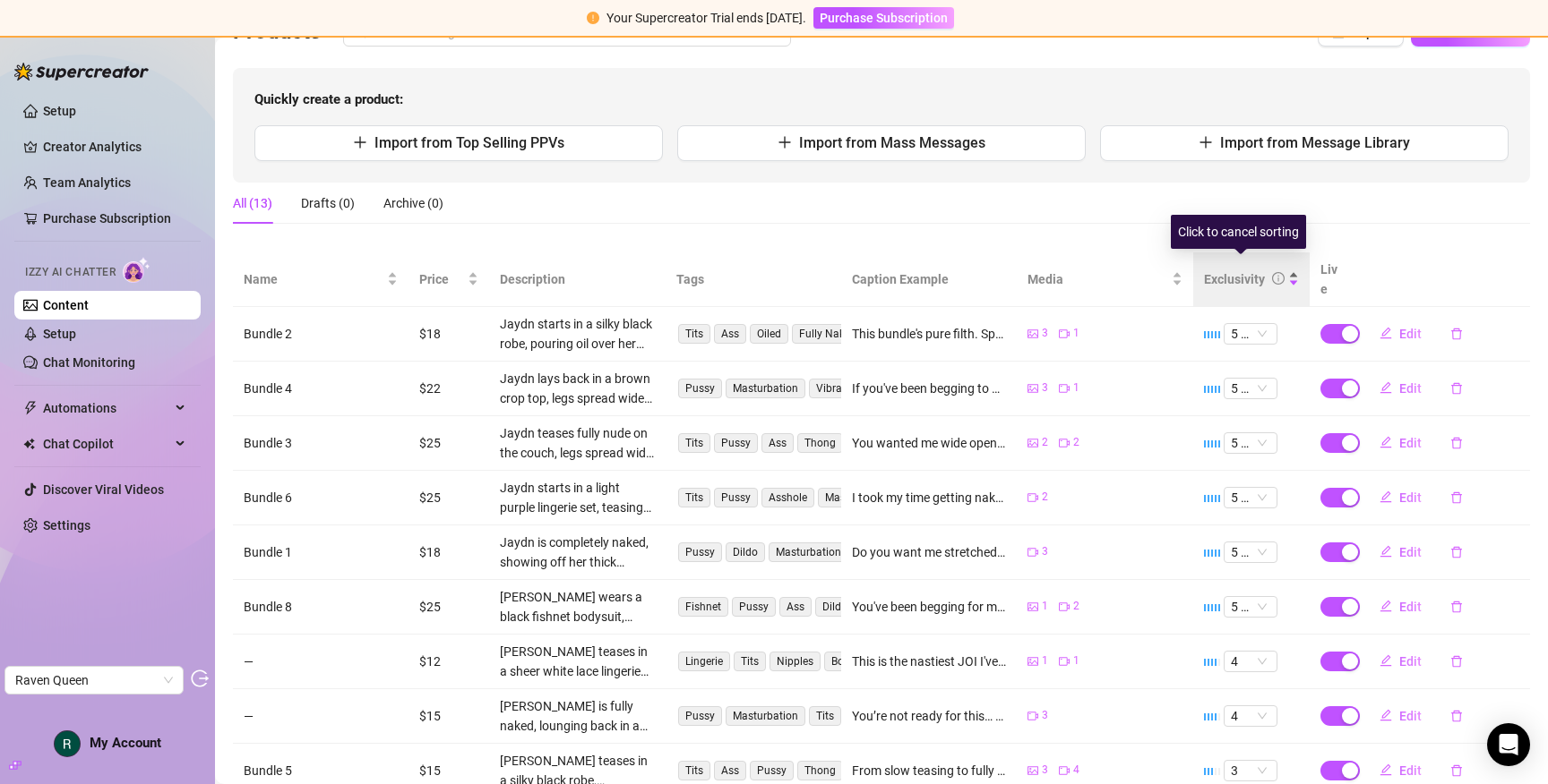
click at [1218, 270] on div "Exclusivity" at bounding box center [1234, 280] width 60 height 20
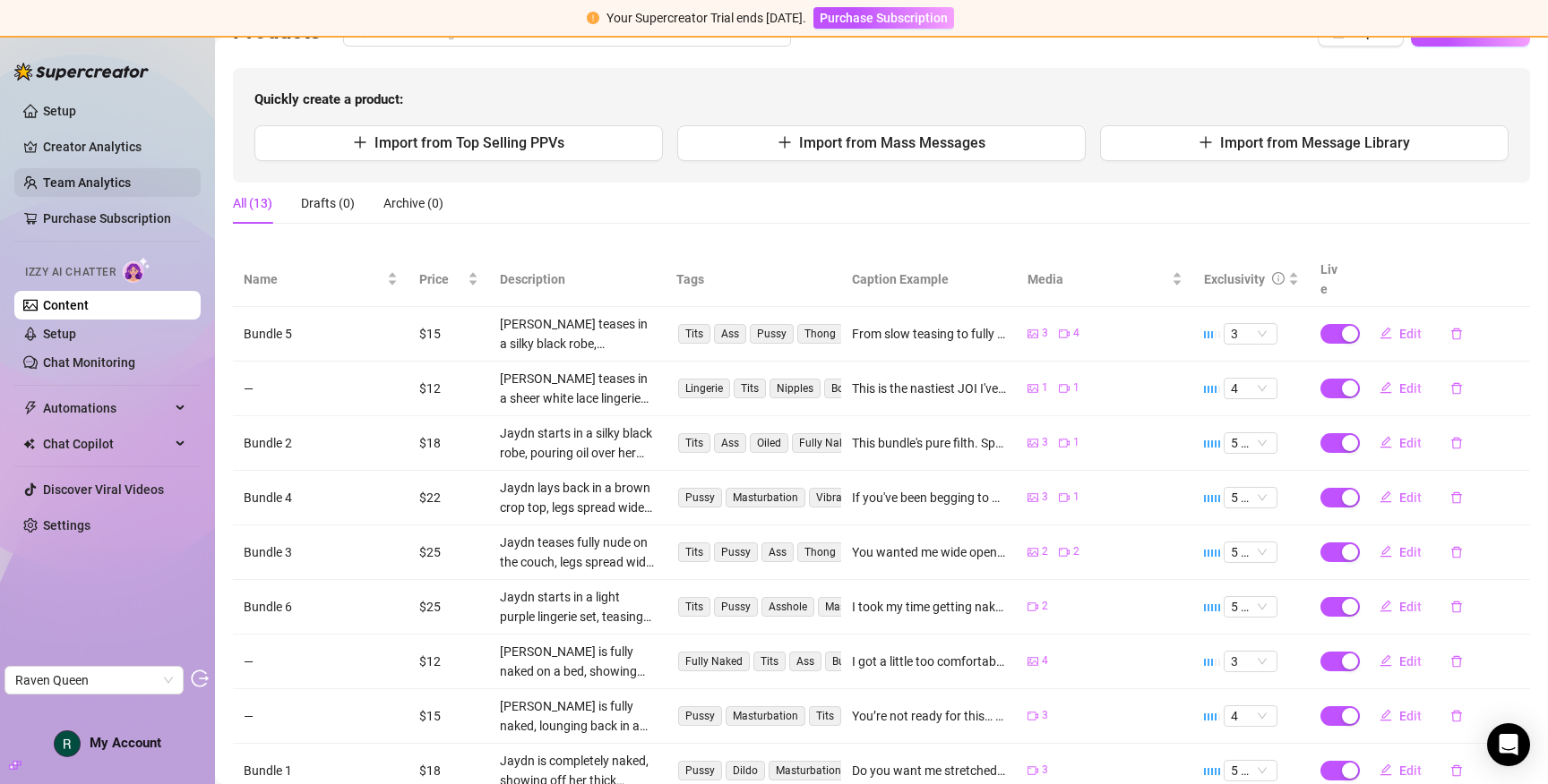
click at [114, 181] on link "Team Analytics" at bounding box center [86, 182] width 88 height 14
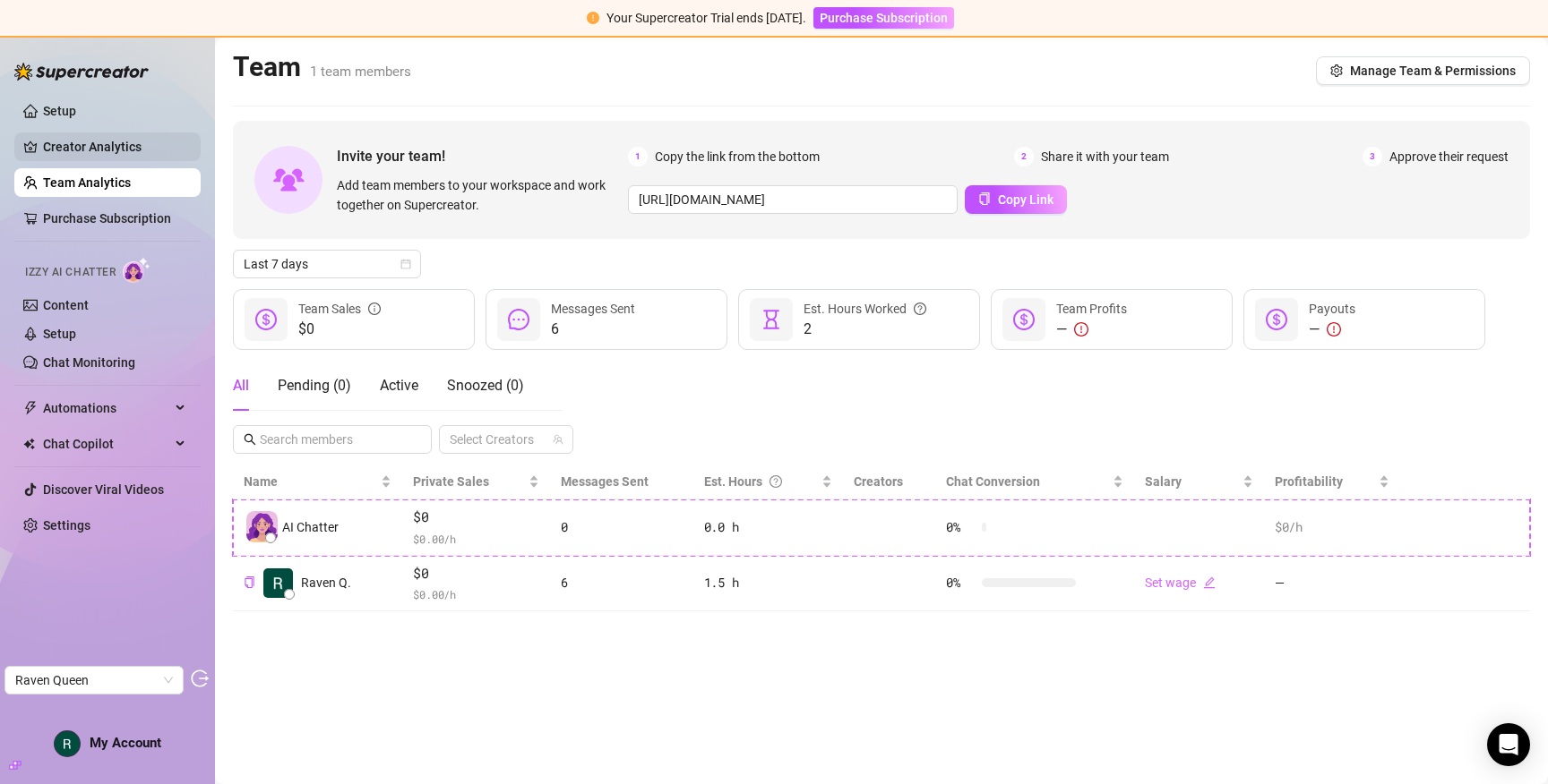
click at [71, 154] on link "Creator Analytics" at bounding box center [114, 147] width 144 height 29
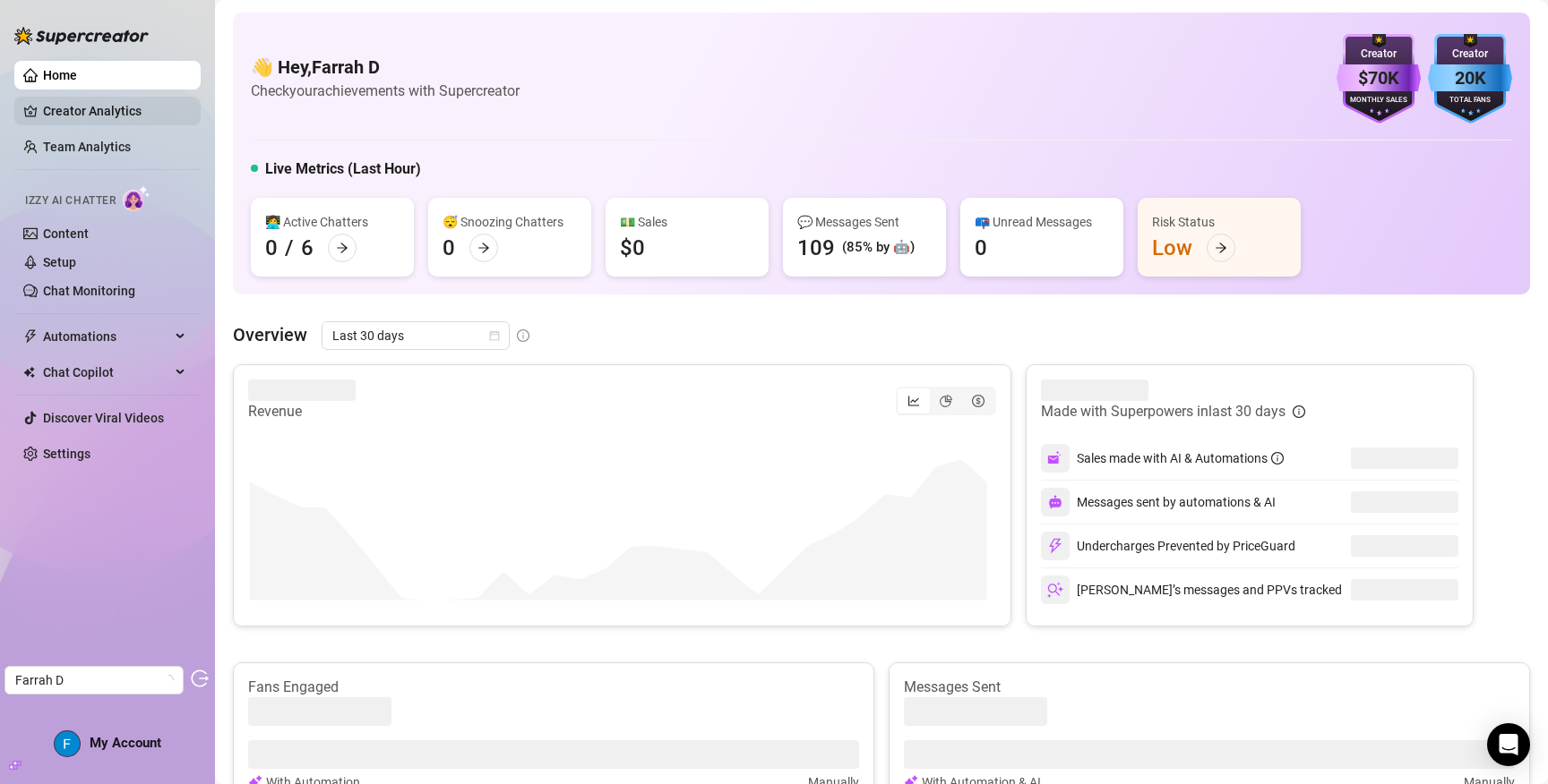
click at [99, 112] on link "Creator Analytics" at bounding box center [114, 111] width 144 height 29
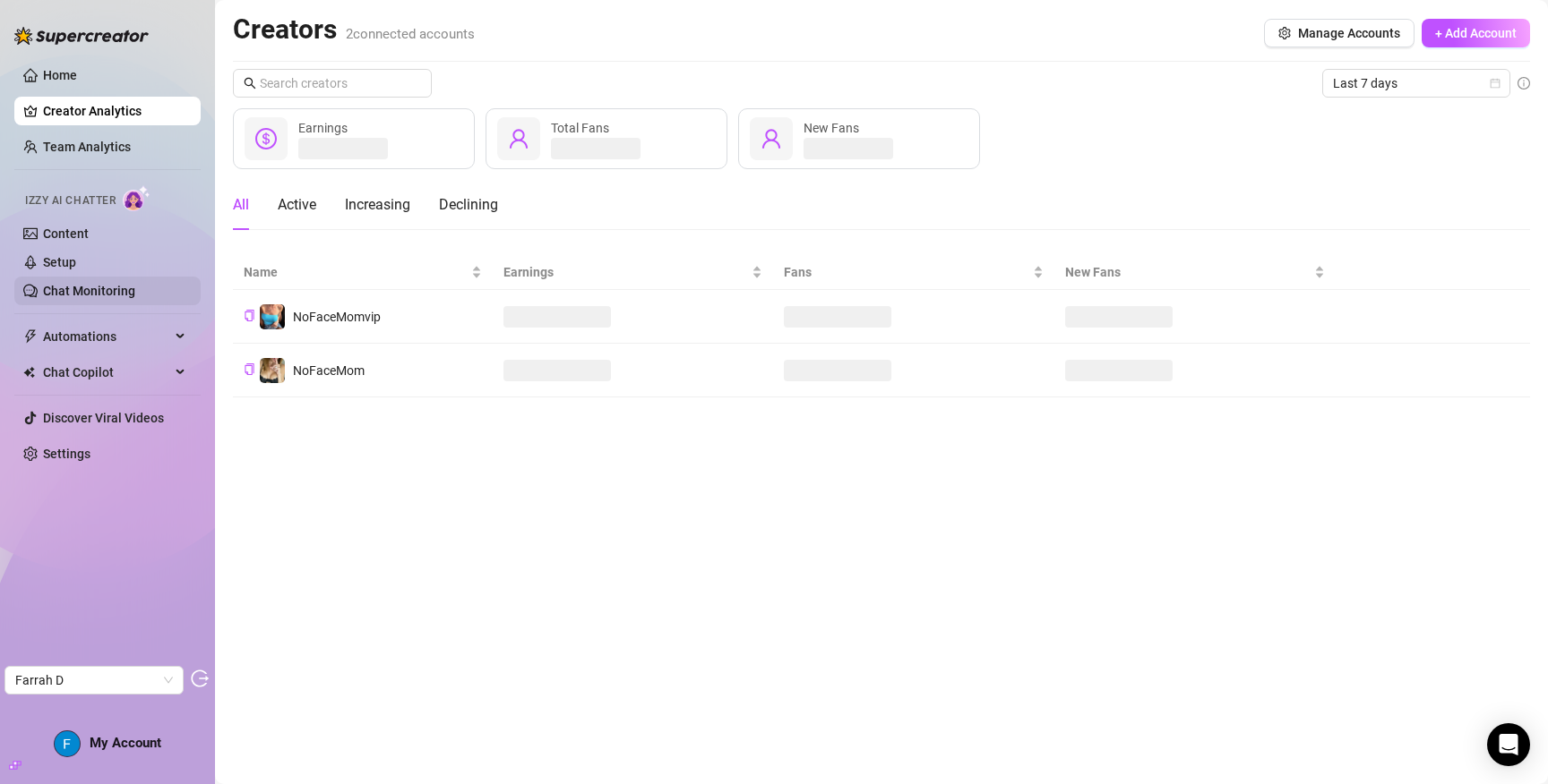
click at [99, 284] on link "Chat Monitoring" at bounding box center [88, 290] width 92 height 14
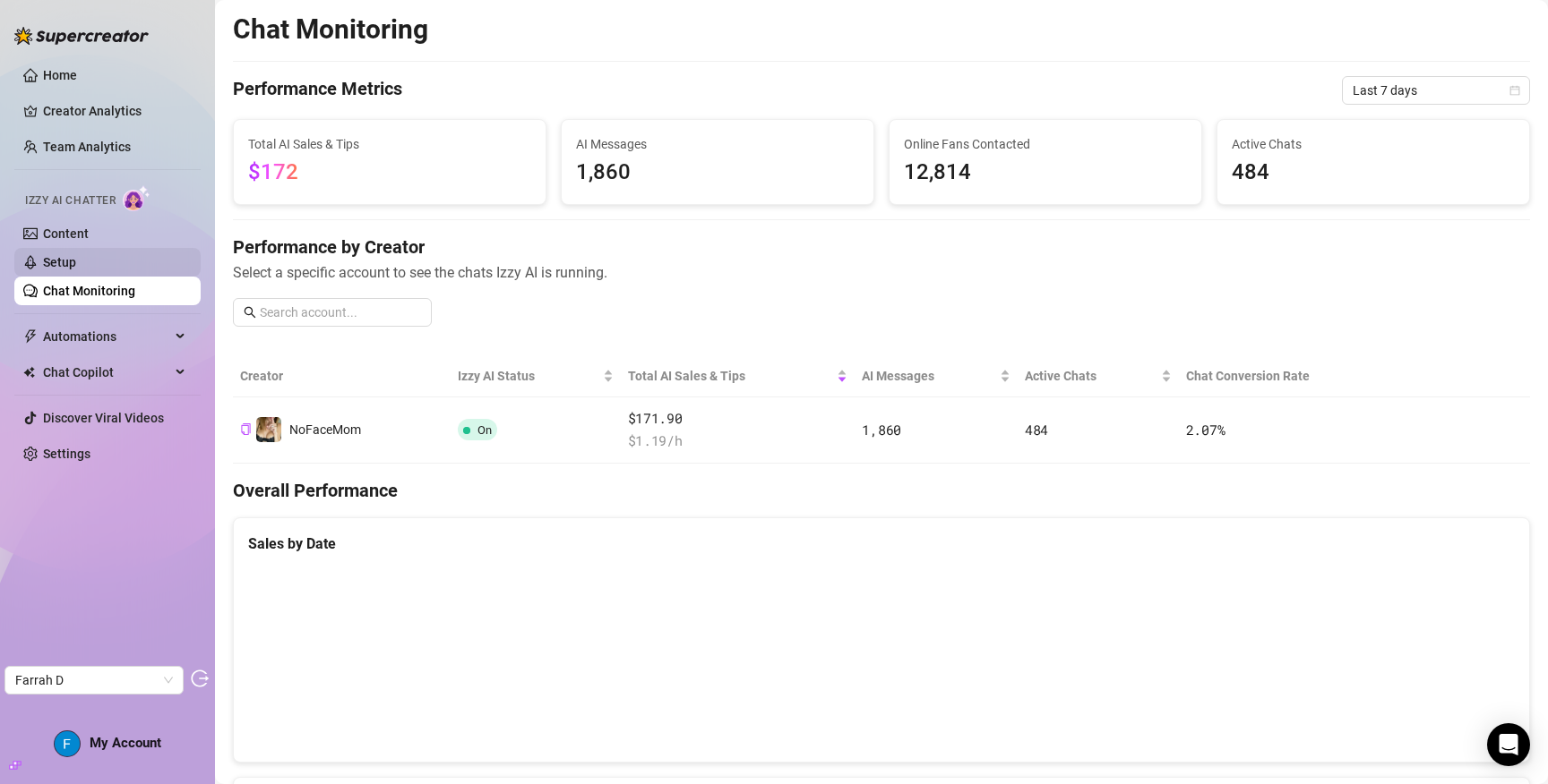
click at [76, 262] on link "Setup" at bounding box center [59, 263] width 33 height 14
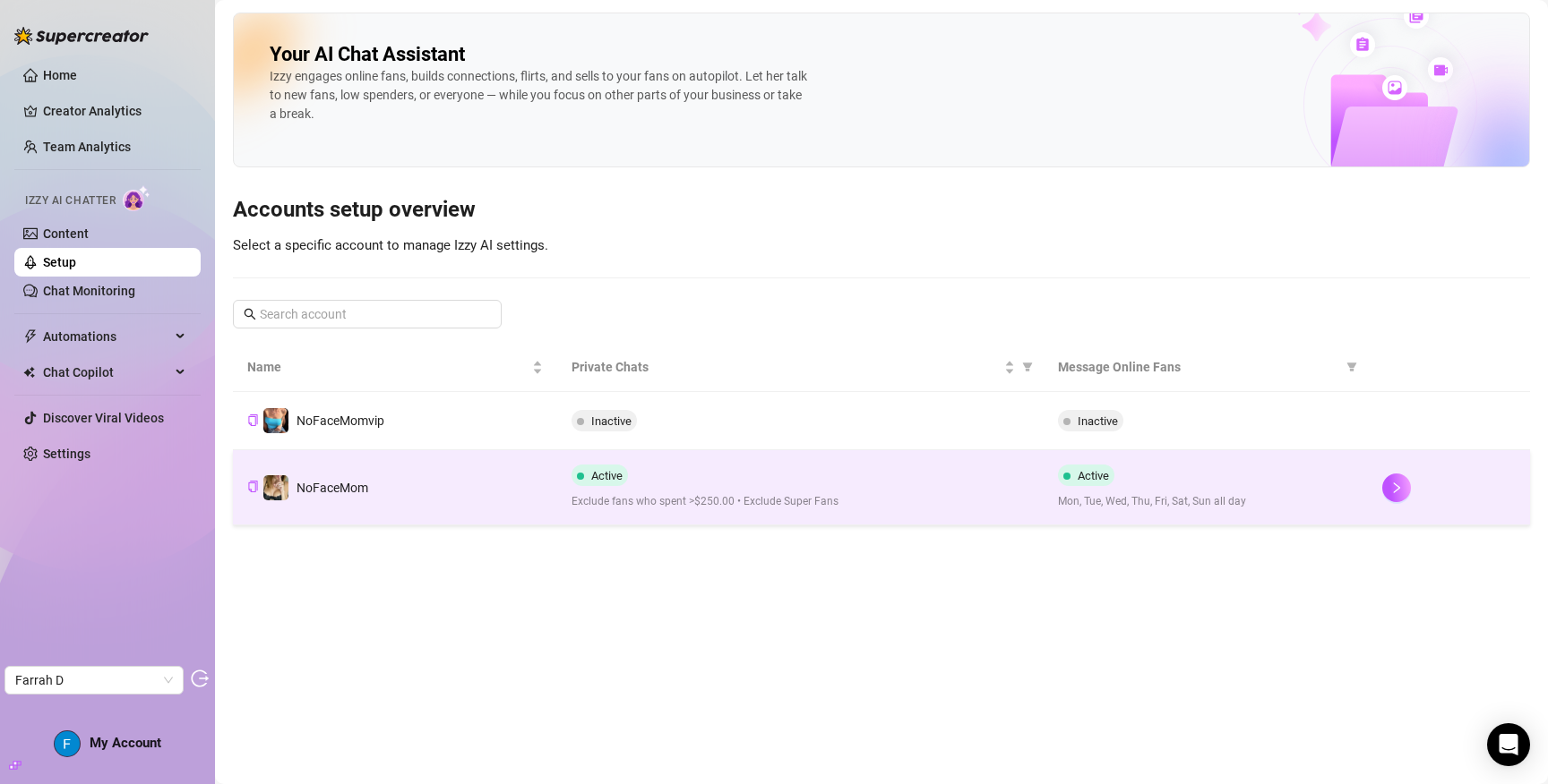
click at [413, 480] on td "NoFaceMom" at bounding box center [395, 488] width 324 height 75
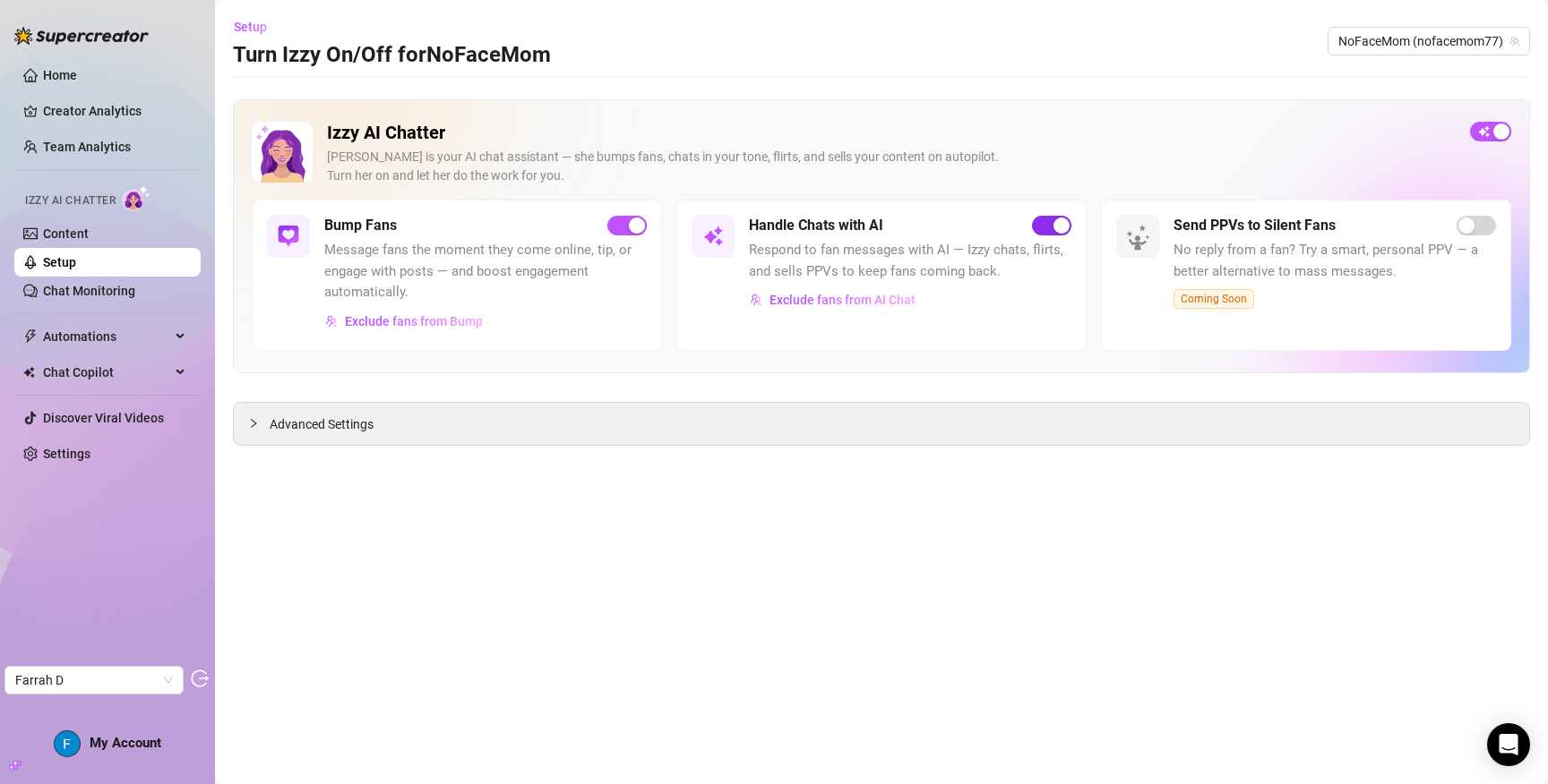
click at [1058, 221] on div "button" at bounding box center [1062, 226] width 16 height 16
click at [76, 239] on link "Content" at bounding box center [65, 234] width 46 height 14
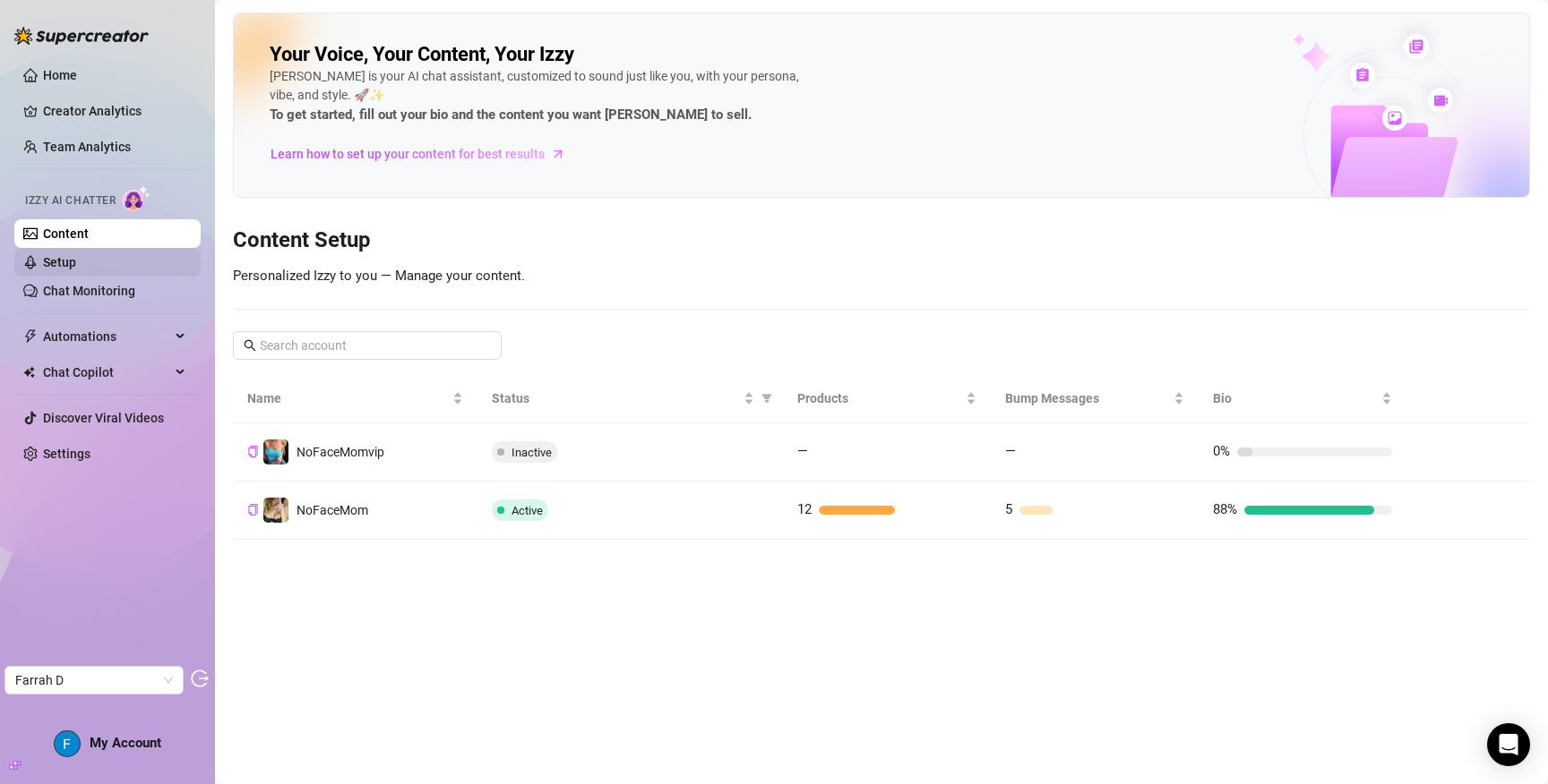
click at [76, 262] on link "Setup" at bounding box center [59, 263] width 33 height 14
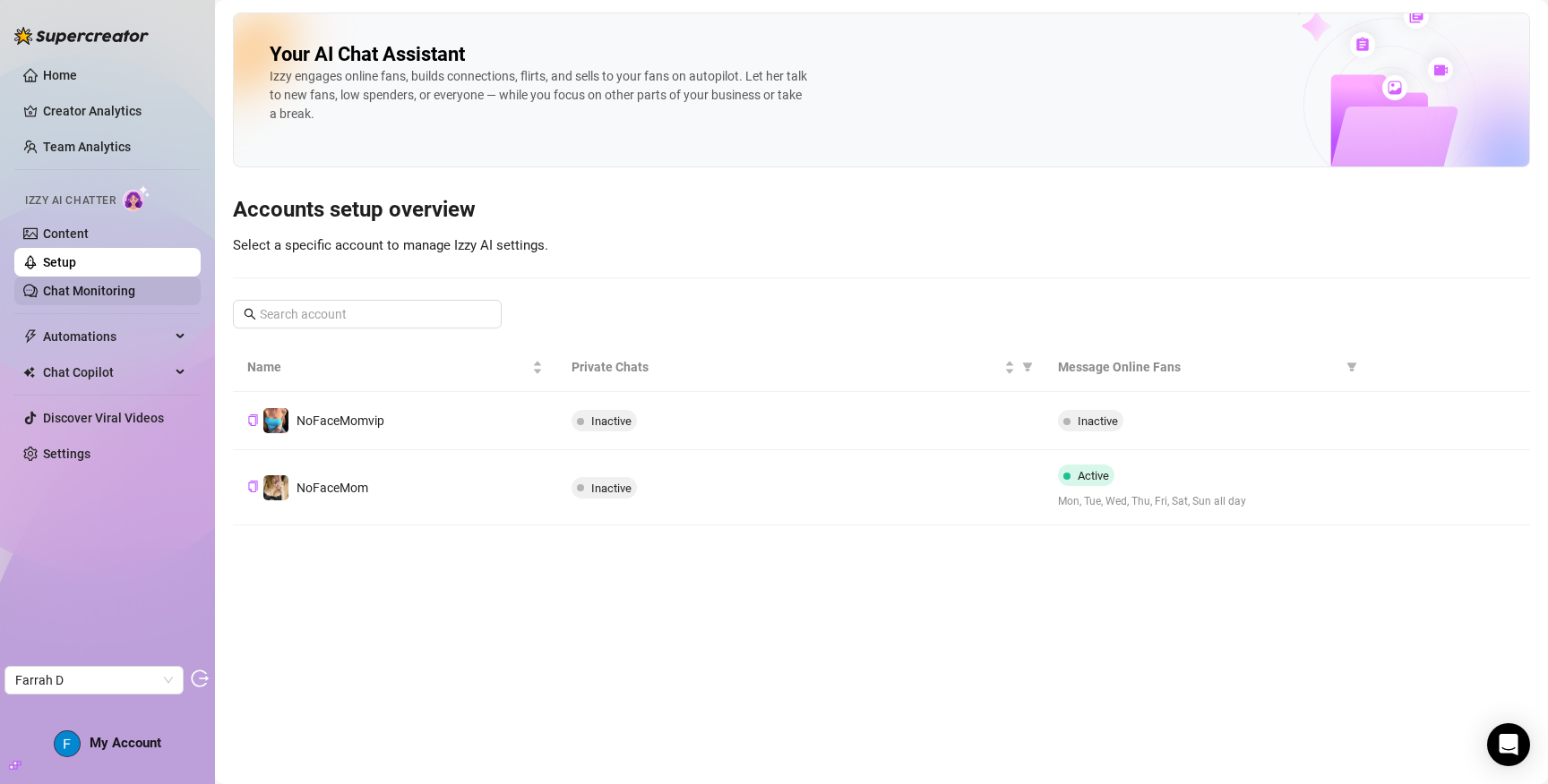
click at [94, 288] on link "Chat Monitoring" at bounding box center [88, 290] width 92 height 14
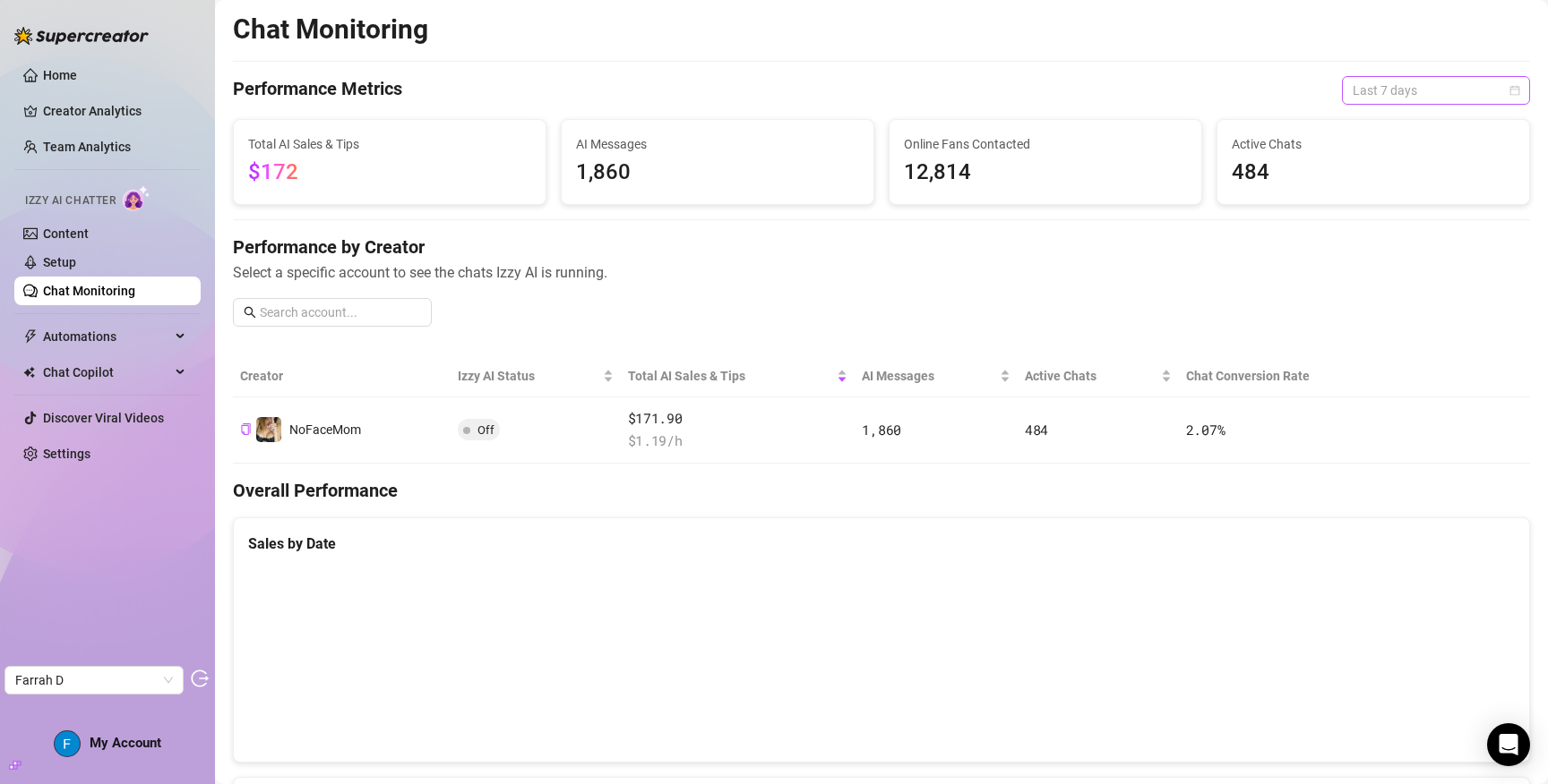
click at [1384, 82] on span "Last 7 days" at bounding box center [1436, 90] width 167 height 27
click at [1395, 204] on div "Last 90 days" at bounding box center [1422, 212] width 160 height 20
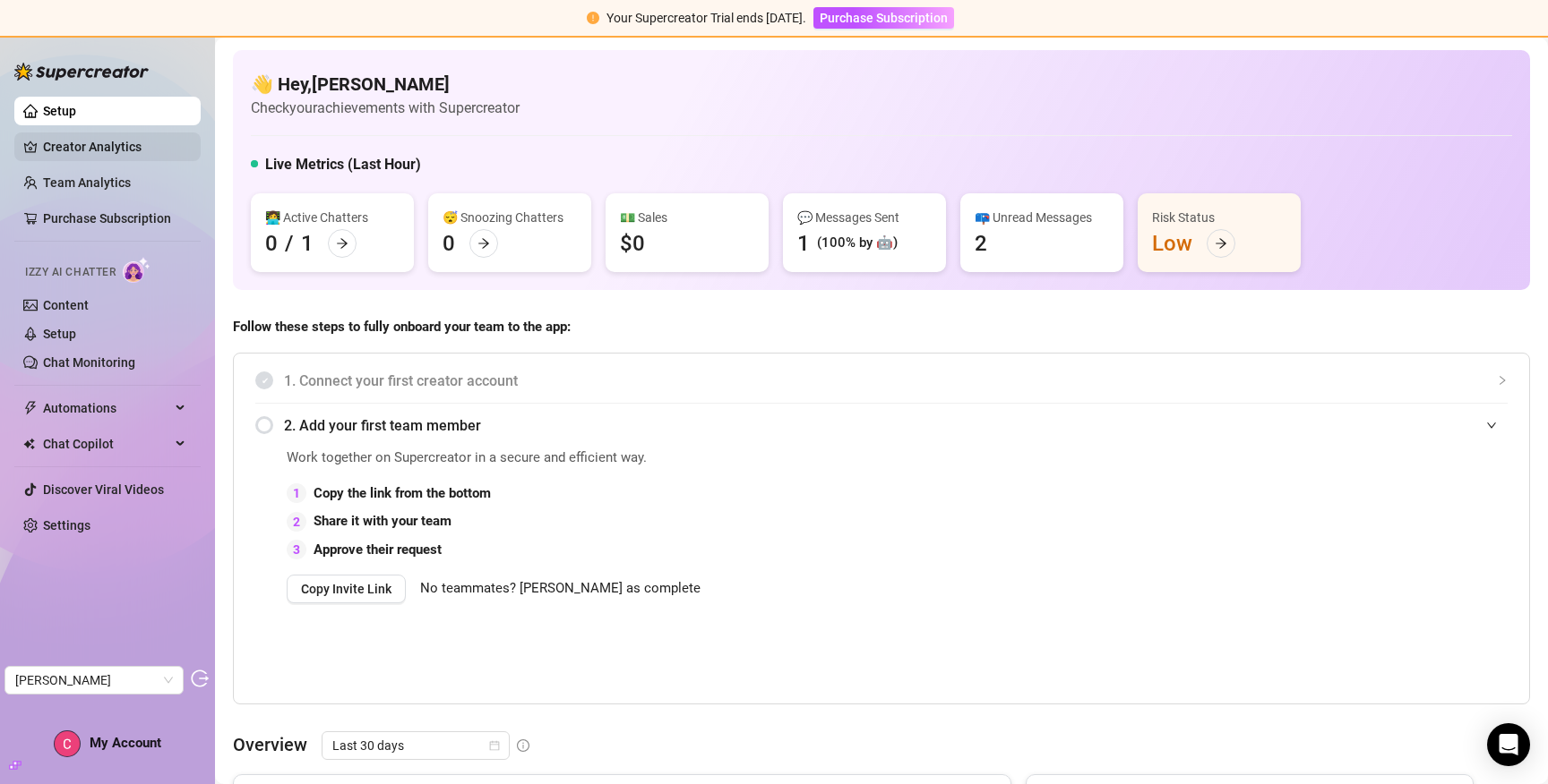
click at [135, 142] on link "Creator Analytics" at bounding box center [114, 147] width 144 height 29
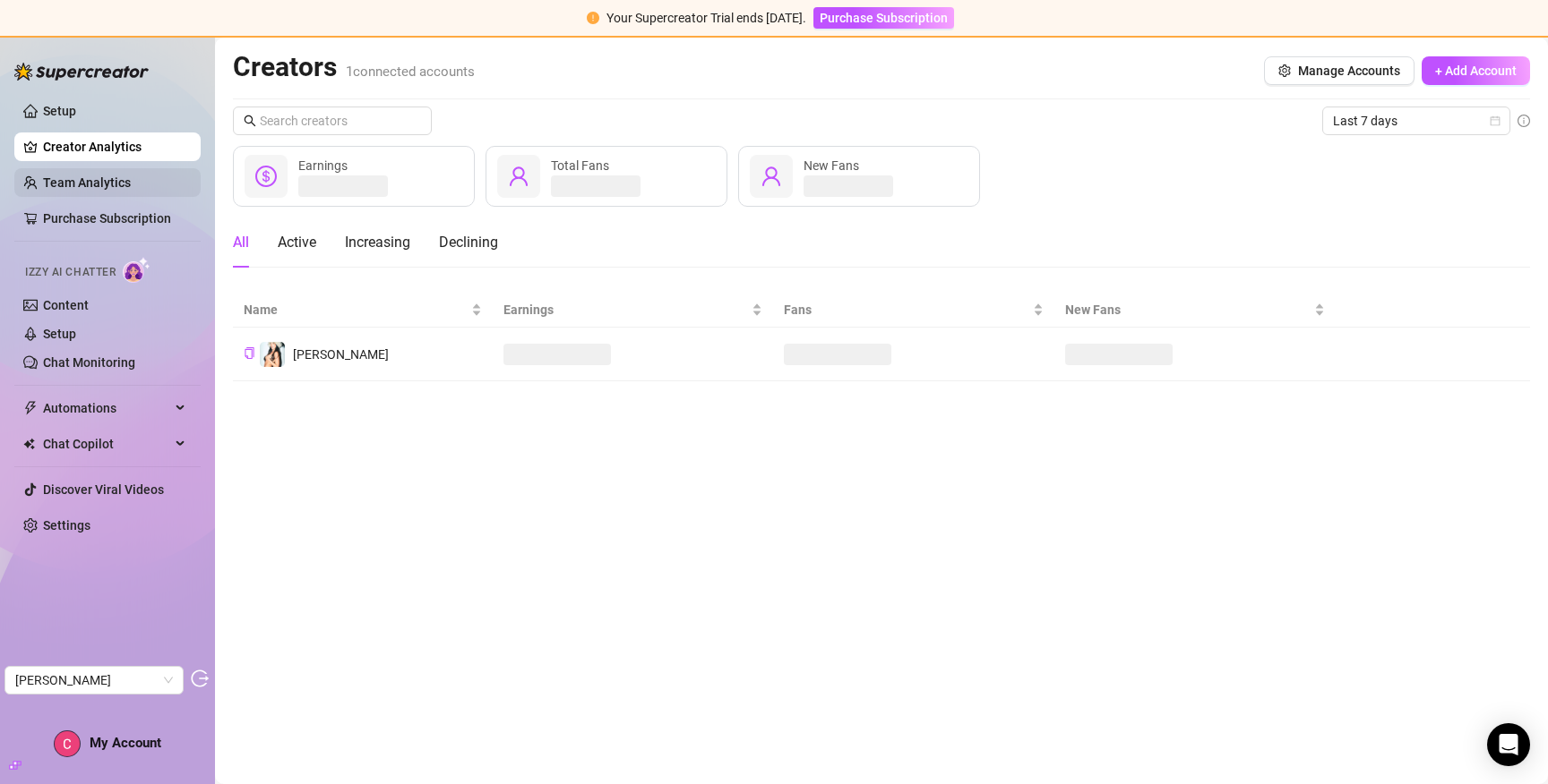
click at [69, 177] on link "Team Analytics" at bounding box center [86, 182] width 88 height 14
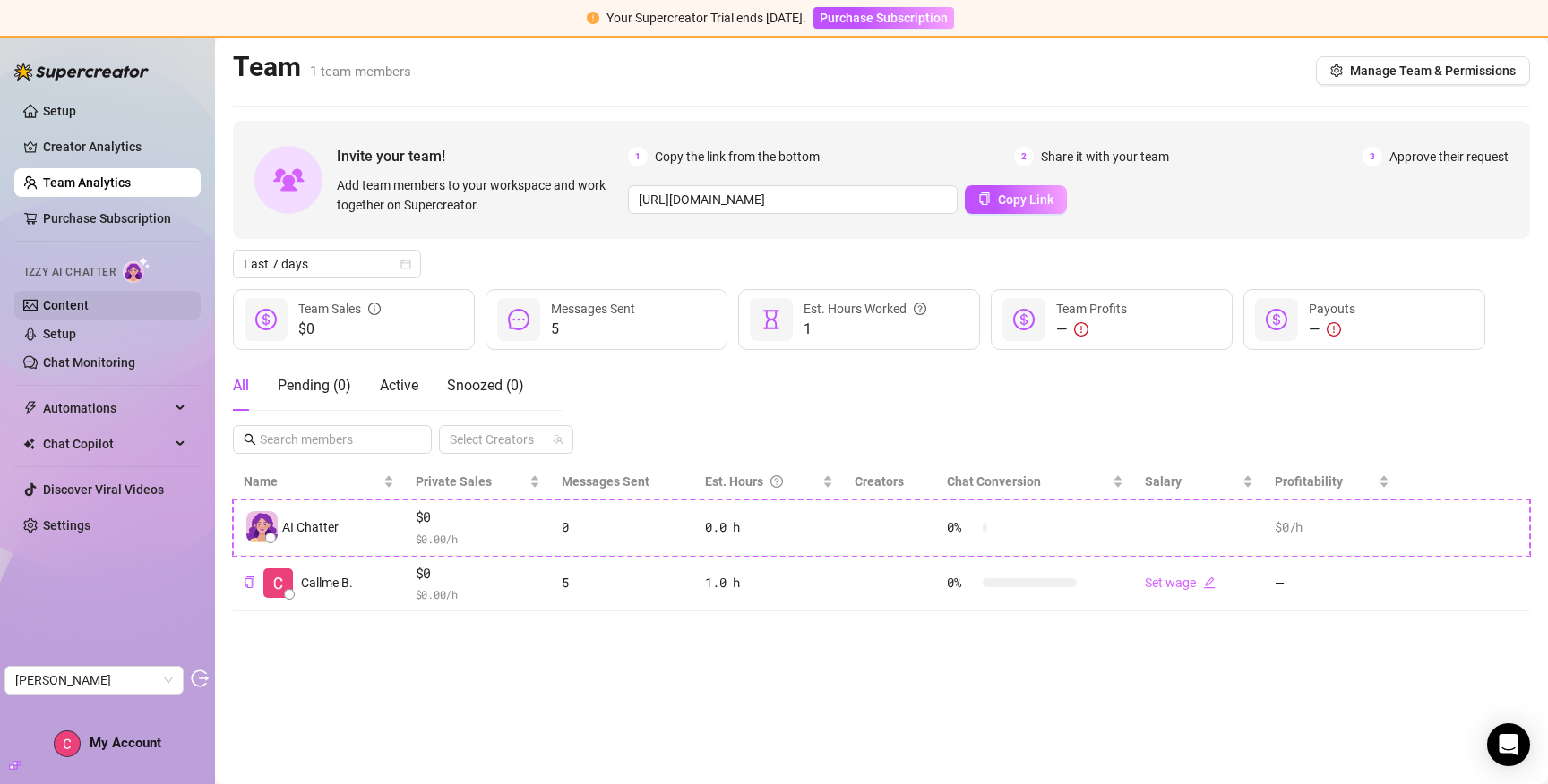
click at [88, 298] on link "Content" at bounding box center [65, 305] width 46 height 14
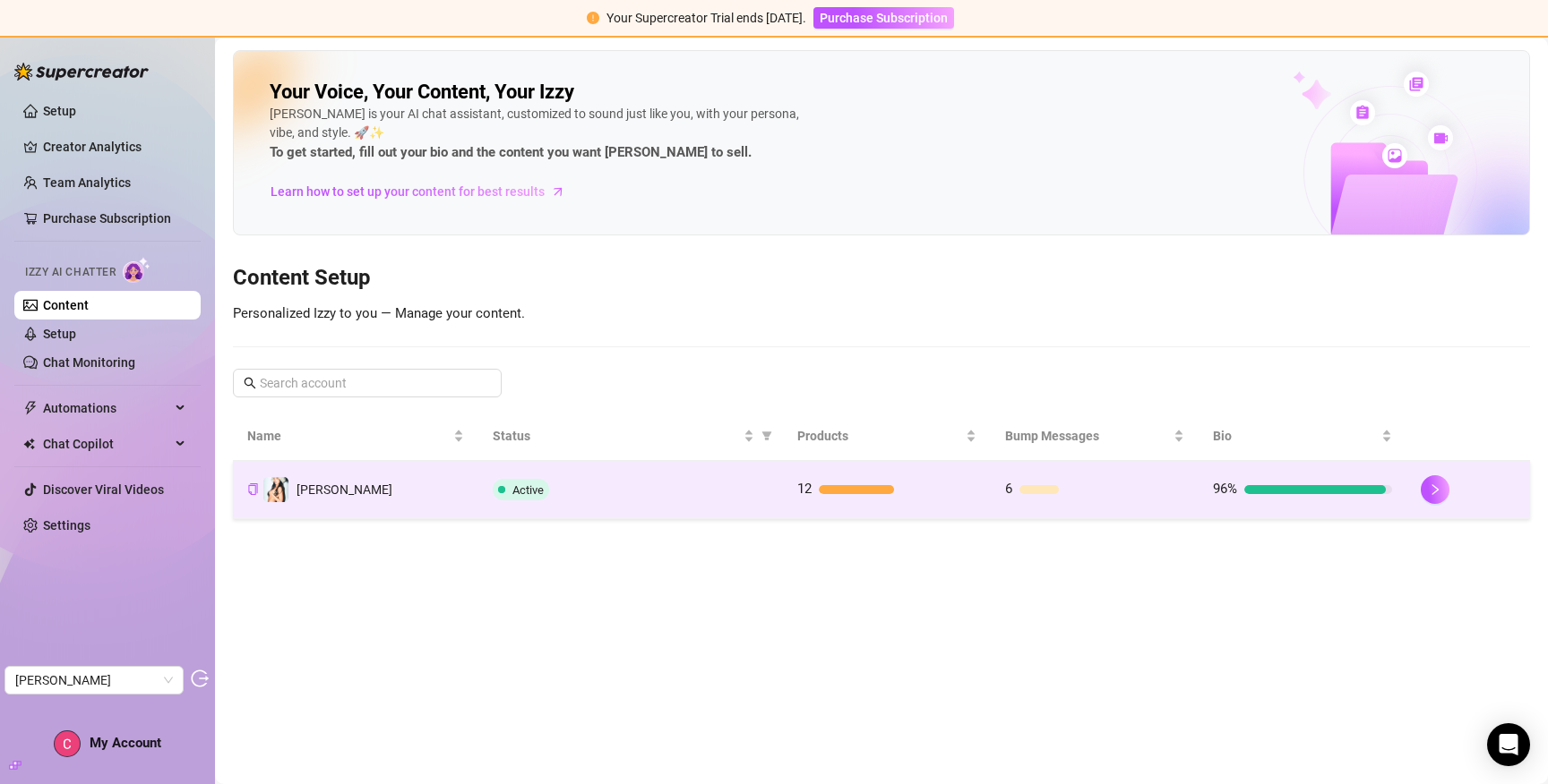
click at [771, 491] on td "Active" at bounding box center [630, 490] width 304 height 58
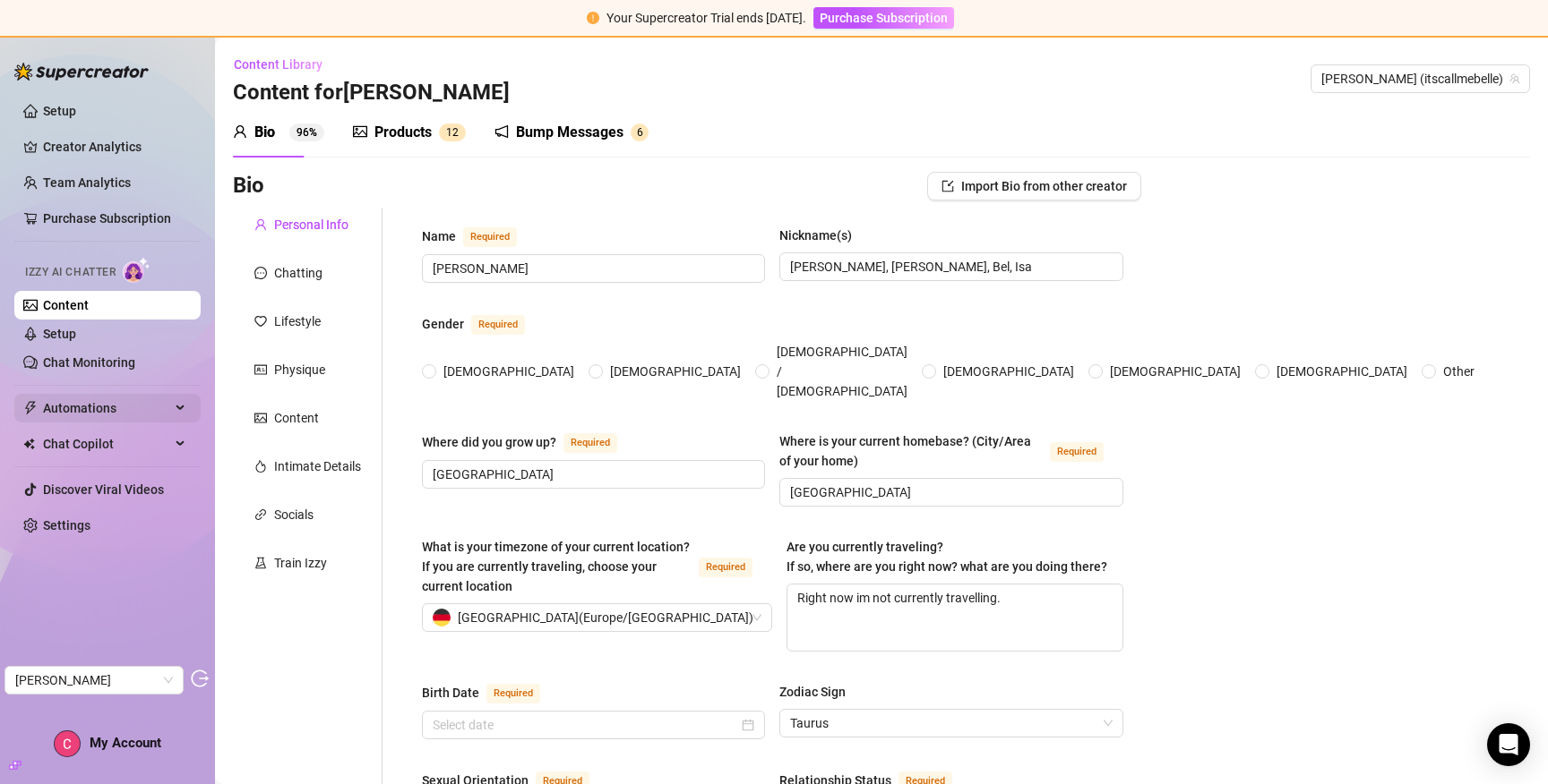
radio input "true"
type input "[DATE]"
click at [283, 280] on div "Chatting" at bounding box center [298, 274] width 49 height 20
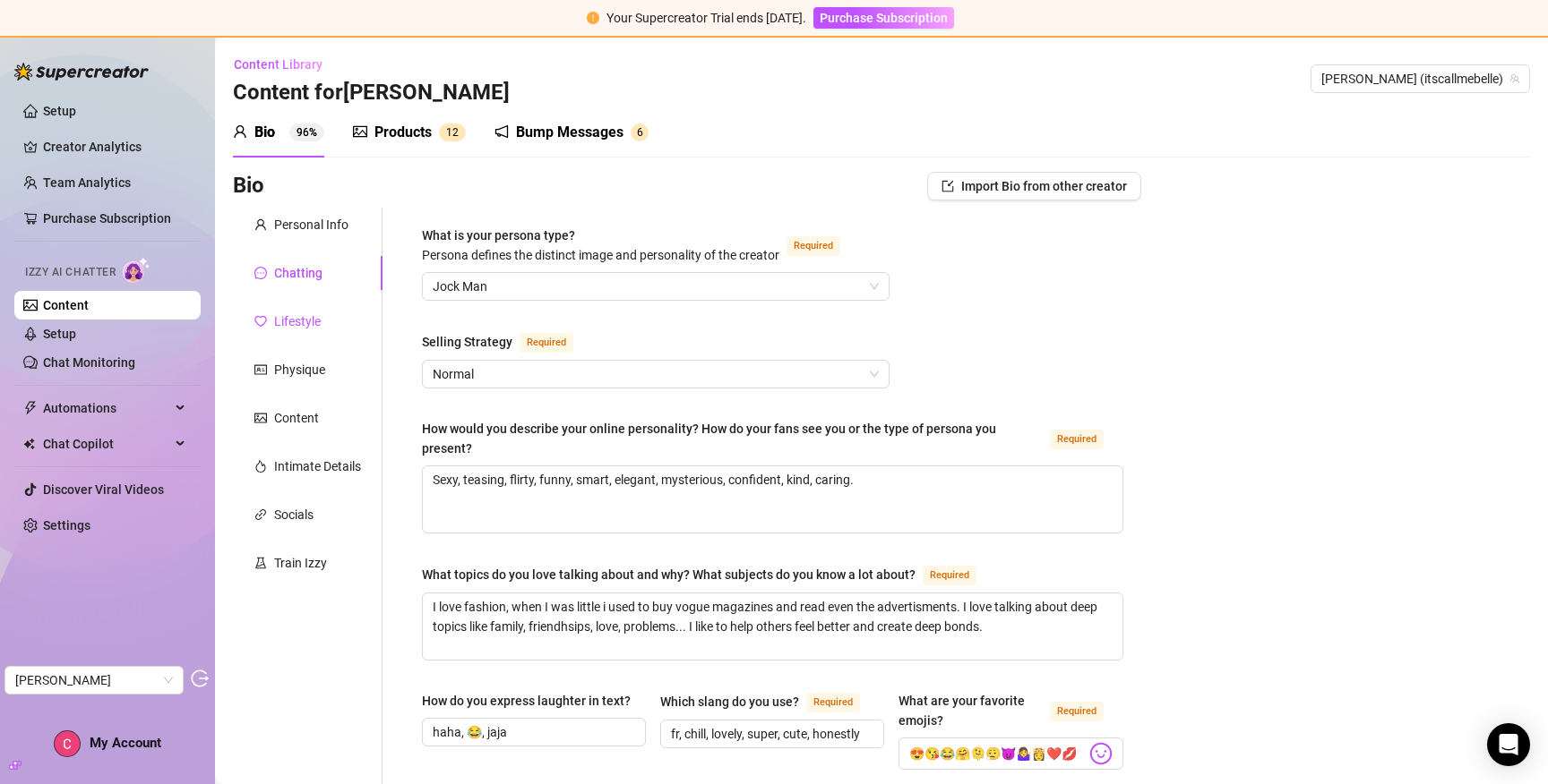
click at [305, 320] on div "Lifestyle" at bounding box center [297, 321] width 47 height 20
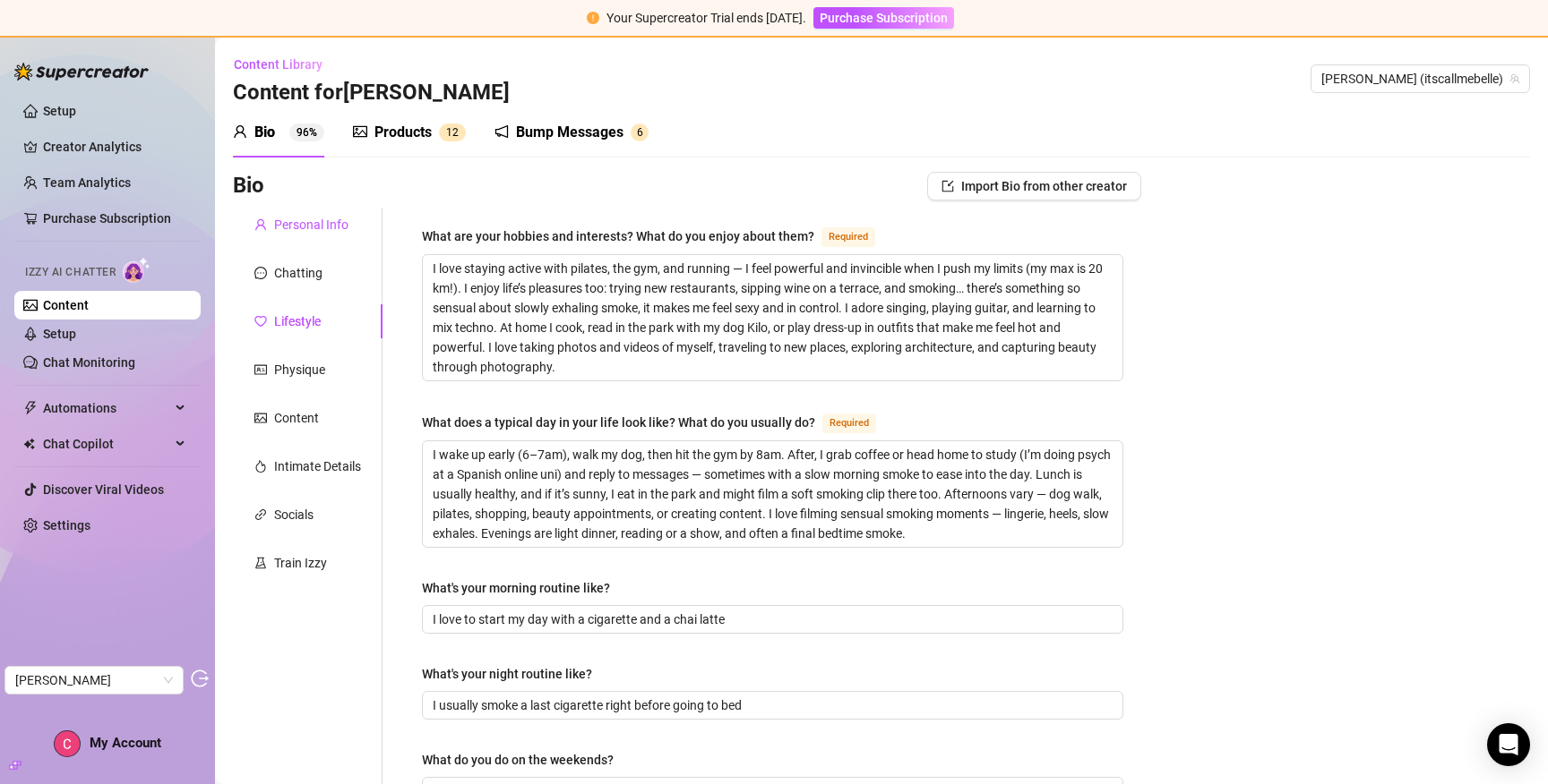
click at [303, 228] on div "Personal Info" at bounding box center [310, 225] width 74 height 20
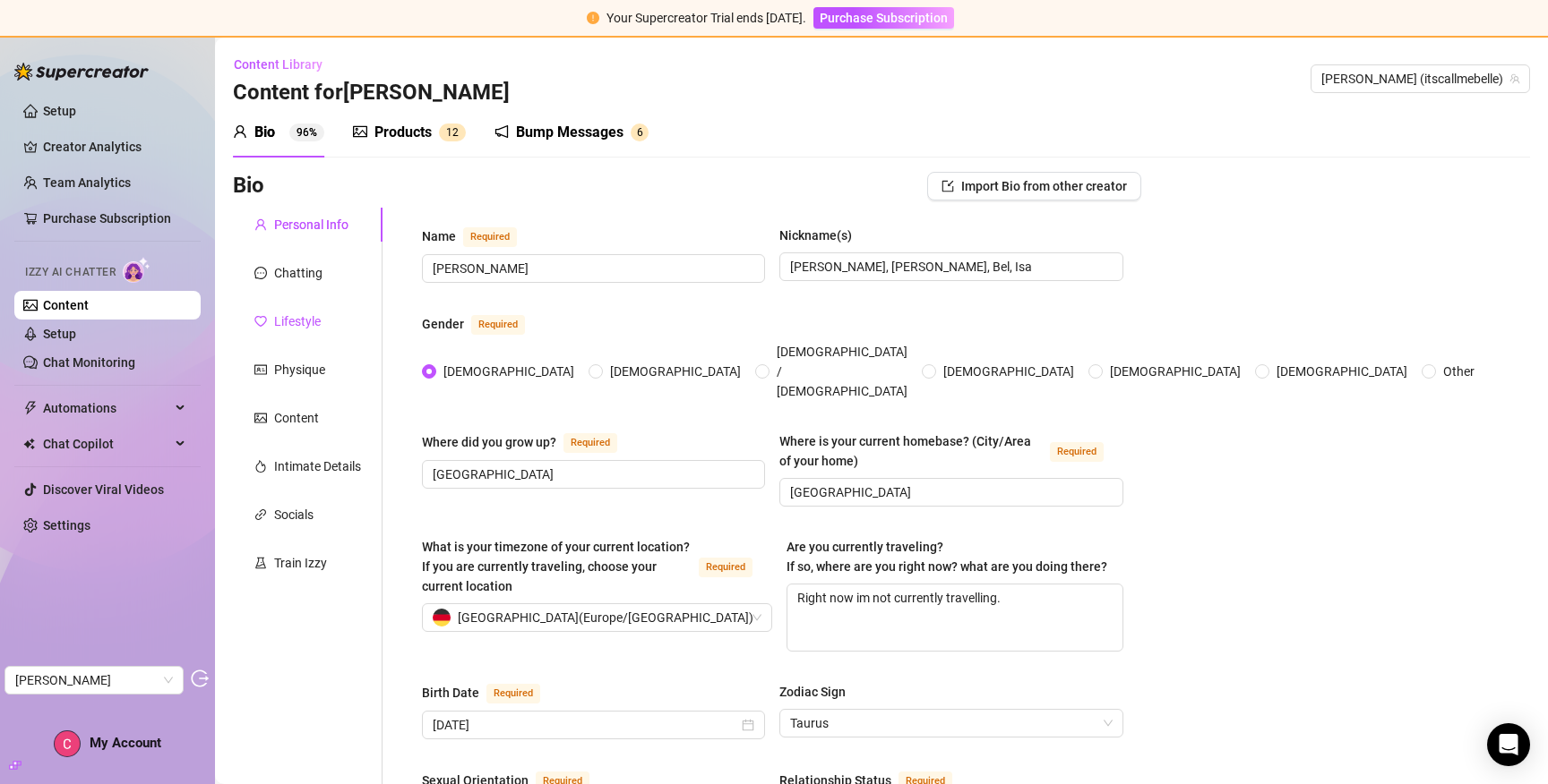
click at [302, 319] on div "Lifestyle" at bounding box center [297, 321] width 47 height 20
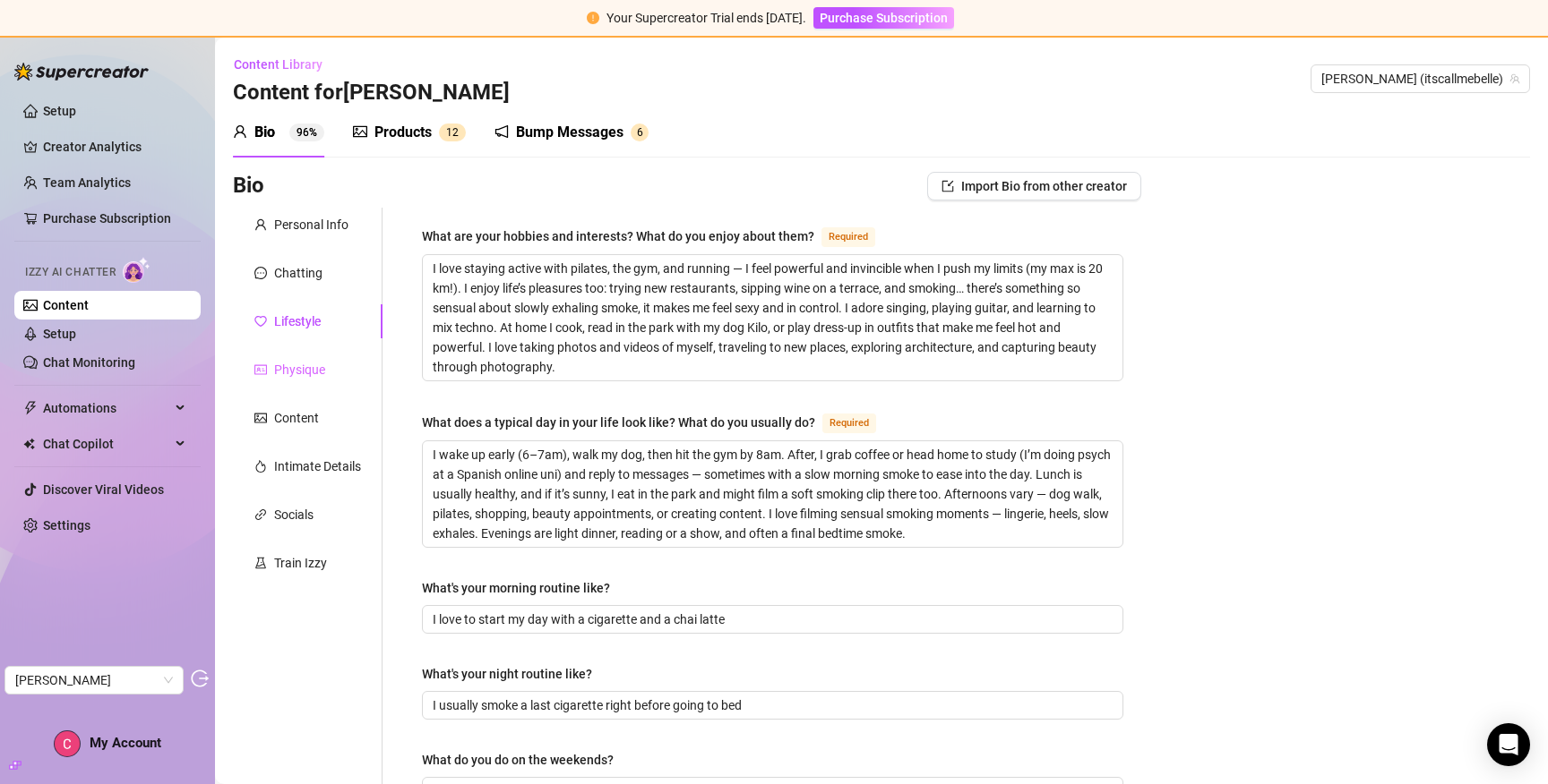
click at [298, 381] on div "Physique" at bounding box center [307, 370] width 150 height 34
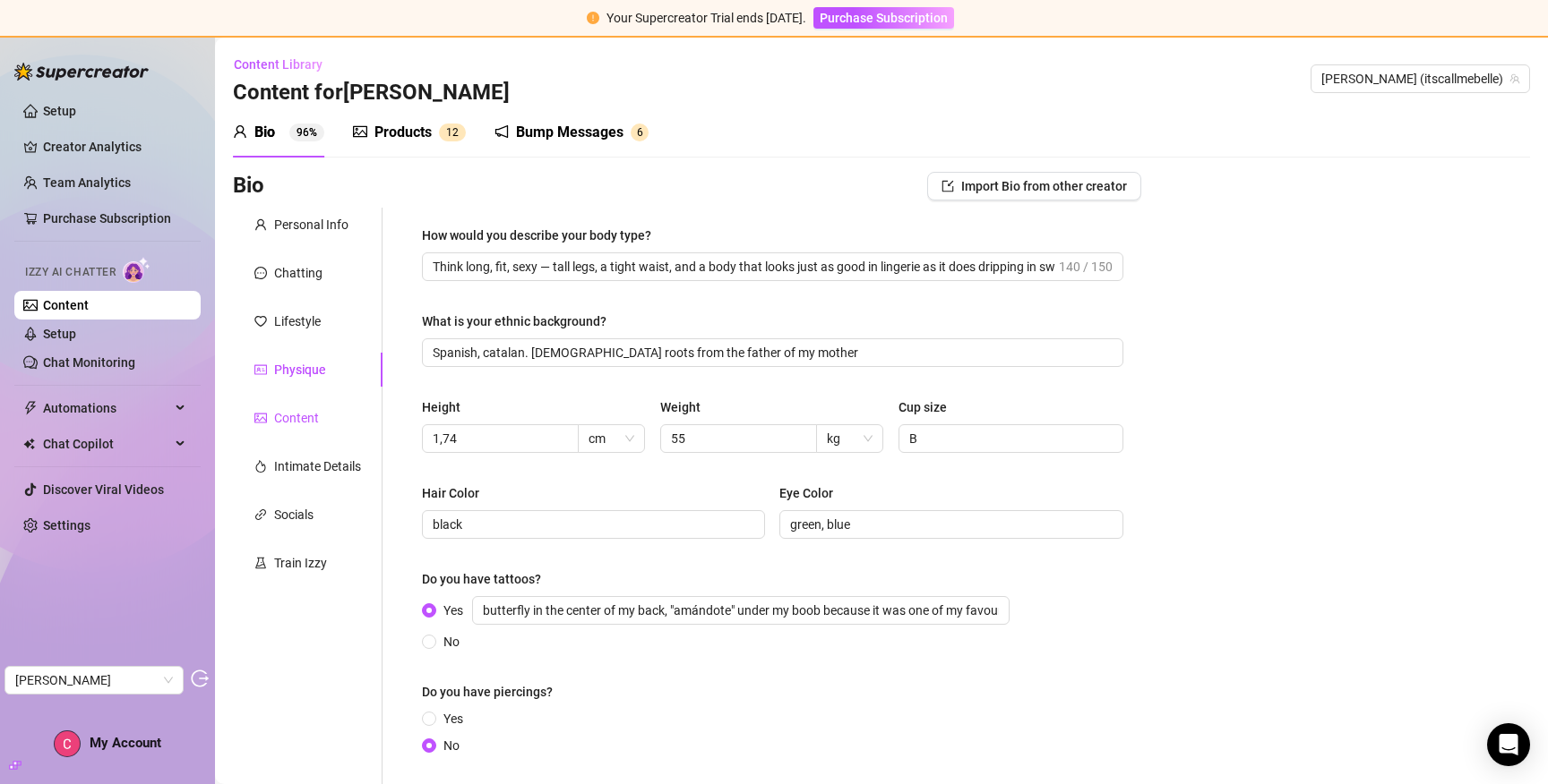
click at [293, 420] on div "Content" at bounding box center [296, 418] width 45 height 20
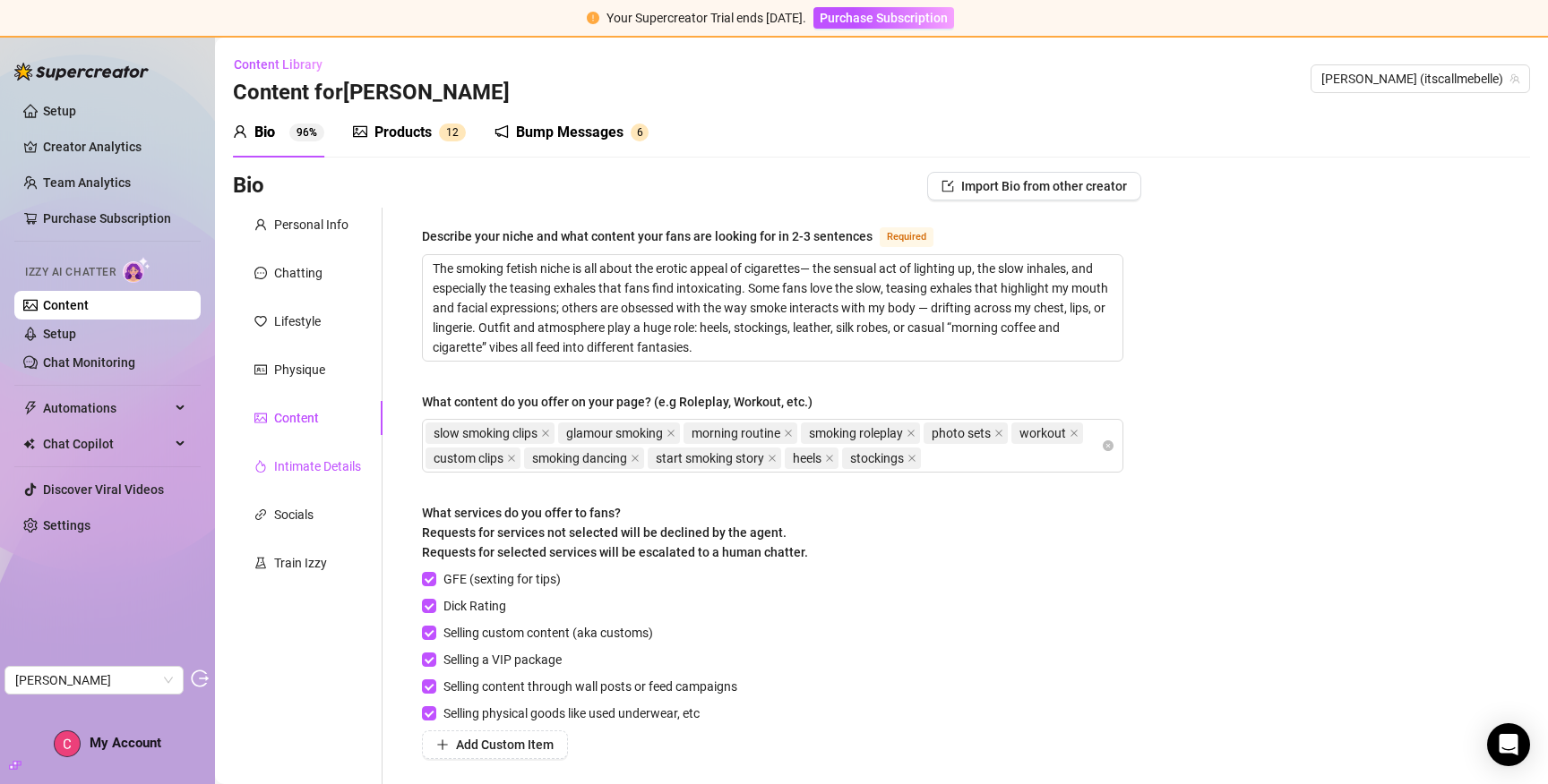
click at [311, 463] on div "Intimate Details" at bounding box center [317, 467] width 87 height 20
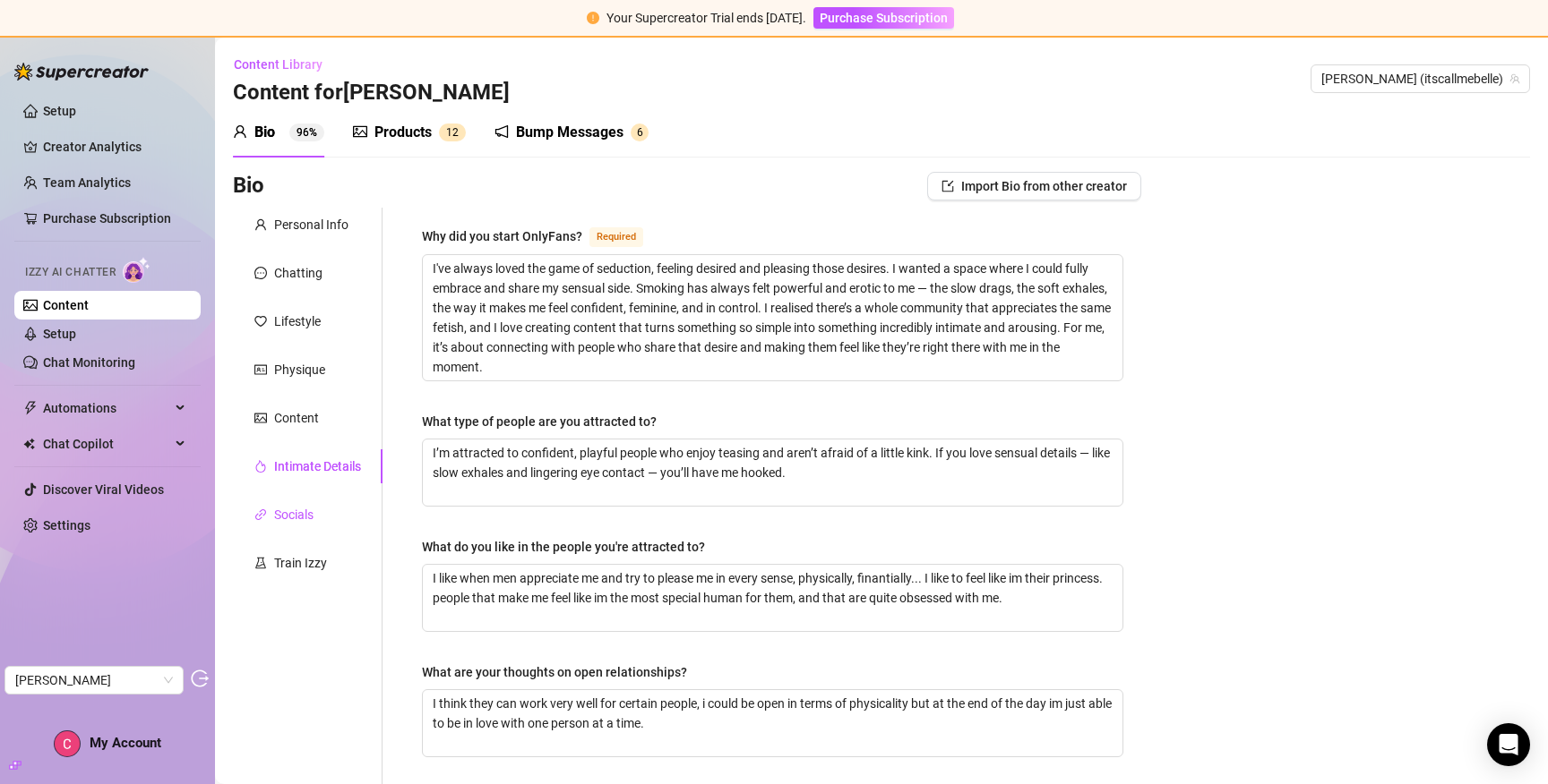
drag, startPoint x: 302, startPoint y: 508, endPoint x: 300, endPoint y: 518, distance: 10.2
click at [302, 508] on div "Socials" at bounding box center [294, 515] width 40 height 20
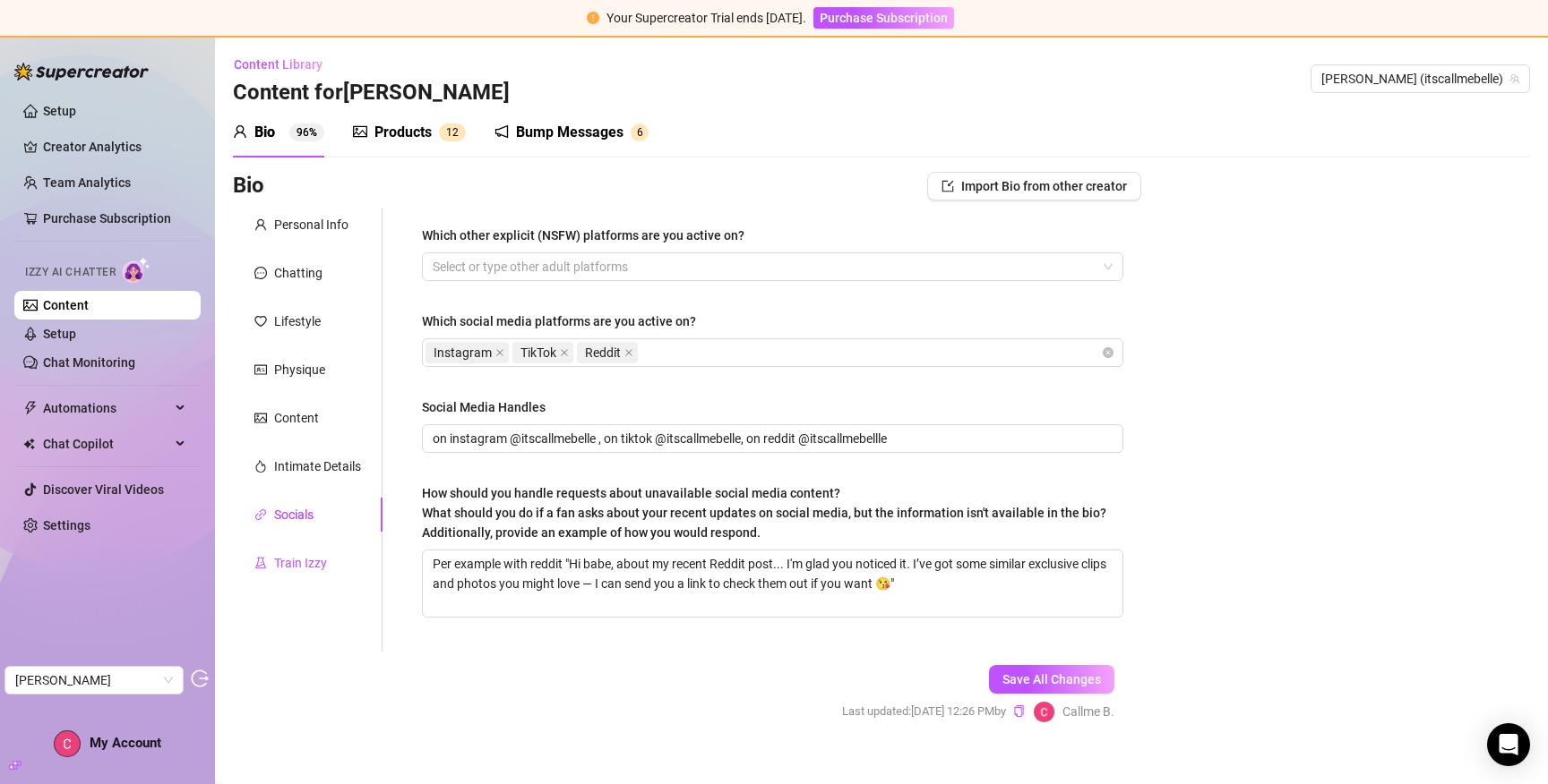
click at [296, 567] on div "Train Izzy" at bounding box center [299, 563] width 53 height 20
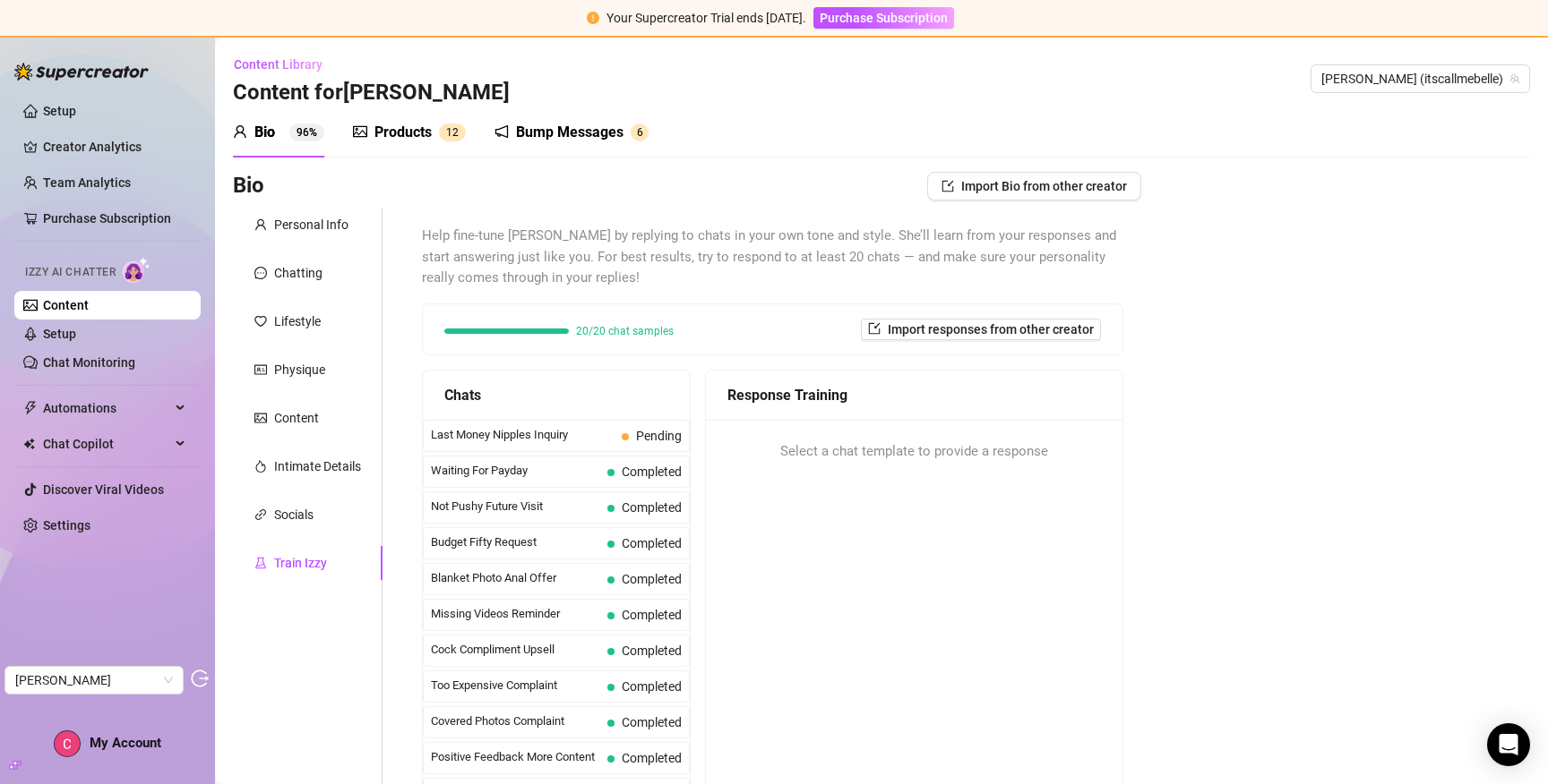
click at [422, 116] on div "Products 1 2" at bounding box center [410, 132] width 113 height 51
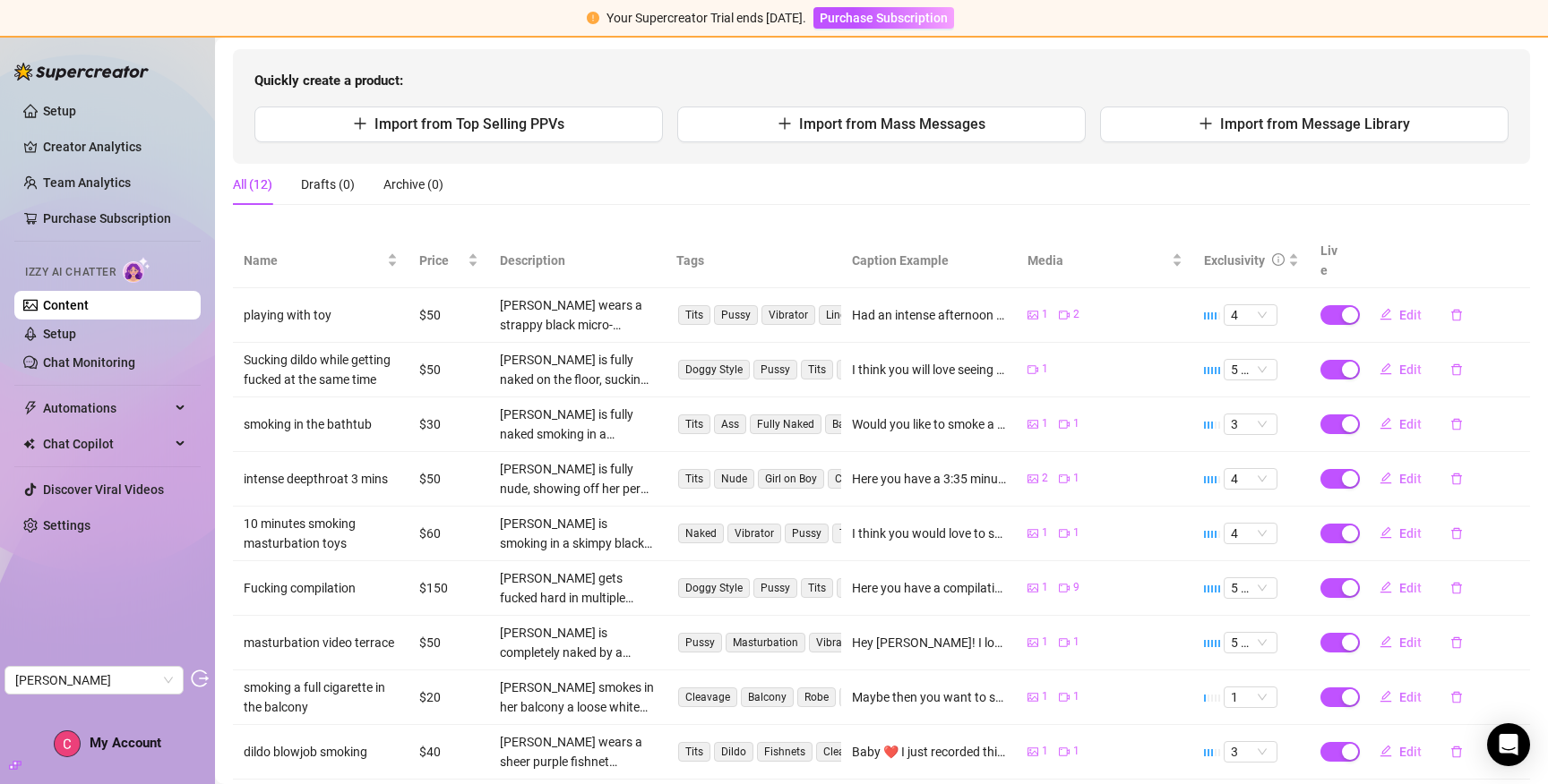
scroll to position [174, 0]
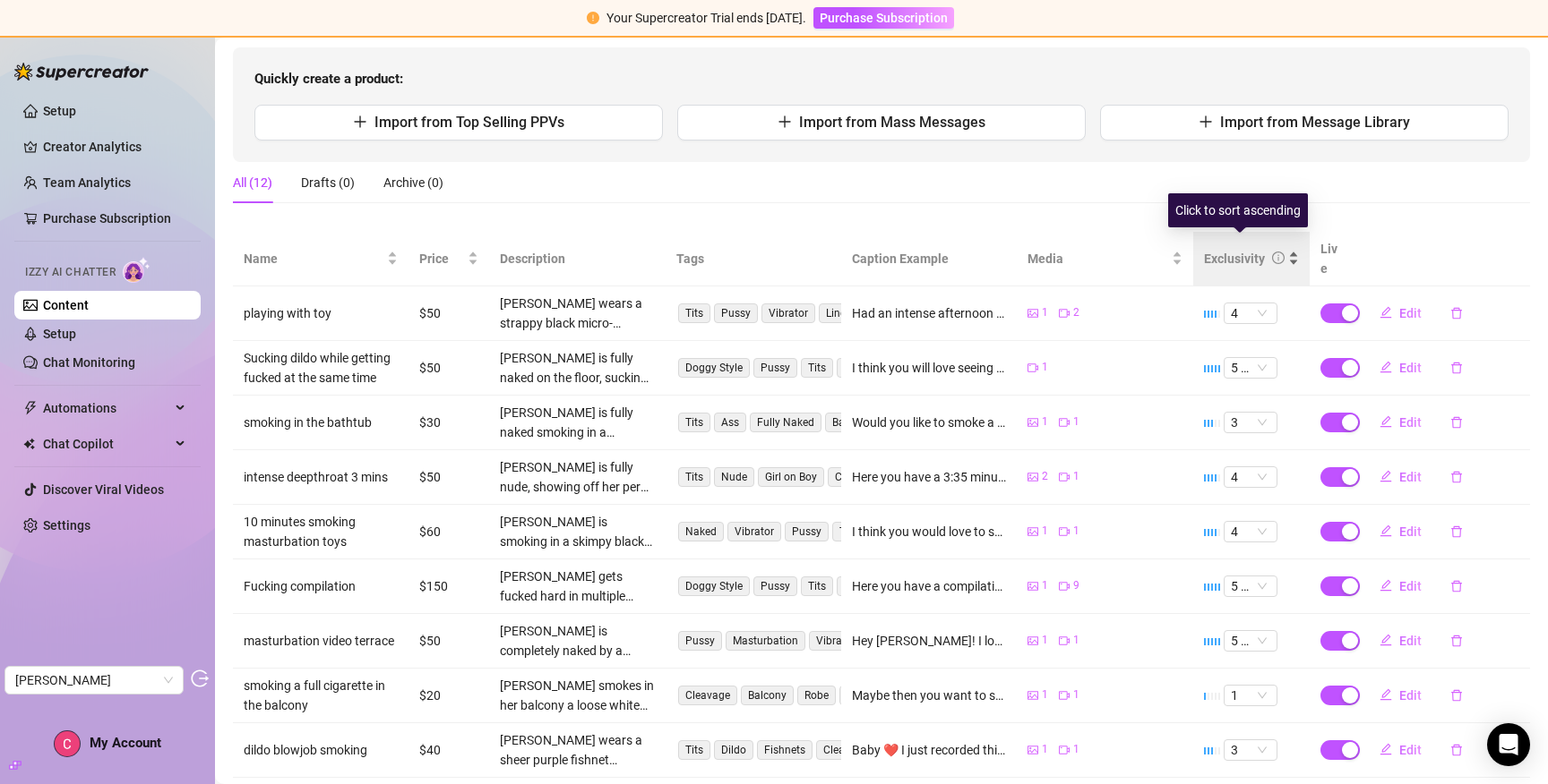
click at [1232, 249] on div "Exclusivity" at bounding box center [1234, 259] width 60 height 20
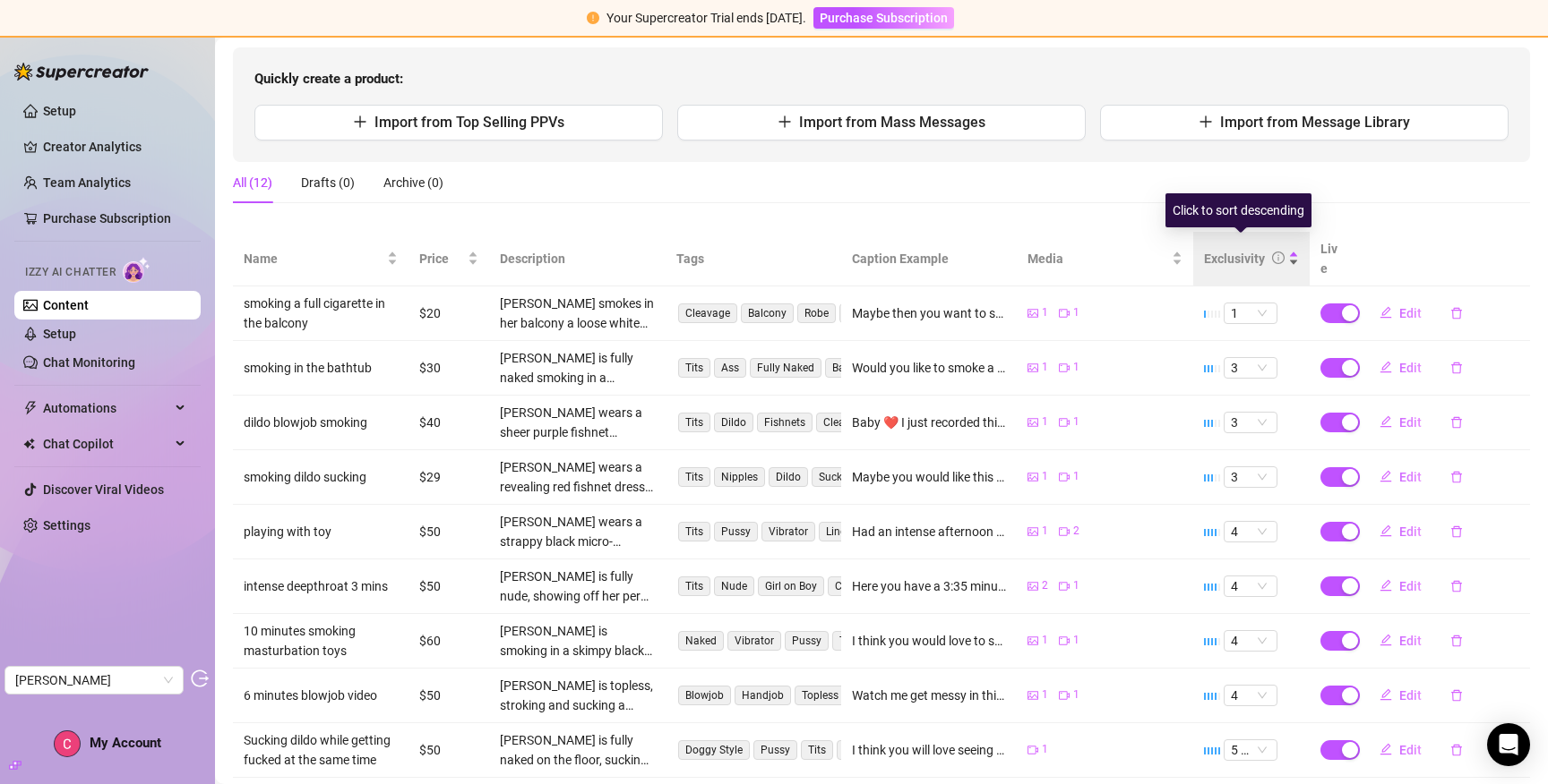
click at [1231, 249] on div "Exclusivity" at bounding box center [1234, 259] width 60 height 20
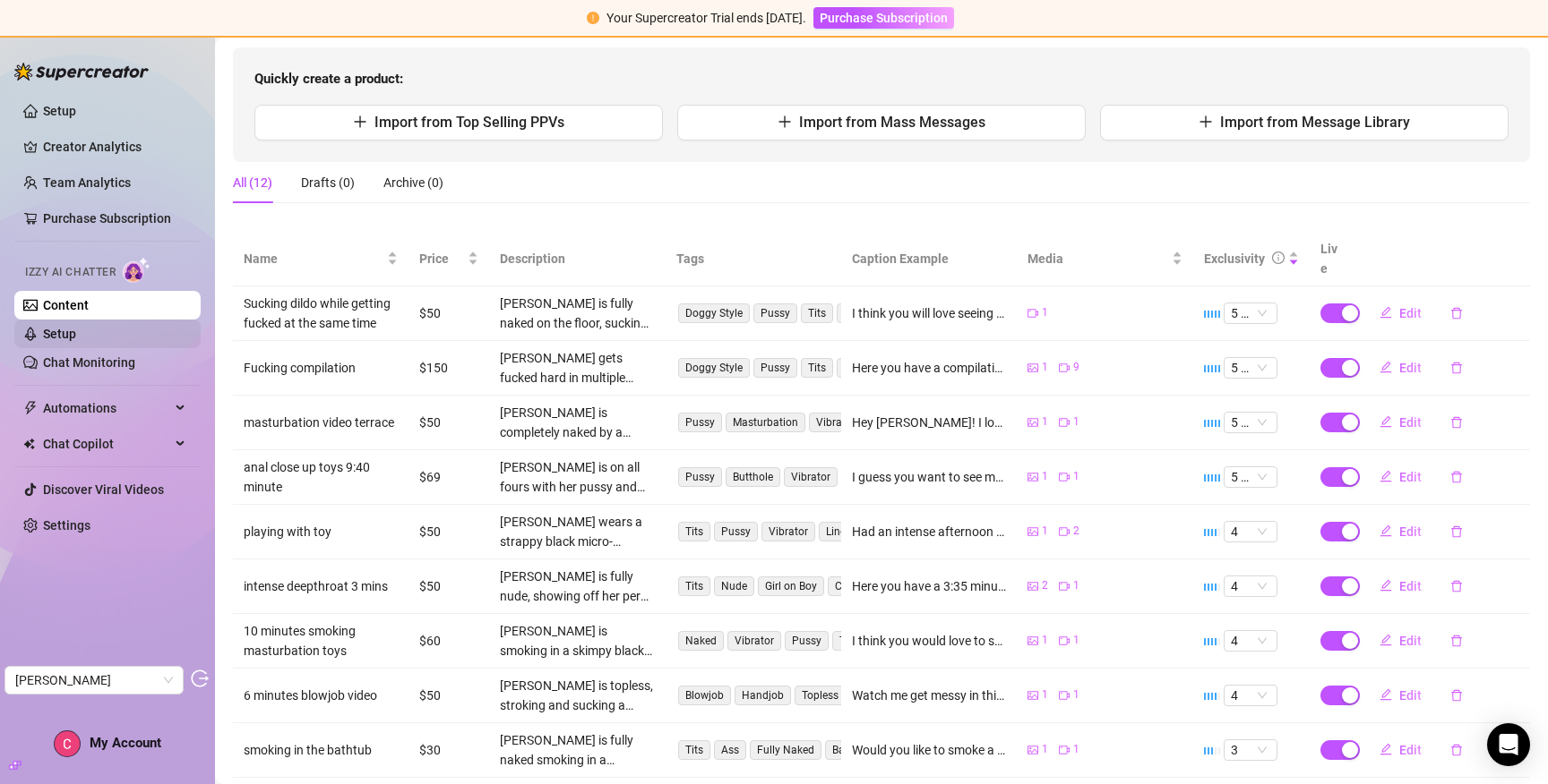
click at [64, 329] on link "Setup" at bounding box center [59, 334] width 33 height 14
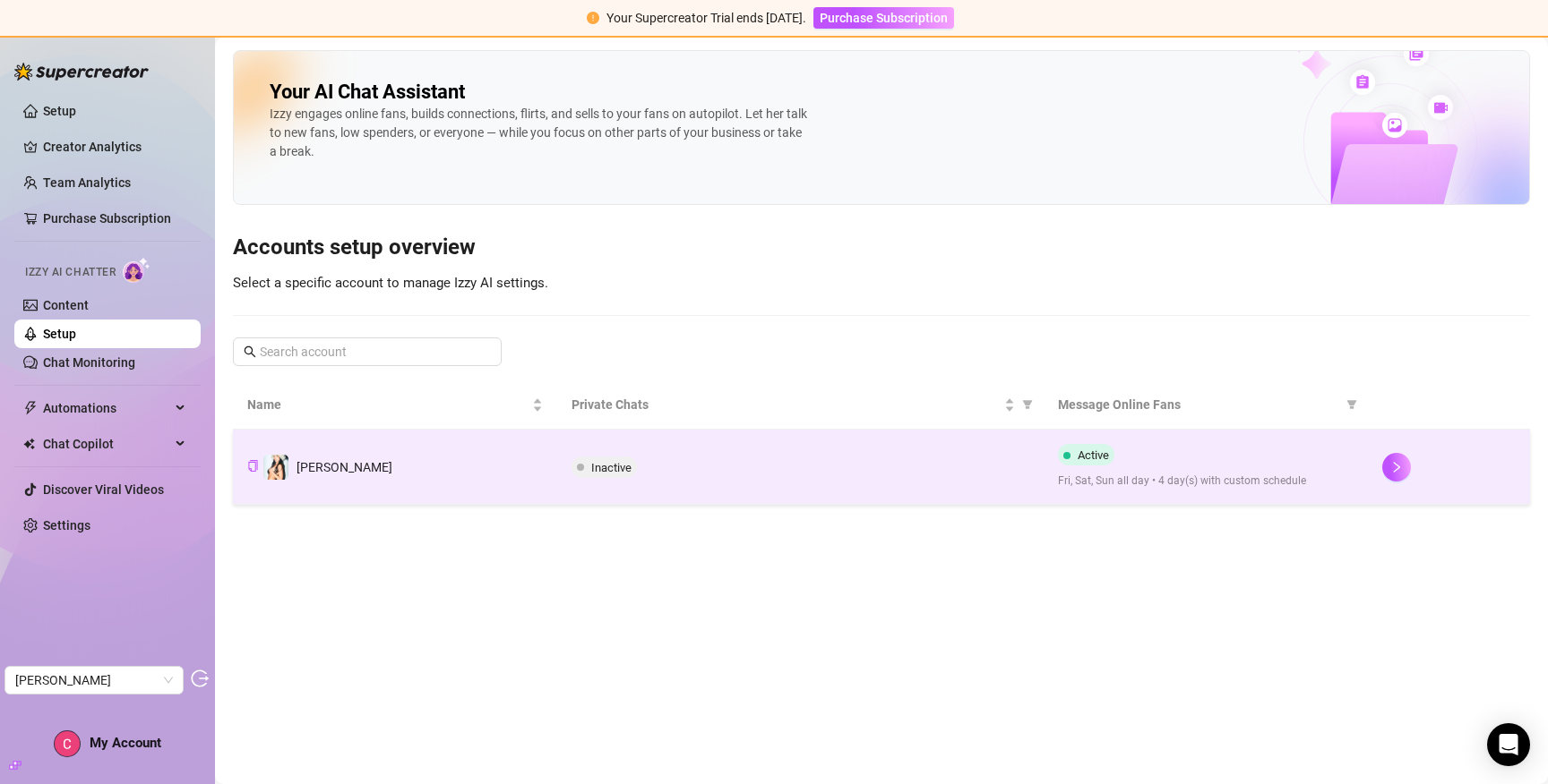
click at [498, 460] on td "Isabella" at bounding box center [395, 468] width 324 height 75
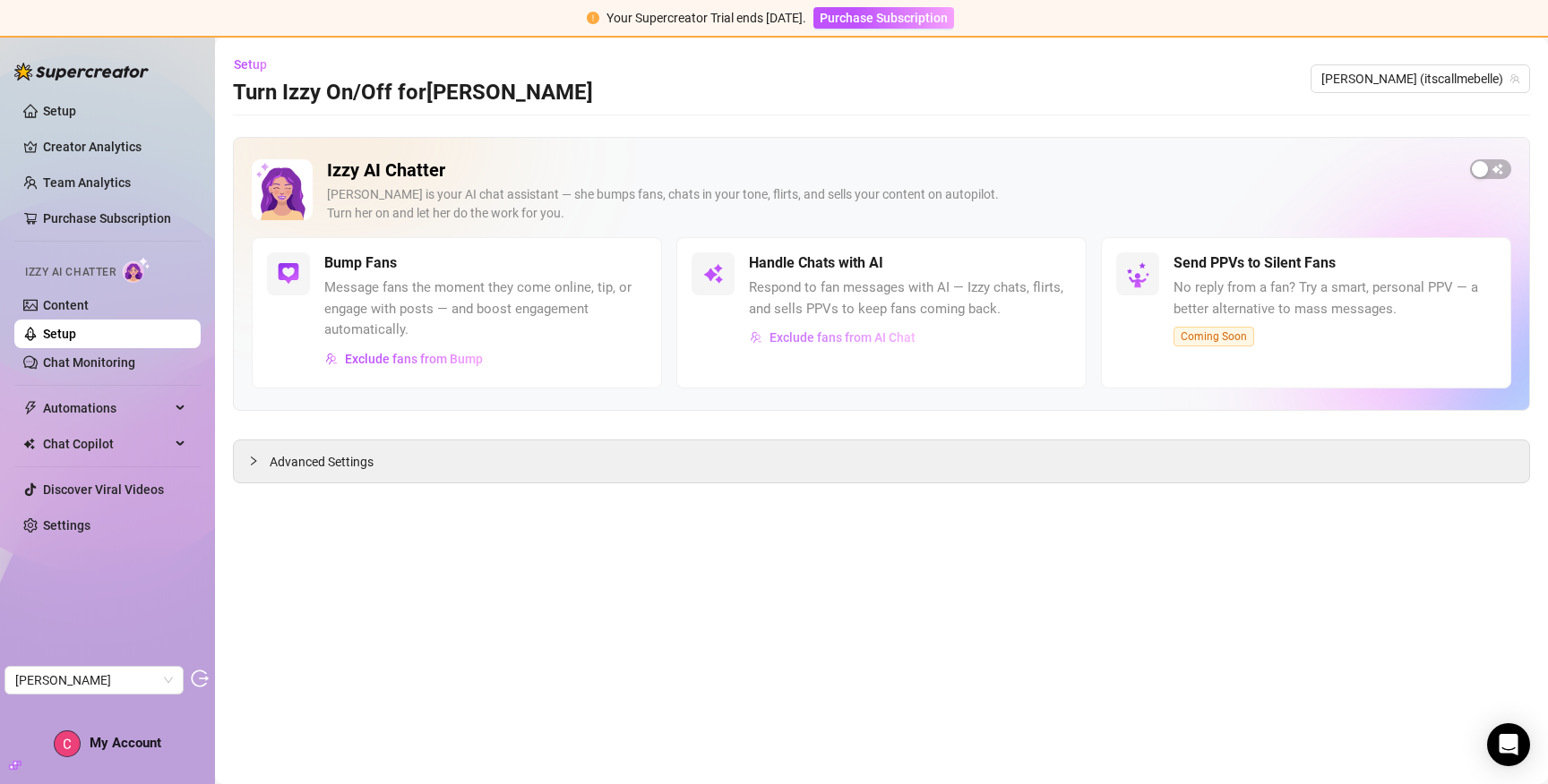
click at [792, 337] on span "Exclude fans from AI Chat" at bounding box center [842, 337] width 146 height 14
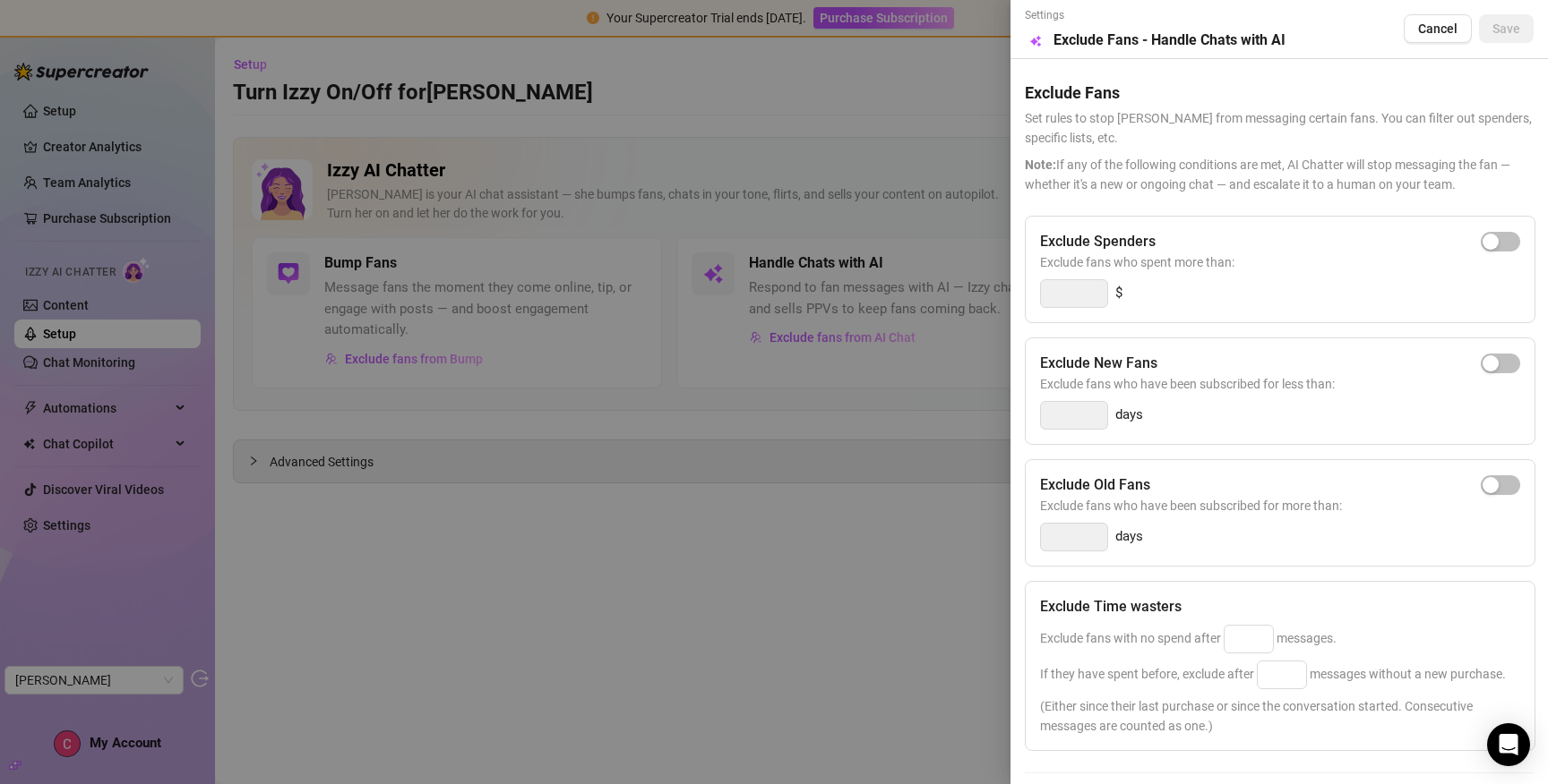
drag, startPoint x: 86, startPoint y: 498, endPoint x: 78, endPoint y: 511, distance: 15.3
click at [85, 502] on div at bounding box center [774, 392] width 1548 height 784
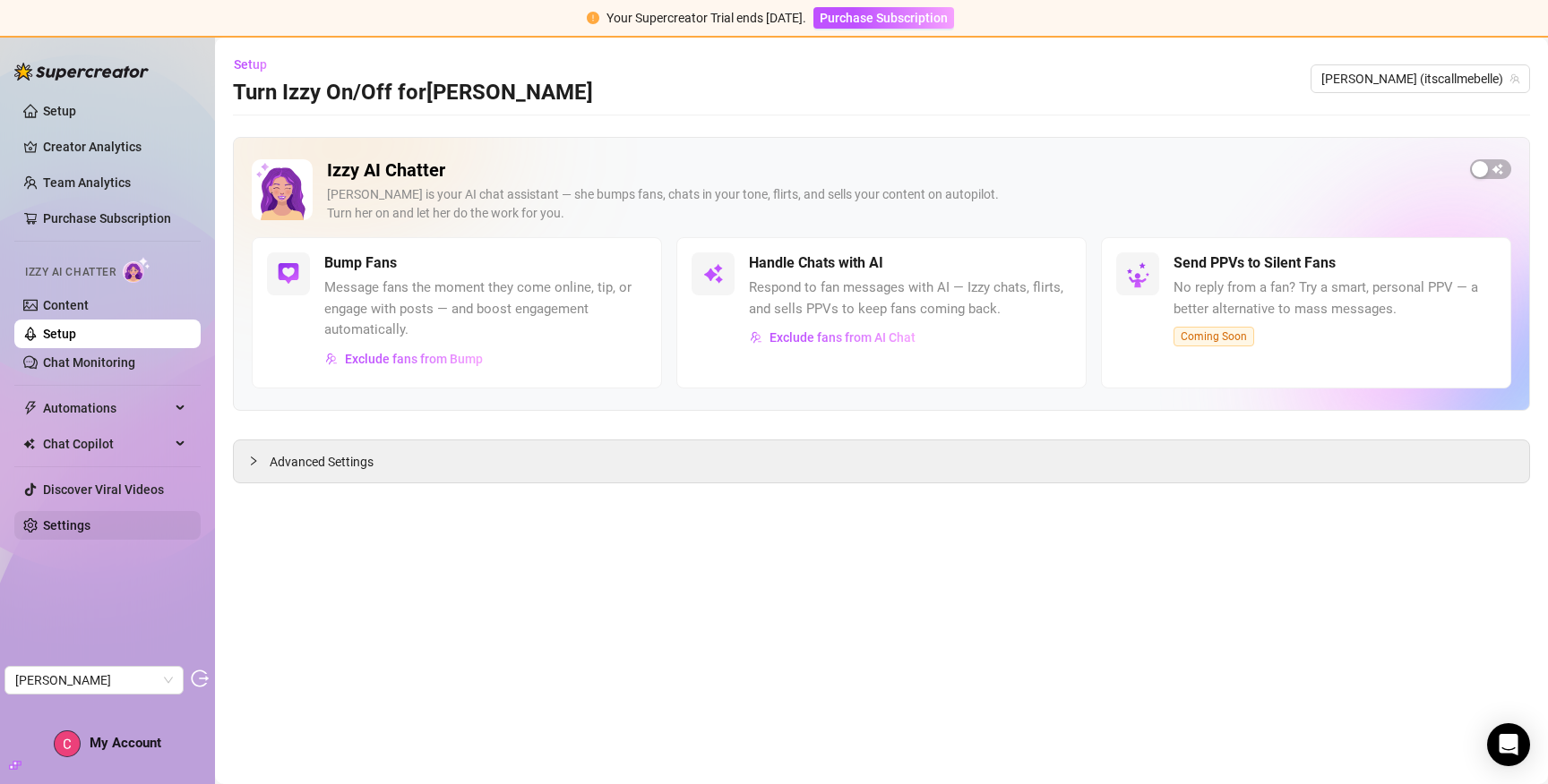
click at [72, 527] on link "Settings" at bounding box center [66, 525] width 48 height 14
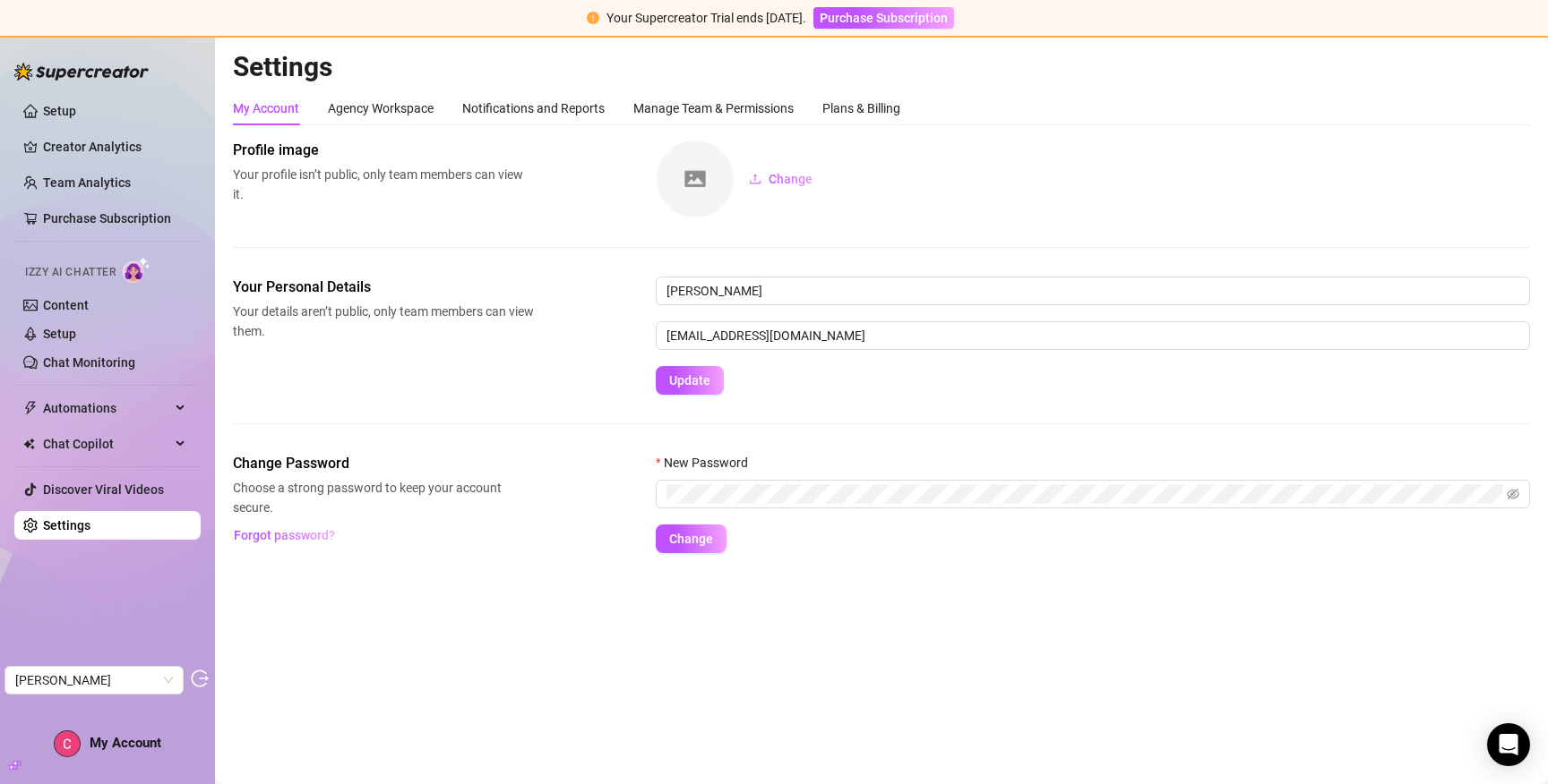
click at [888, 132] on div "My Account Agency Workspace Notifications and Reports Manage Team & Permissions…" at bounding box center [882, 322] width 1297 height 462
click at [888, 116] on div "Plans & Billing" at bounding box center [861, 108] width 78 height 20
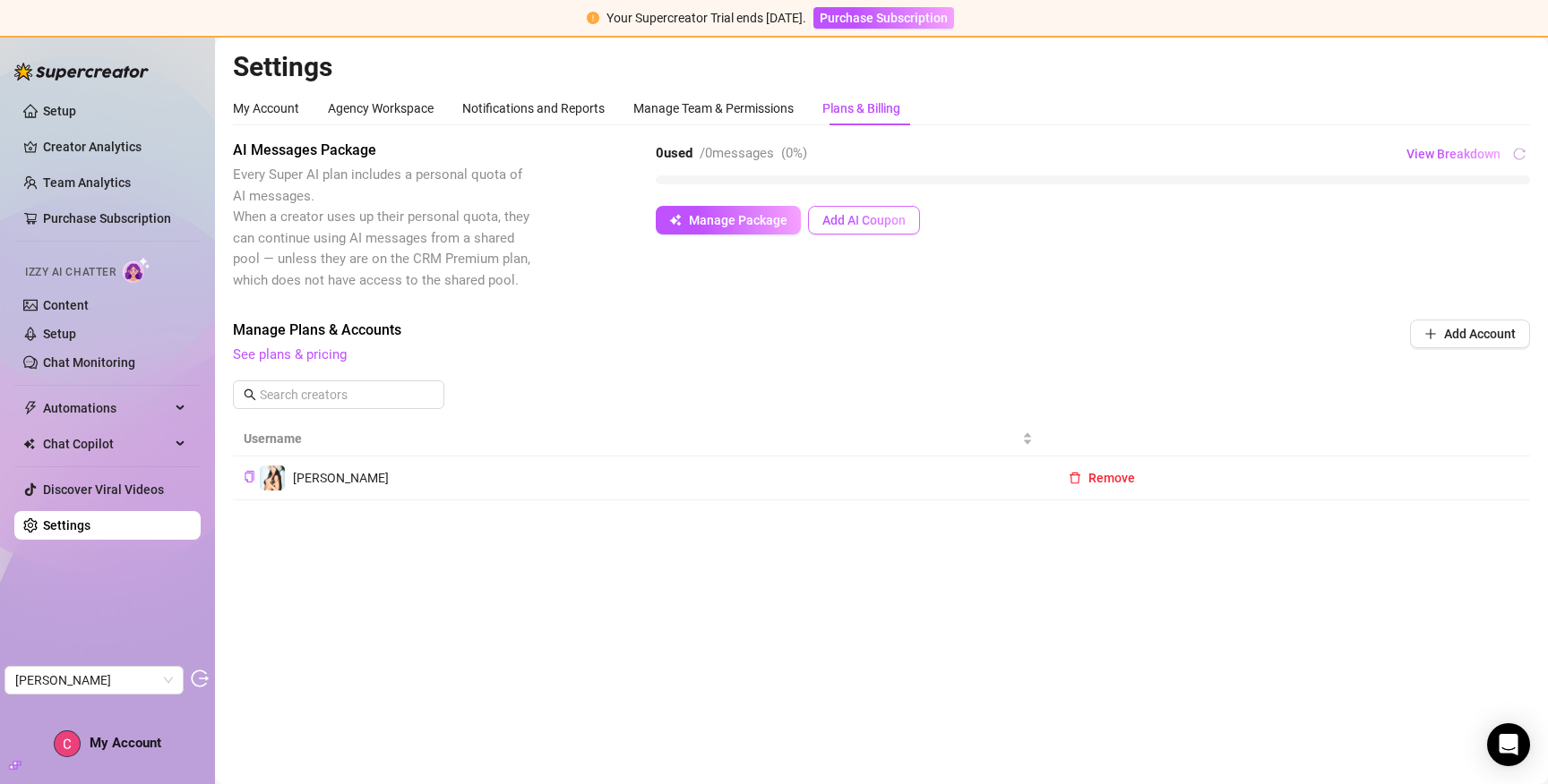
click at [844, 213] on span "Add AI Coupon" at bounding box center [864, 220] width 83 height 14
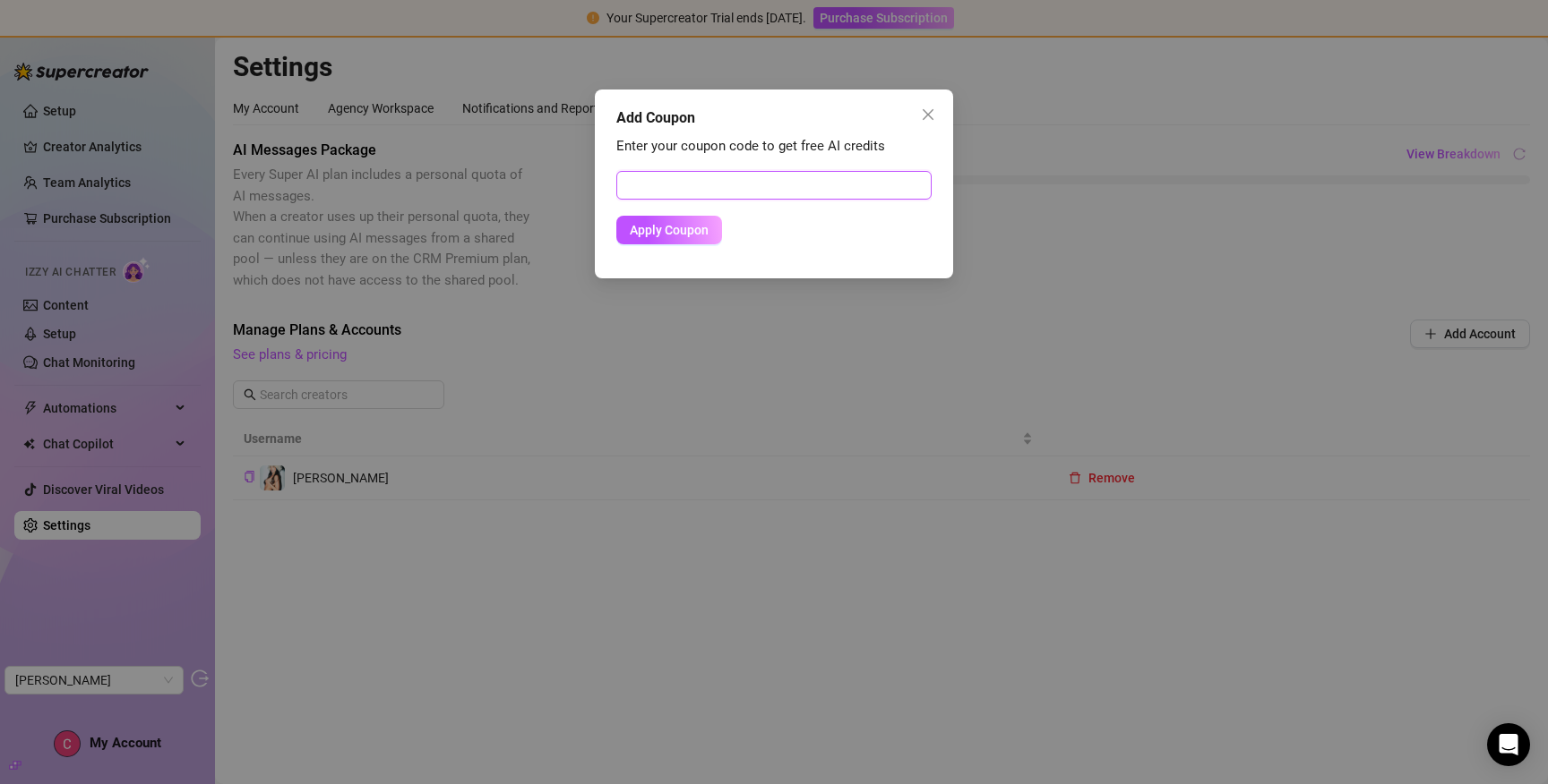
click at [790, 190] on input "text" at bounding box center [774, 185] width 315 height 29
paste input "81AD286500RS0JOR0E89"
type input "81AD286500RS0JOR0E89"
click at [654, 241] on button "Apply Coupon" at bounding box center [669, 230] width 106 height 29
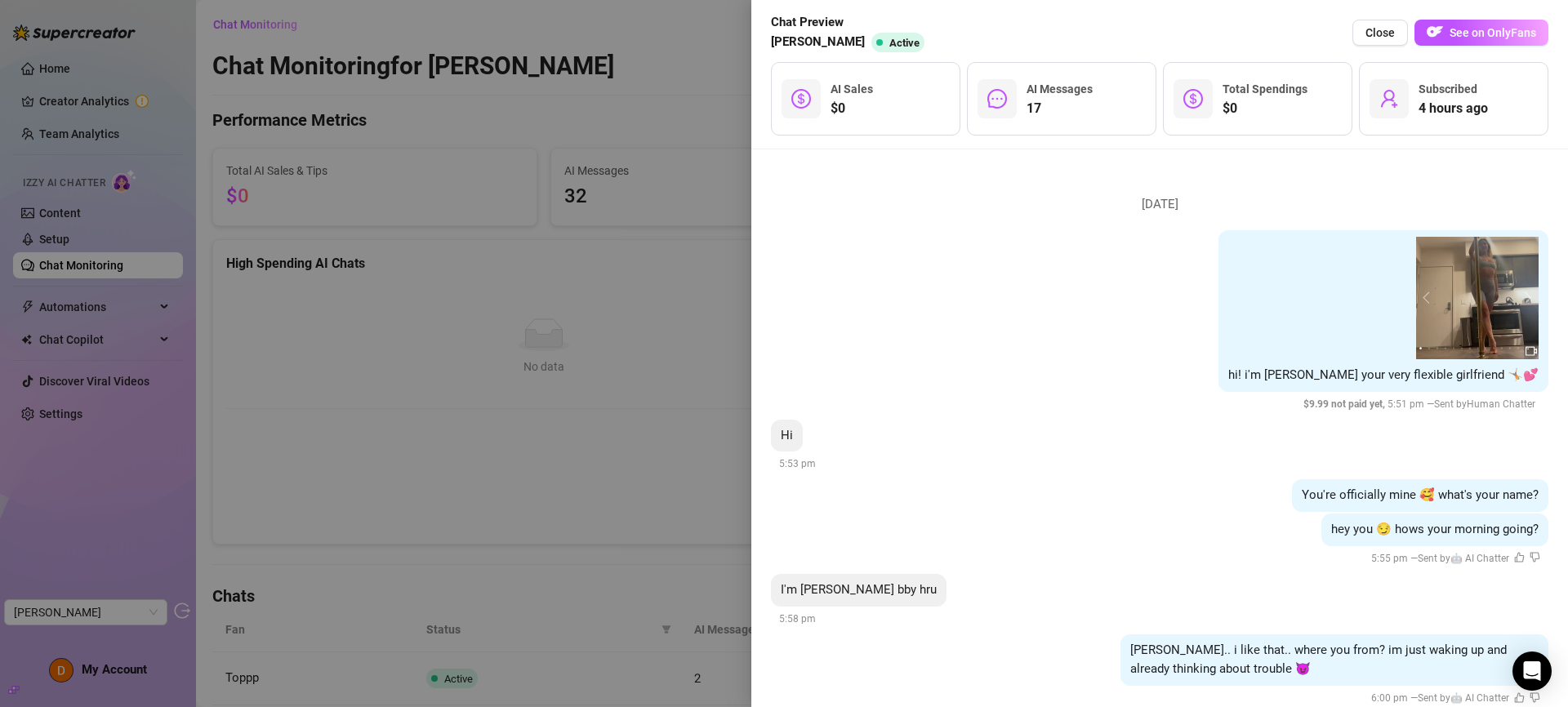
scroll to position [1903, 0]
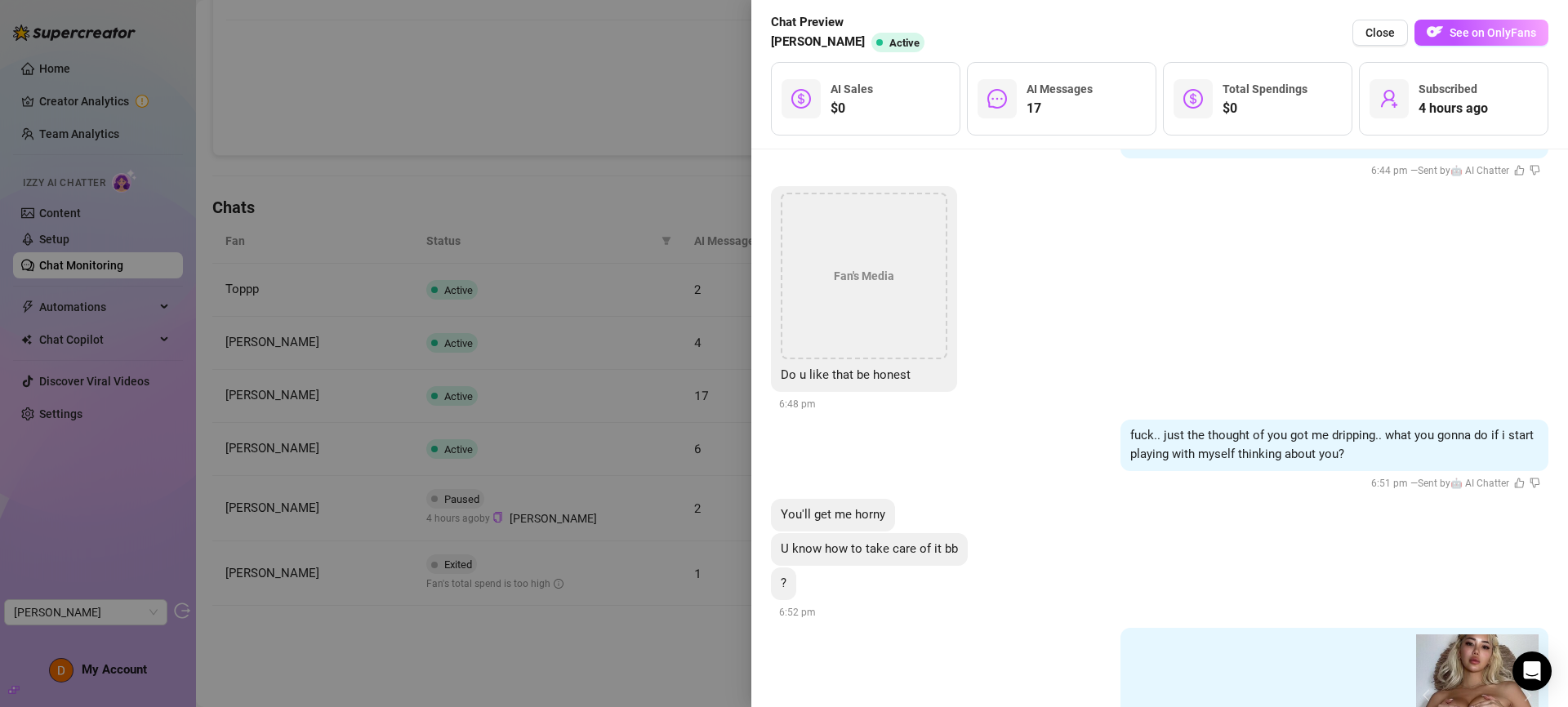
click at [432, 261] on div at bounding box center [784, 354] width 1568 height 707
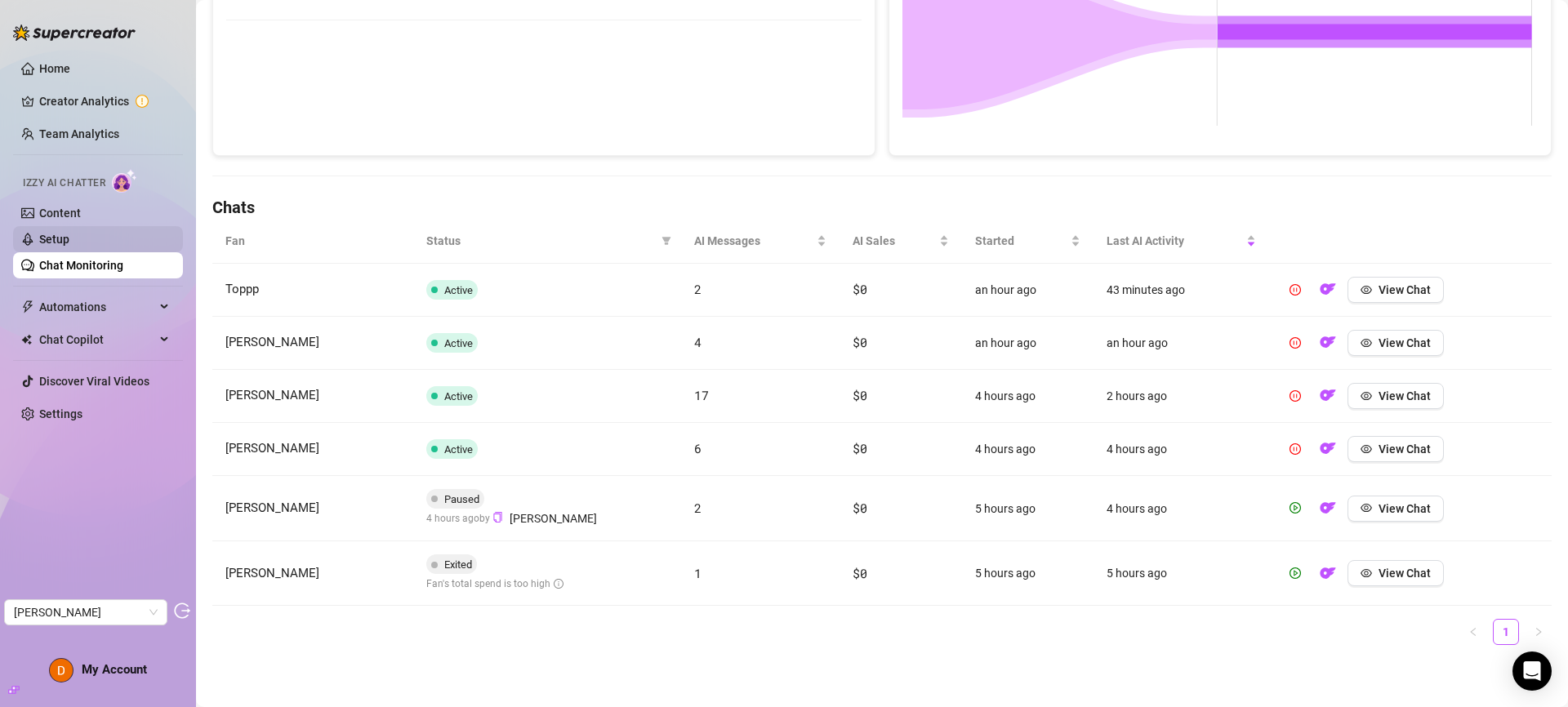
click at [70, 233] on link "Setup" at bounding box center [53, 240] width 30 height 13
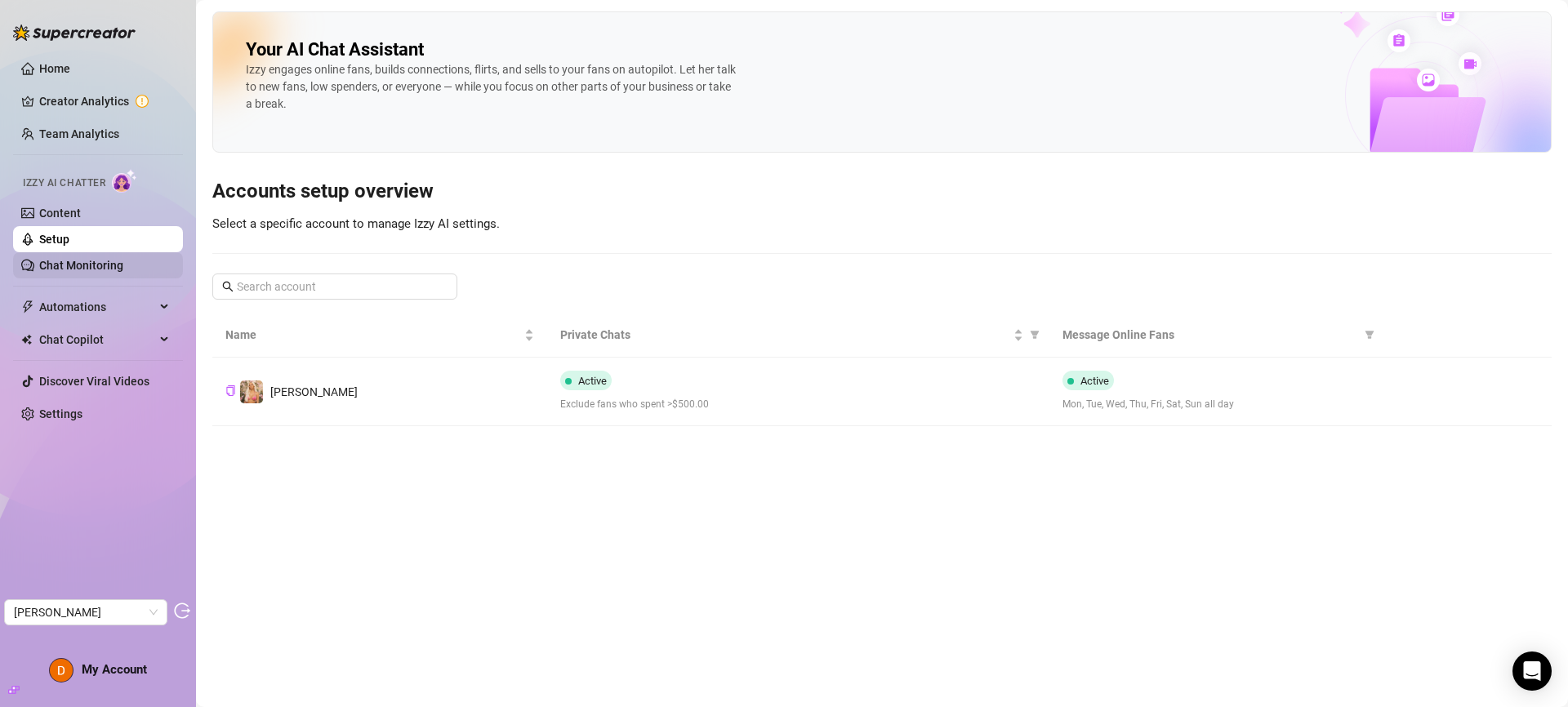
click at [89, 269] on link "Chat Monitoring" at bounding box center [80, 265] width 84 height 13
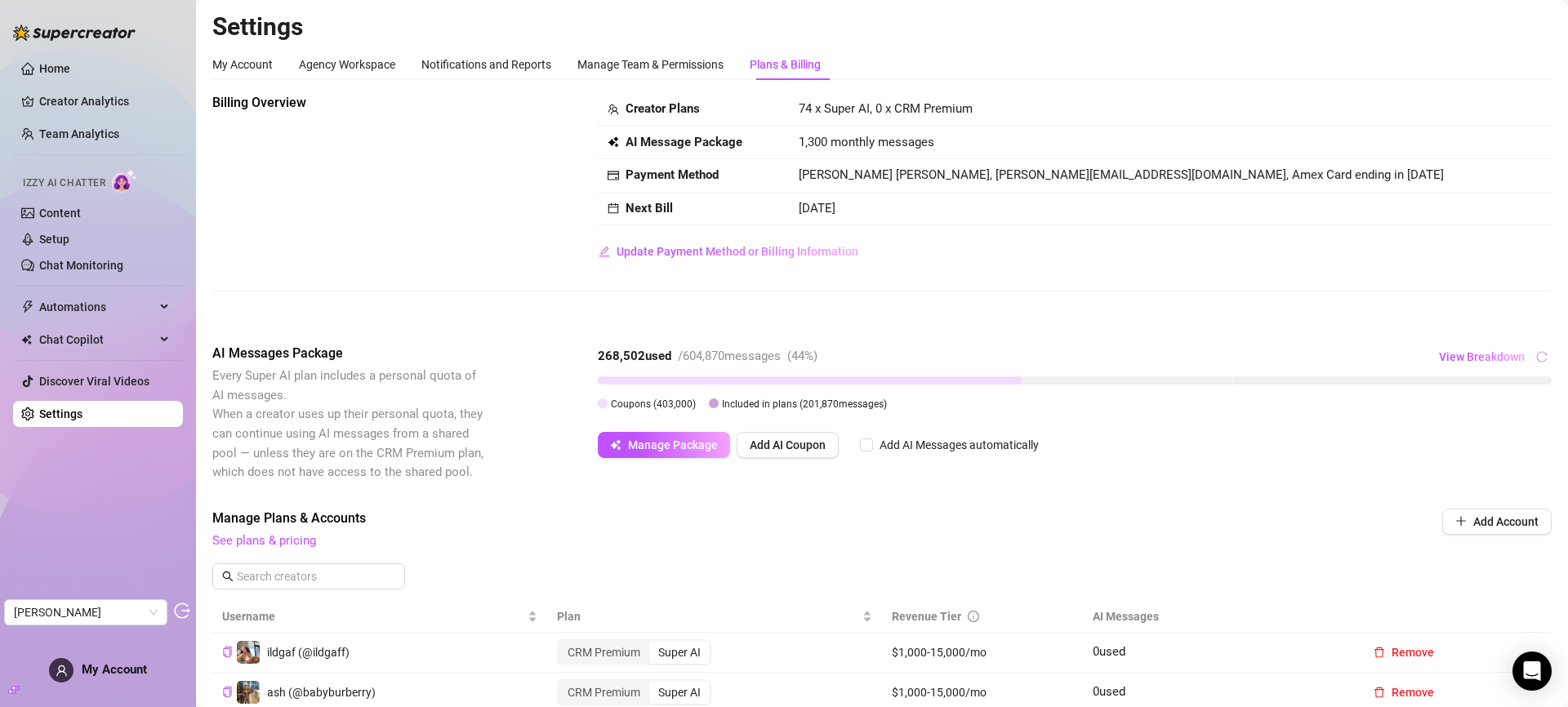
scroll to position [261, 0]
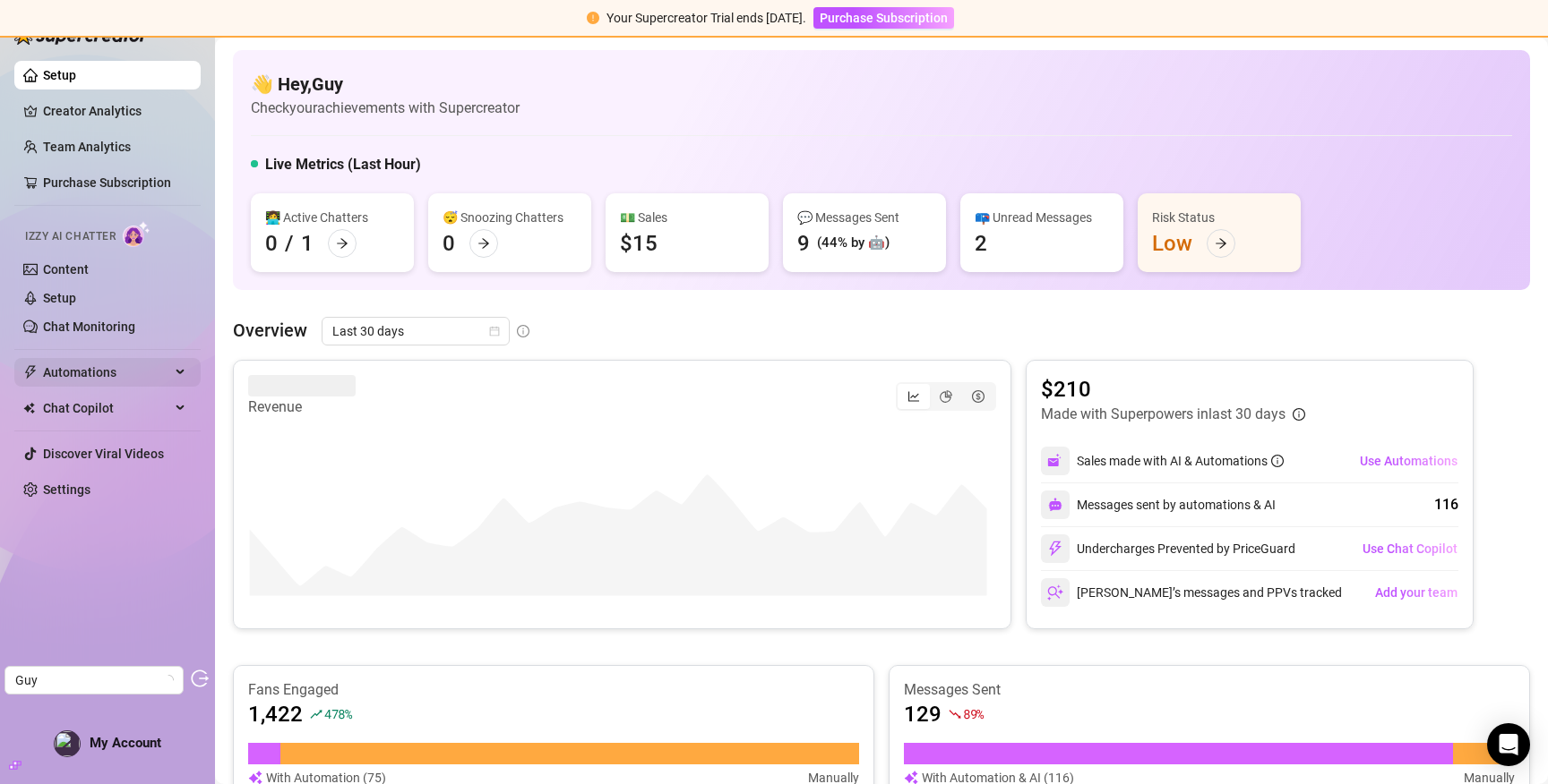
click at [99, 376] on span "Automations" at bounding box center [106, 372] width 127 height 29
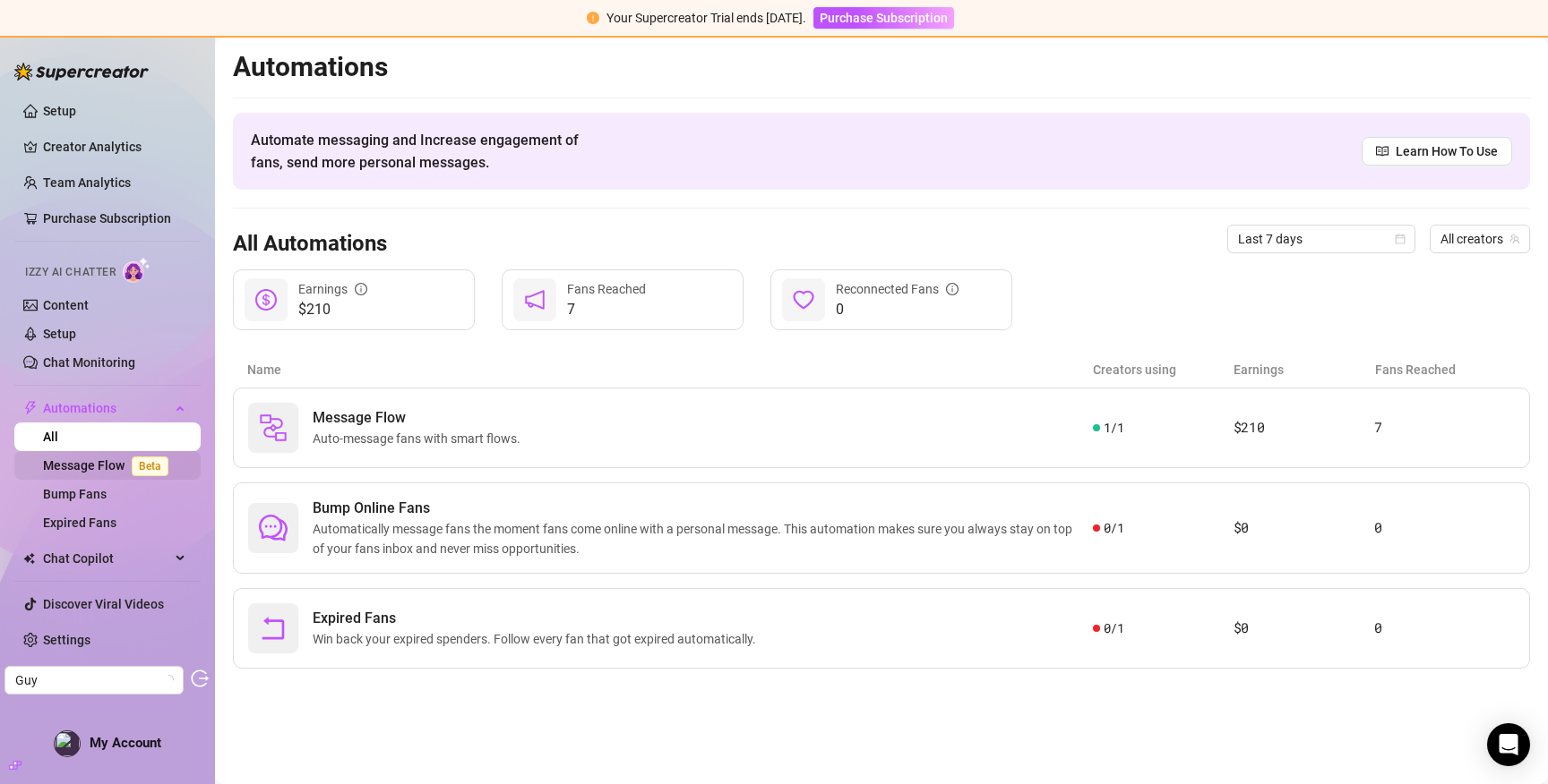
click at [98, 466] on link "Message Flow Beta" at bounding box center [109, 466] width 133 height 14
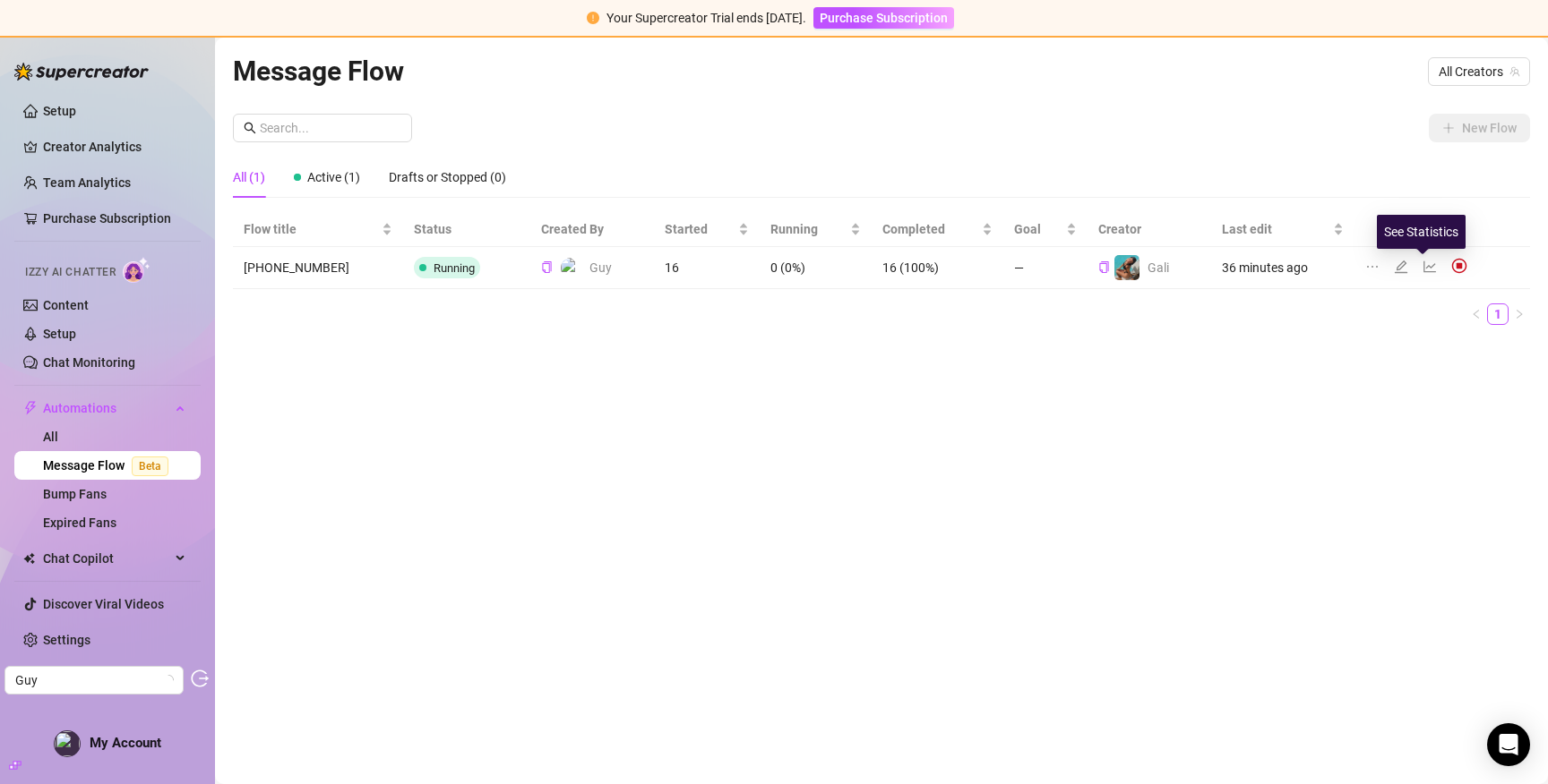
click at [1425, 266] on icon "line-chart" at bounding box center [1431, 268] width 13 height 12
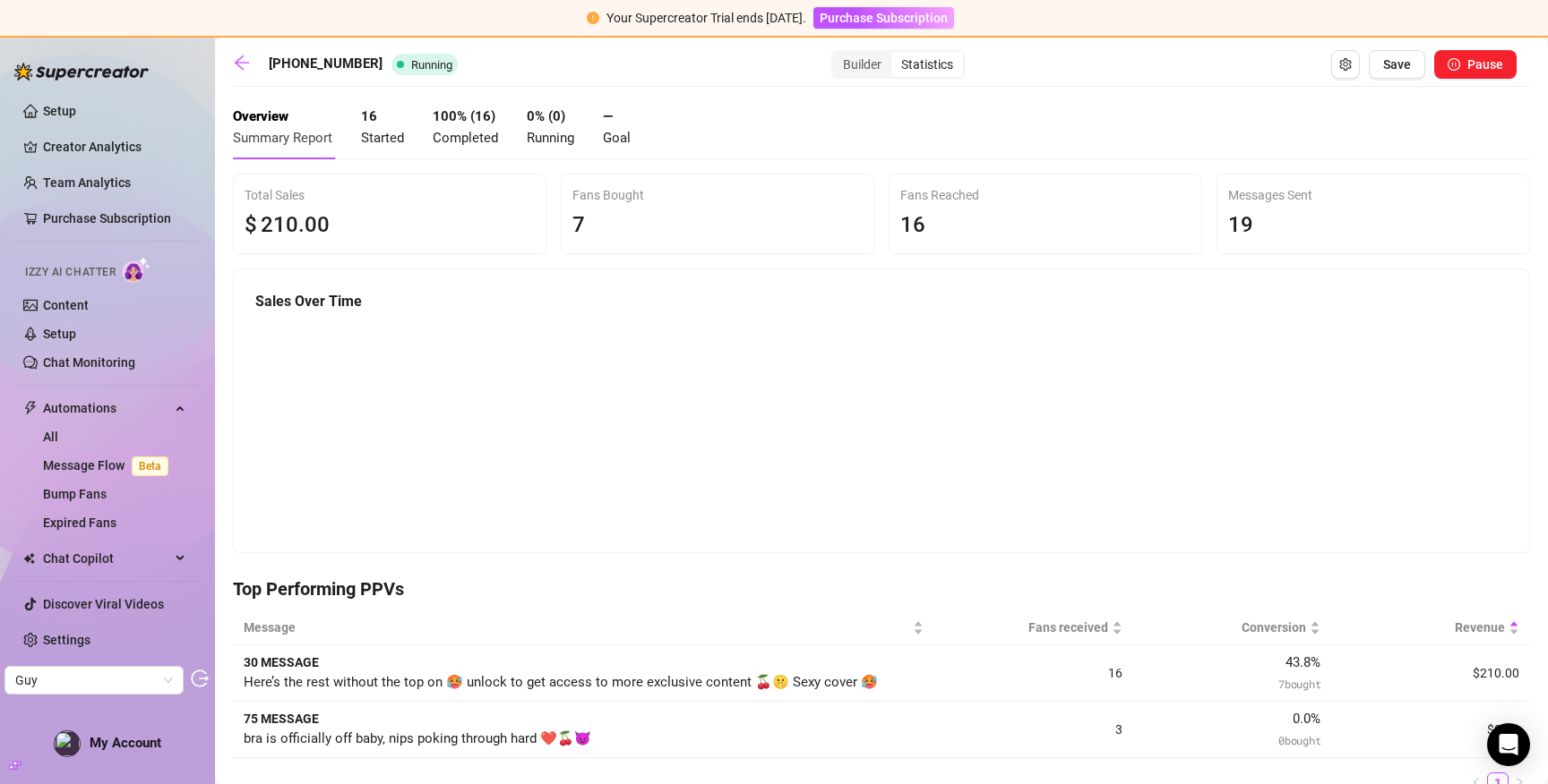
click at [453, 131] on span "Completed" at bounding box center [465, 138] width 65 height 16
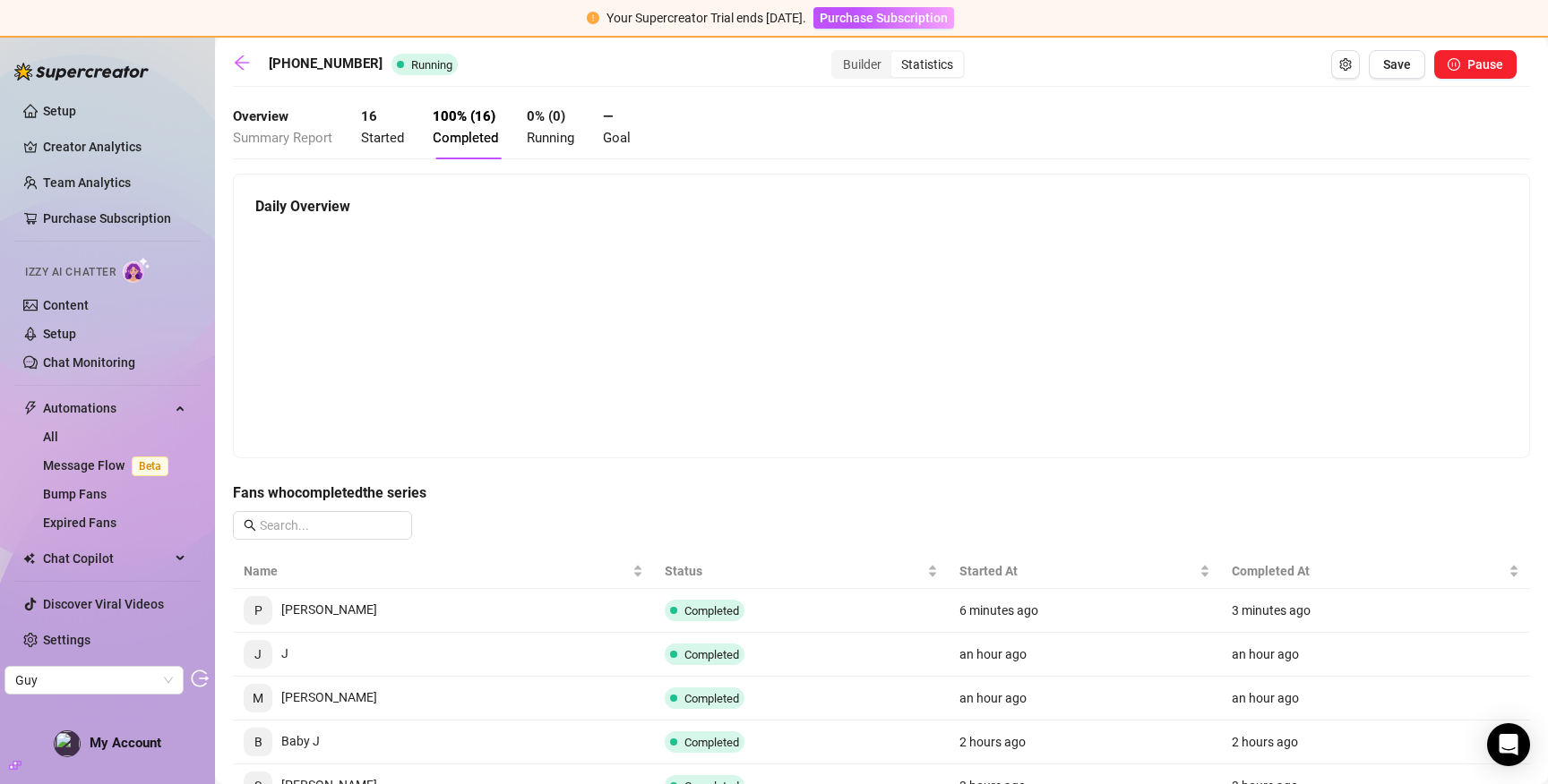
click at [383, 128] on div "16 Started" at bounding box center [382, 128] width 43 height 42
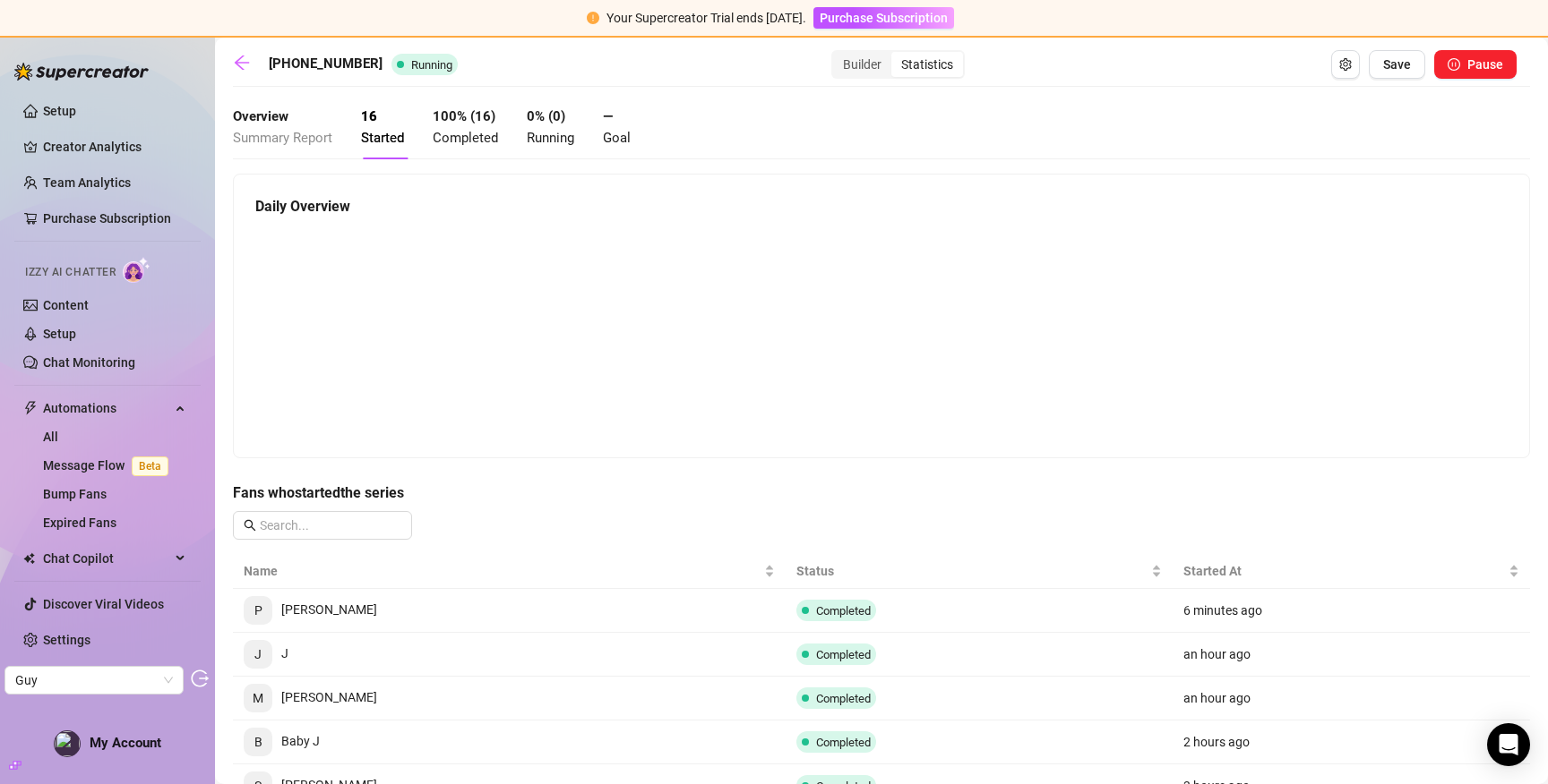
click at [312, 132] on span "Summary Report" at bounding box center [283, 138] width 99 height 16
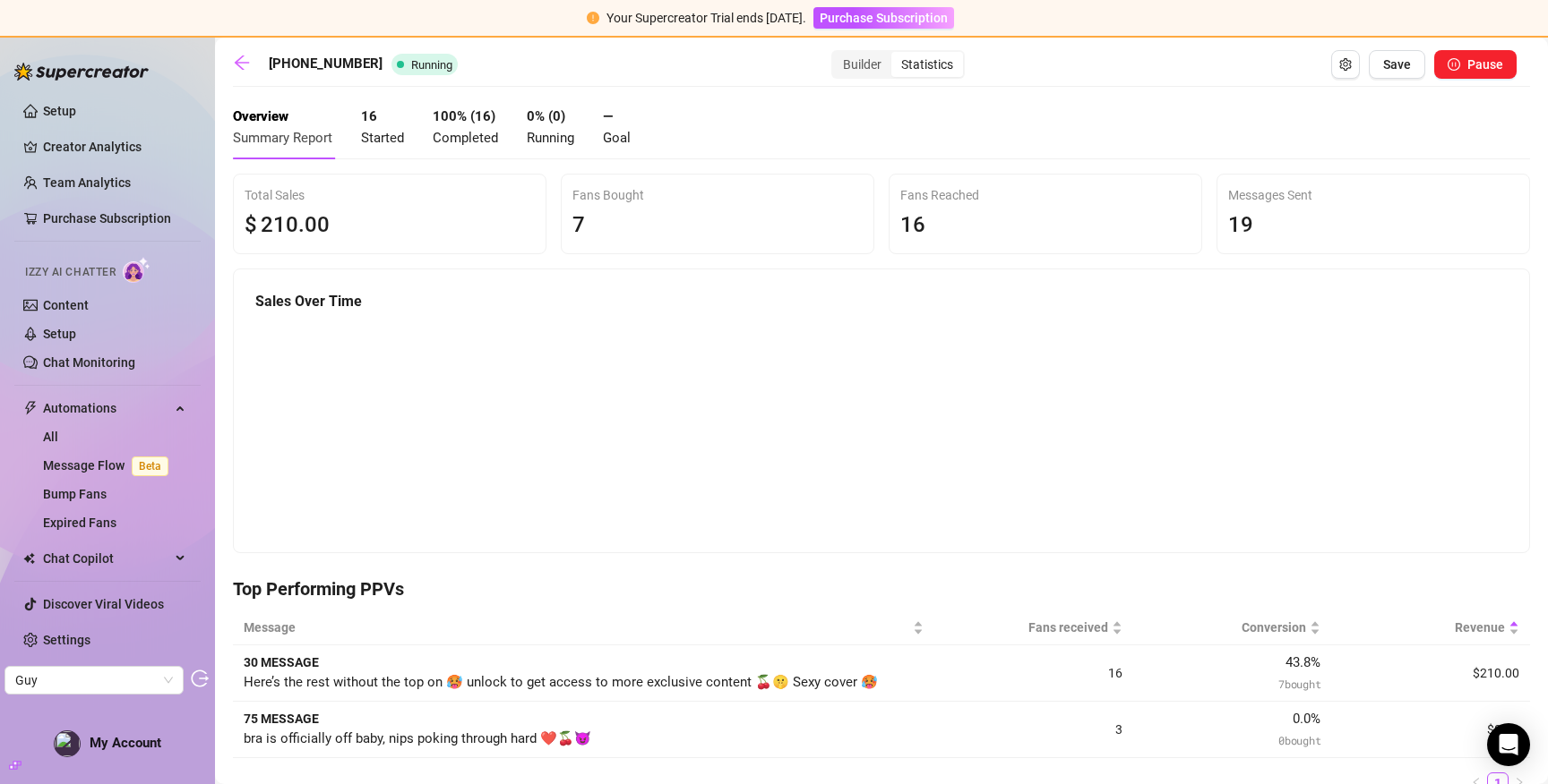
click at [897, 67] on div "Statistics" at bounding box center [927, 63] width 71 height 25
click at [896, 55] on input "Statistics" at bounding box center [896, 55] width 0 height 0
click at [833, 67] on div "Builder" at bounding box center [862, 63] width 59 height 25
click at [838, 55] on input "Builder" at bounding box center [838, 55] width 0 height 0
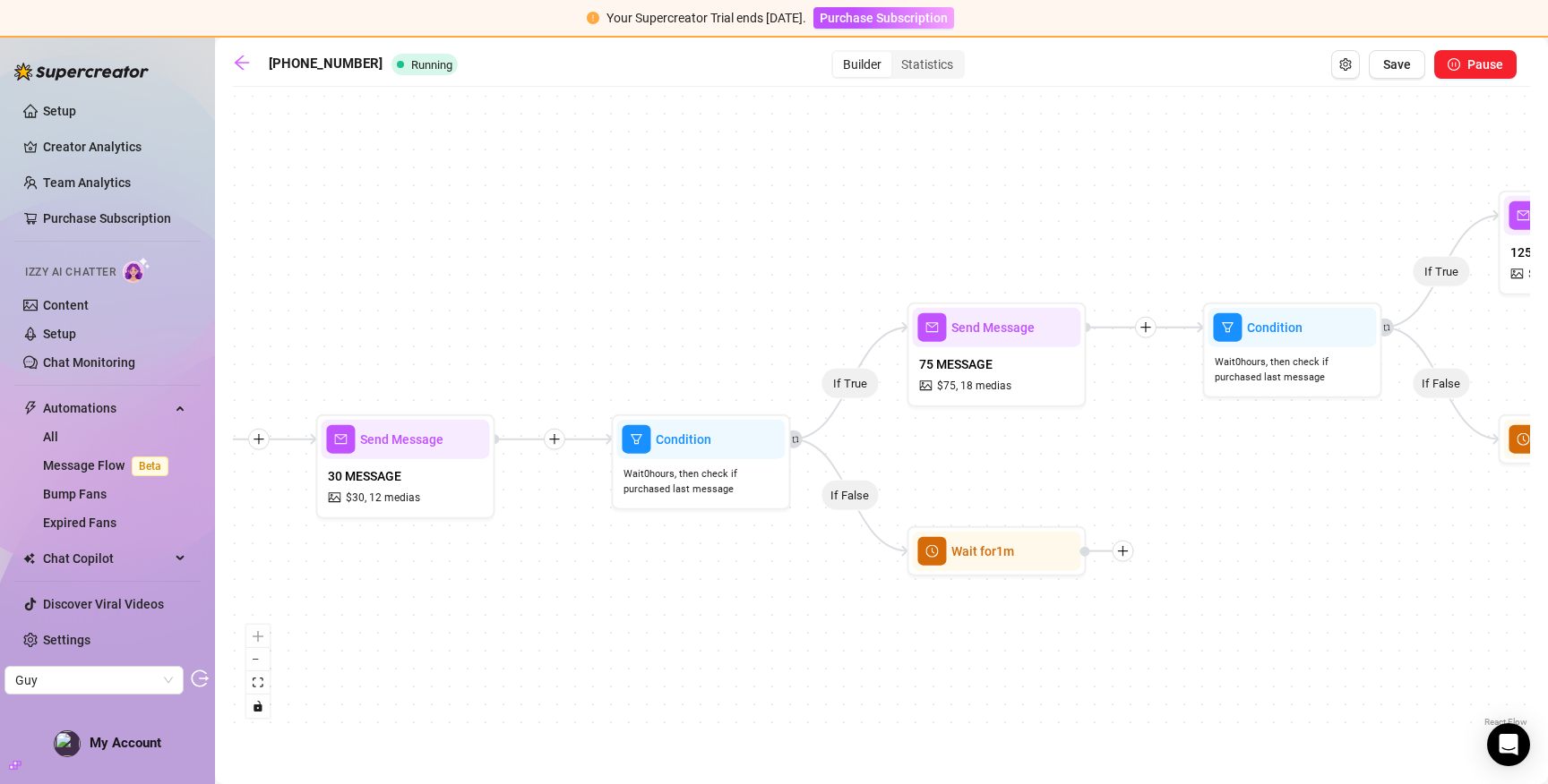
drag, startPoint x: 527, startPoint y: 402, endPoint x: 618, endPoint y: 392, distance: 91.5
click at [618, 392] on div "If True If False If True If False If True If False Wait for 1m Wait for 1m Wait…" at bounding box center [882, 414] width 1297 height 636
click at [720, 480] on span "Wait 0 hours, then check if purchased last message" at bounding box center [700, 483] width 154 height 32
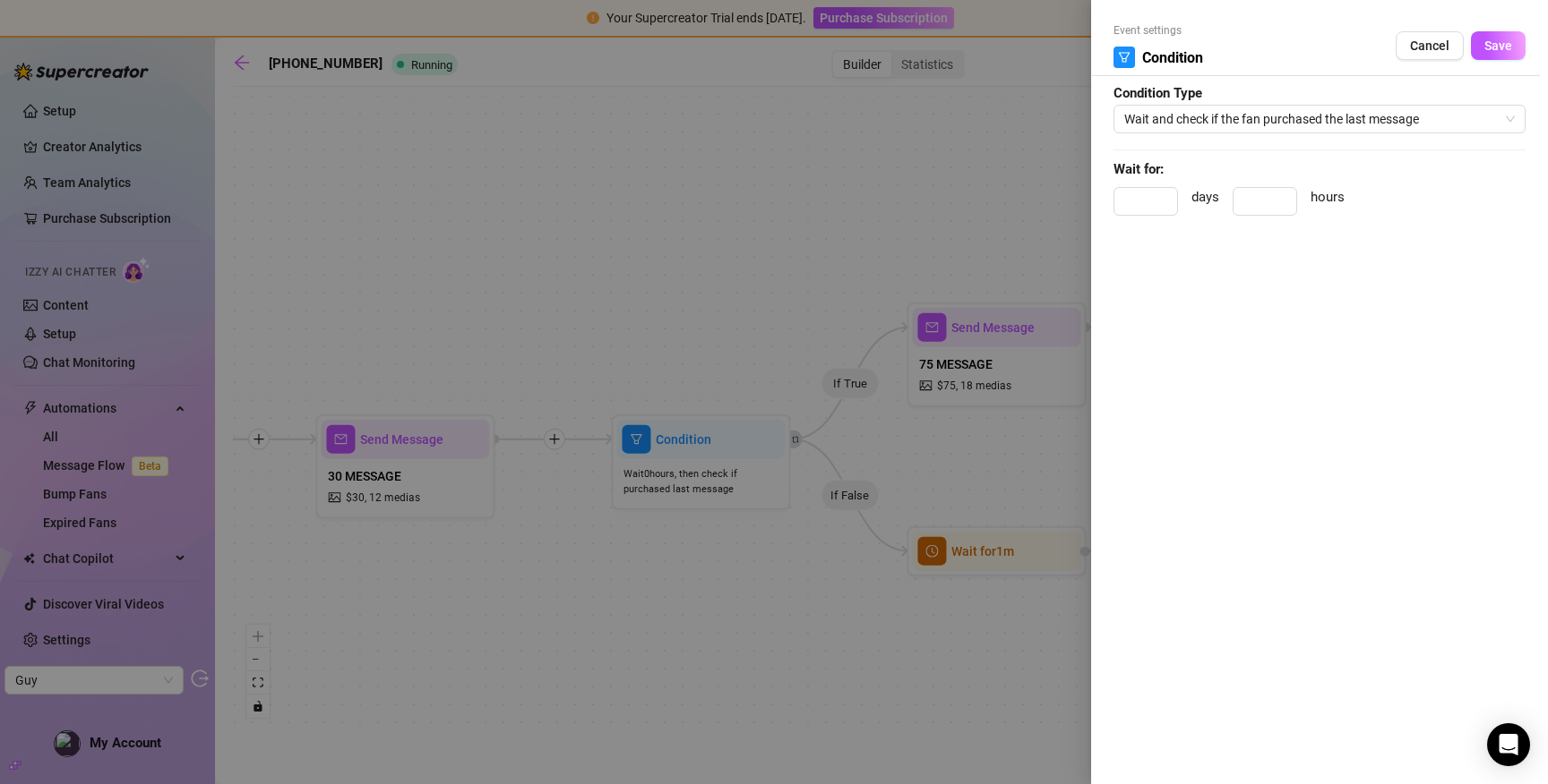
click at [659, 206] on div at bounding box center [774, 392] width 1548 height 784
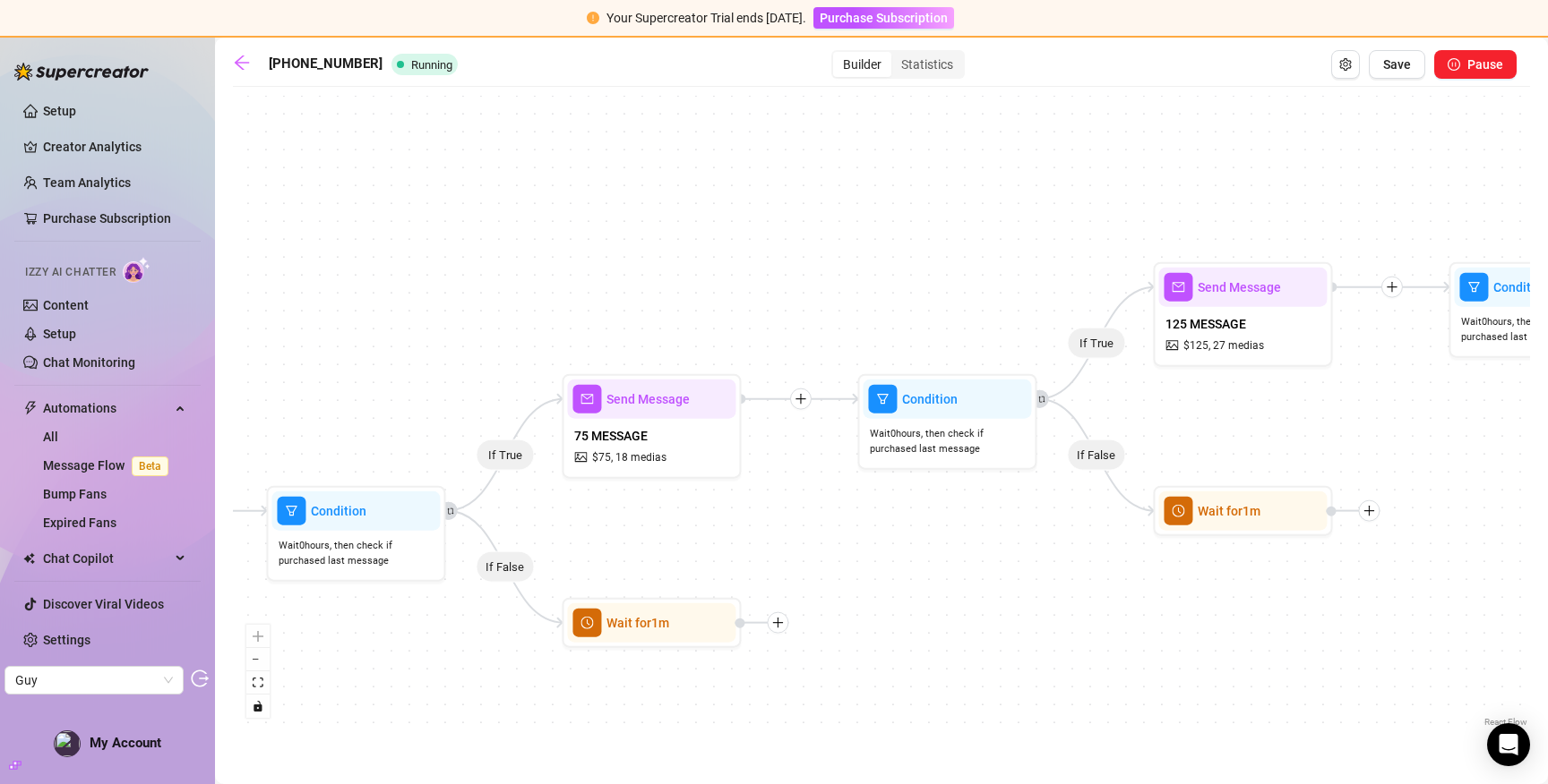
drag, startPoint x: 1145, startPoint y: 185, endPoint x: 800, endPoint y: 257, distance: 352.4
click at [800, 257] on div "If True If False If True If False If True If False Wait for 1m Wait for 1m Wait…" at bounding box center [882, 414] width 1297 height 636
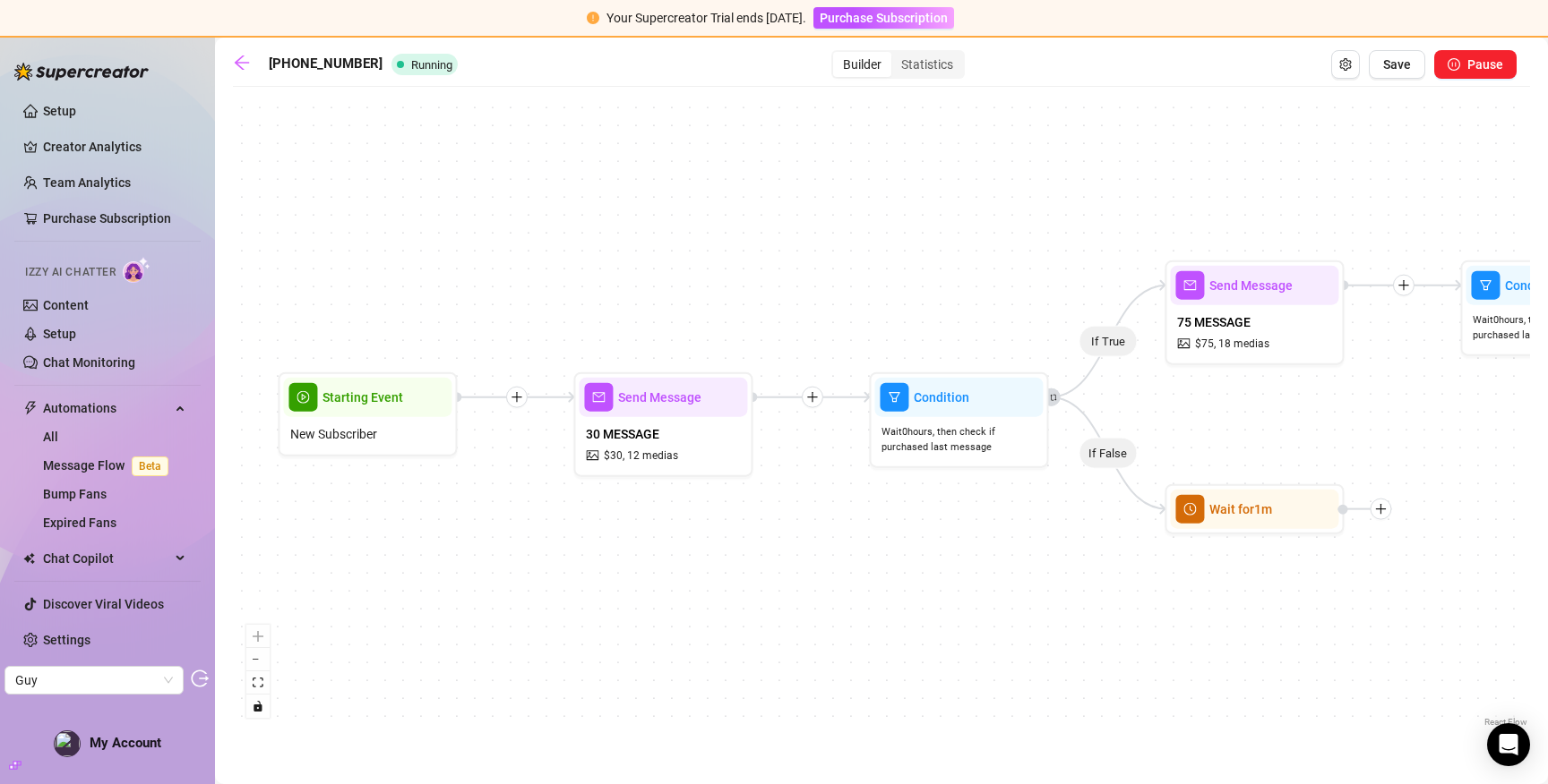
drag, startPoint x: 536, startPoint y: 230, endPoint x: 1131, endPoint y: 116, distance: 605.8
click at [1131, 116] on div "If True If False If True If False If True If False Wait for 1m Wait for 1m Wait…" at bounding box center [882, 414] width 1297 height 636
click at [1217, 313] on span "75 MESSAGE" at bounding box center [1214, 322] width 73 height 20
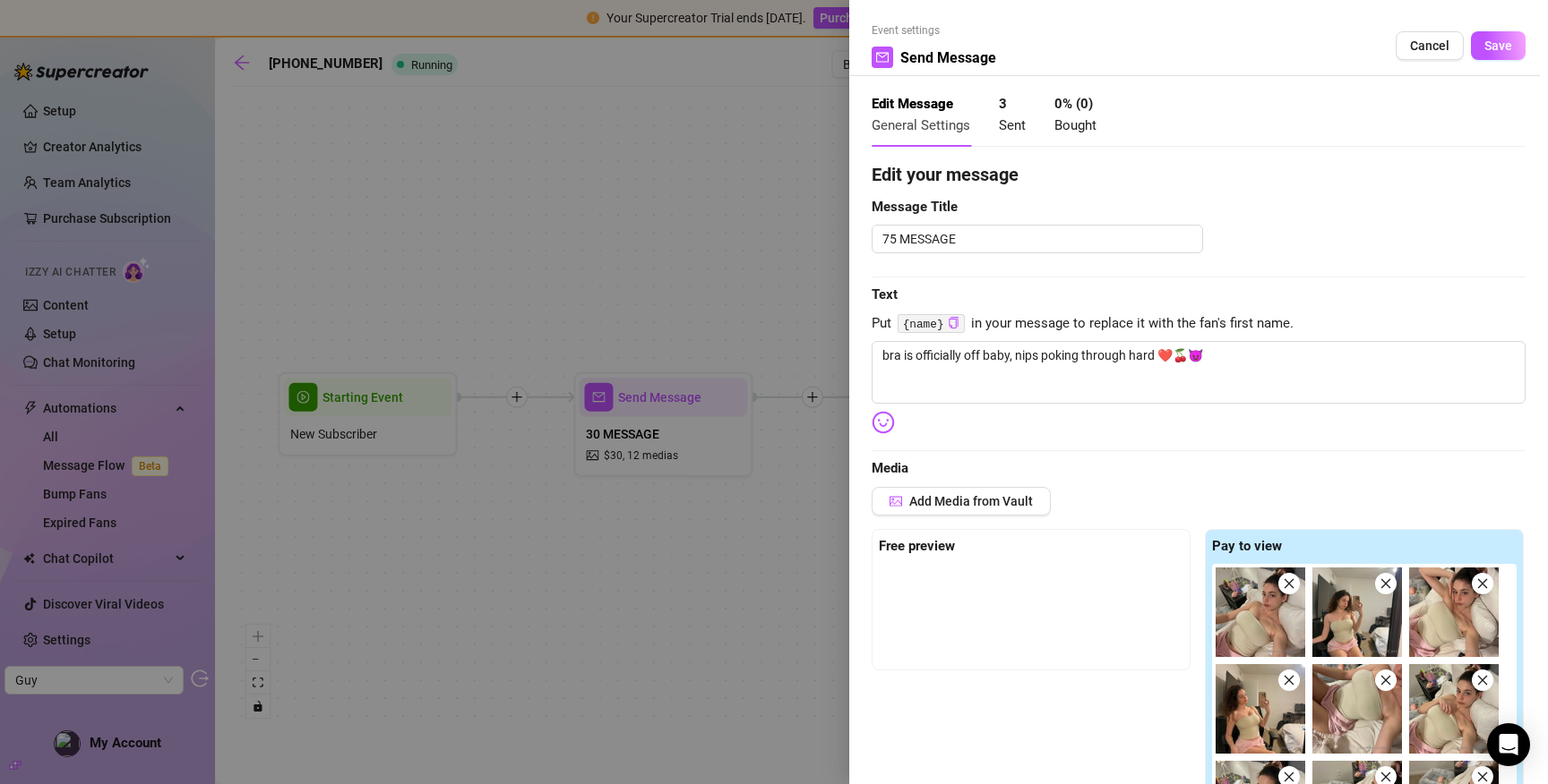
click at [557, 287] on div at bounding box center [774, 392] width 1548 height 784
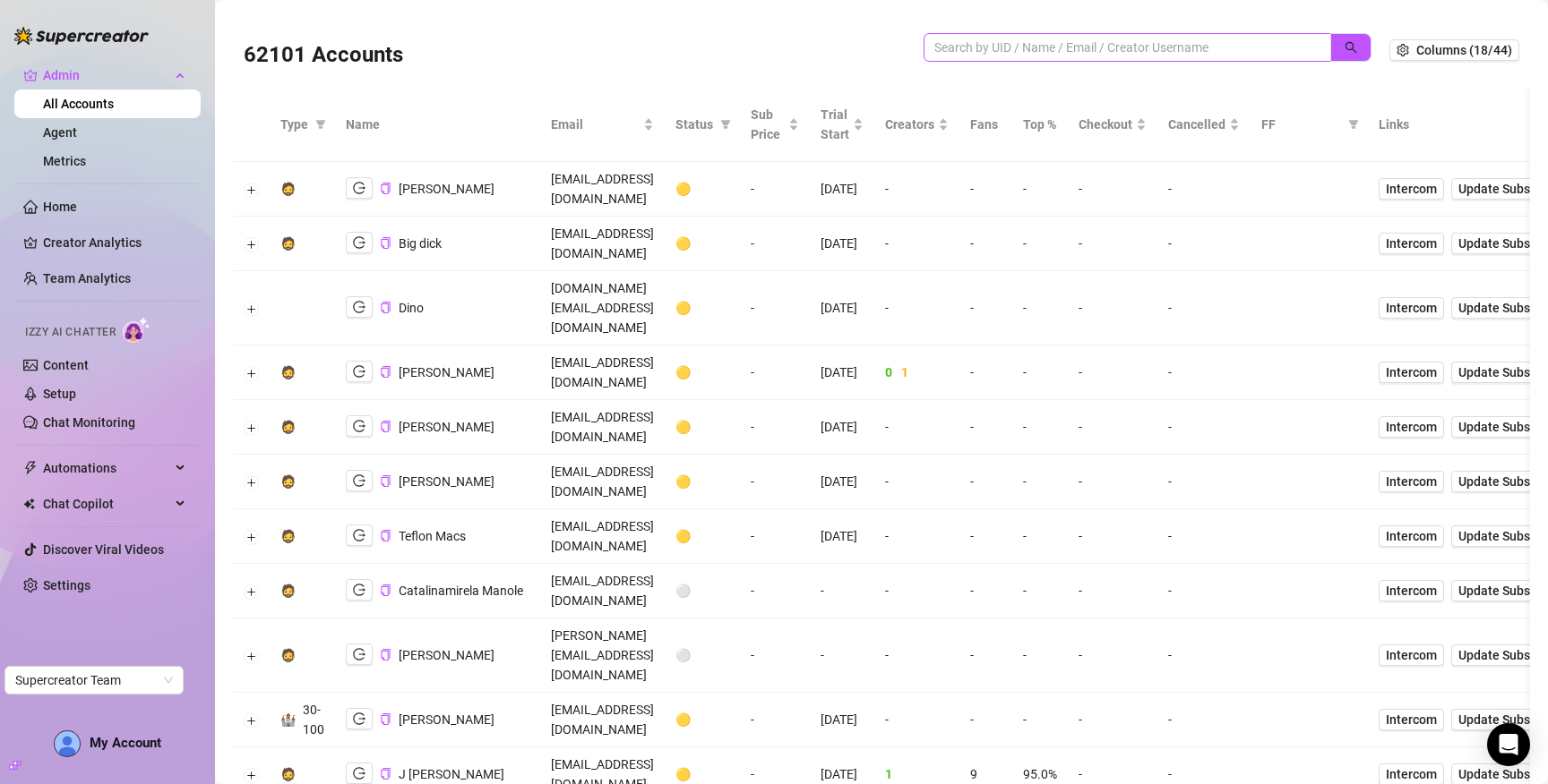
click at [1068, 35] on span at bounding box center [1128, 47] width 408 height 29
paste input "4zxUiW6zTfasxQ7NF9Kw4gQ67PC2"
click at [1348, 43] on button "button" at bounding box center [1352, 47] width 42 height 29
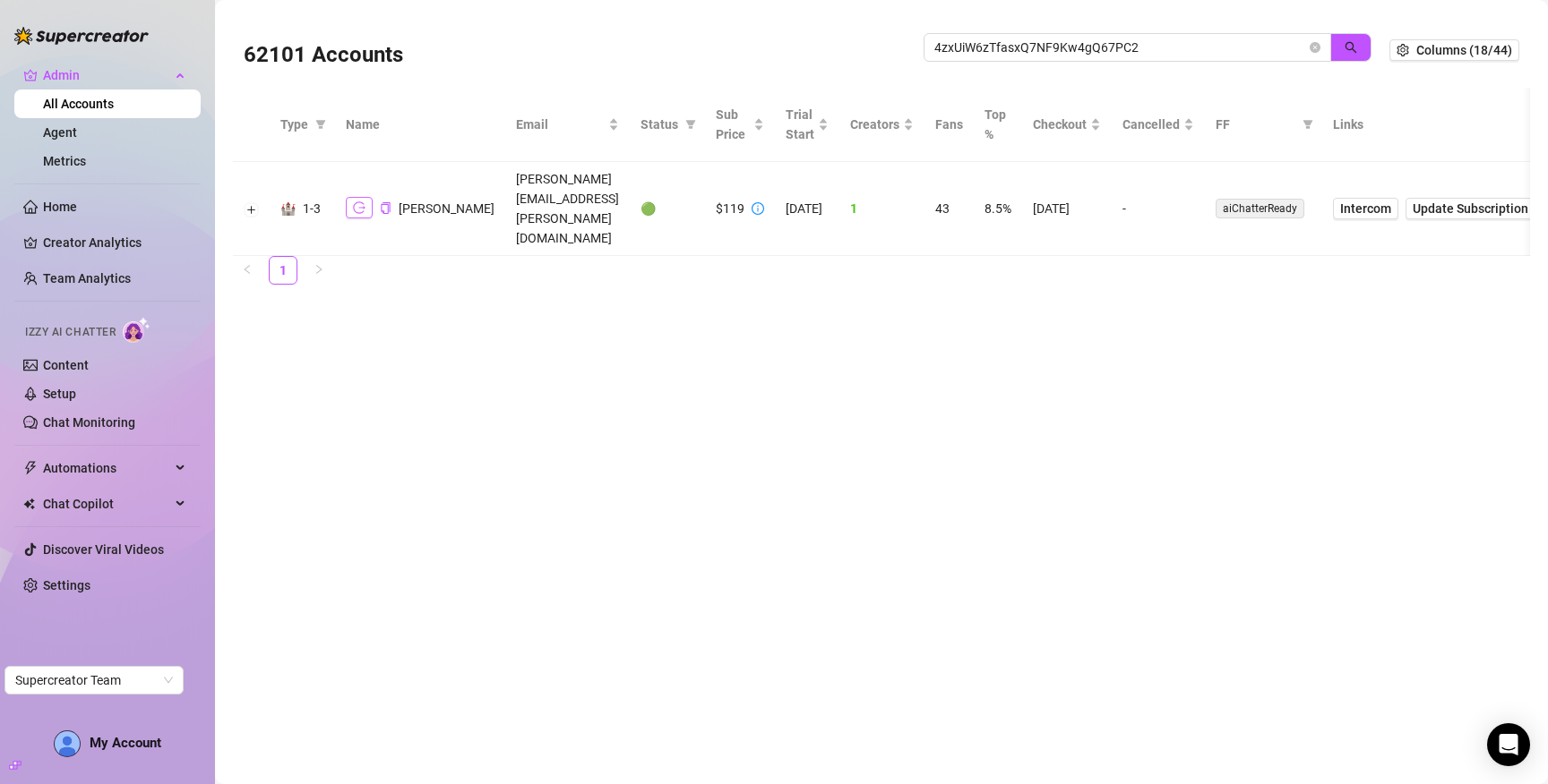
click at [368, 197] on button "button" at bounding box center [359, 208] width 27 height 22
click at [1035, 48] on input "4zxUiW6zTfasxQ7NF9Kw4gQ67PC2" at bounding box center [1120, 48] width 372 height 20
click at [1045, 45] on input "4zxUiW6zTfasxQ7NF9Kw4gQ67PC2" at bounding box center [1120, 48] width 372 height 20
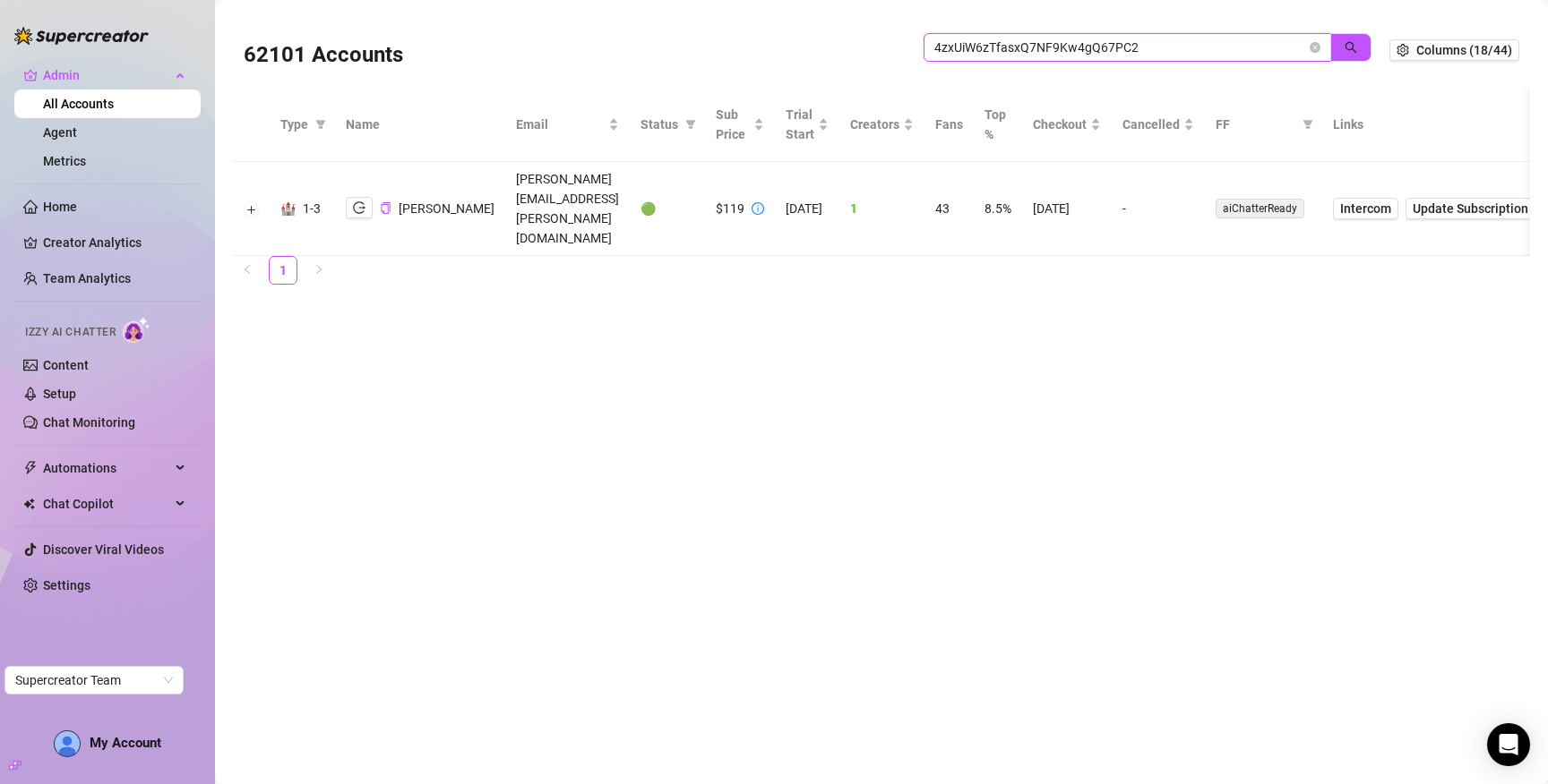
click at [1045, 45] on input "4zxUiW6zTfasxQ7NF9Kw4gQ67PC2" at bounding box center [1120, 48] width 372 height 20
paste input "itscallmebelle@gmail.com"
click at [1349, 49] on icon "search" at bounding box center [1352, 48] width 12 height 12
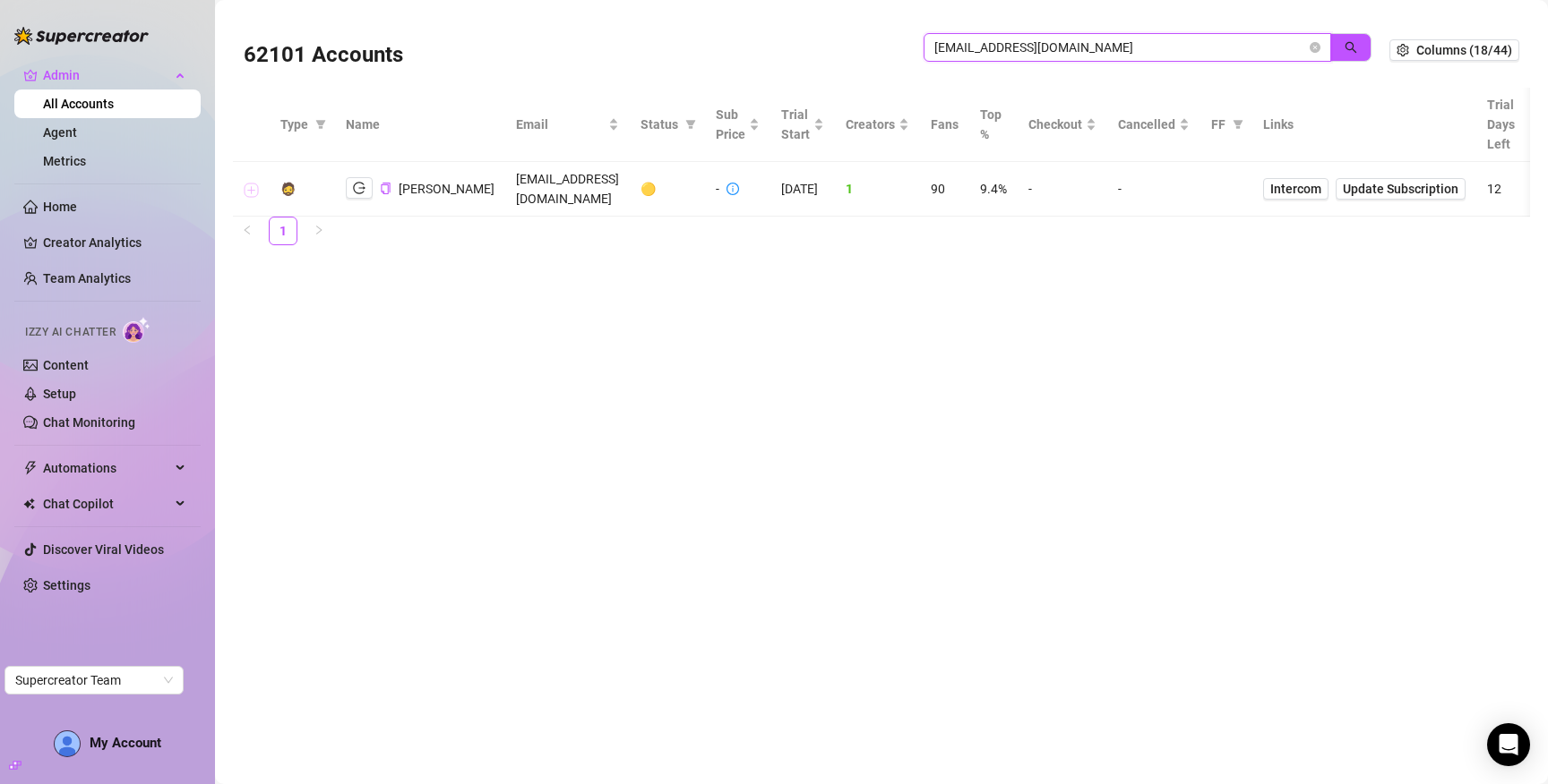
type input "itscallmebelle@gmail.com"
click at [256, 185] on button "Expand row" at bounding box center [252, 189] width 14 height 14
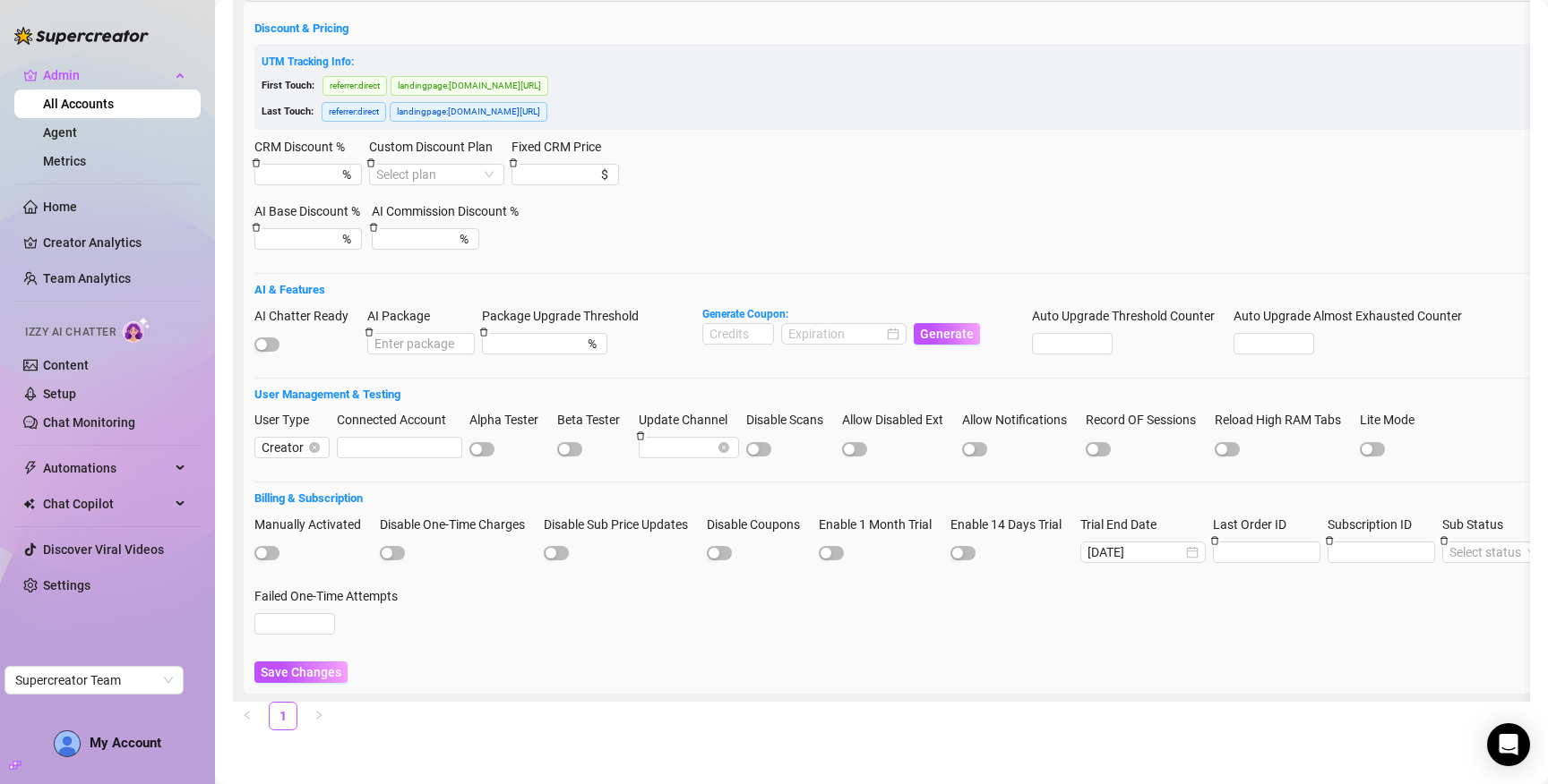
scroll to position [444, 0]
click at [267, 339] on div at bounding box center [307, 344] width 106 height 20
click at [267, 338] on button "AI Chatter Ready" at bounding box center [267, 345] width 25 height 14
click at [304, 665] on span "Save Changes" at bounding box center [300, 672] width 80 height 14
